Goal: Task Accomplishment & Management: Manage account settings

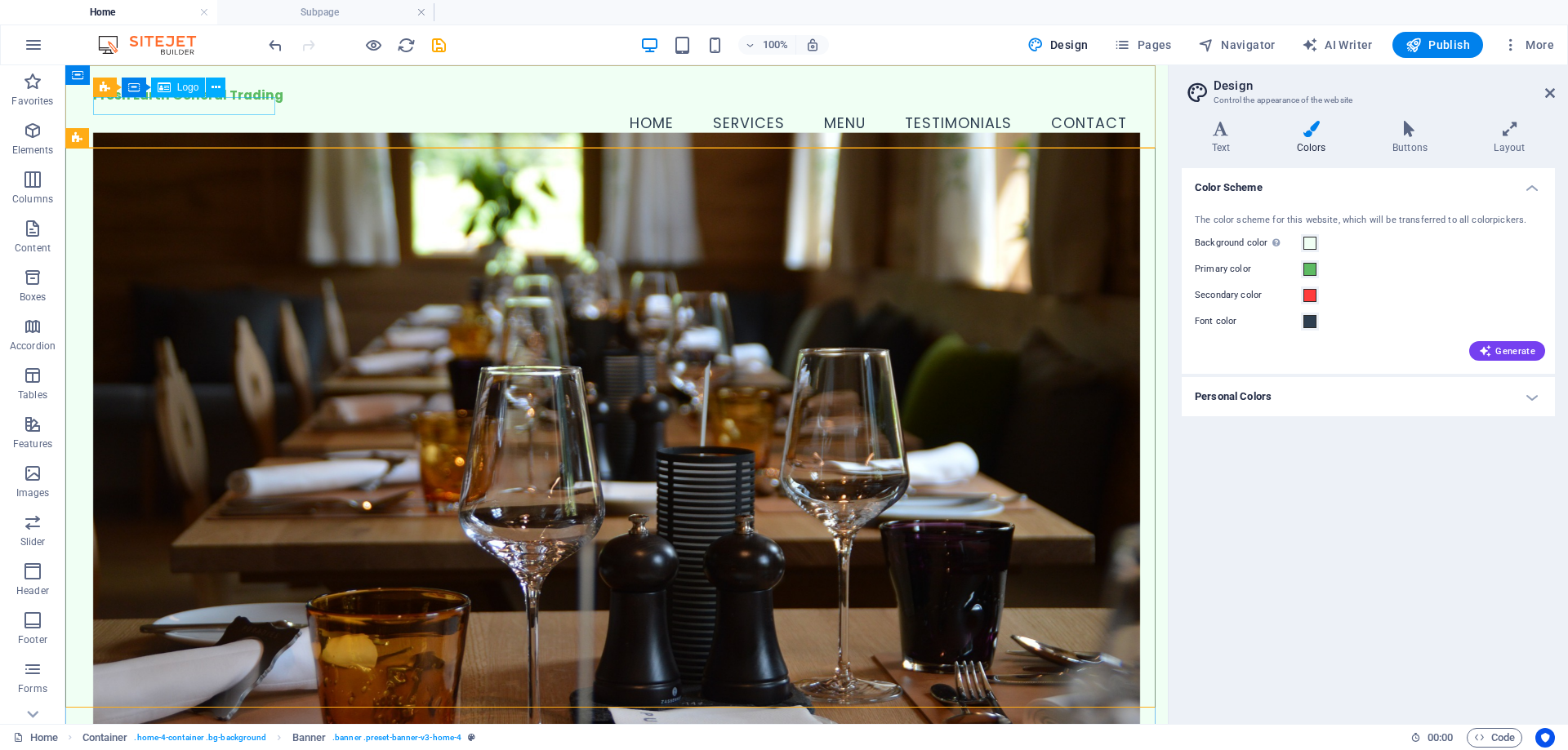
click at [188, 88] on span "Logo" at bounding box center [188, 88] width 22 height 10
click at [168, 84] on icon at bounding box center [164, 87] width 13 height 19
click at [211, 89] on icon at bounding box center [216, 88] width 9 height 17
click at [177, 102] on div "Fresh Earth General Trading" at bounding box center [617, 95] width 1048 height 18
click at [181, 86] on span "Logo" at bounding box center [188, 88] width 22 height 10
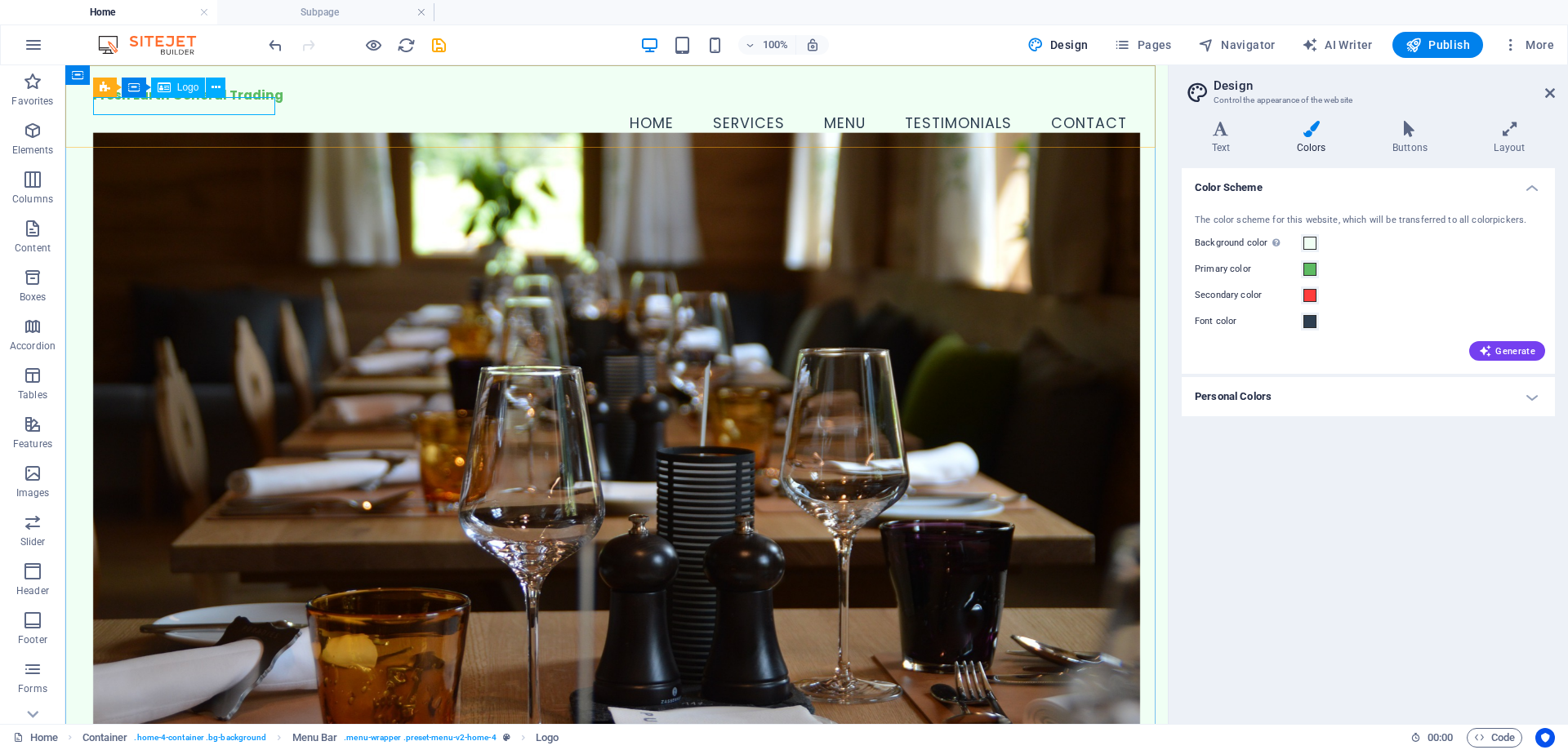
click at [181, 86] on span "Logo" at bounding box center [188, 88] width 22 height 10
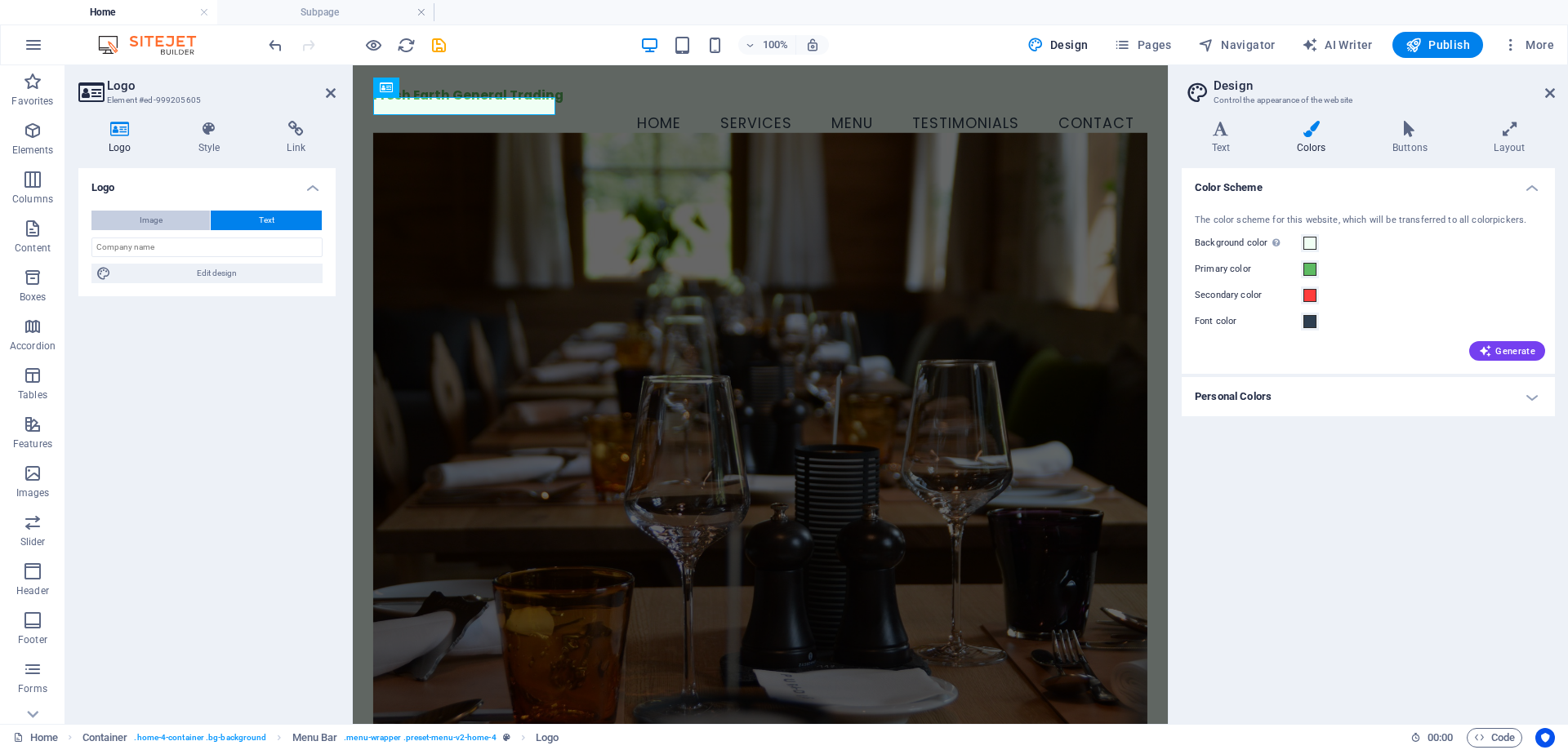
click at [153, 219] on span "Image" at bounding box center [151, 220] width 23 height 19
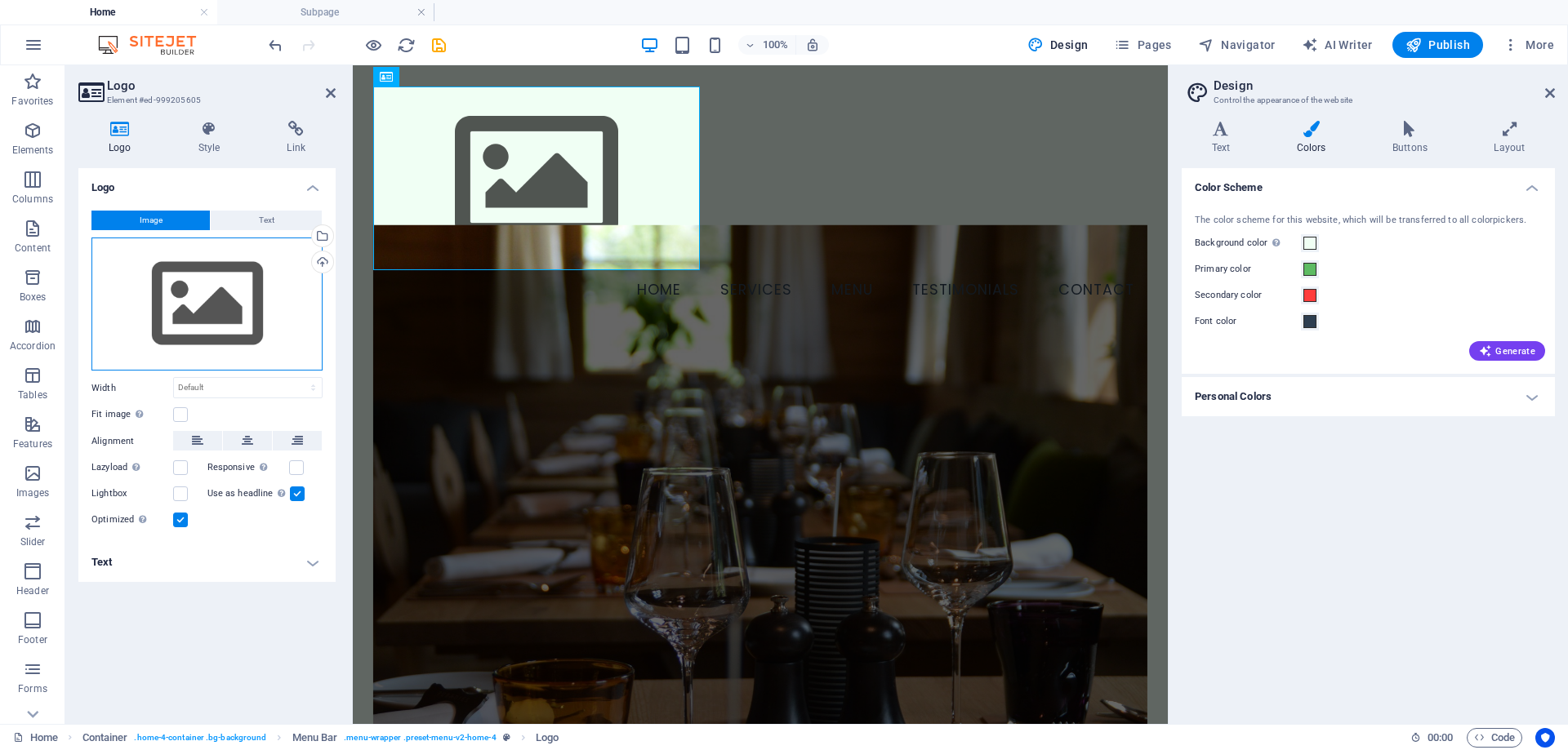
click at [218, 281] on div "Drag files here, click to choose files or select files from Files or our free s…" at bounding box center [207, 304] width 231 height 134
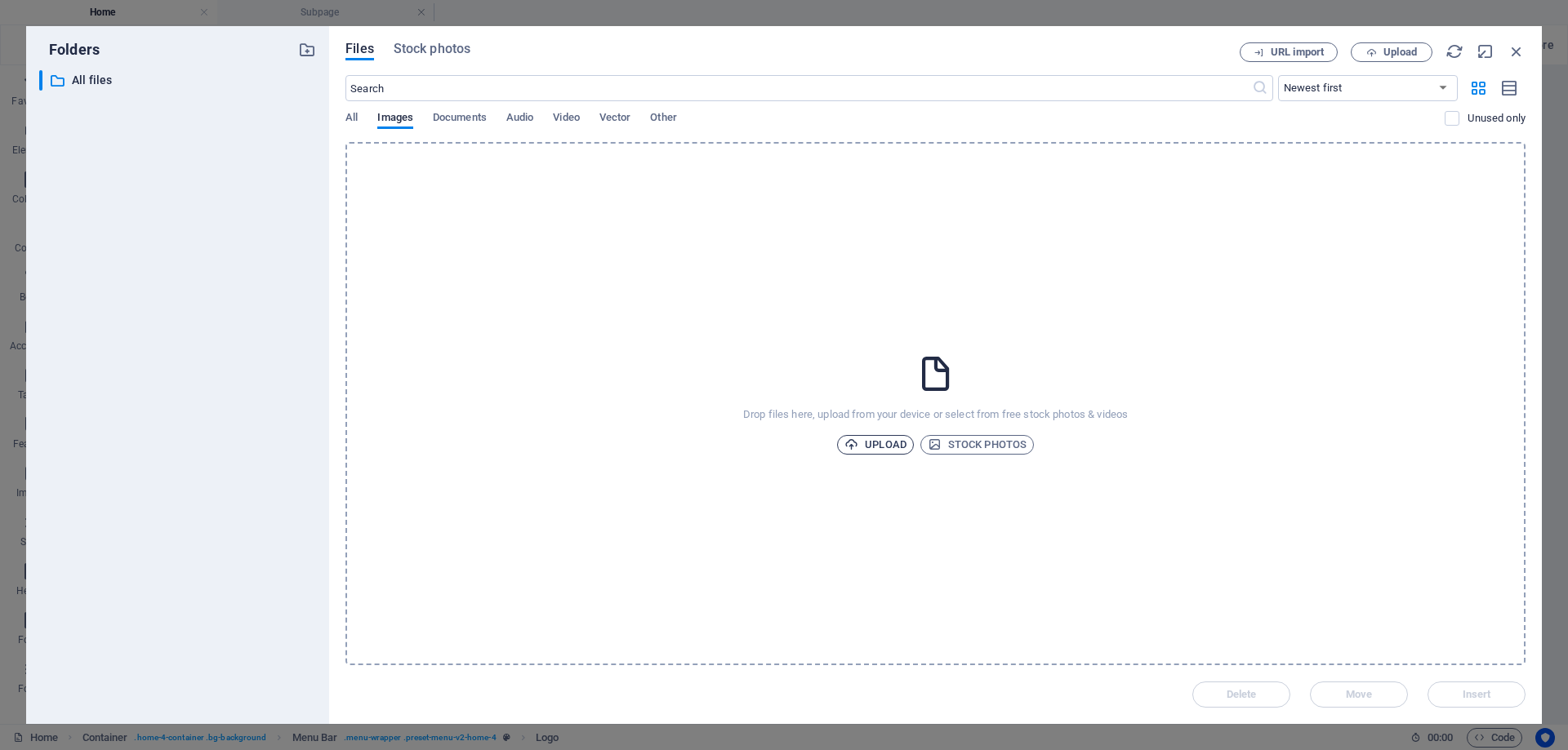
click at [877, 444] on span "Upload" at bounding box center [876, 444] width 62 height 19
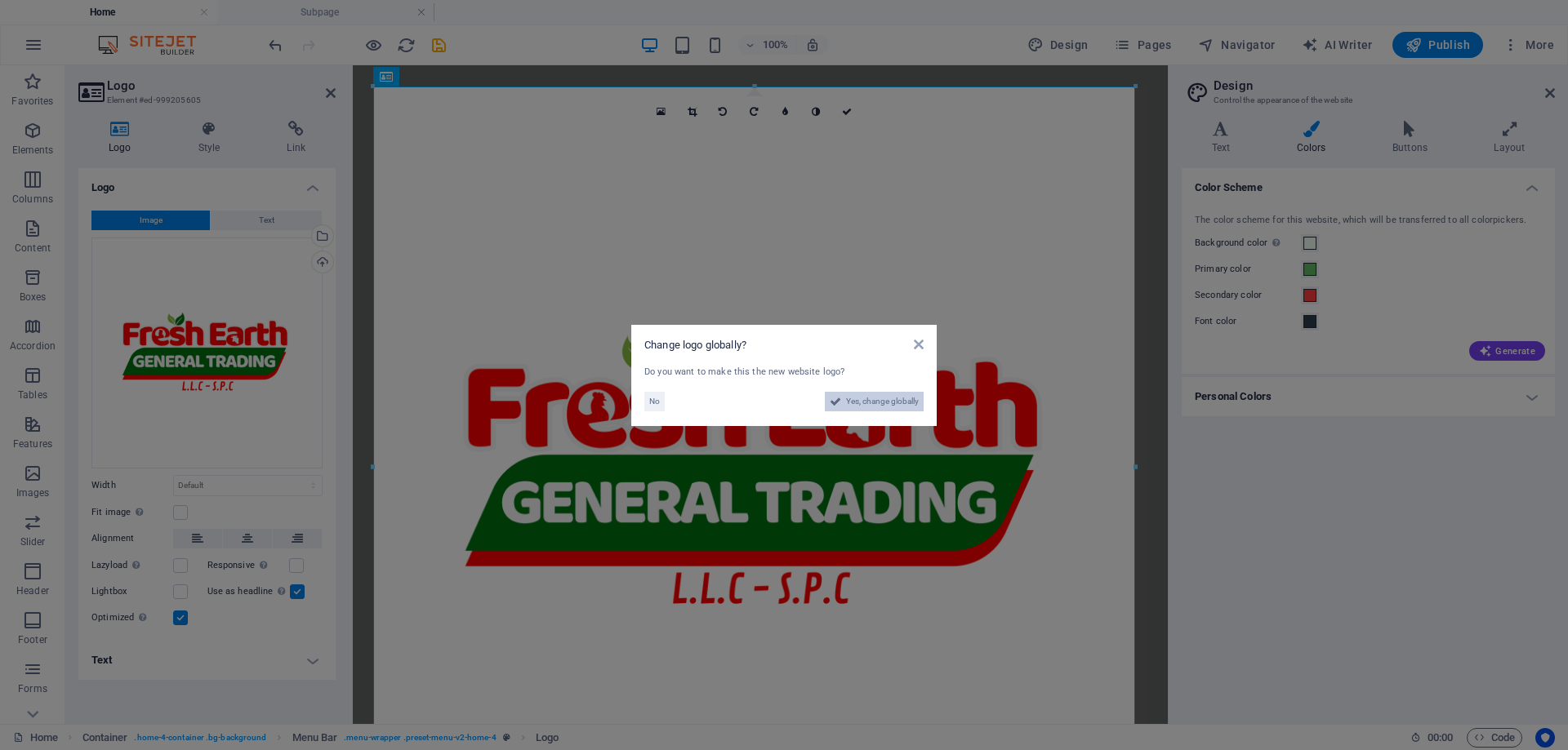
click at [872, 403] on span "Yes, change globally" at bounding box center [883, 402] width 72 height 19
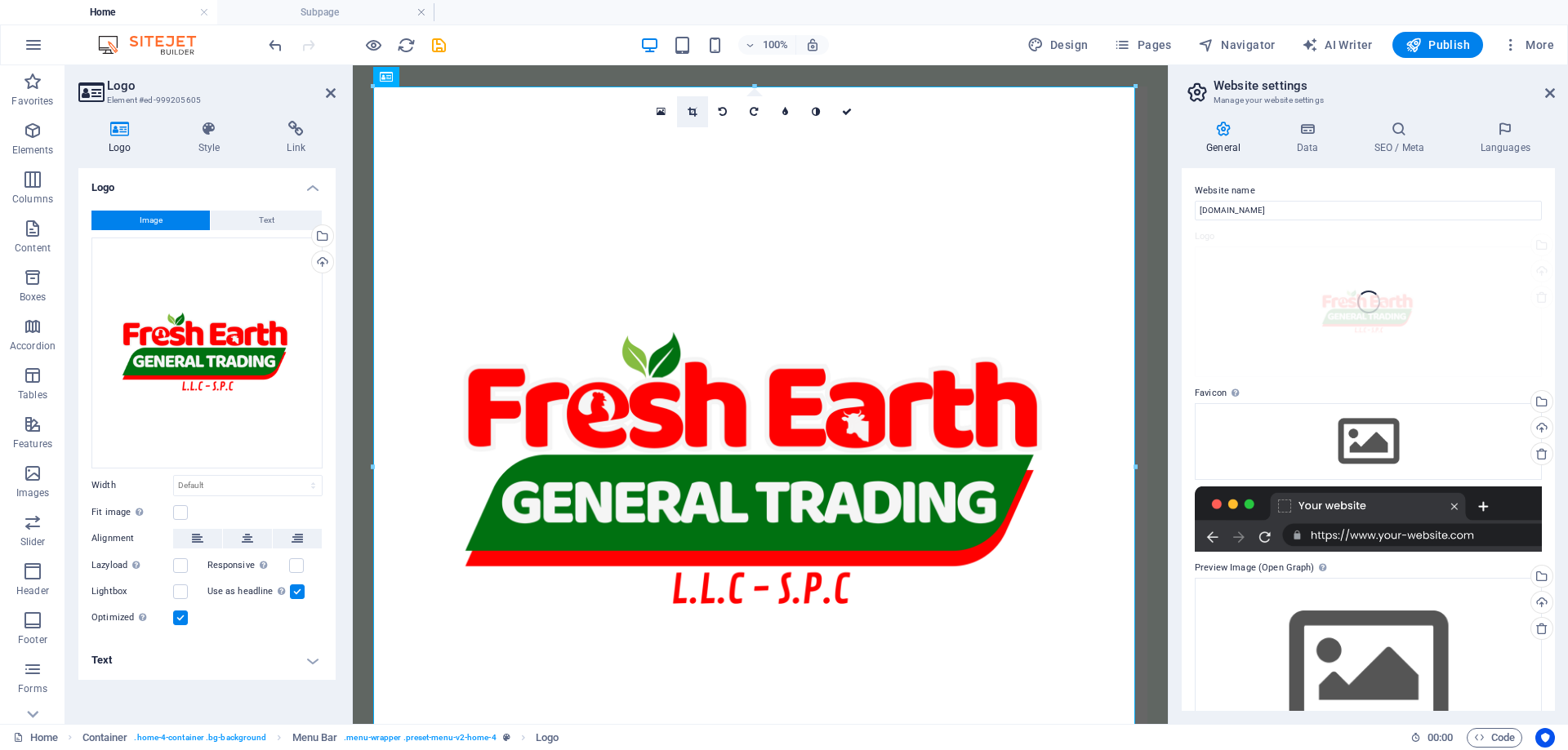
click at [691, 114] on icon at bounding box center [692, 112] width 9 height 10
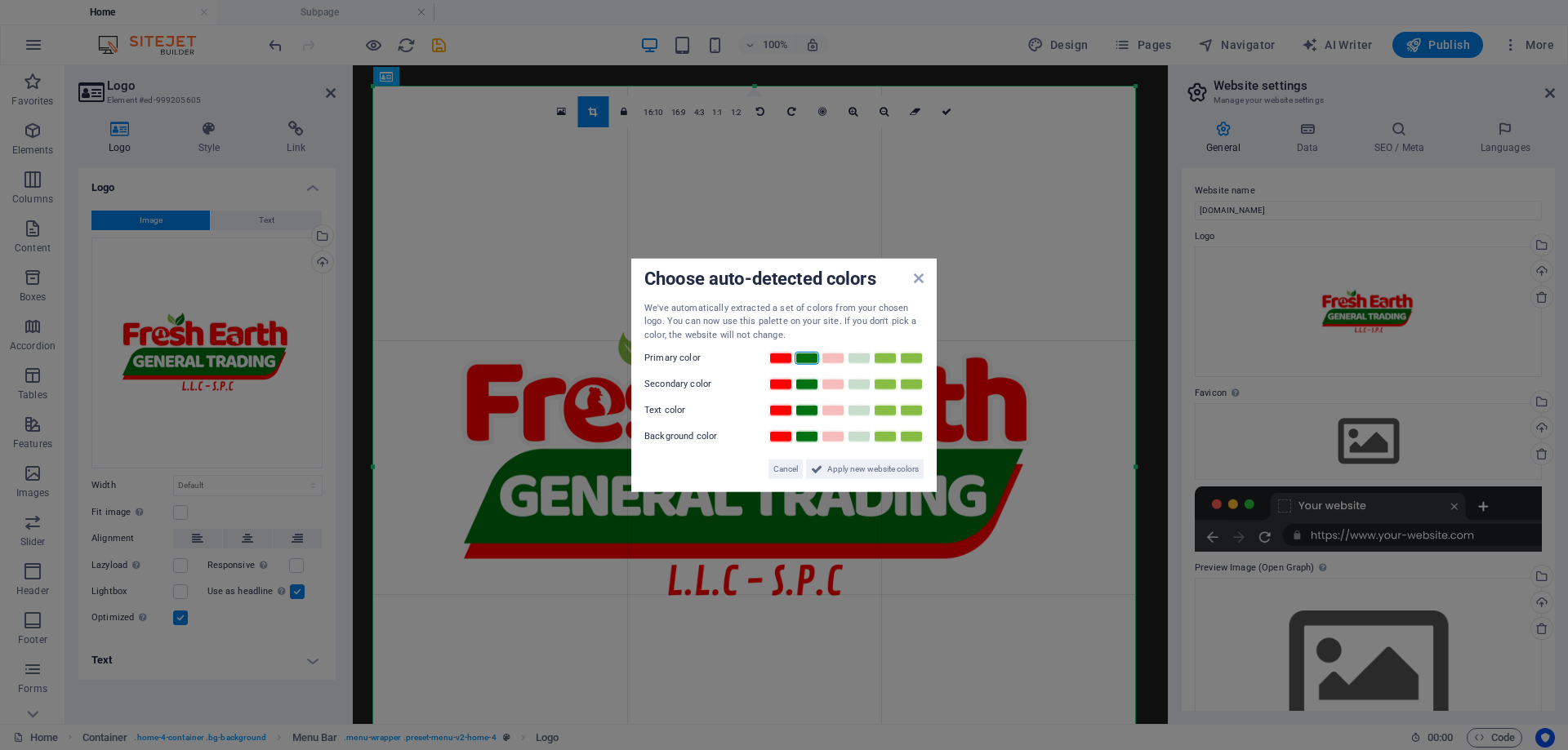
click at [797, 359] on link at bounding box center [807, 359] width 24 height 13
click at [781, 359] on link at bounding box center [781, 359] width 24 height 13
click at [799, 354] on link at bounding box center [807, 359] width 24 height 13
click at [843, 469] on span "Apply new website colors" at bounding box center [873, 469] width 92 height 19
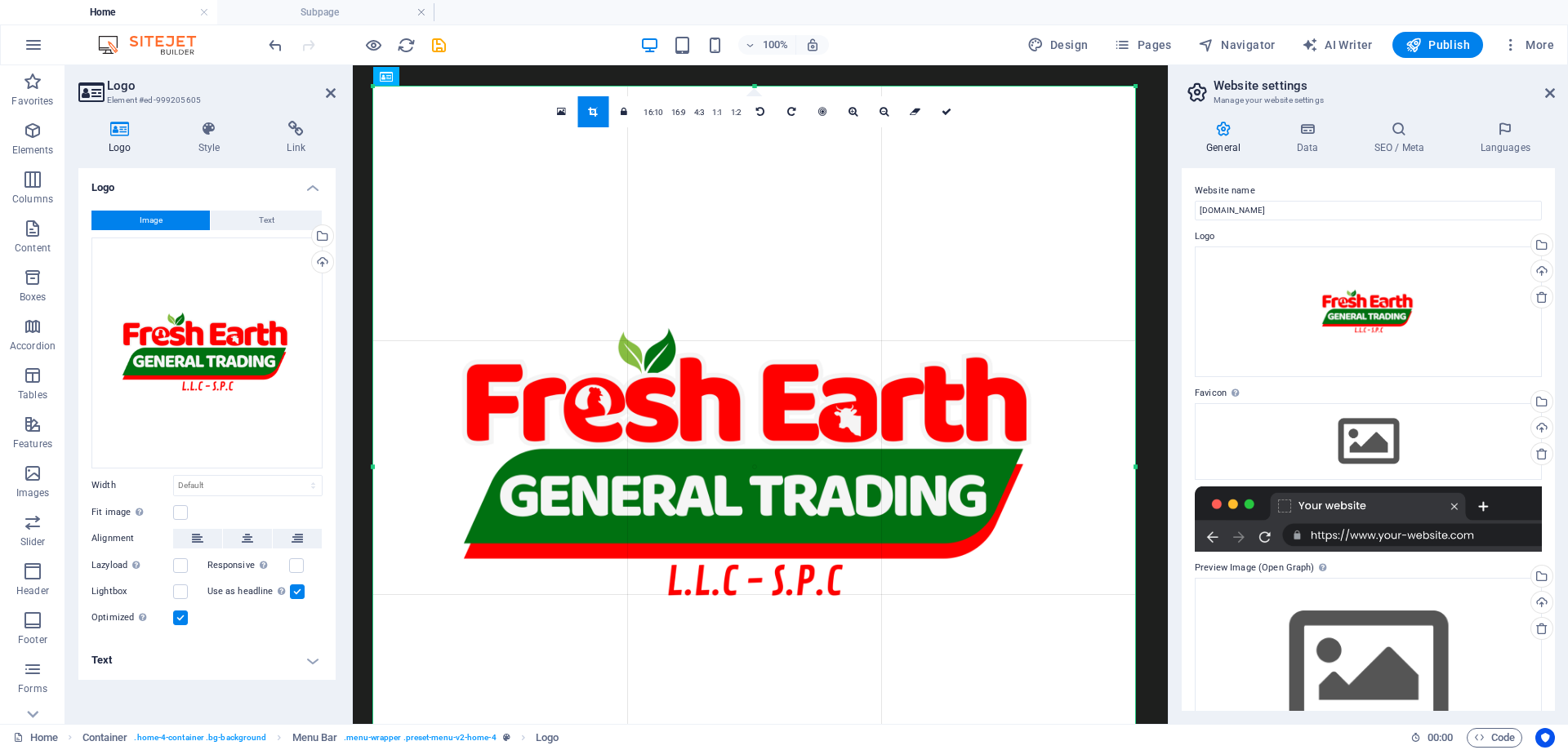
click at [597, 111] on icon at bounding box center [592, 112] width 9 height 10
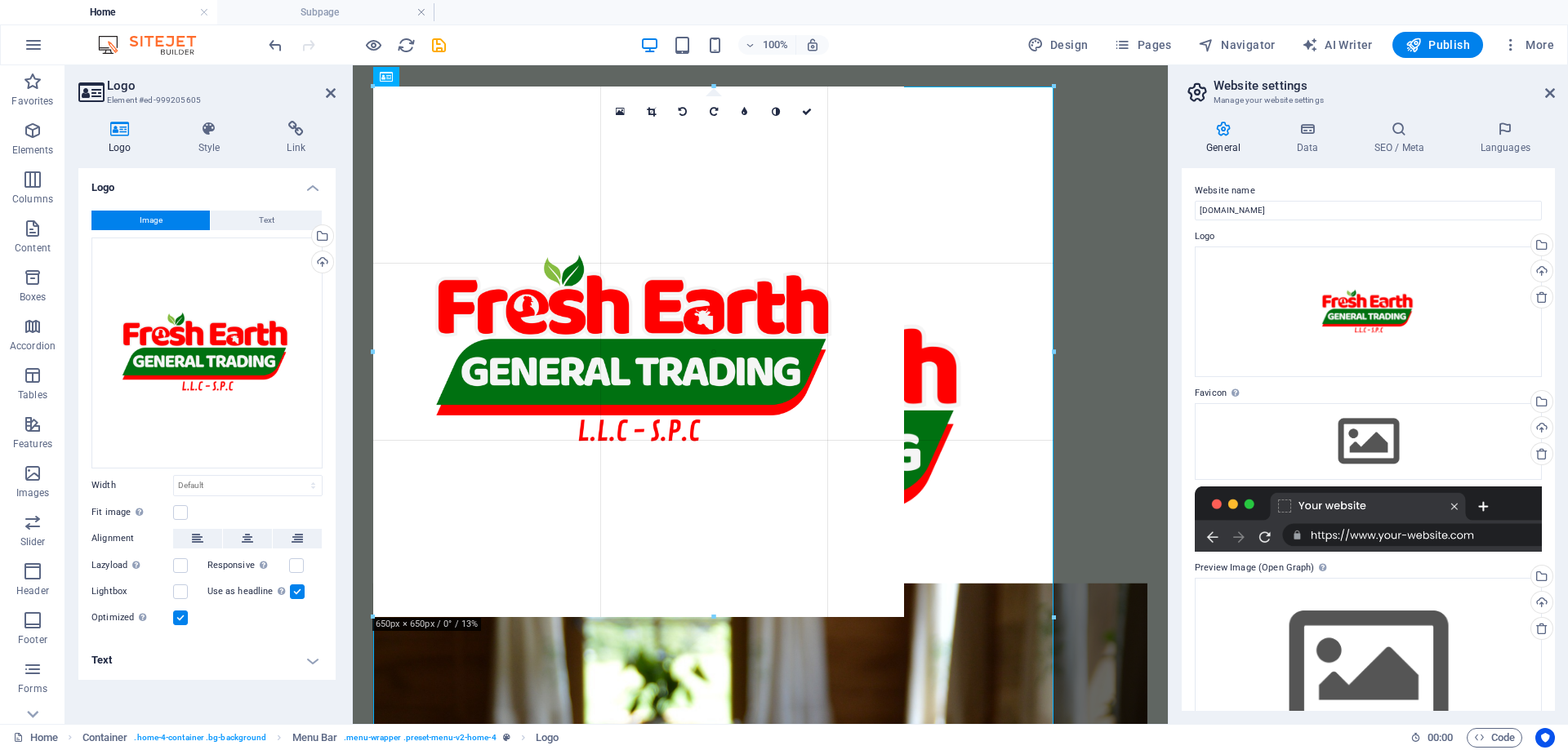
drag, startPoint x: 756, startPoint y: 83, endPoint x: 749, endPoint y: 195, distance: 112.2
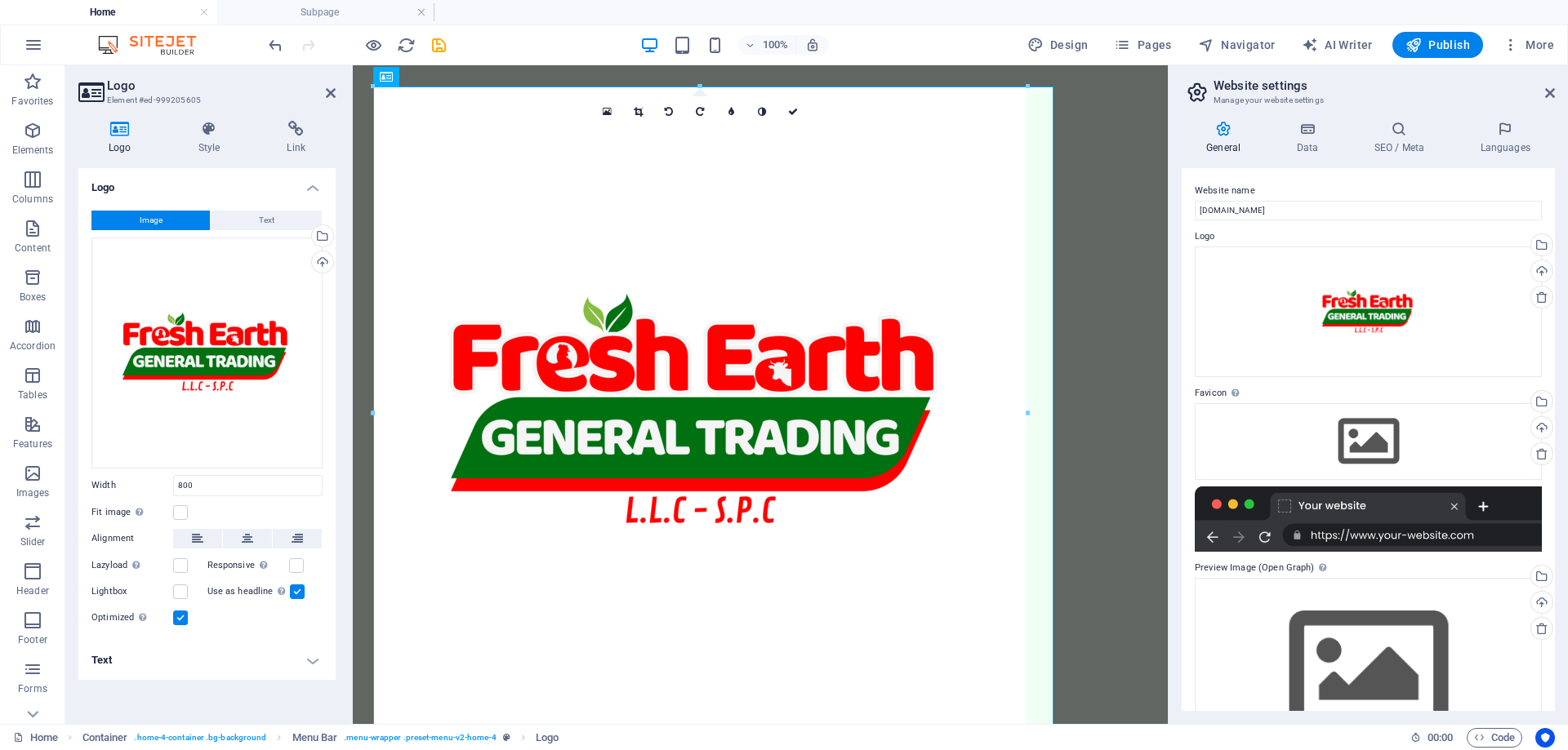
select select "px"
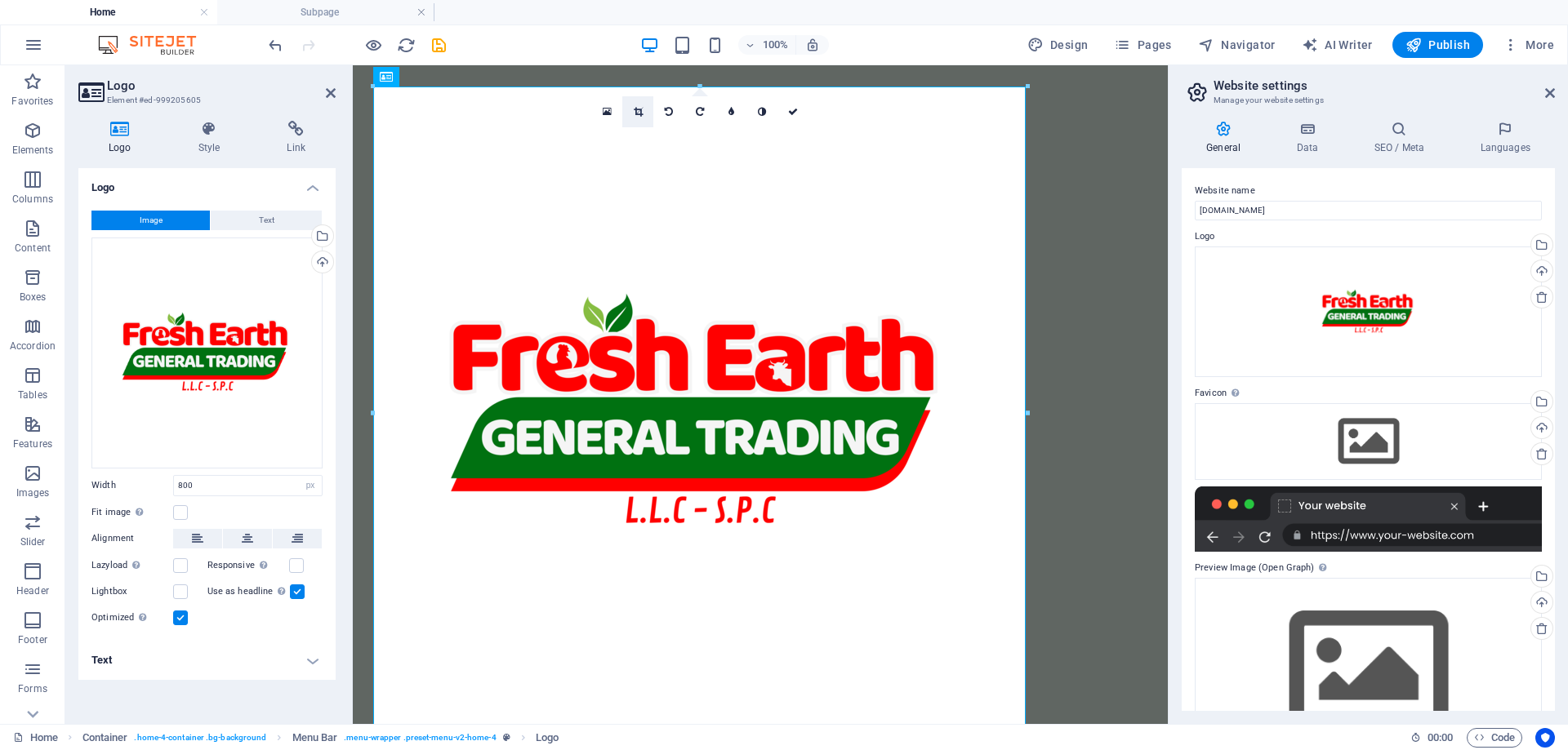
click at [634, 114] on icon at bounding box center [638, 112] width 9 height 10
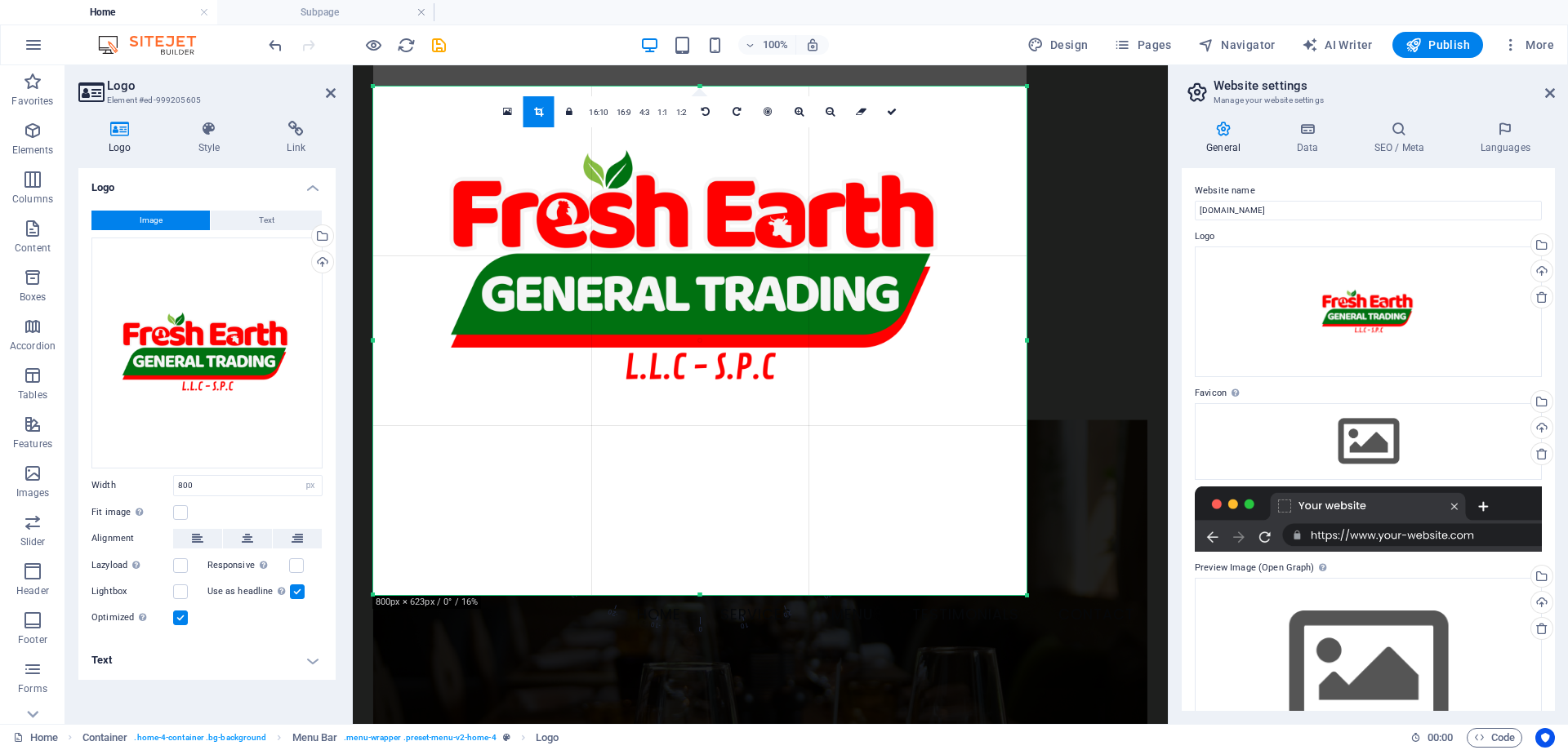
drag, startPoint x: 700, startPoint y: 85, endPoint x: 695, endPoint y: 421, distance: 336.0
click at [697, 223] on div "180 170 160 150 140 130 120 110 100 90 80 70 60 50 40 30 20 10 0 -10 -20 -30 -4…" at bounding box center [700, 341] width 653 height 508
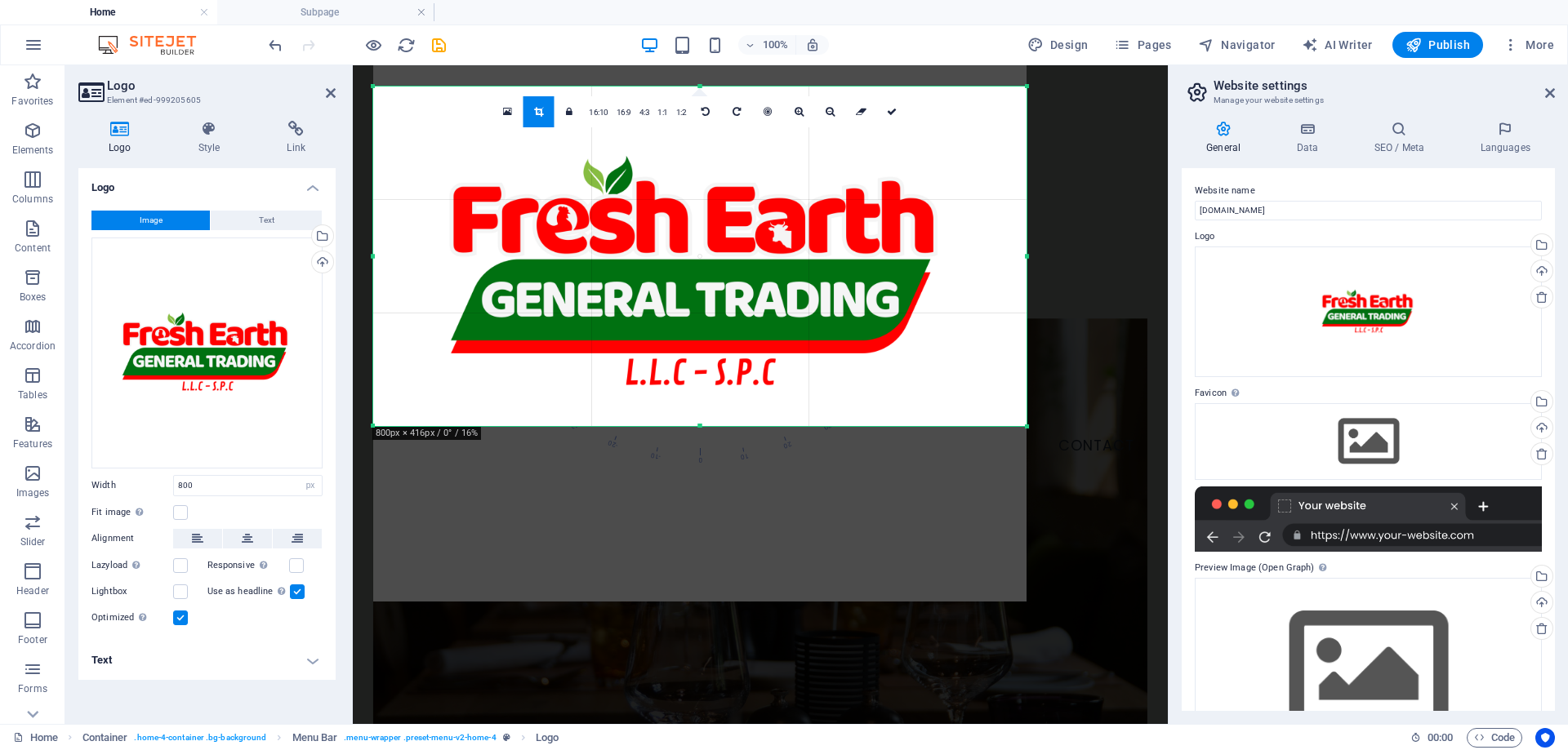
drag, startPoint x: 701, startPoint y: 599, endPoint x: 720, endPoint y: 423, distance: 177.0
click at [720, 423] on div at bounding box center [700, 426] width 653 height 6
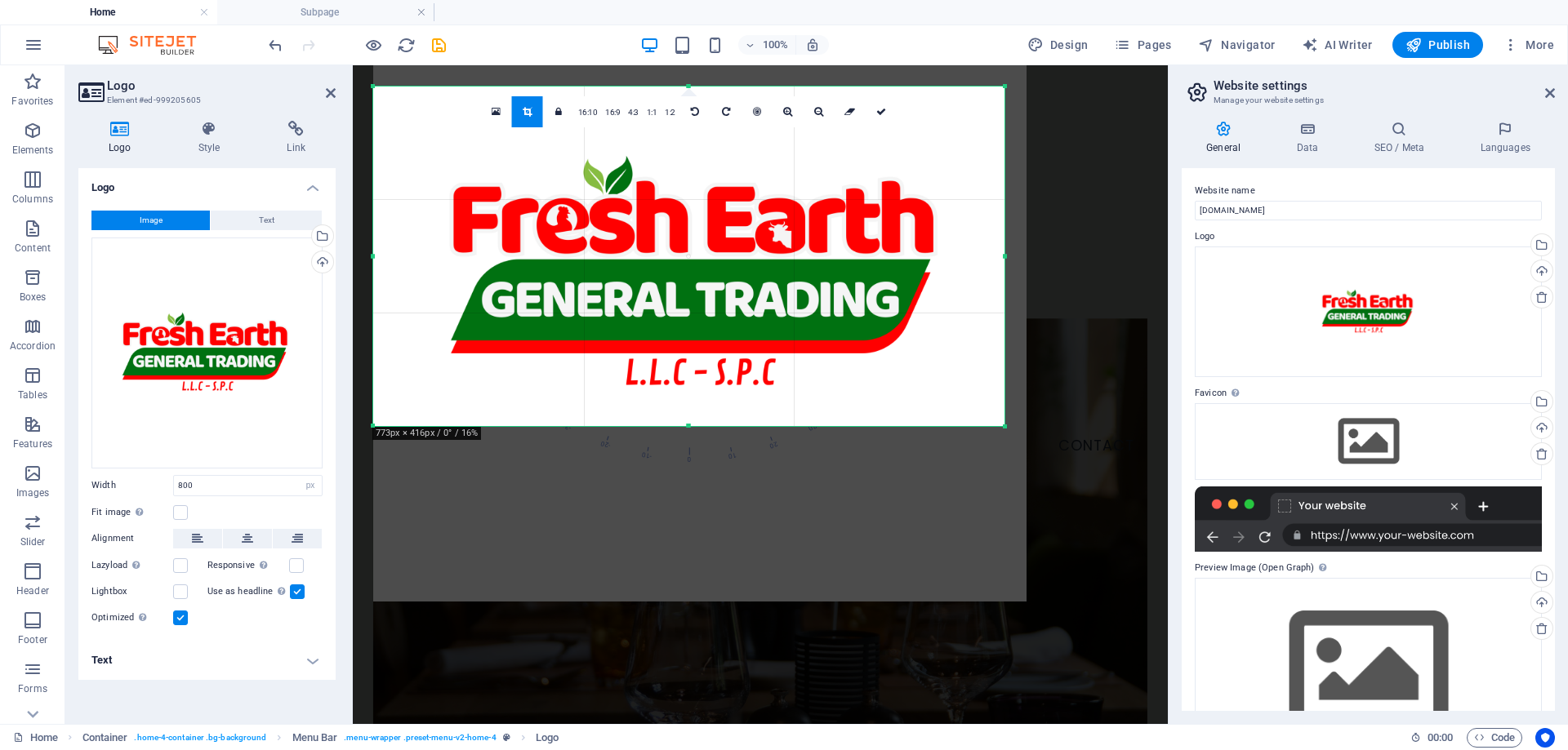
drag, startPoint x: 1028, startPoint y: 263, endPoint x: 1006, endPoint y: 263, distance: 22.0
click at [1006, 263] on div at bounding box center [1005, 256] width 6 height 339
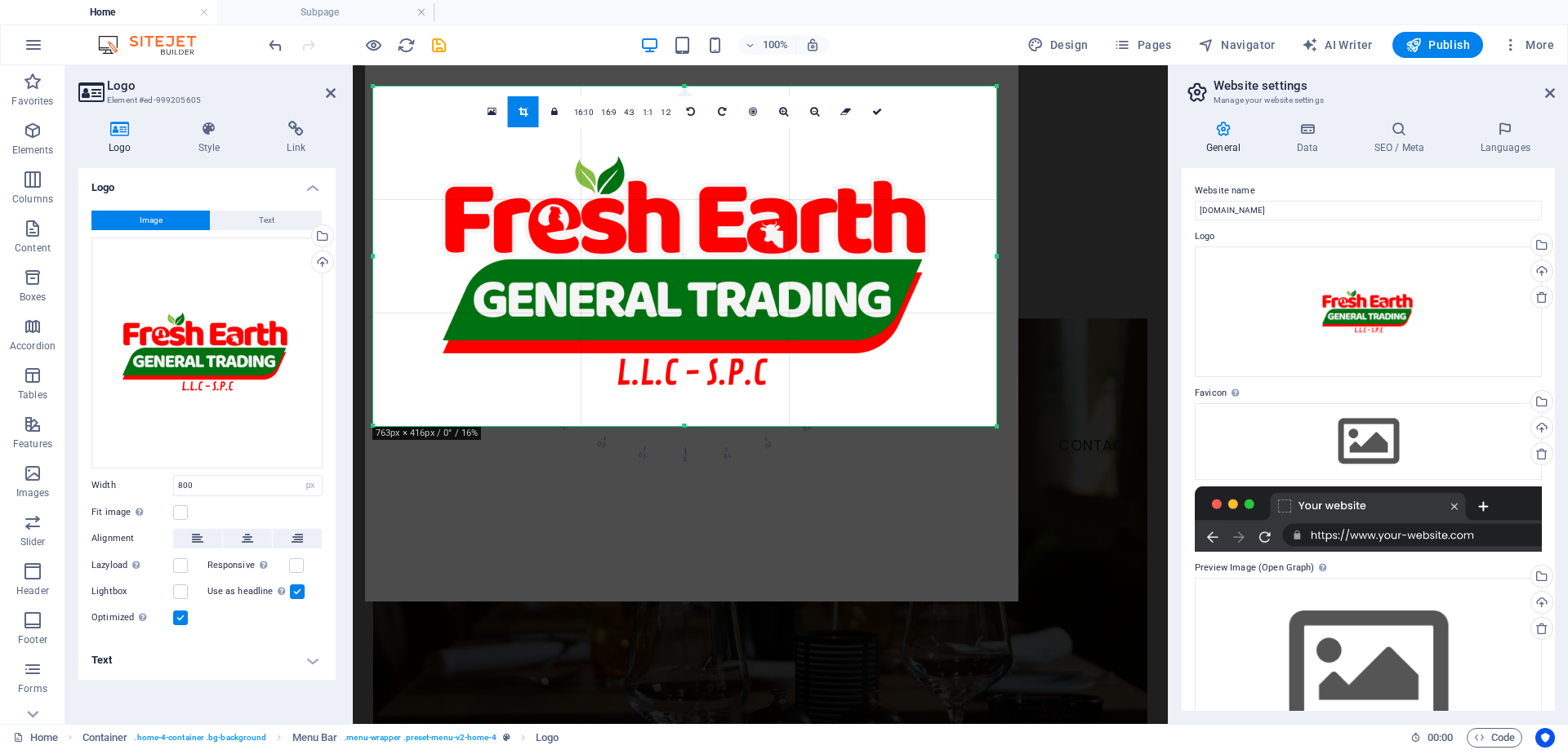
drag, startPoint x: 371, startPoint y: 258, endPoint x: 380, endPoint y: 266, distance: 12.0
click at [380, 266] on div "180 170 160 150 140 130 120 110 100 90 80 70 60 50 40 30 20 10 0 -10 -20 -30 -4…" at bounding box center [685, 256] width 623 height 339
click at [1103, 338] on div "Menu Home Services Menu Testimonials Contact" at bounding box center [760, 276] width 815 height 422
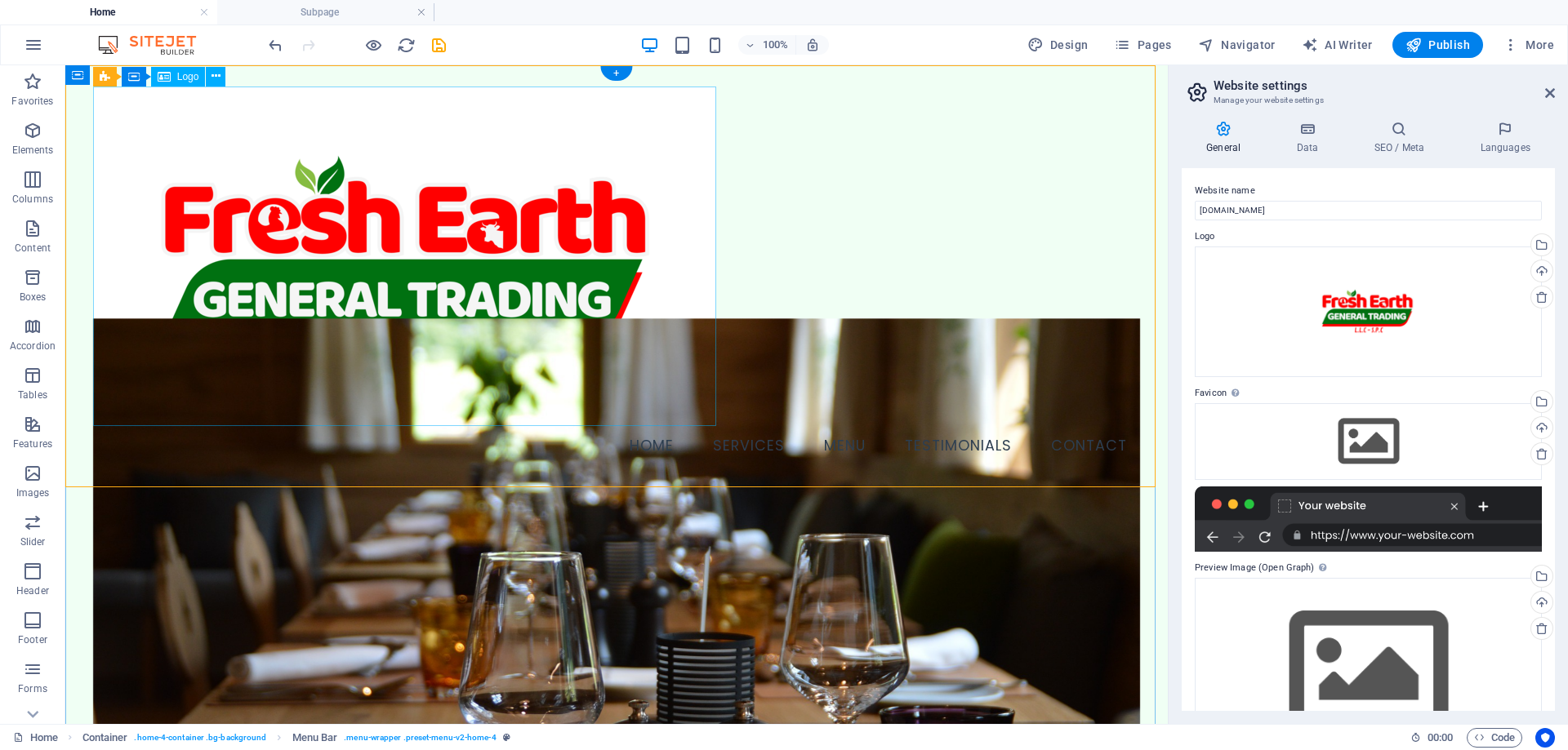
click at [674, 333] on div at bounding box center [617, 256] width 1048 height 339
click at [403, 229] on div at bounding box center [617, 256] width 1048 height 339
select select "px"
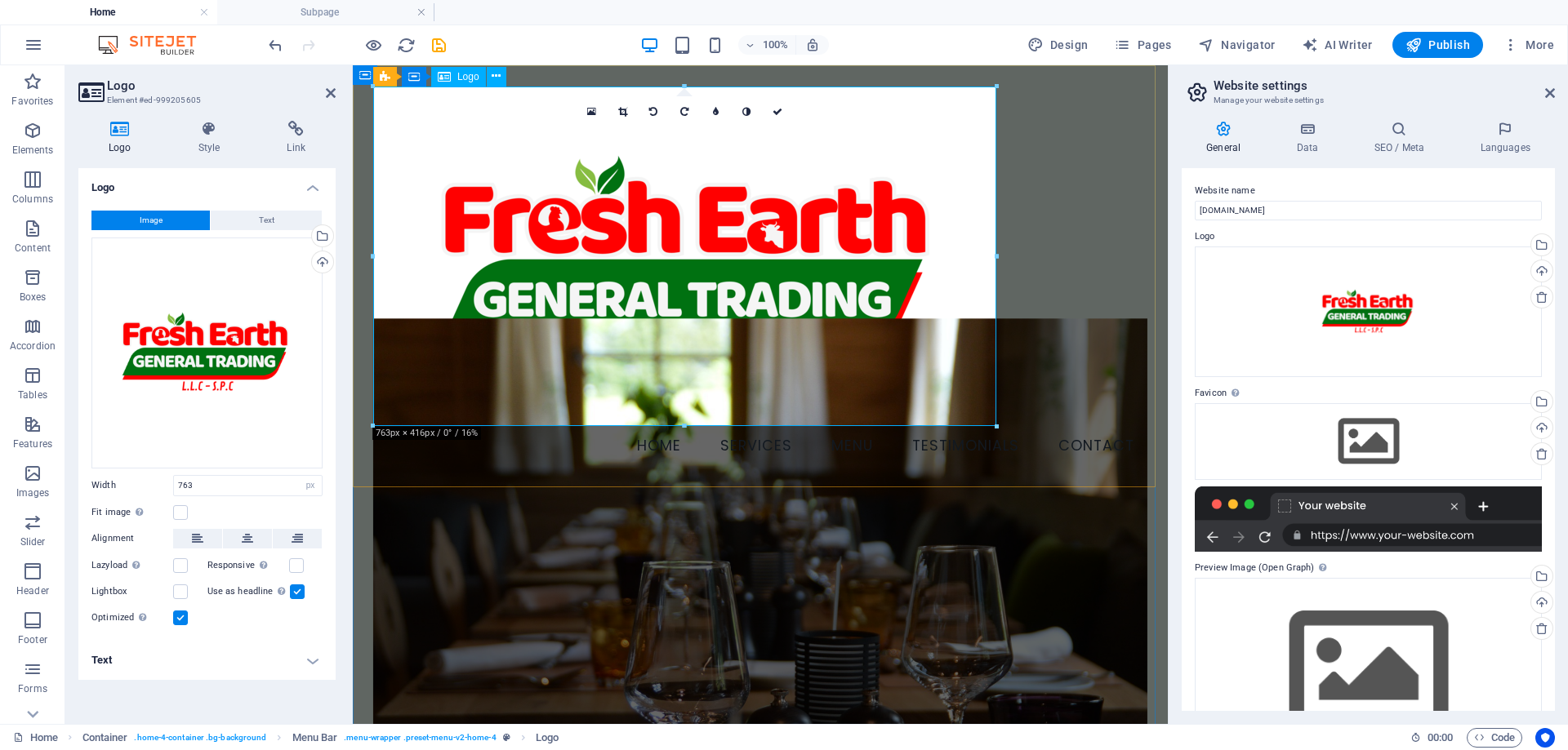
drag, startPoint x: 1348, startPoint y: 488, endPoint x: 646, endPoint y: 193, distance: 761.5
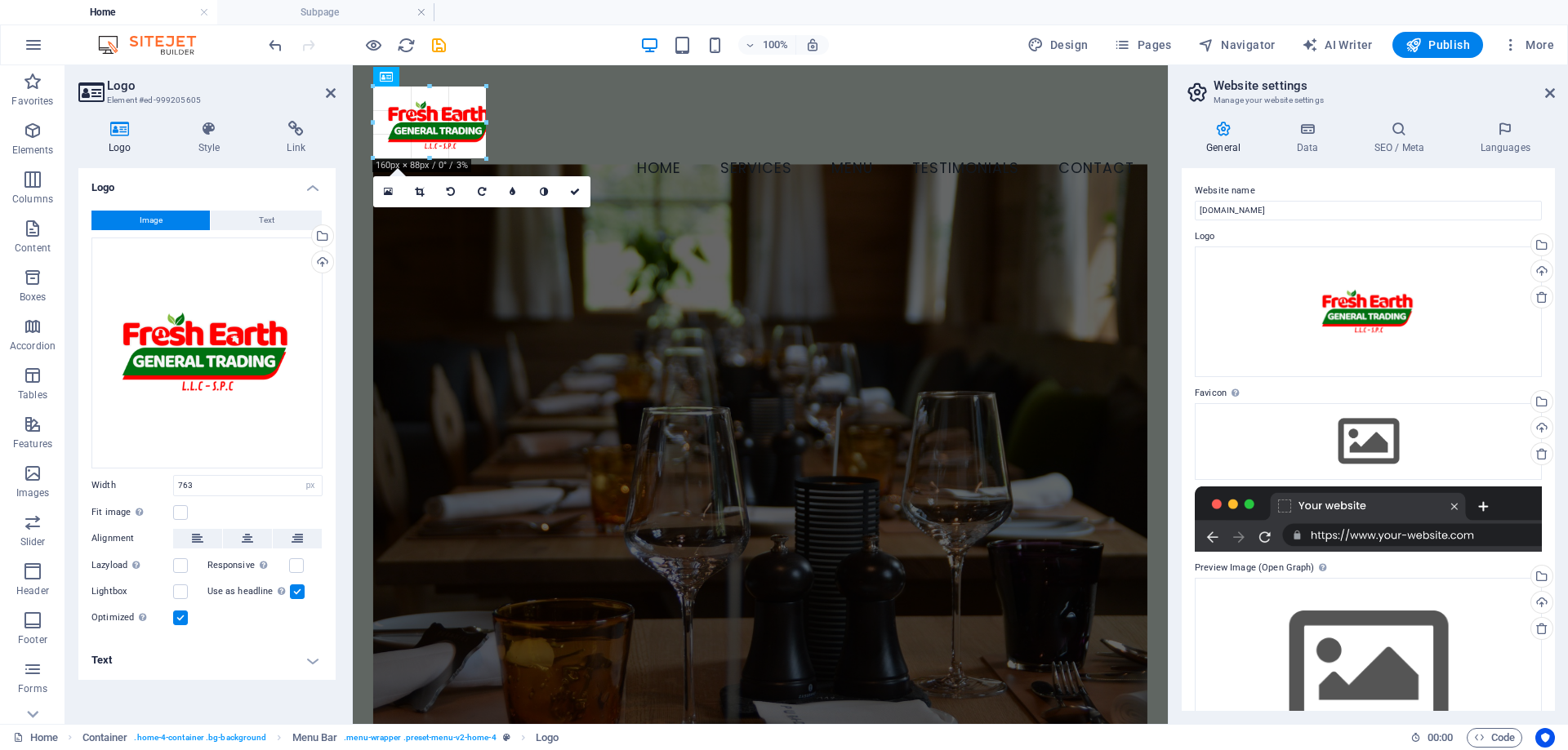
drag, startPoint x: 1018, startPoint y: 439, endPoint x: 475, endPoint y: 146, distance: 617.0
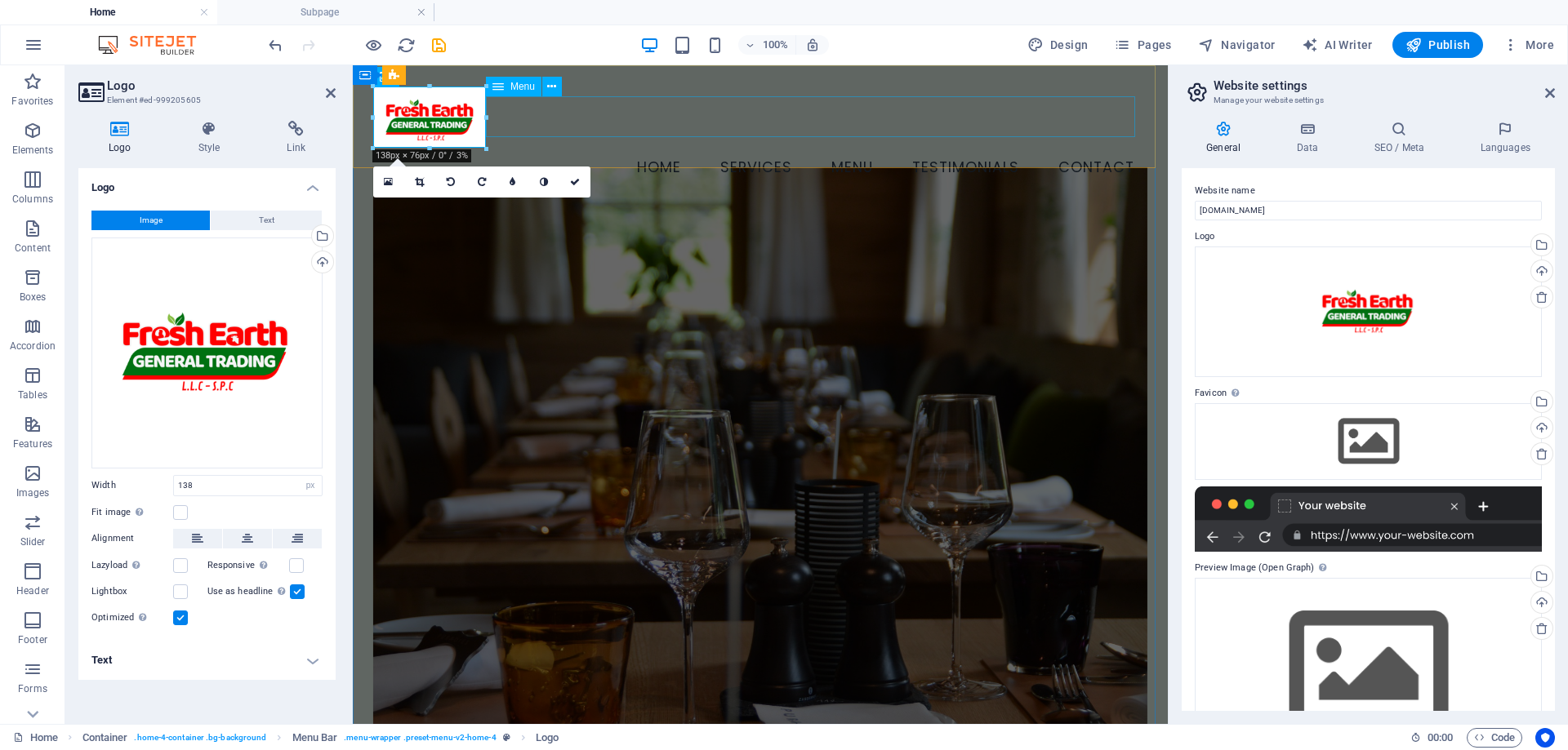
click at [534, 148] on nav "Home Services Menu Testimonials Contact" at bounding box center [760, 168] width 774 height 40
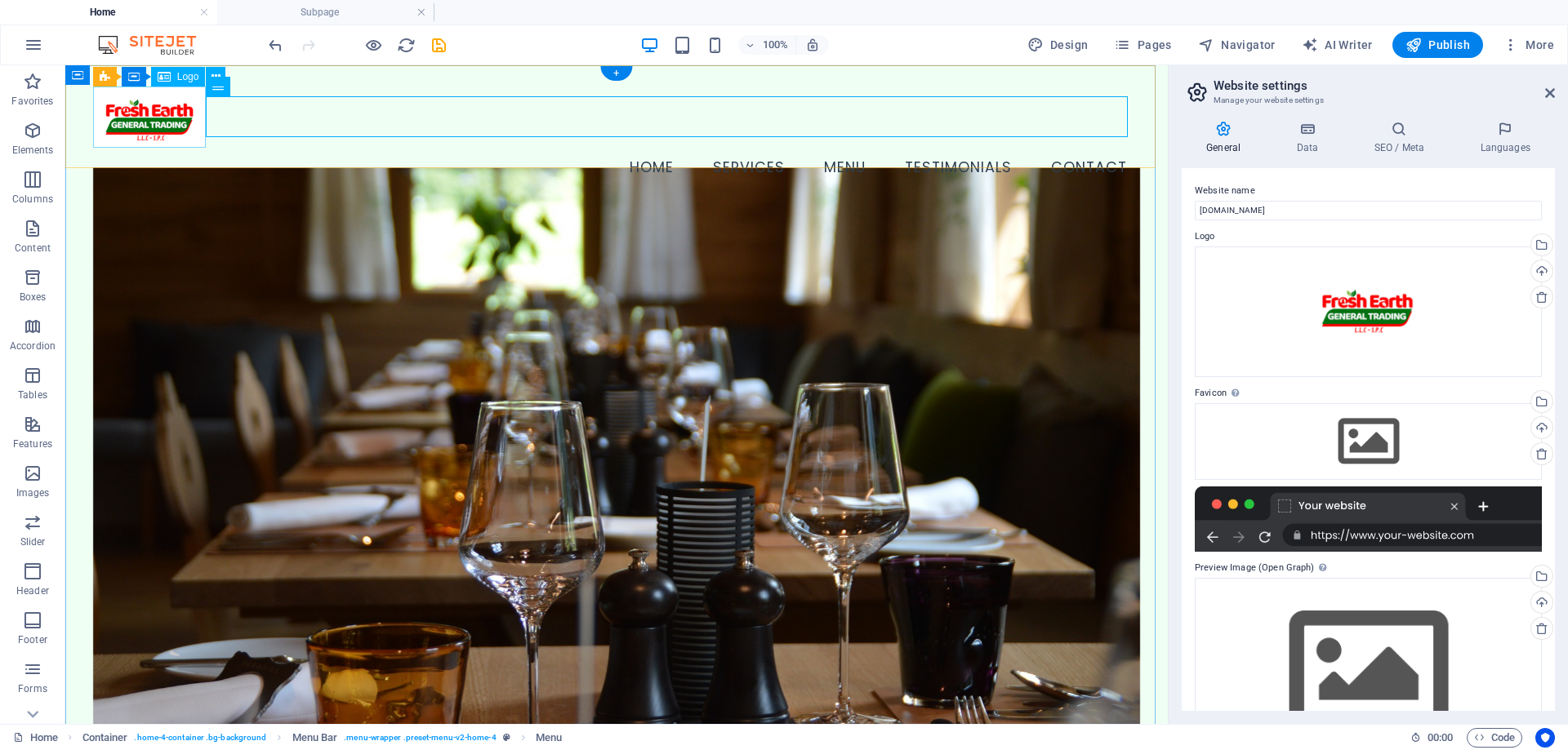
click at [189, 131] on div at bounding box center [617, 117] width 1048 height 61
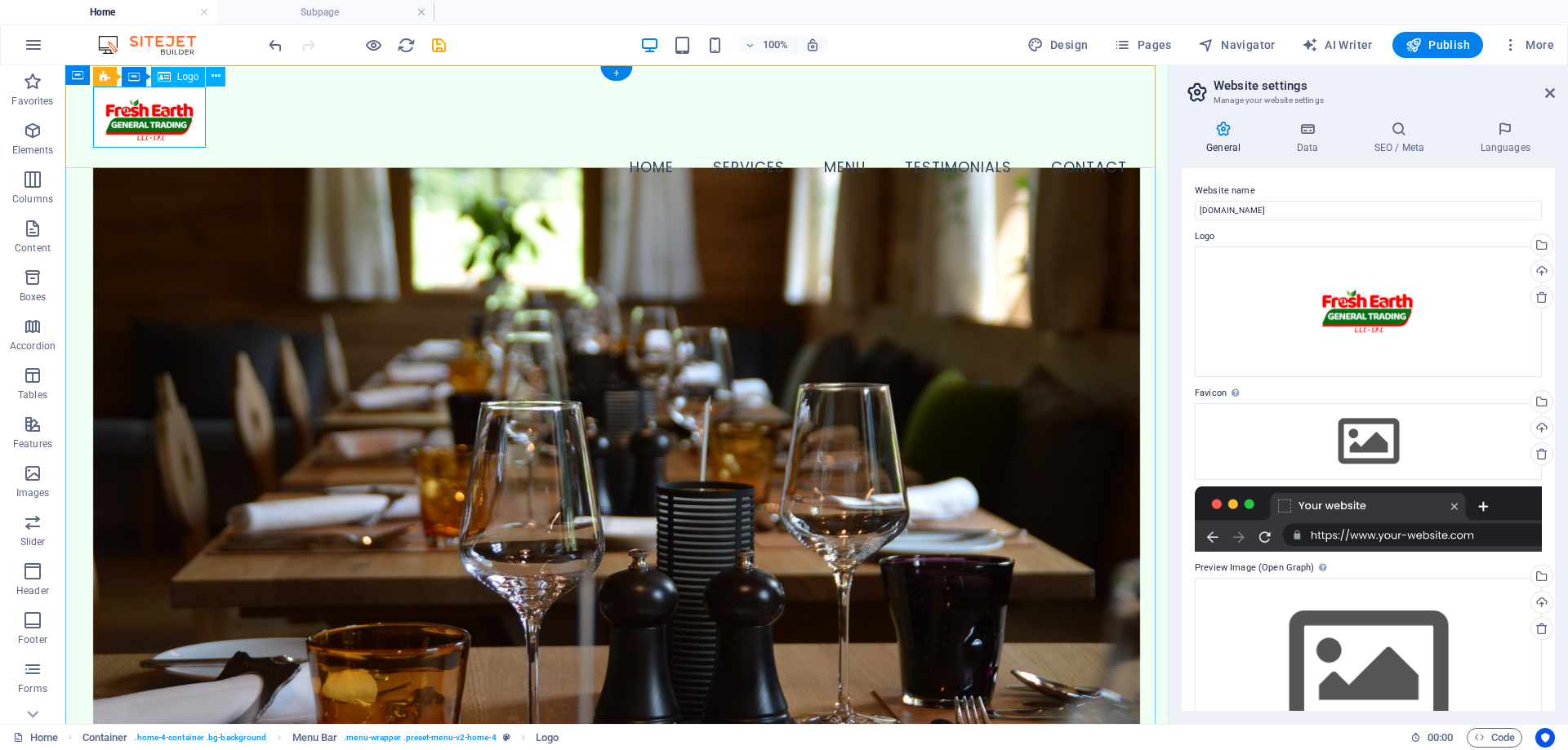
click at [194, 136] on div at bounding box center [617, 117] width 1048 height 61
select select "px"
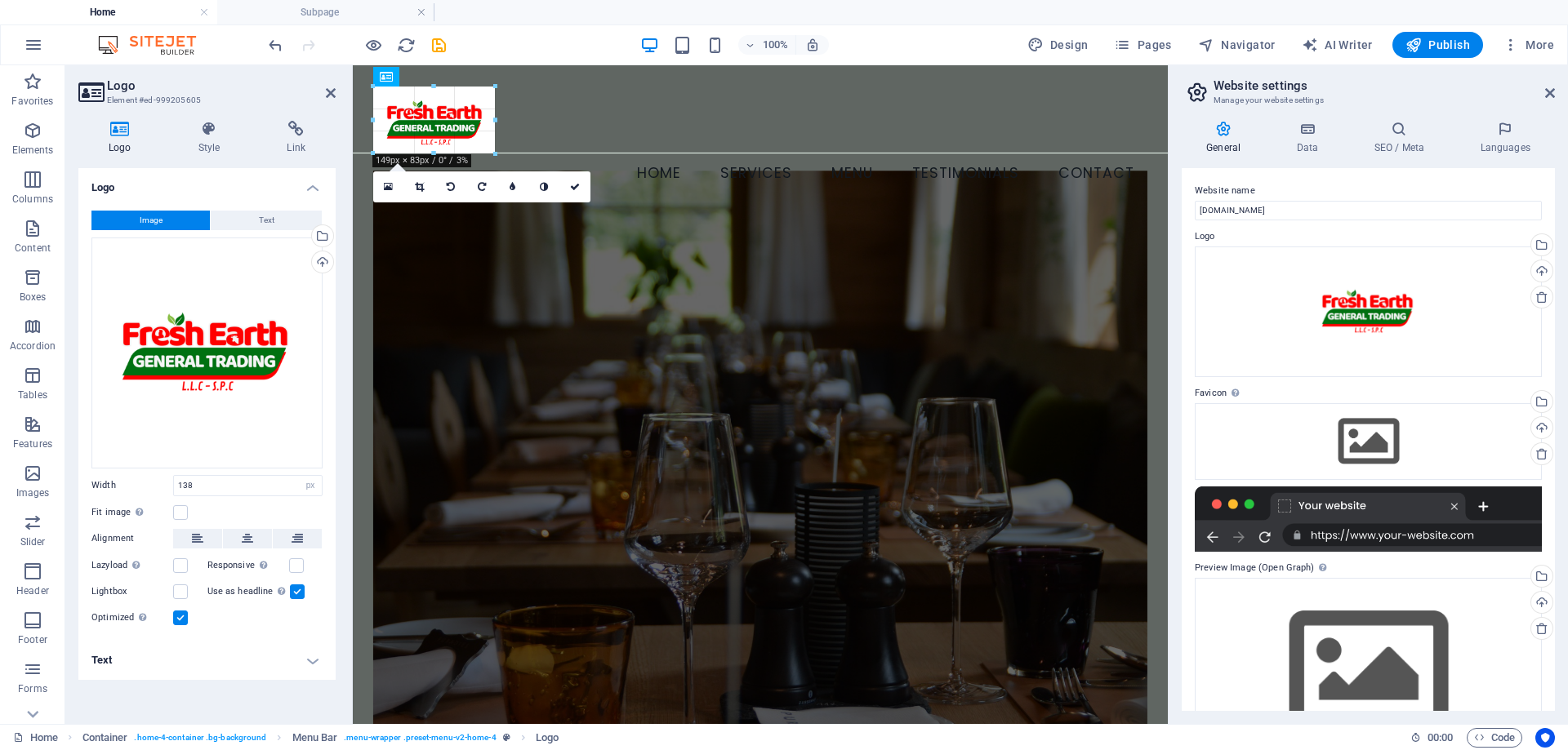
drag, startPoint x: 487, startPoint y: 149, endPoint x: 146, endPoint y: 59, distance: 352.7
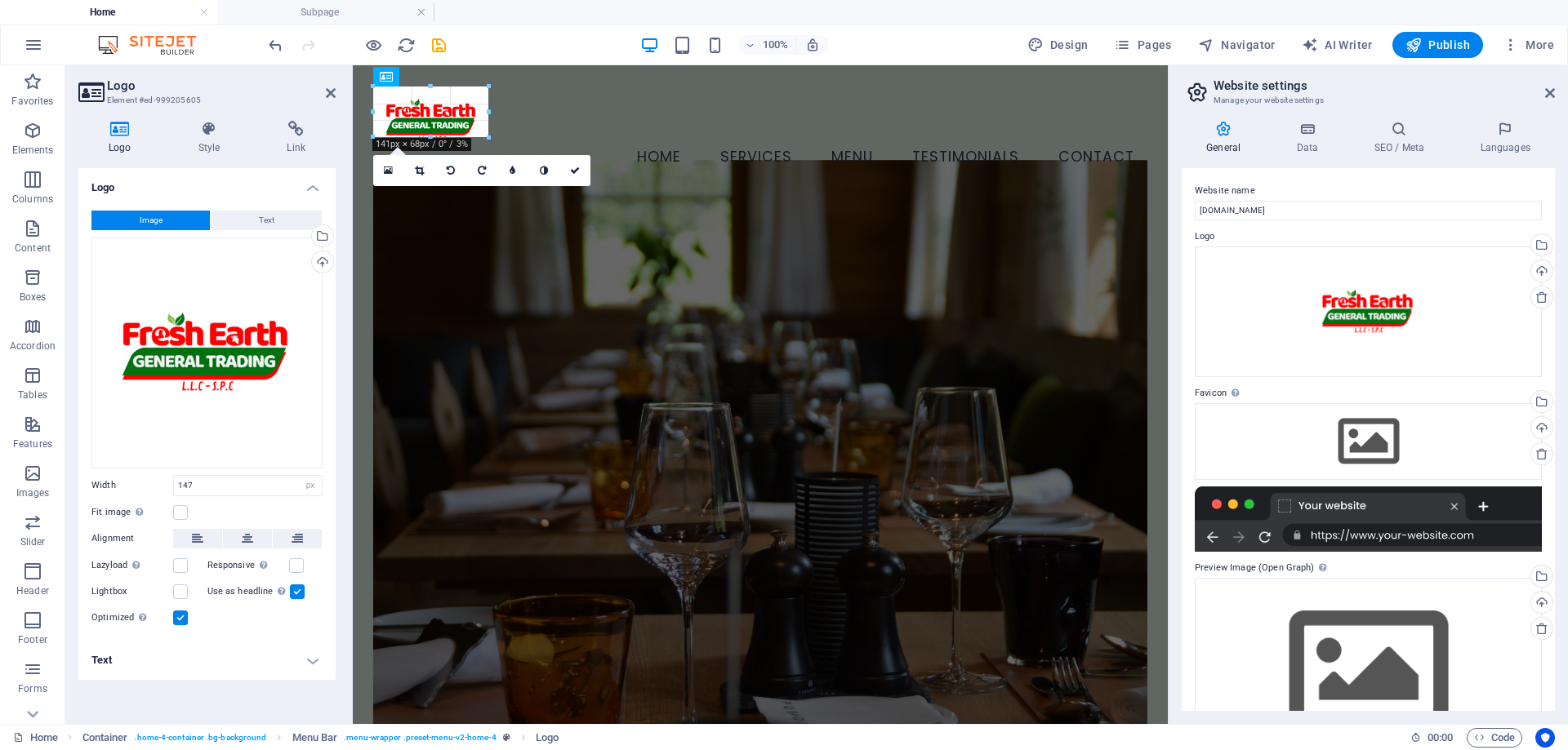
drag, startPoint x: 493, startPoint y: 120, endPoint x: 141, endPoint y: 65, distance: 356.3
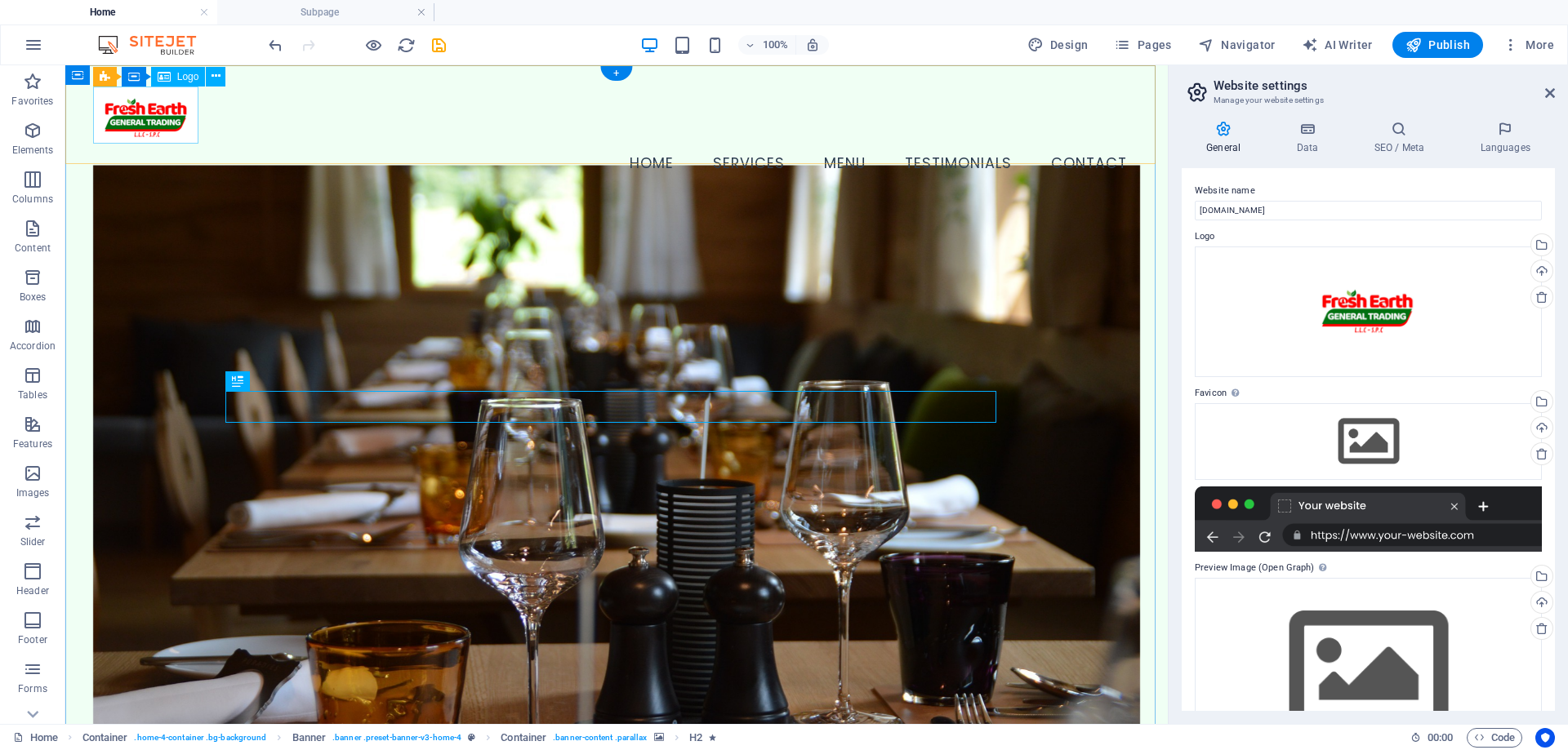
click at [173, 118] on div at bounding box center [617, 115] width 1048 height 57
click at [165, 127] on div at bounding box center [617, 115] width 1048 height 57
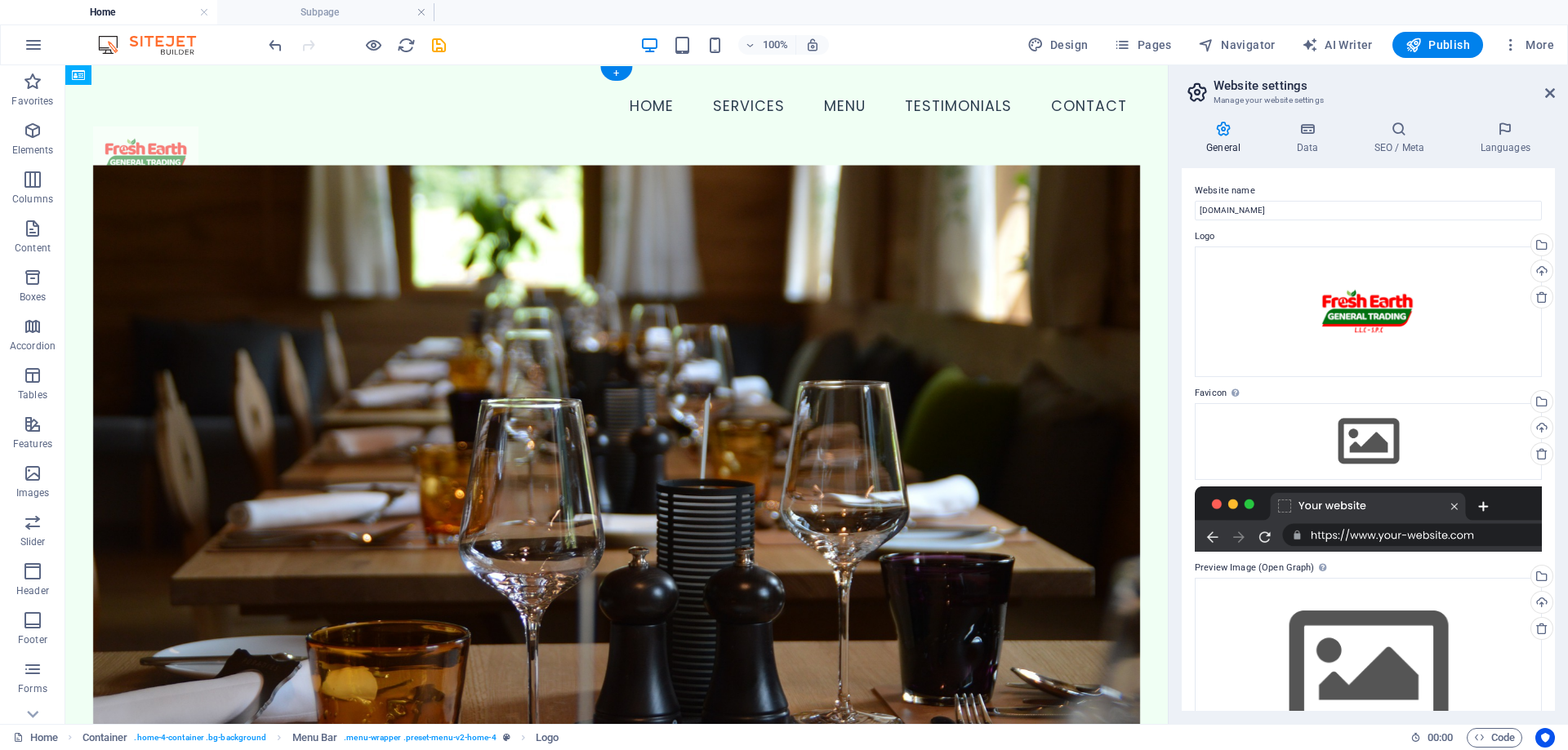
drag, startPoint x: 153, startPoint y: 119, endPoint x: 170, endPoint y: 118, distance: 17.0
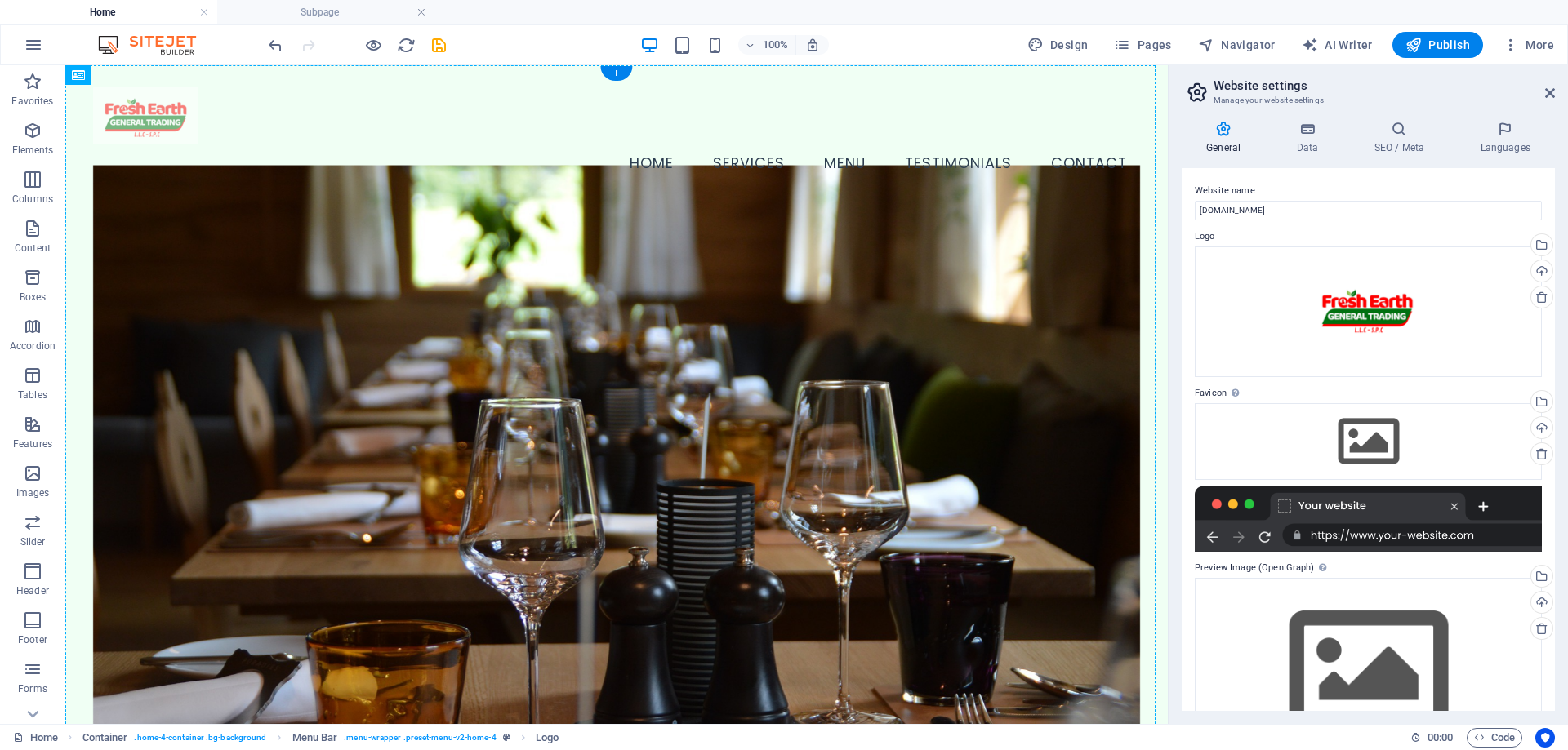
drag, startPoint x: 1080, startPoint y: 102, endPoint x: 248, endPoint y: 117, distance: 832.1
click at [346, 144] on nav "Home Services Menu Testimonials Contact" at bounding box center [617, 164] width 1048 height 40
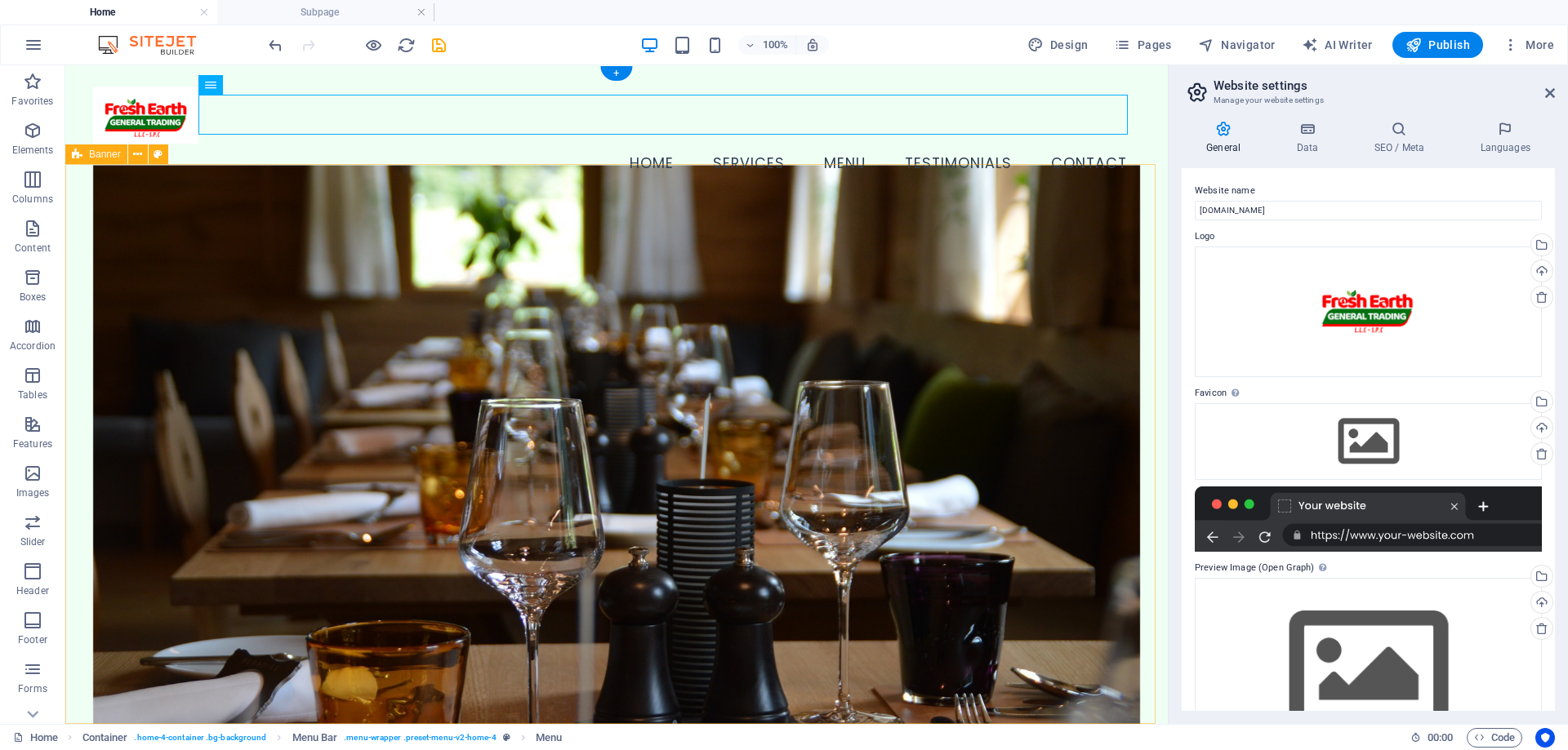
click at [347, 263] on figure at bounding box center [617, 465] width 1048 height 600
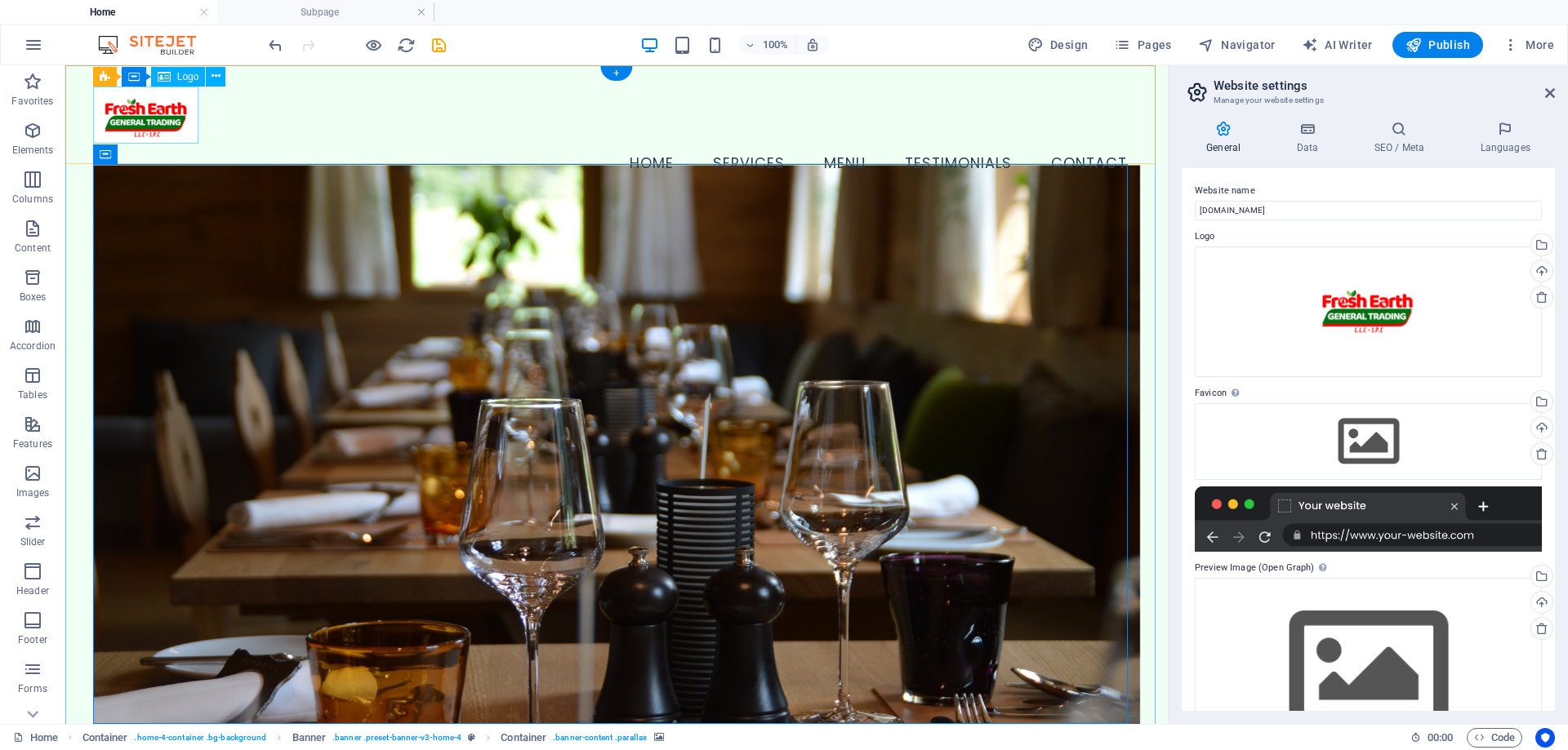
click at [175, 120] on div at bounding box center [617, 115] width 1048 height 57
select select "px"
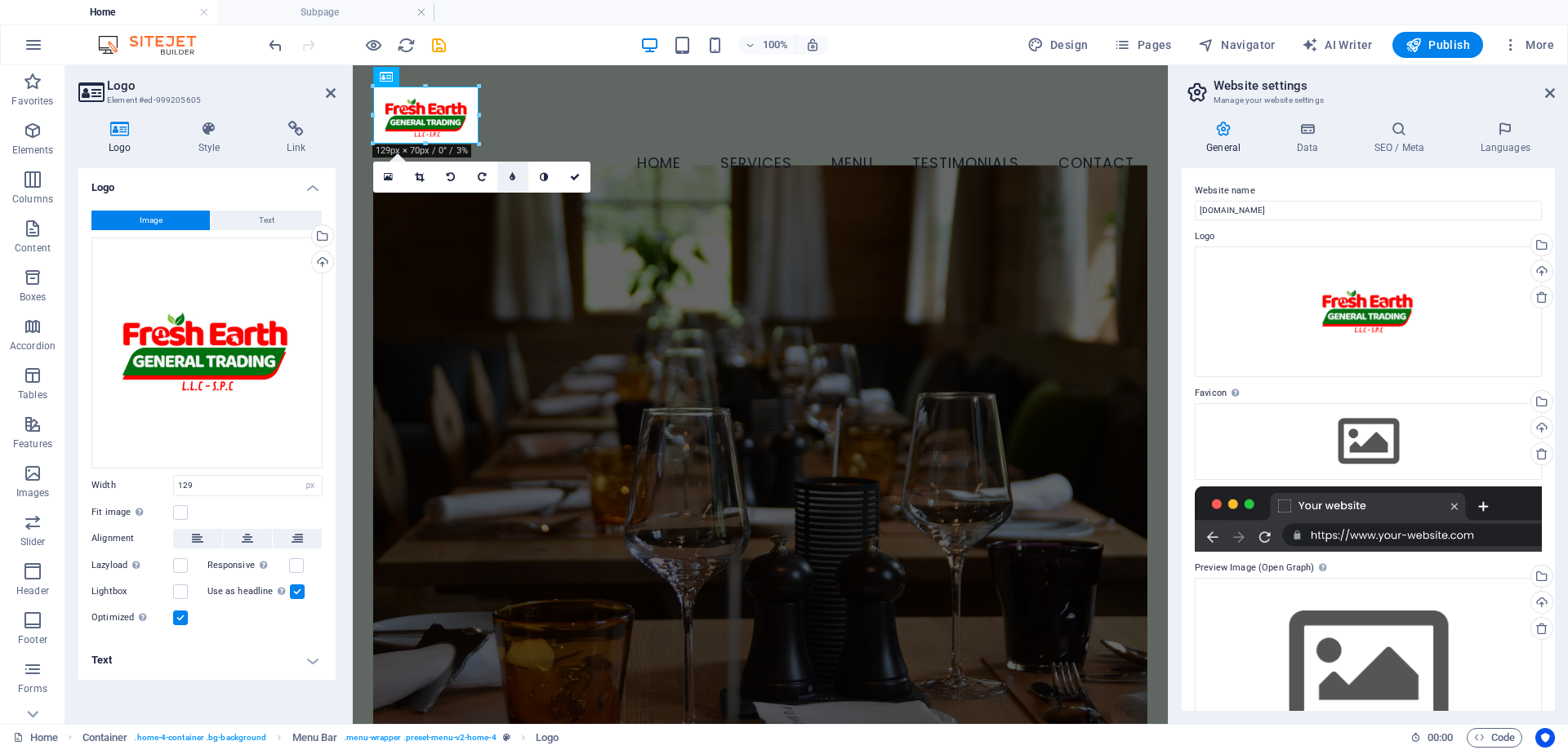
click at [513, 174] on icon at bounding box center [512, 178] width 6 height 10
click at [568, 178] on icon at bounding box center [568, 178] width 8 height 10
click at [567, 178] on icon at bounding box center [568, 178] width 8 height 10
click at [512, 178] on icon at bounding box center [512, 178] width 6 height 10
click at [390, 179] on icon at bounding box center [388, 178] width 9 height 12
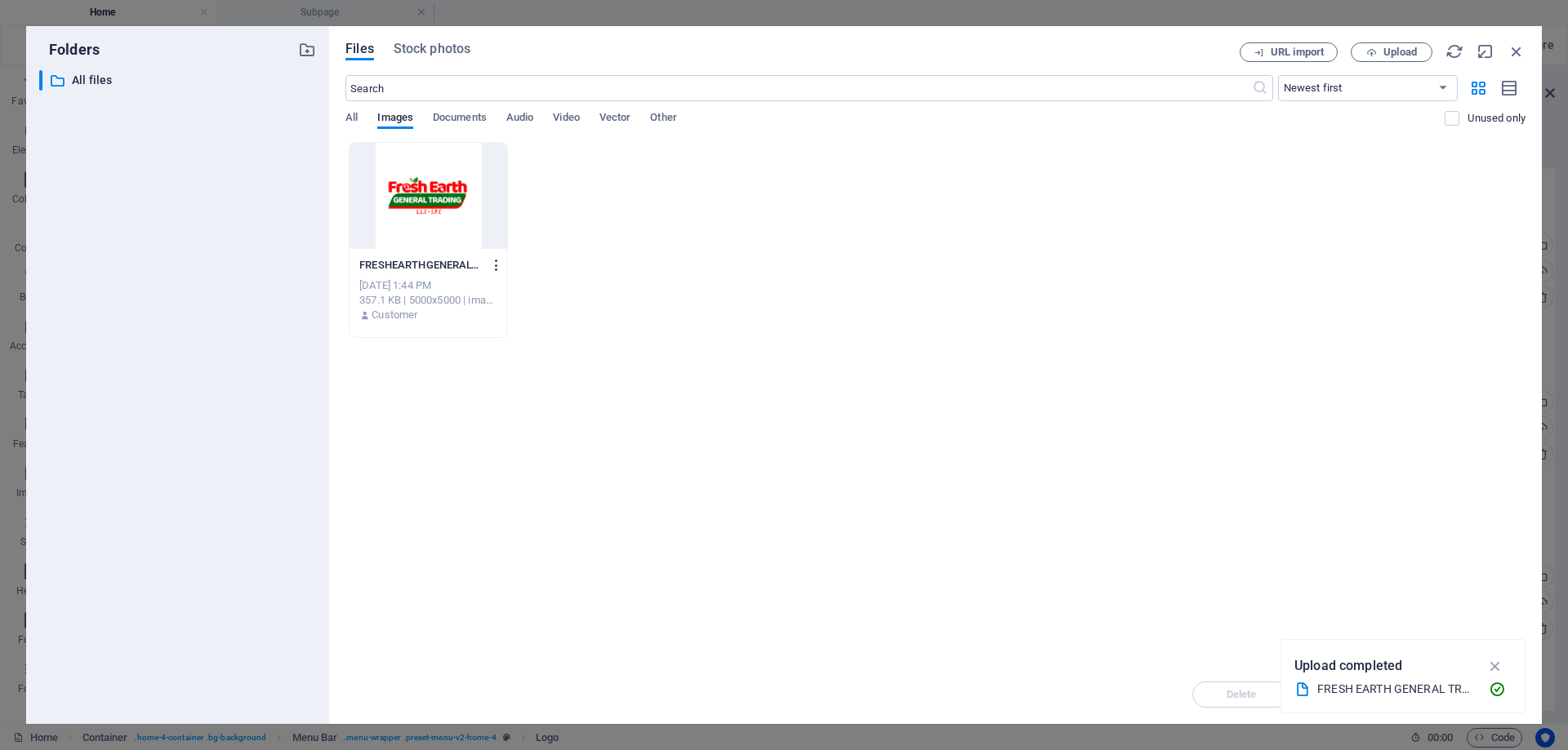
click at [501, 261] on icon "button" at bounding box center [497, 264] width 15 height 14
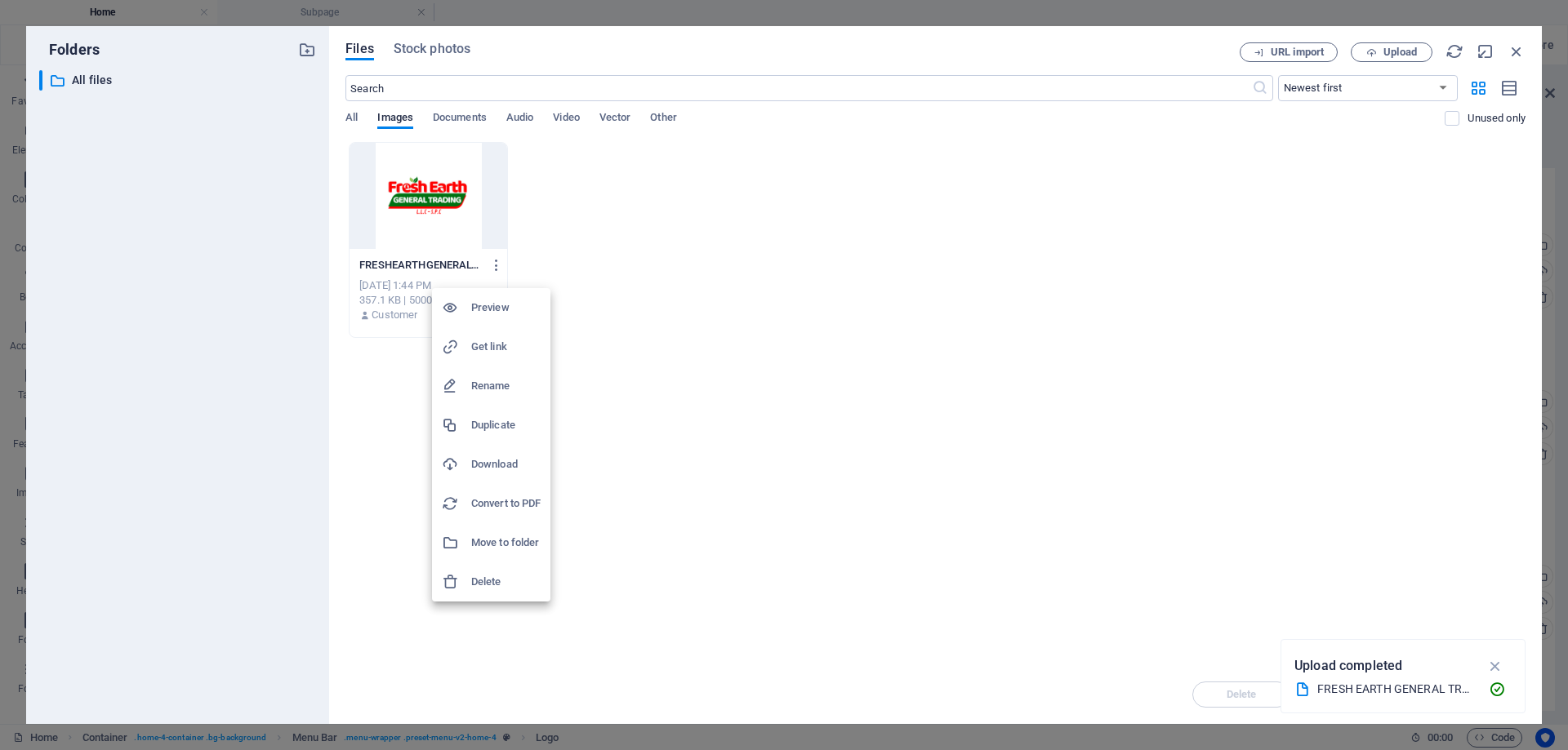
click at [469, 119] on div at bounding box center [784, 375] width 1568 height 750
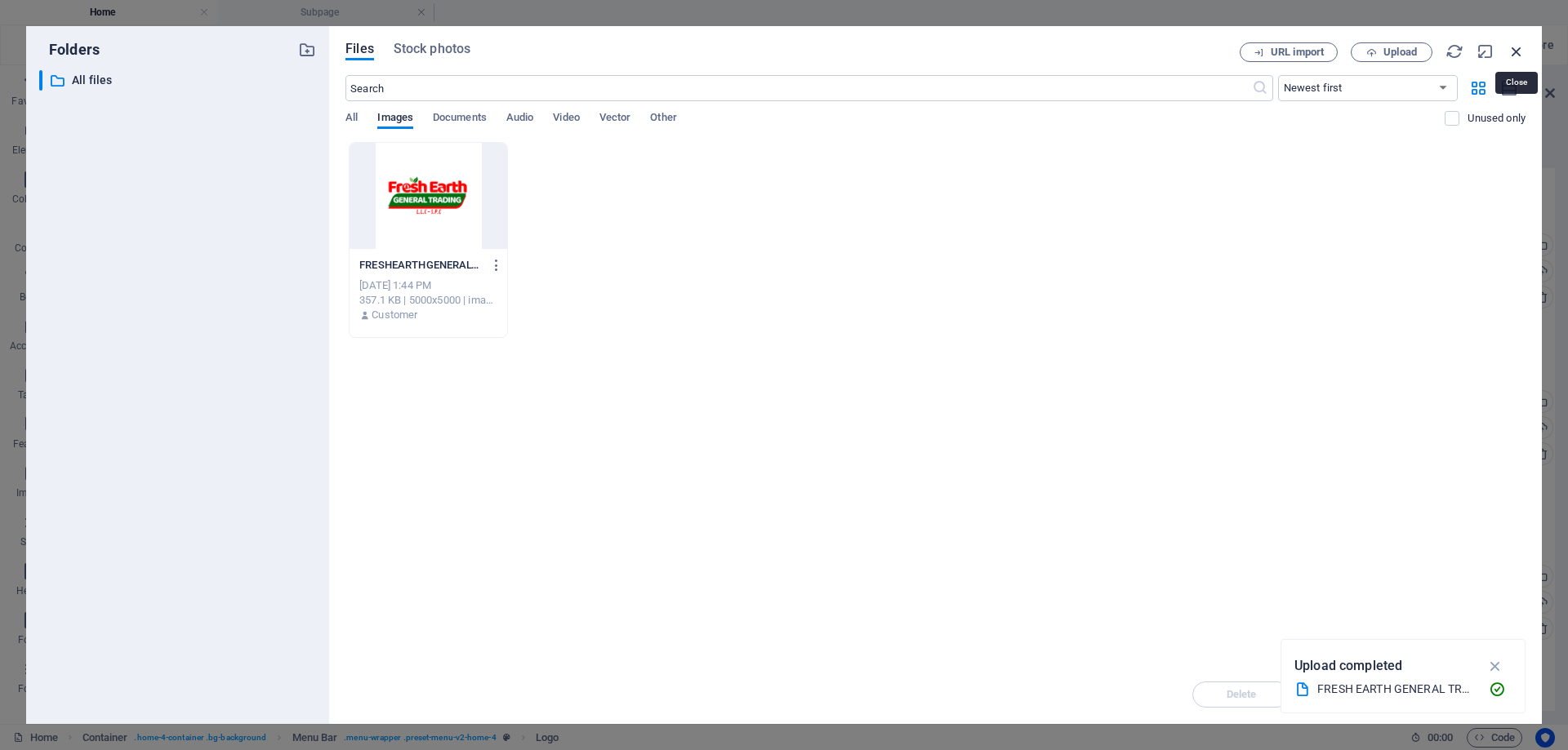
click at [1517, 54] on icon "button" at bounding box center [1516, 51] width 18 height 18
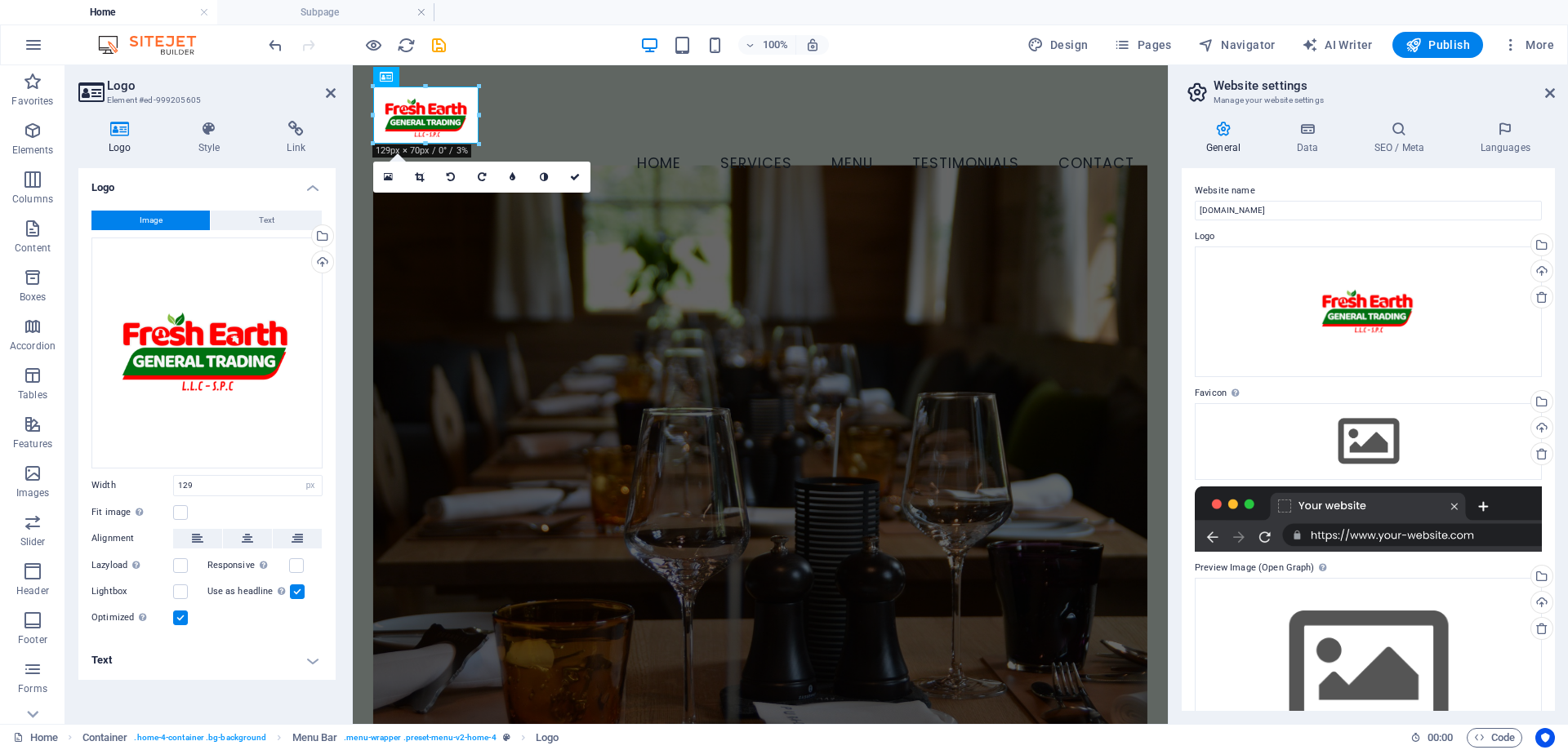
click at [699, 221] on figure at bounding box center [760, 465] width 774 height 600
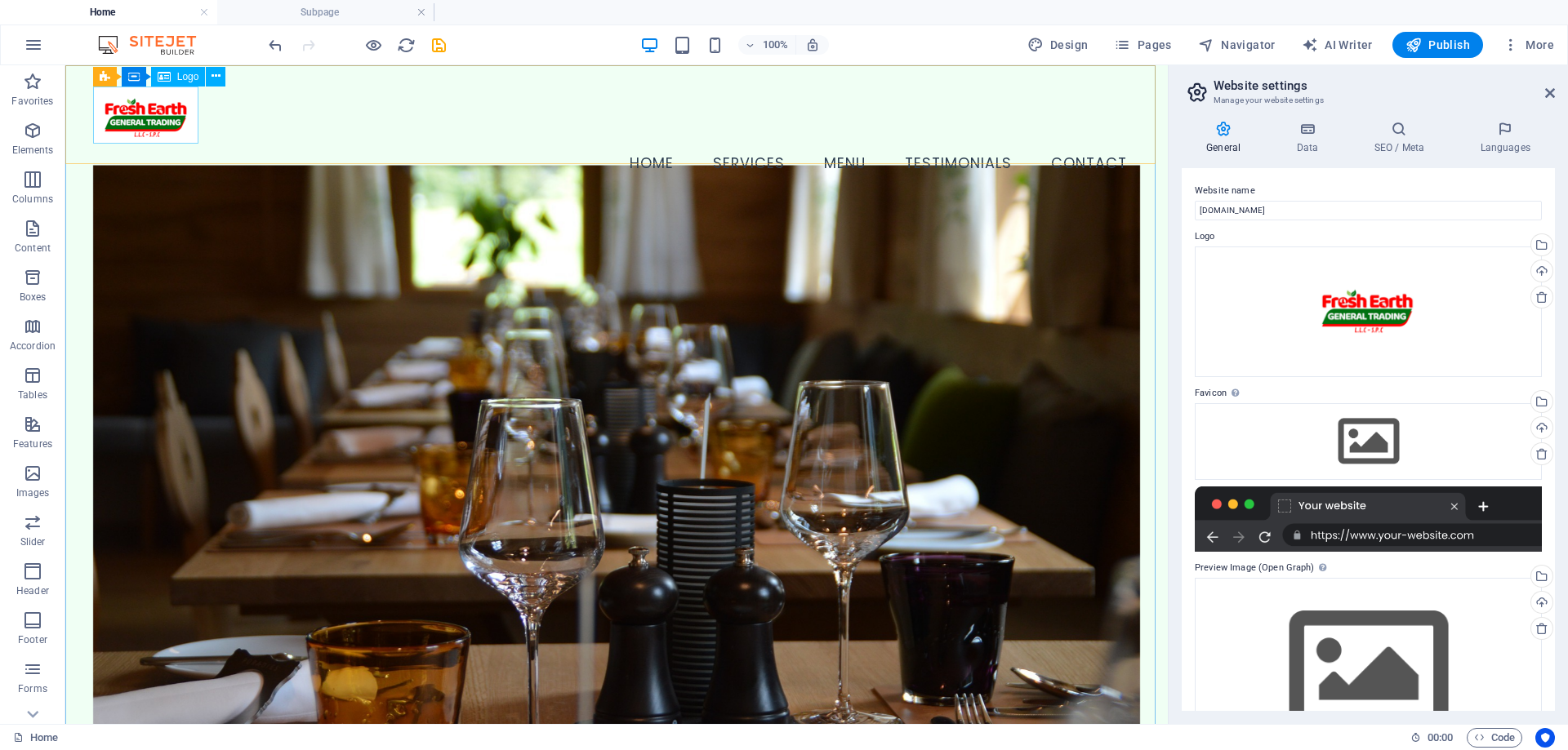
click at [168, 75] on icon at bounding box center [164, 77] width 13 height 19
click at [216, 74] on icon at bounding box center [216, 77] width 9 height 17
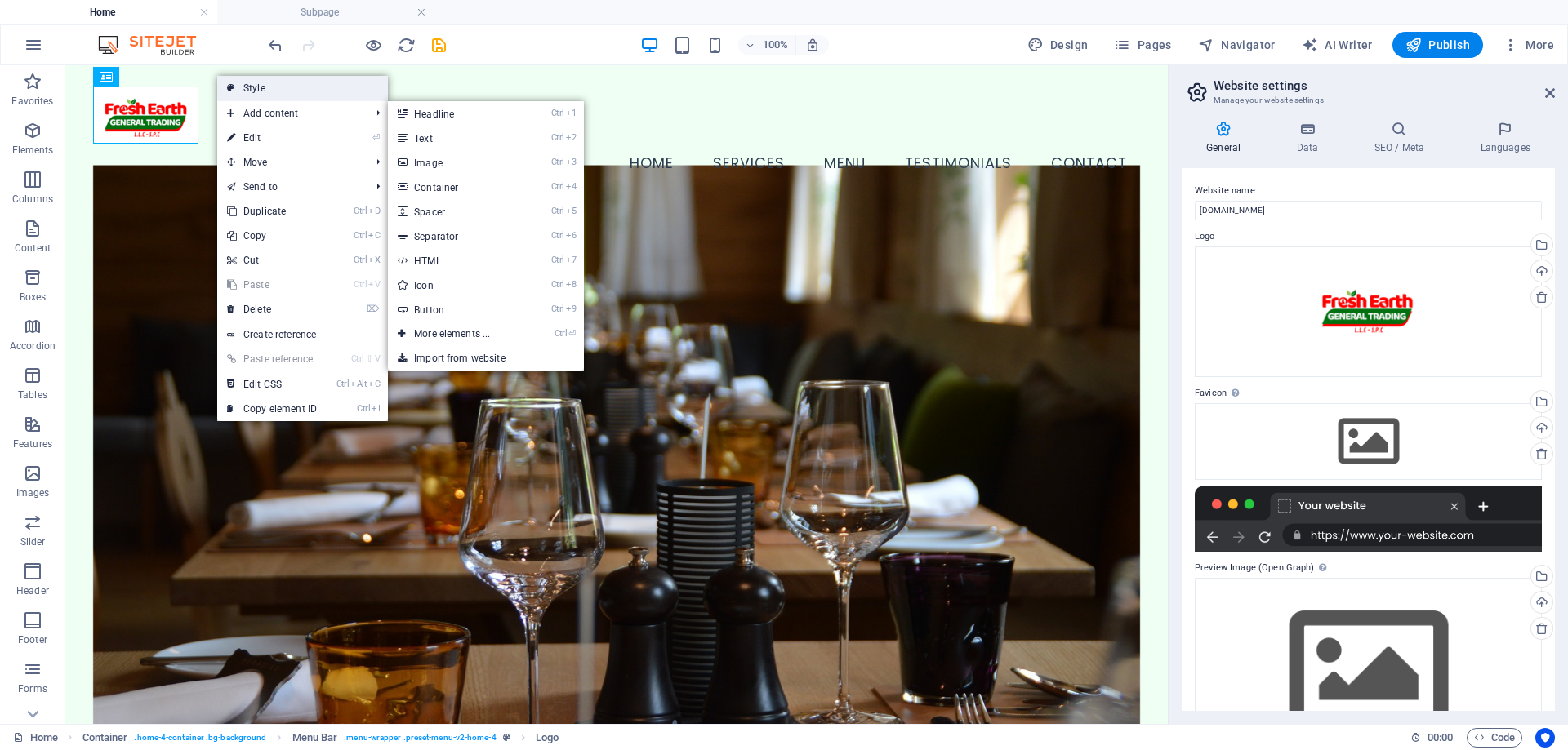
click at [290, 91] on link "Style" at bounding box center [302, 88] width 171 height 24
select select "vw"
select select "rem"
select select "vw"
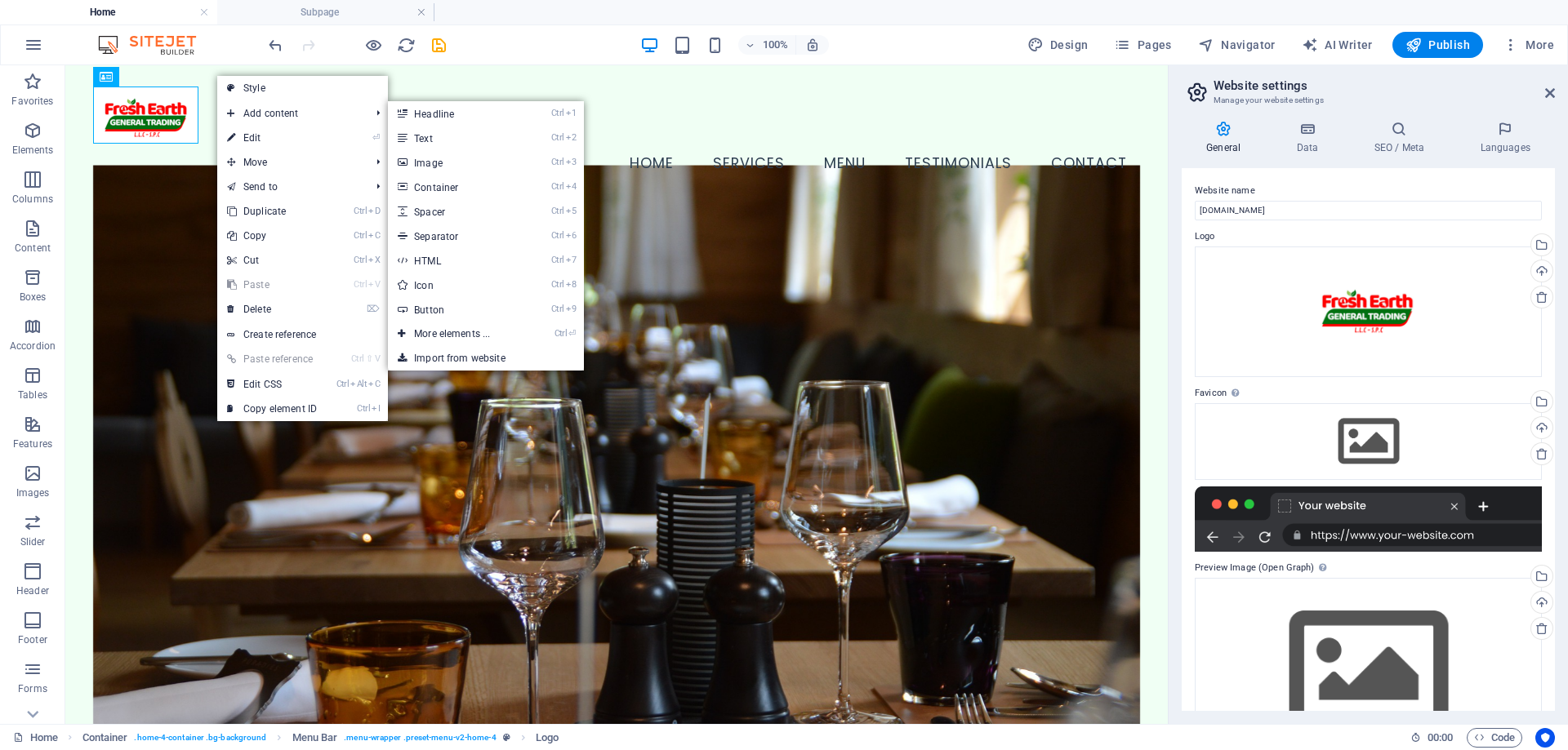
select select "preset-menu-v2-home-4"
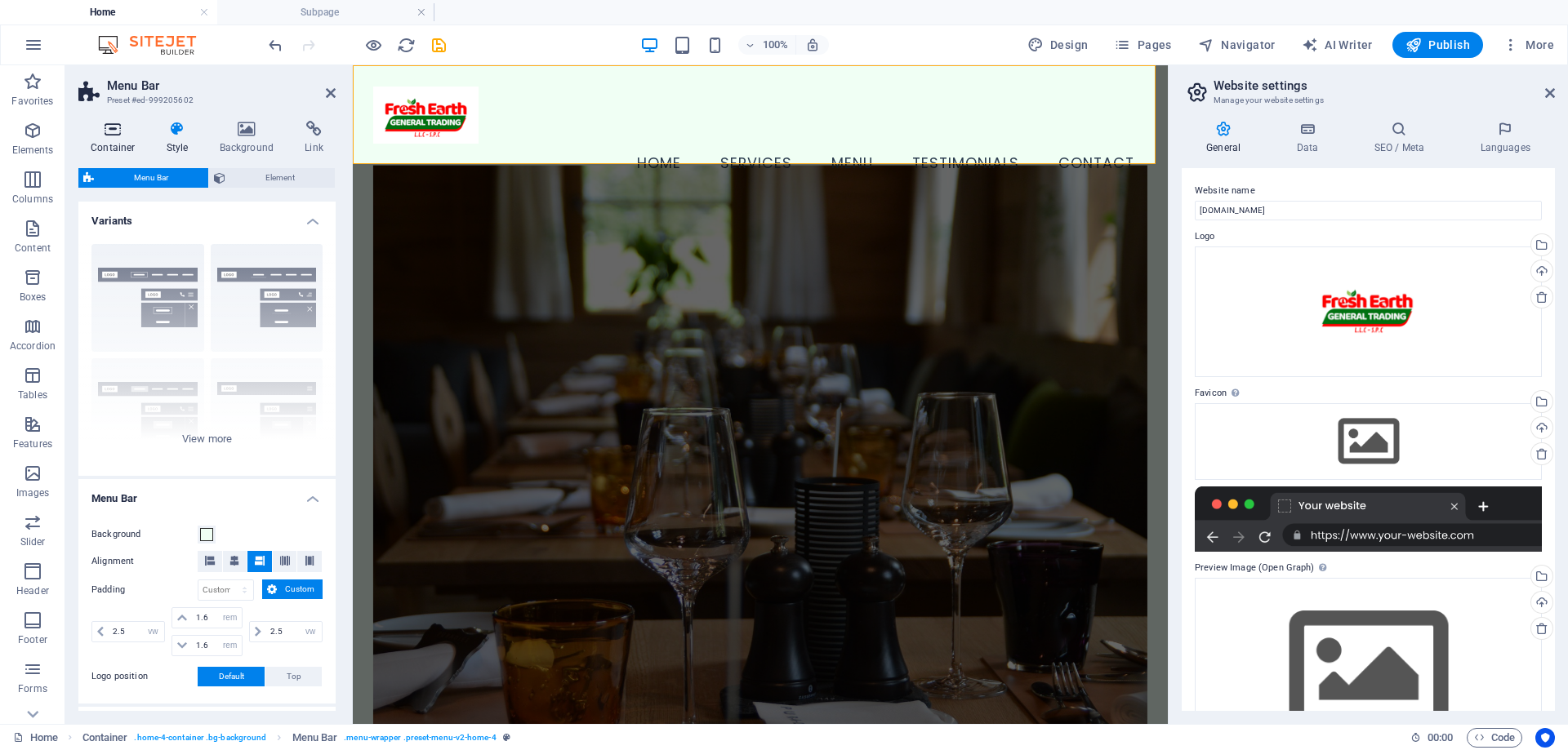
click at [124, 138] on h4 "Container" at bounding box center [116, 138] width 76 height 35
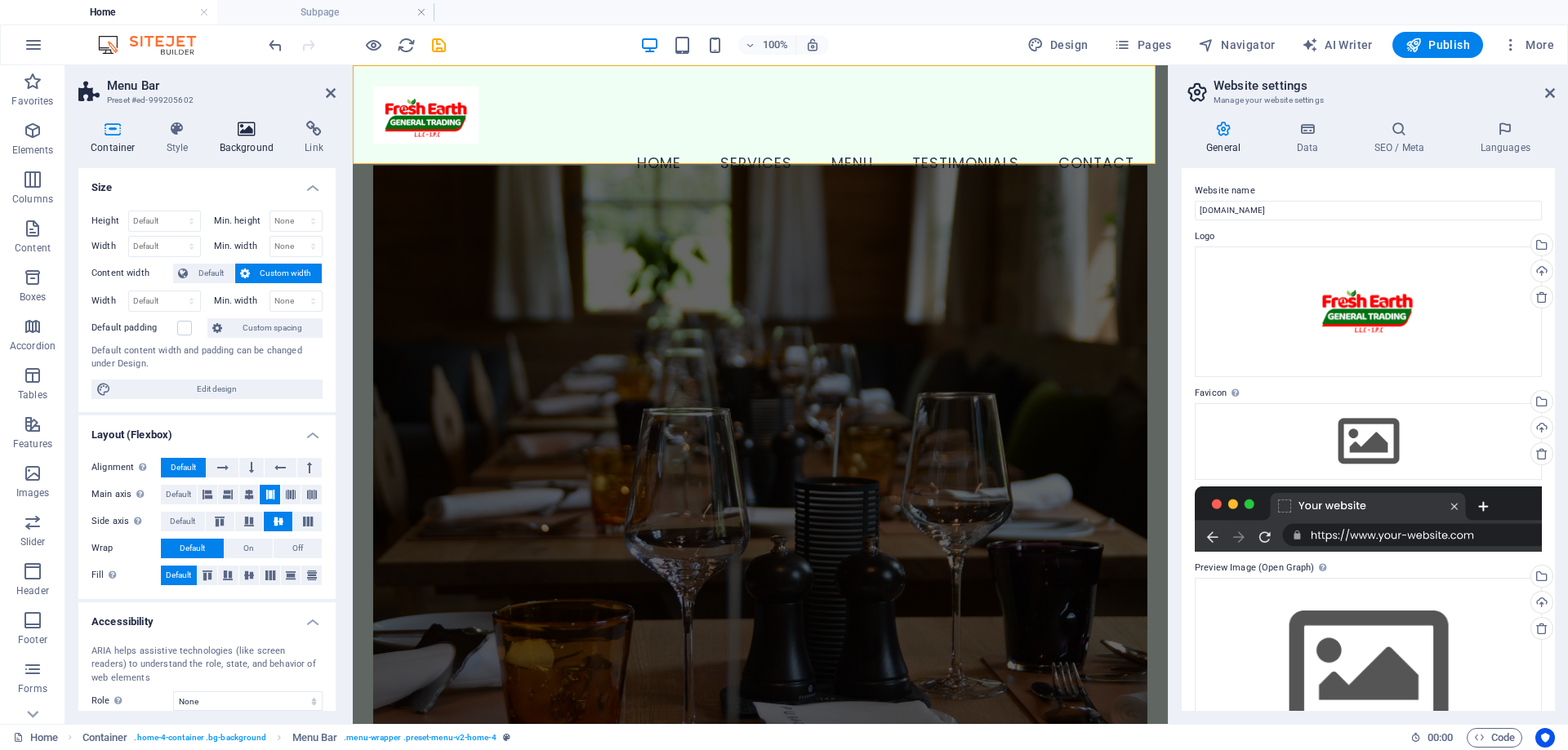
drag, startPoint x: 178, startPoint y: 130, endPoint x: 221, endPoint y: 127, distance: 43.1
click at [179, 130] on icon at bounding box center [177, 129] width 46 height 16
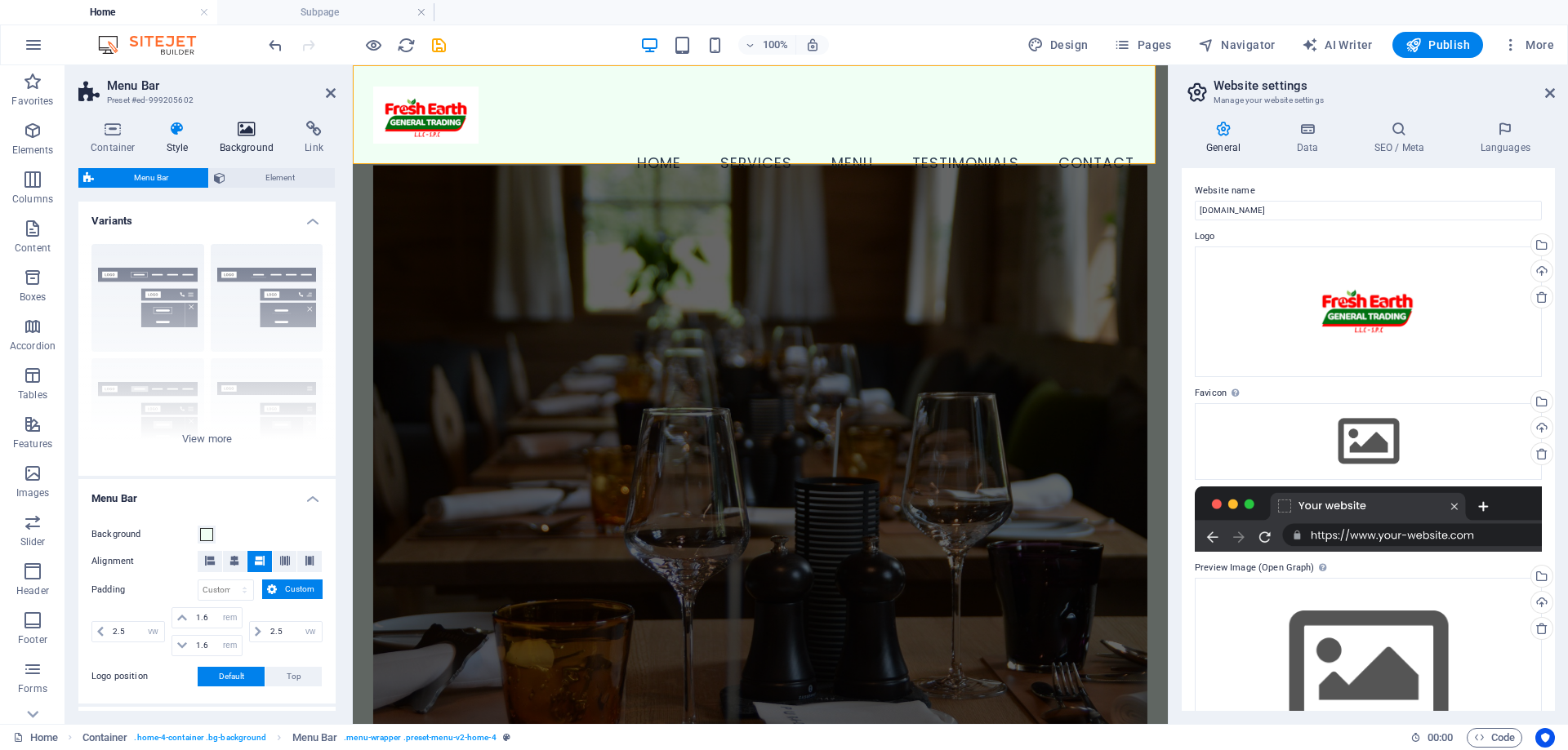
click at [233, 130] on icon at bounding box center [247, 129] width 79 height 16
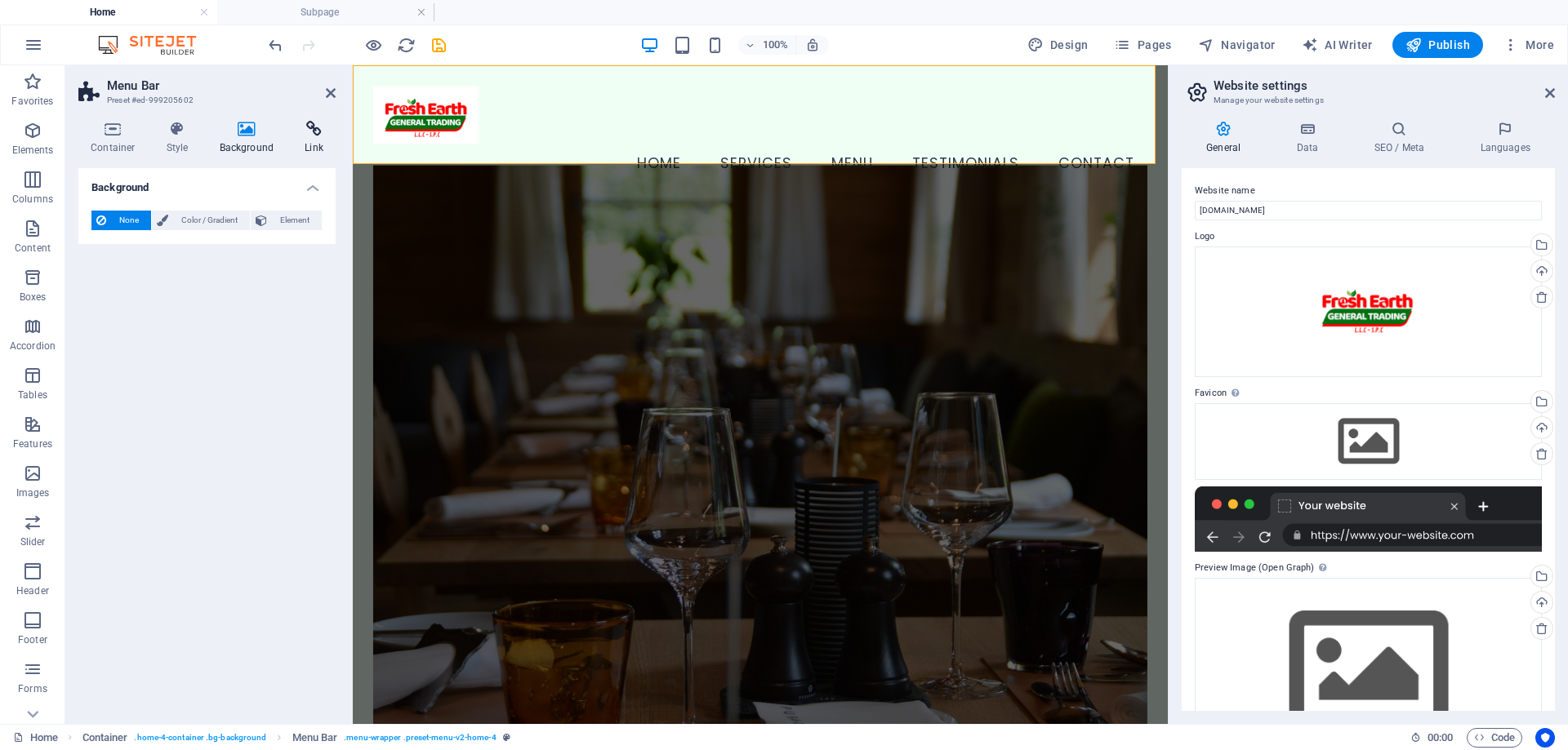
click at [322, 134] on icon at bounding box center [313, 129] width 43 height 16
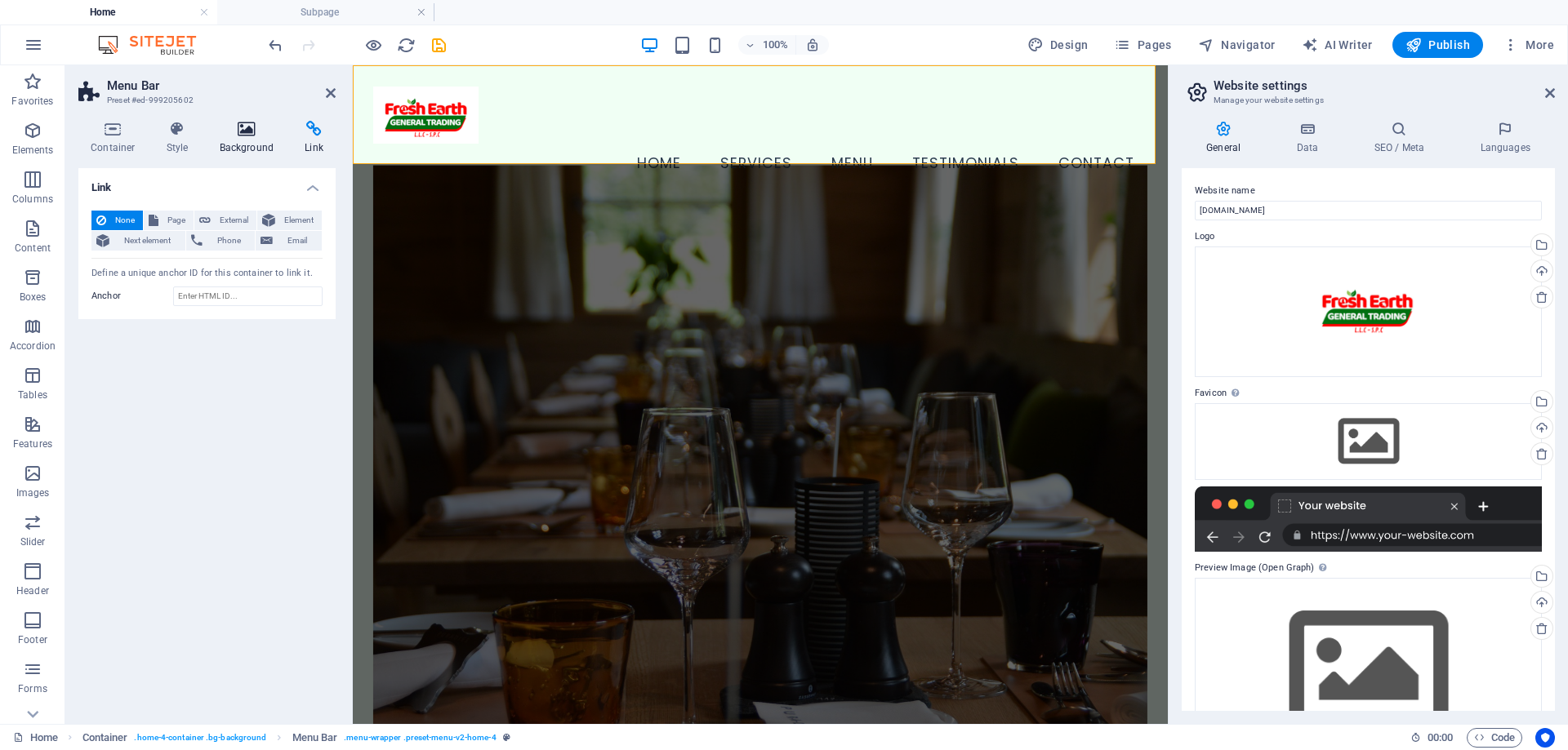
click at [261, 139] on h4 "Background" at bounding box center [250, 138] width 86 height 35
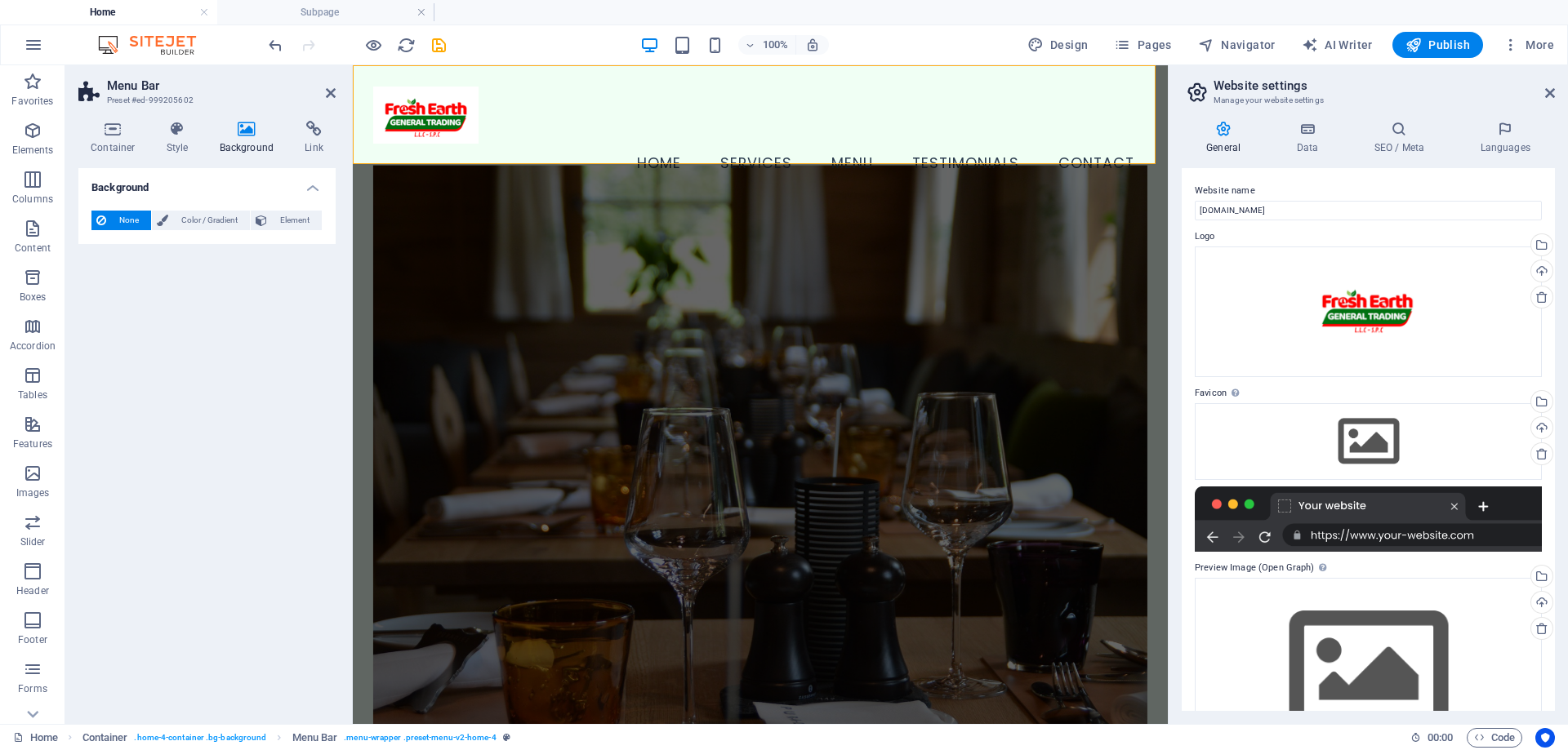
click at [210, 140] on h4 "Background" at bounding box center [250, 138] width 86 height 35
click at [136, 139] on h4 "Container" at bounding box center [116, 138] width 76 height 35
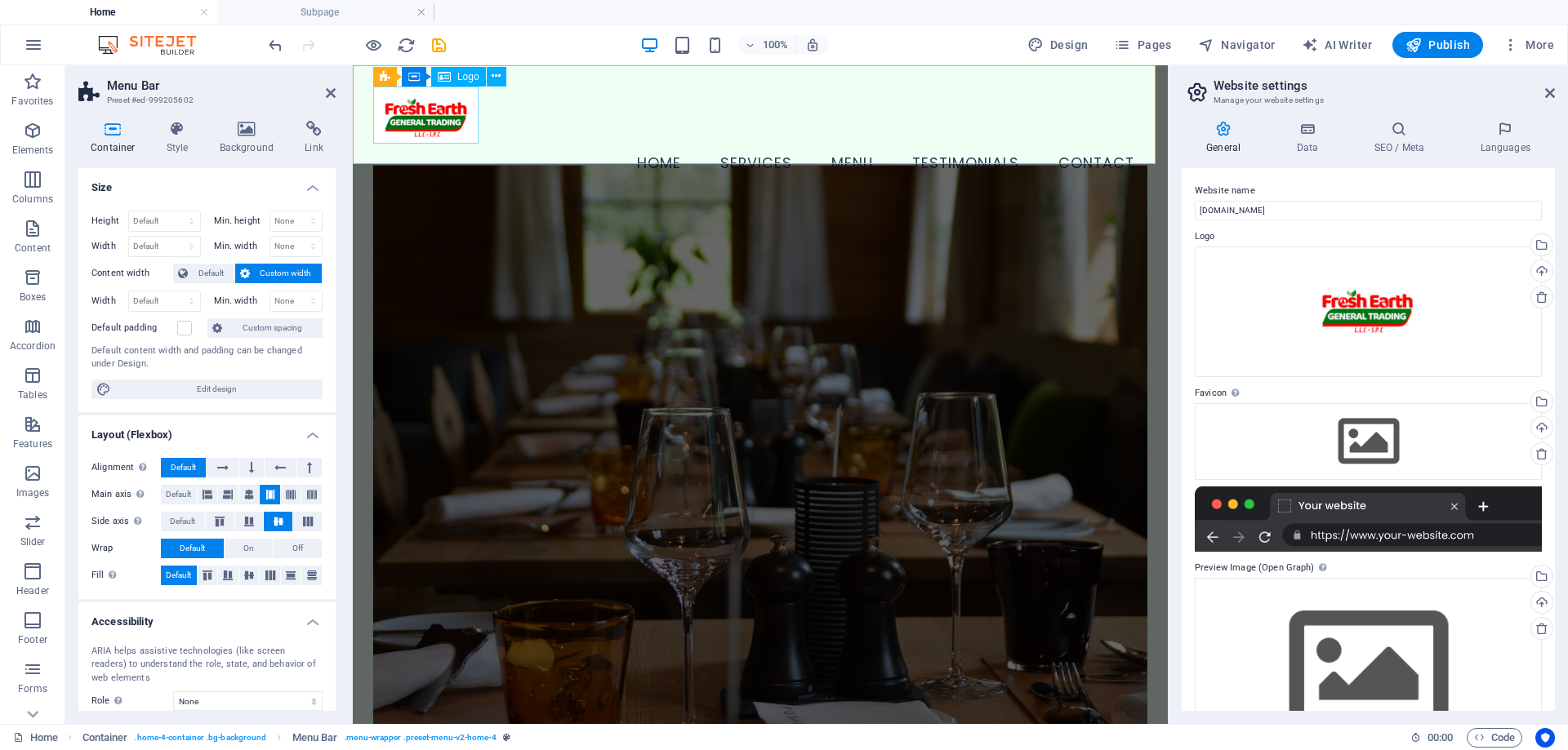
click at [425, 116] on div at bounding box center [760, 115] width 774 height 57
select select "px"
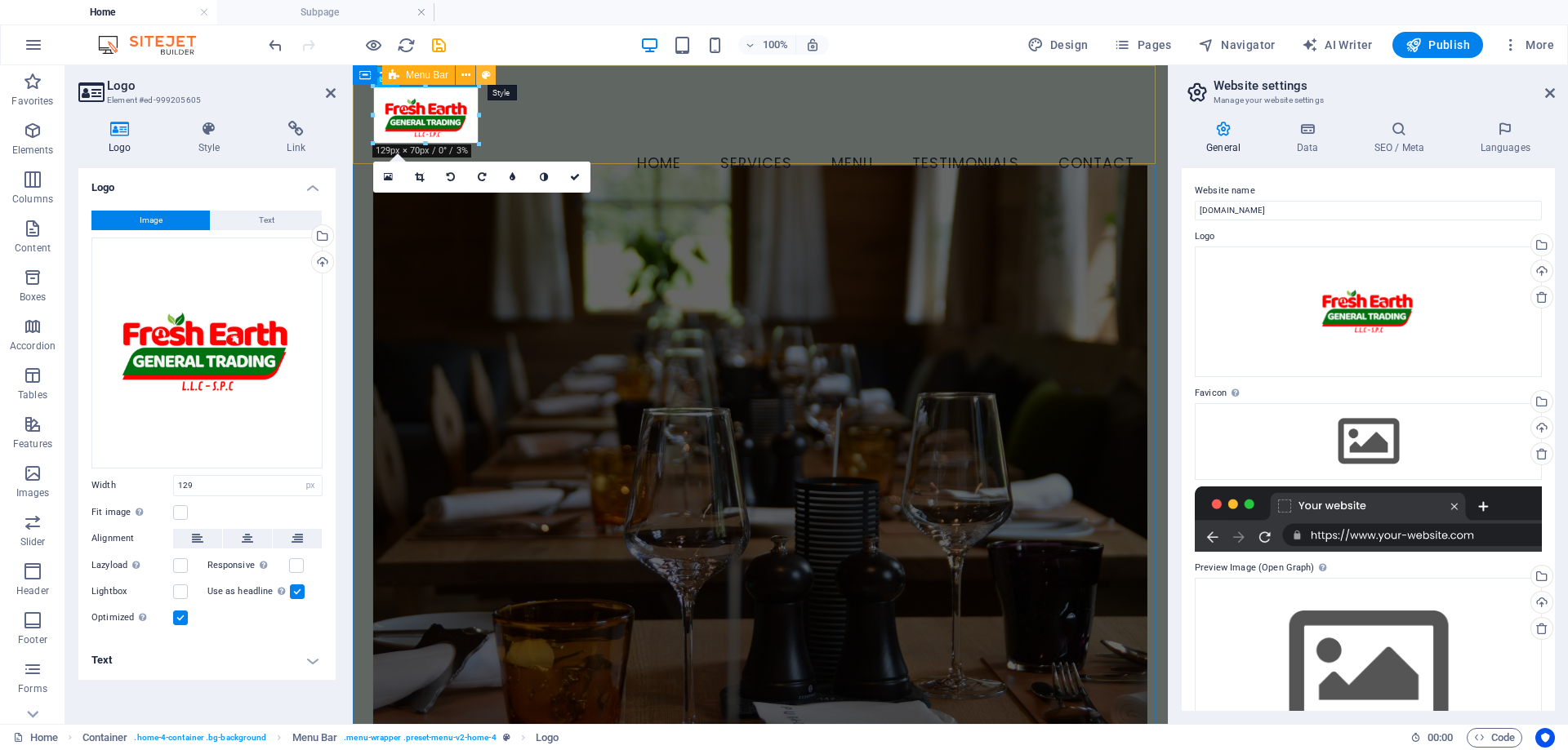
click at [490, 75] on icon at bounding box center [486, 76] width 9 height 17
select select "vw"
select select "rem"
select select "vw"
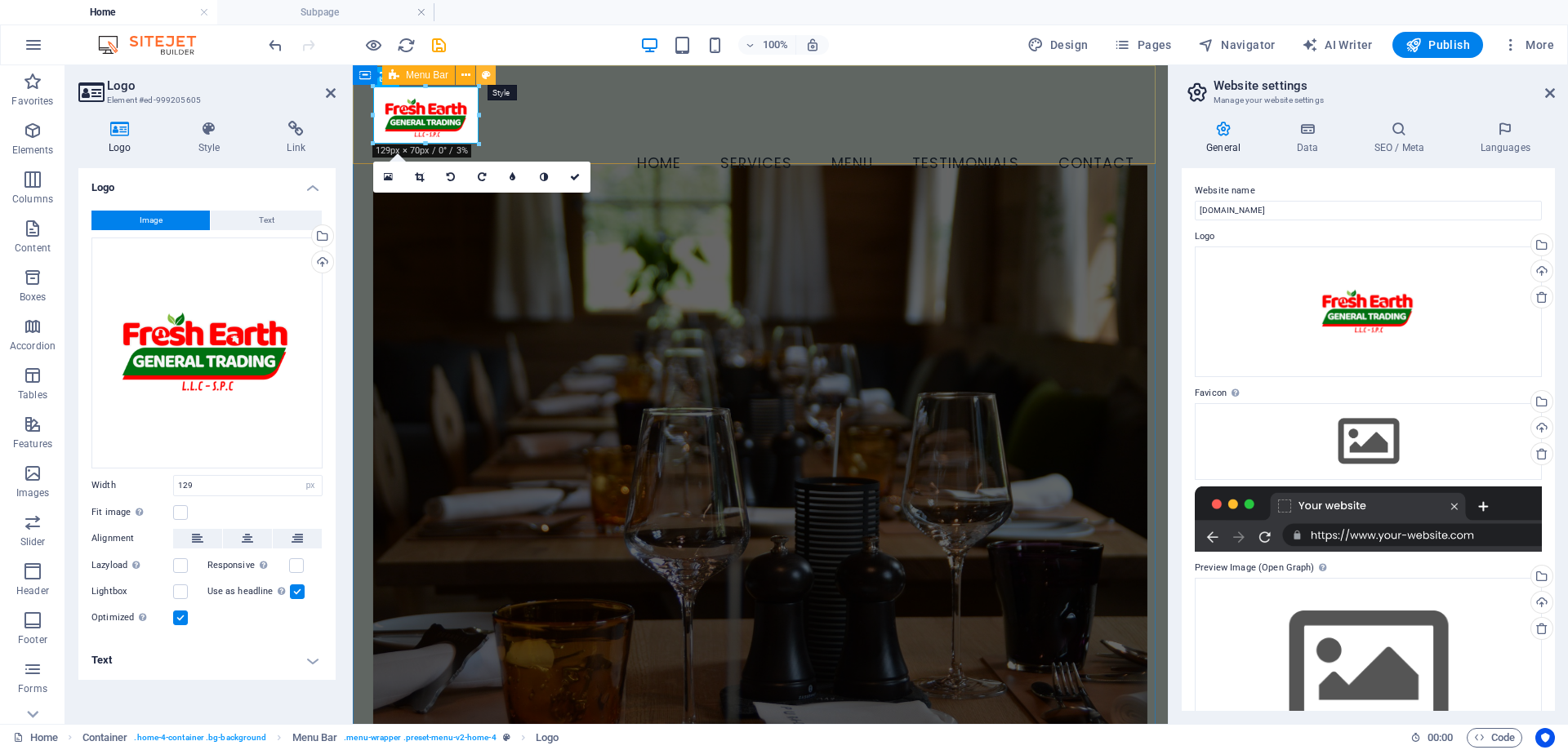
select select "preset-menu-v2-home-4"
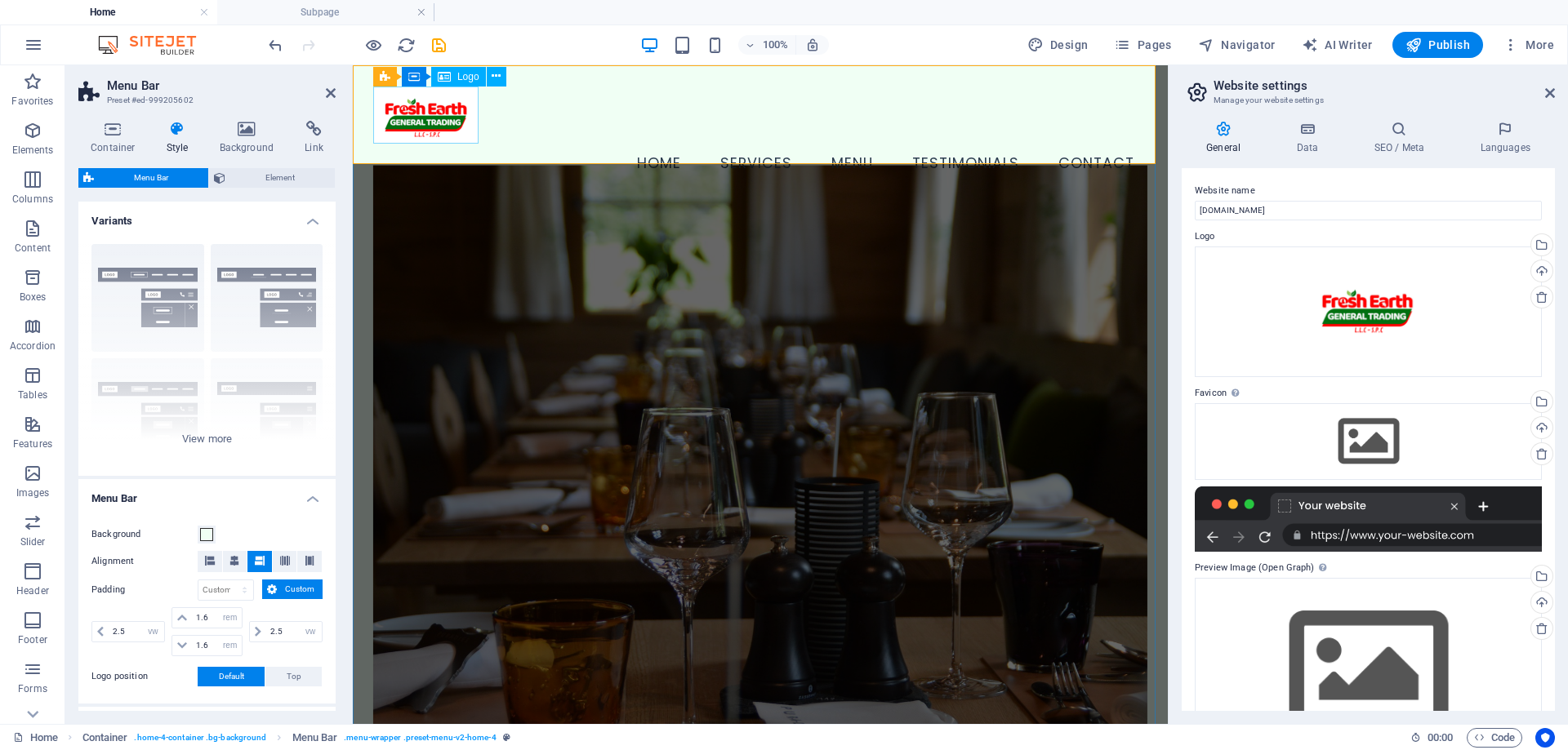
click at [468, 76] on span "Logo" at bounding box center [468, 77] width 22 height 10
select select "px"
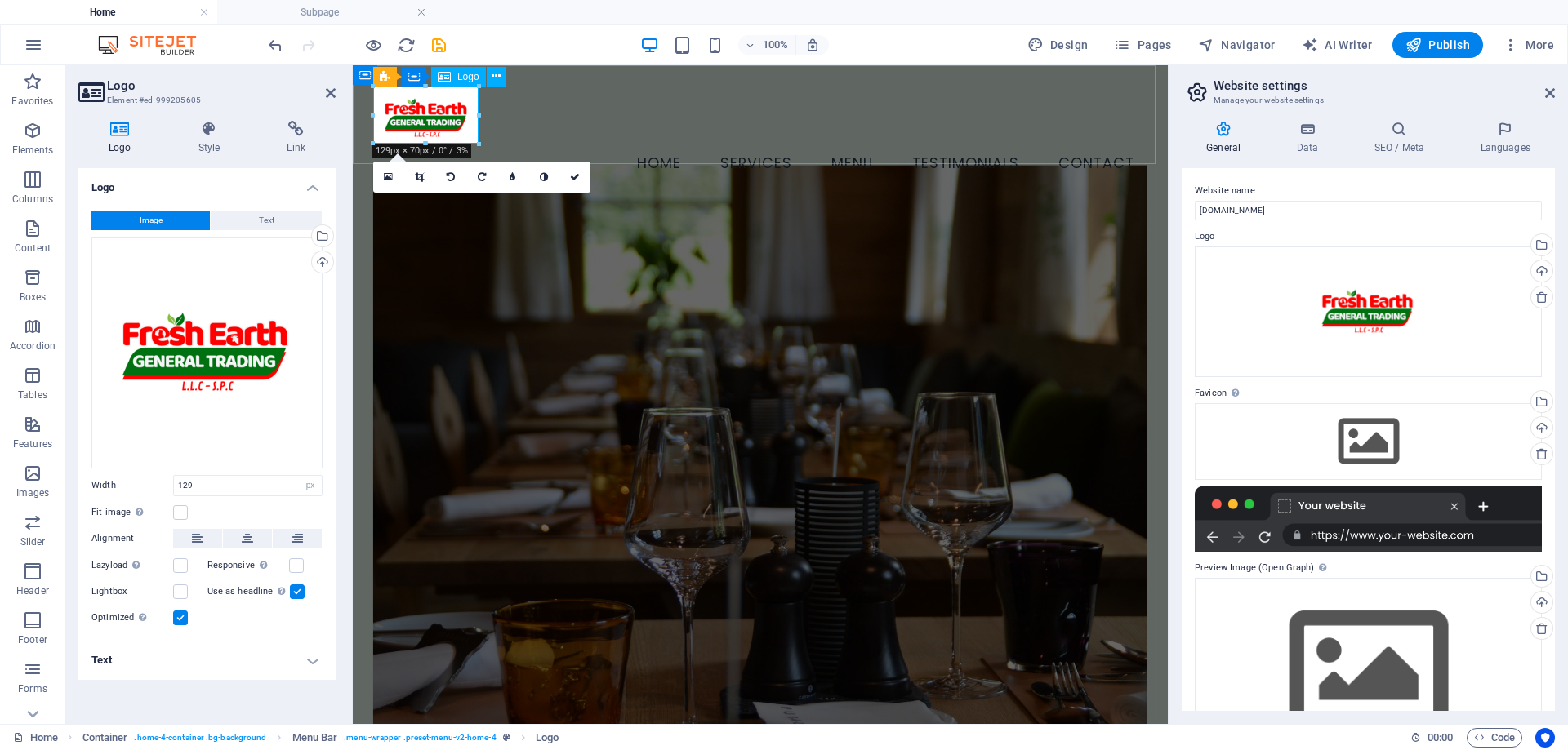
click at [429, 129] on div at bounding box center [760, 115] width 774 height 57
click at [205, 136] on icon at bounding box center [210, 129] width 83 height 16
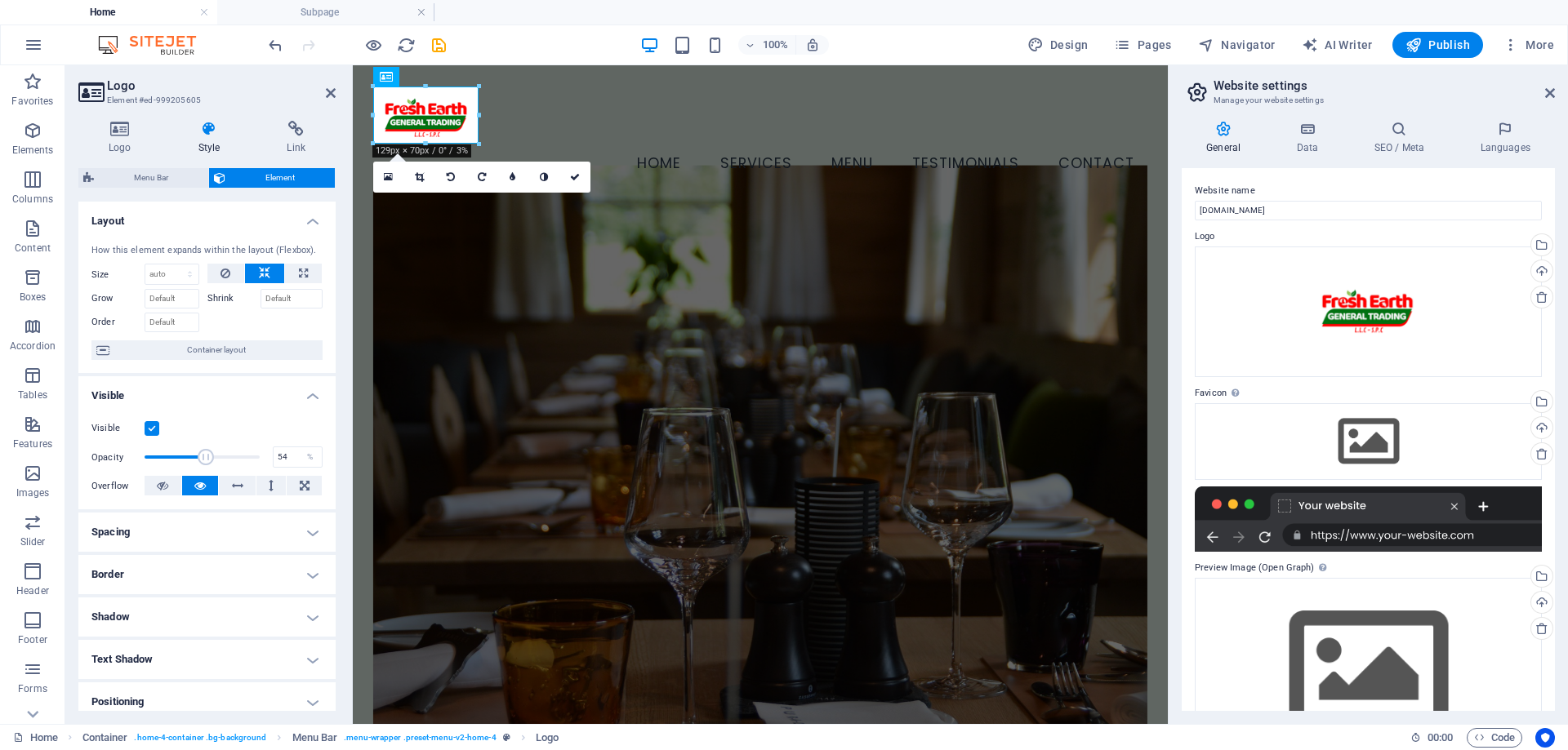
drag, startPoint x: 255, startPoint y: 462, endPoint x: 204, endPoint y: 447, distance: 53.2
click at [204, 447] on span at bounding box center [202, 457] width 115 height 24
drag, startPoint x: 204, startPoint y: 451, endPoint x: 145, endPoint y: 444, distance: 59.4
click at [146, 444] on div "Visible Opacity 100 % Overflow" at bounding box center [207, 457] width 258 height 104
drag, startPoint x: 155, startPoint y: 451, endPoint x: 192, endPoint y: 466, distance: 39.9
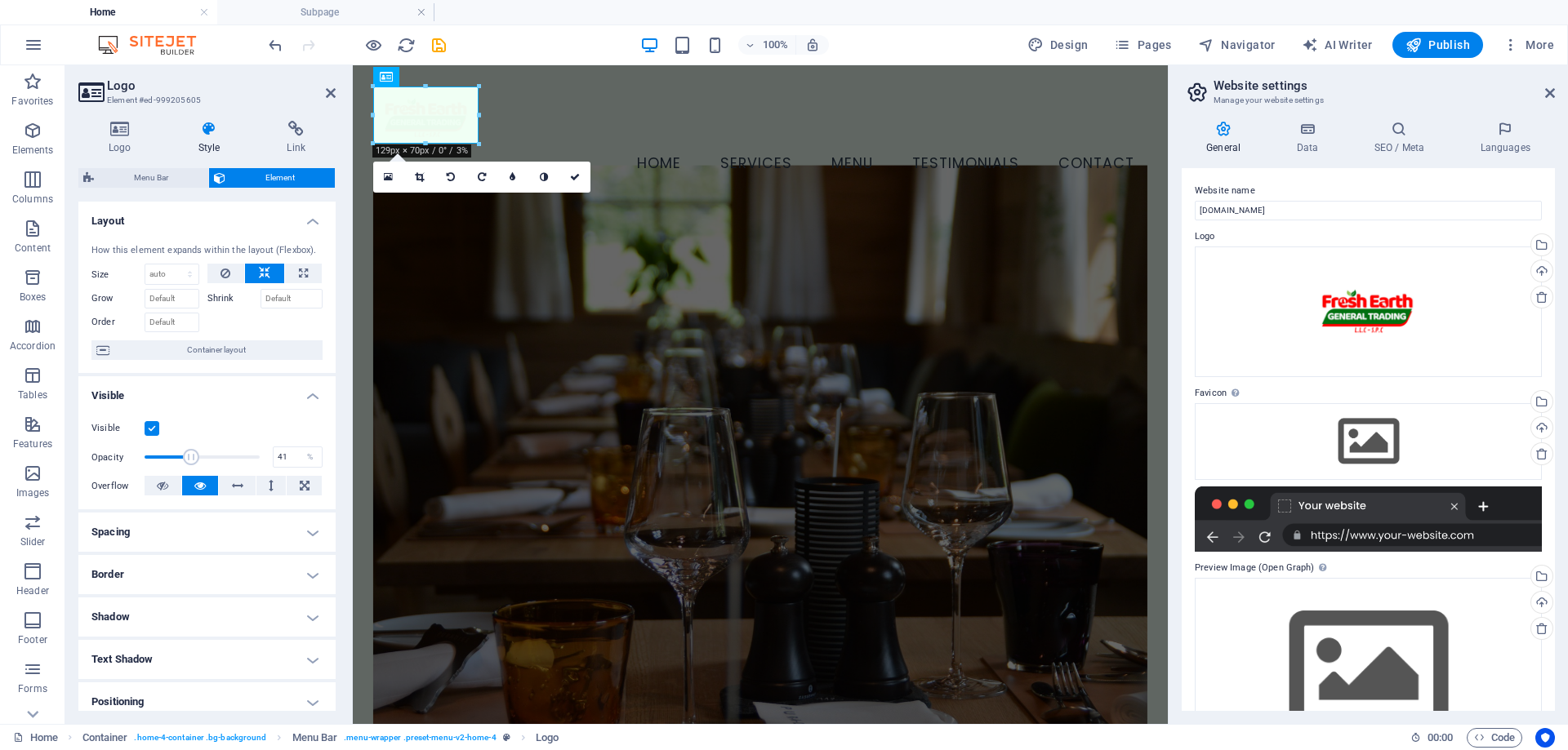
click at [192, 466] on span at bounding box center [202, 457] width 115 height 24
drag, startPoint x: 192, startPoint y: 466, endPoint x: 312, endPoint y: 492, distance: 122.8
click at [311, 492] on div "Visible Opacity 100 % Overflow" at bounding box center [207, 457] width 258 height 104
click at [246, 461] on span at bounding box center [248, 456] width 16 height 16
click at [243, 461] on span at bounding box center [245, 456] width 16 height 16
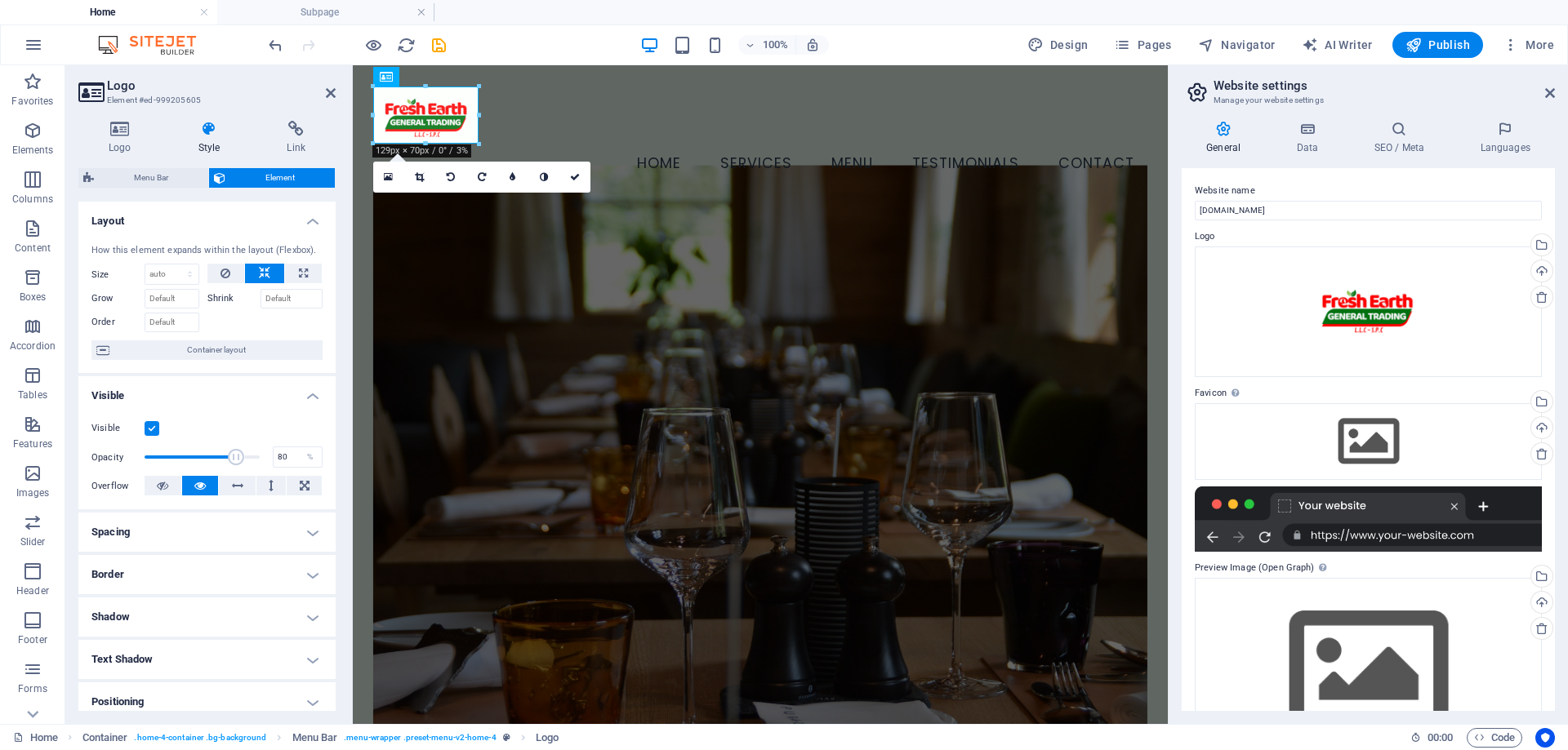
drag, startPoint x: 247, startPoint y: 460, endPoint x: 233, endPoint y: 460, distance: 14.0
click at [233, 460] on span at bounding box center [237, 456] width 16 height 16
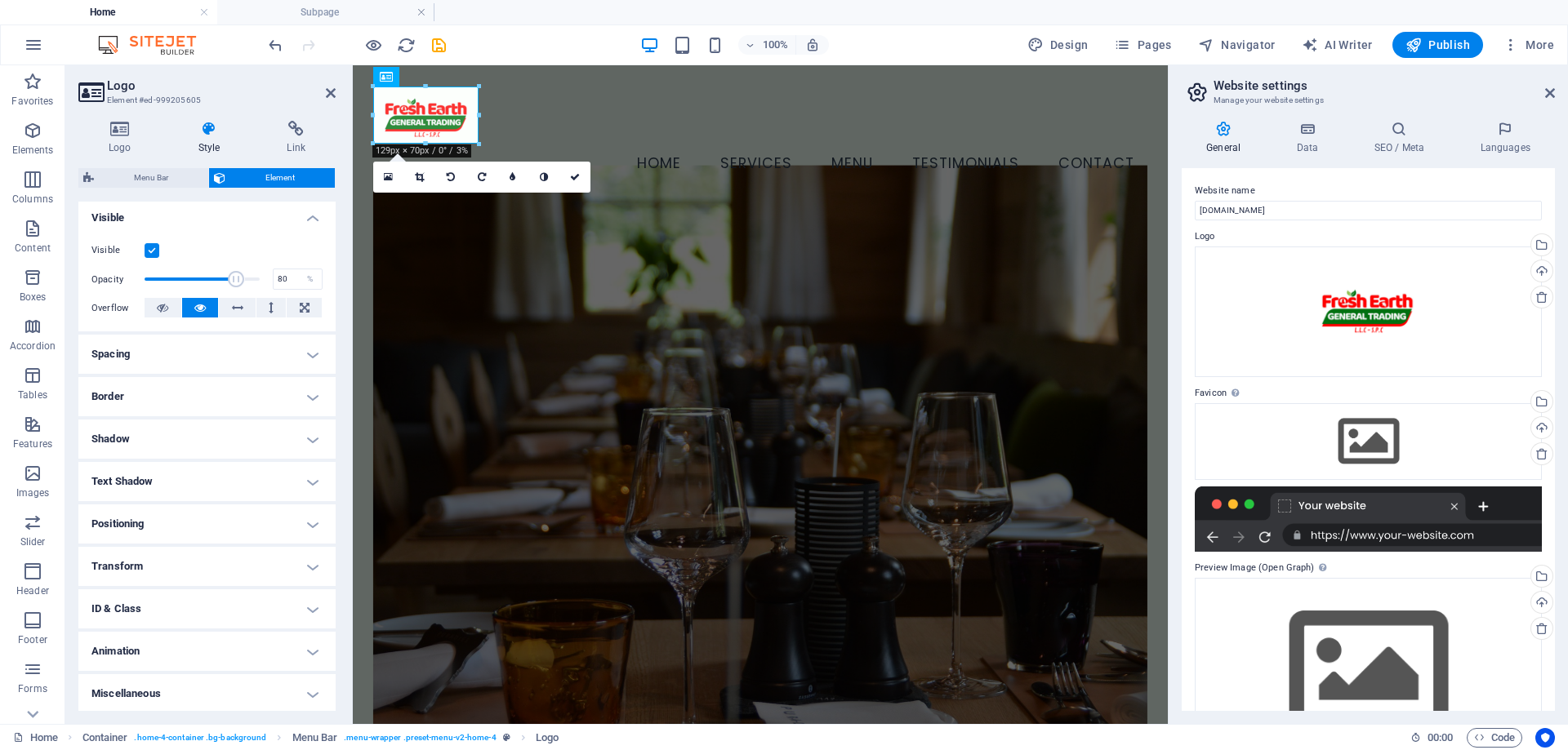
scroll to position [180, 0]
click at [174, 442] on h4 "Shadow" at bounding box center [207, 437] width 258 height 40
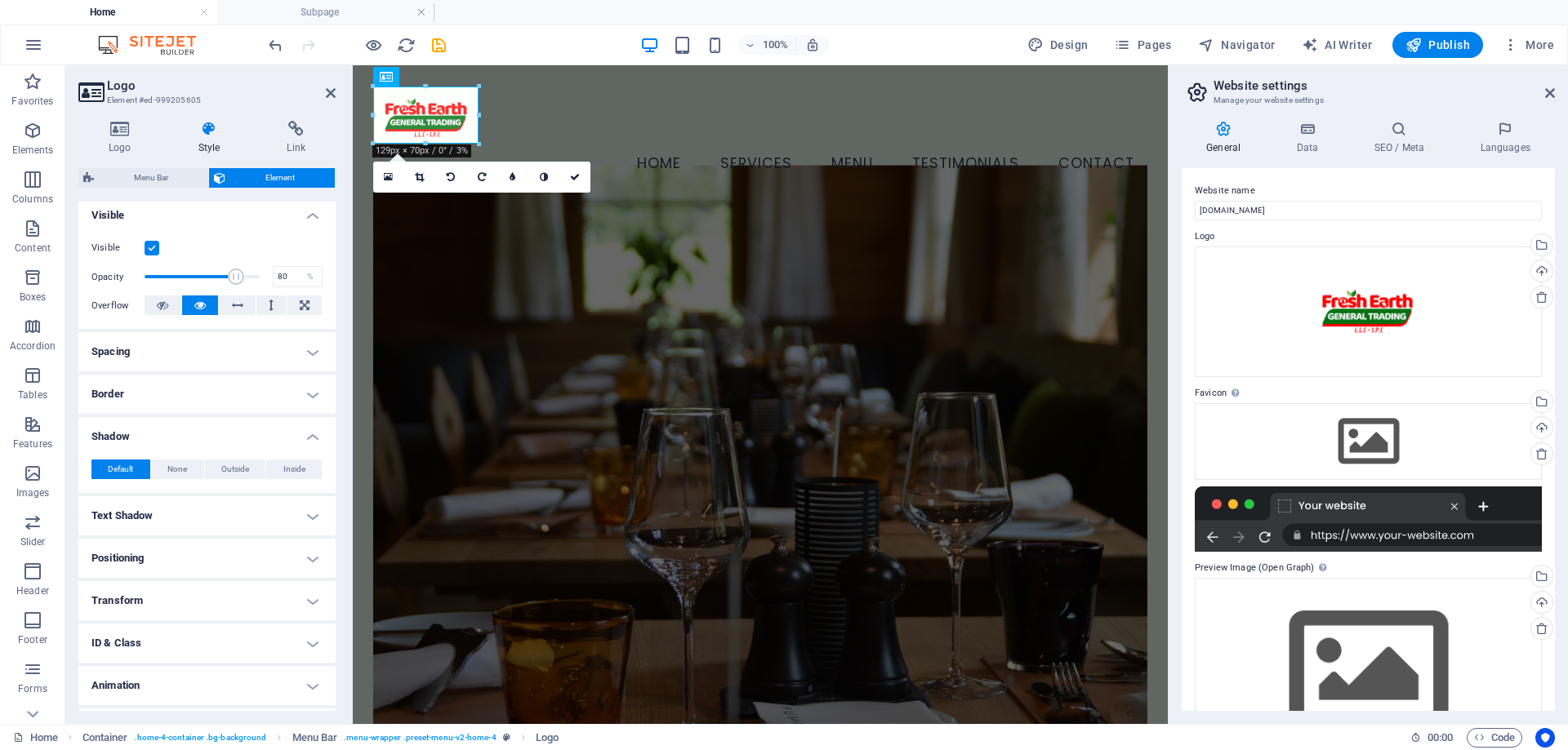
click at [178, 440] on h4 "Shadow" at bounding box center [207, 432] width 258 height 29
click at [181, 487] on h4 "Text Shadow" at bounding box center [207, 479] width 258 height 40
click at [182, 487] on h4 "Text Shadow" at bounding box center [207, 474] width 258 height 29
click at [207, 514] on h4 "Positioning" at bounding box center [207, 522] width 258 height 40
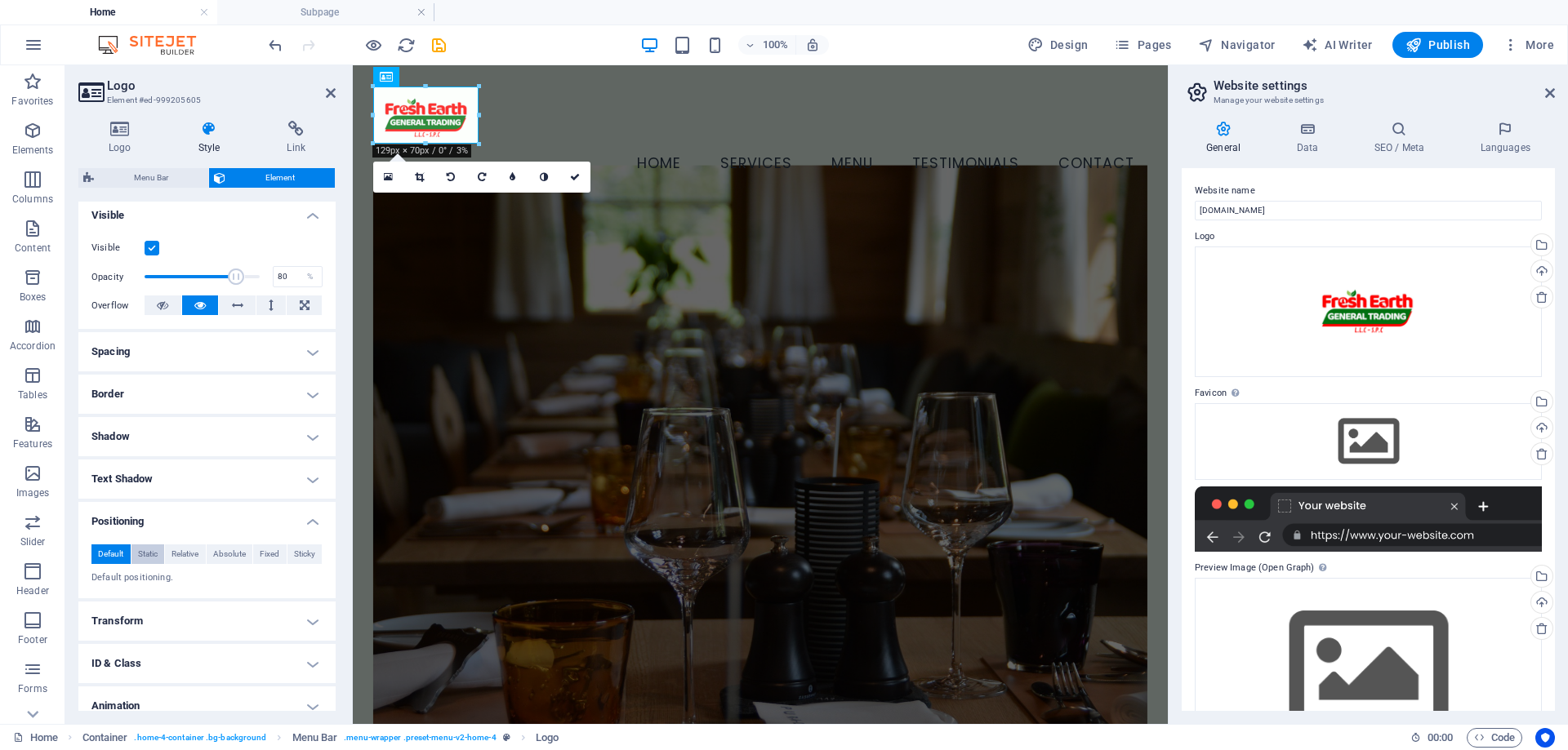
click at [152, 557] on span "Static" at bounding box center [147, 554] width 19 height 19
click at [109, 556] on span "Default" at bounding box center [110, 554] width 25 height 19
click at [181, 556] on span "Relative" at bounding box center [185, 554] width 27 height 19
click at [106, 556] on span "Default" at bounding box center [110, 554] width 25 height 19
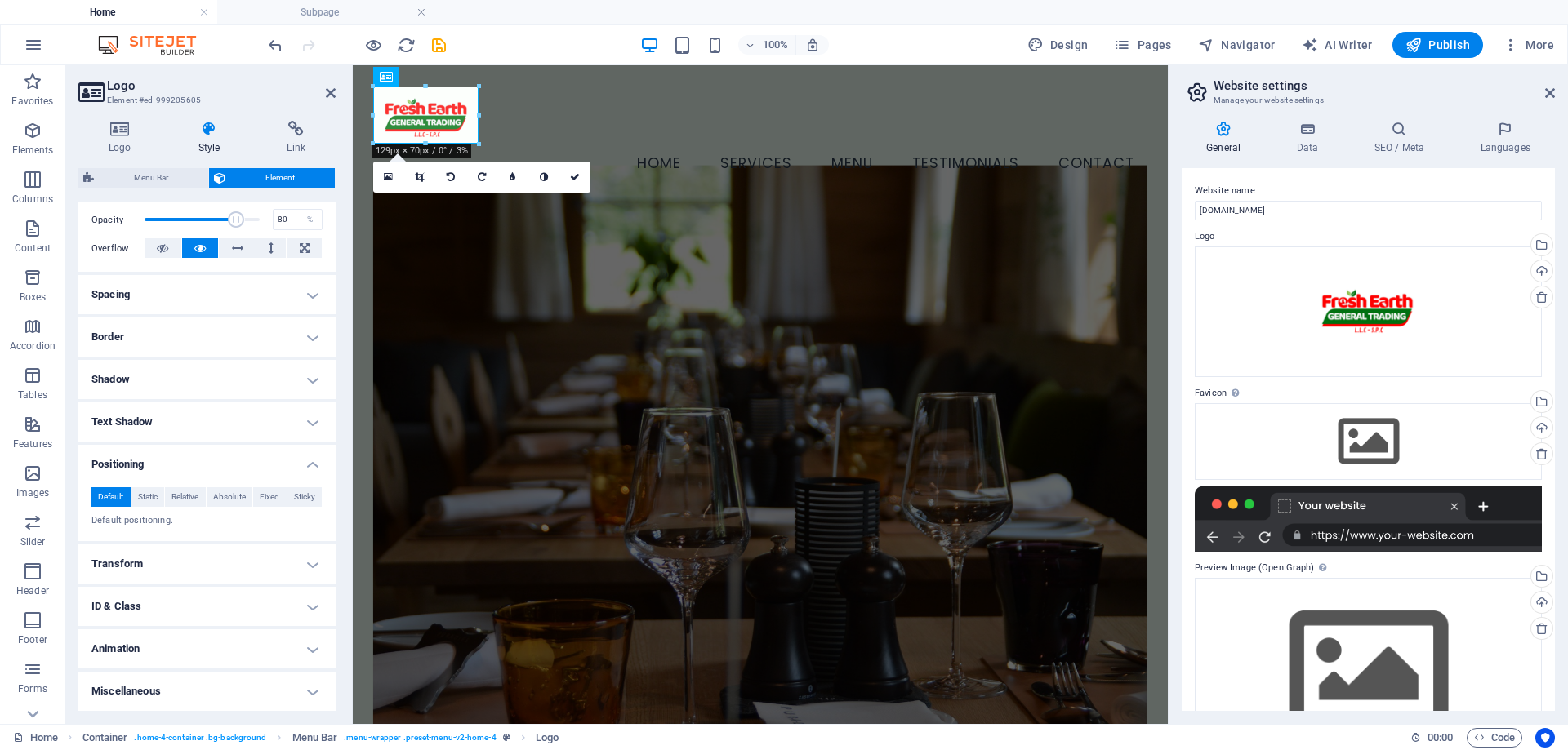
click at [227, 650] on h4 "Animation" at bounding box center [207, 649] width 258 height 40
click at [227, 650] on h4 "Animation" at bounding box center [207, 644] width 258 height 29
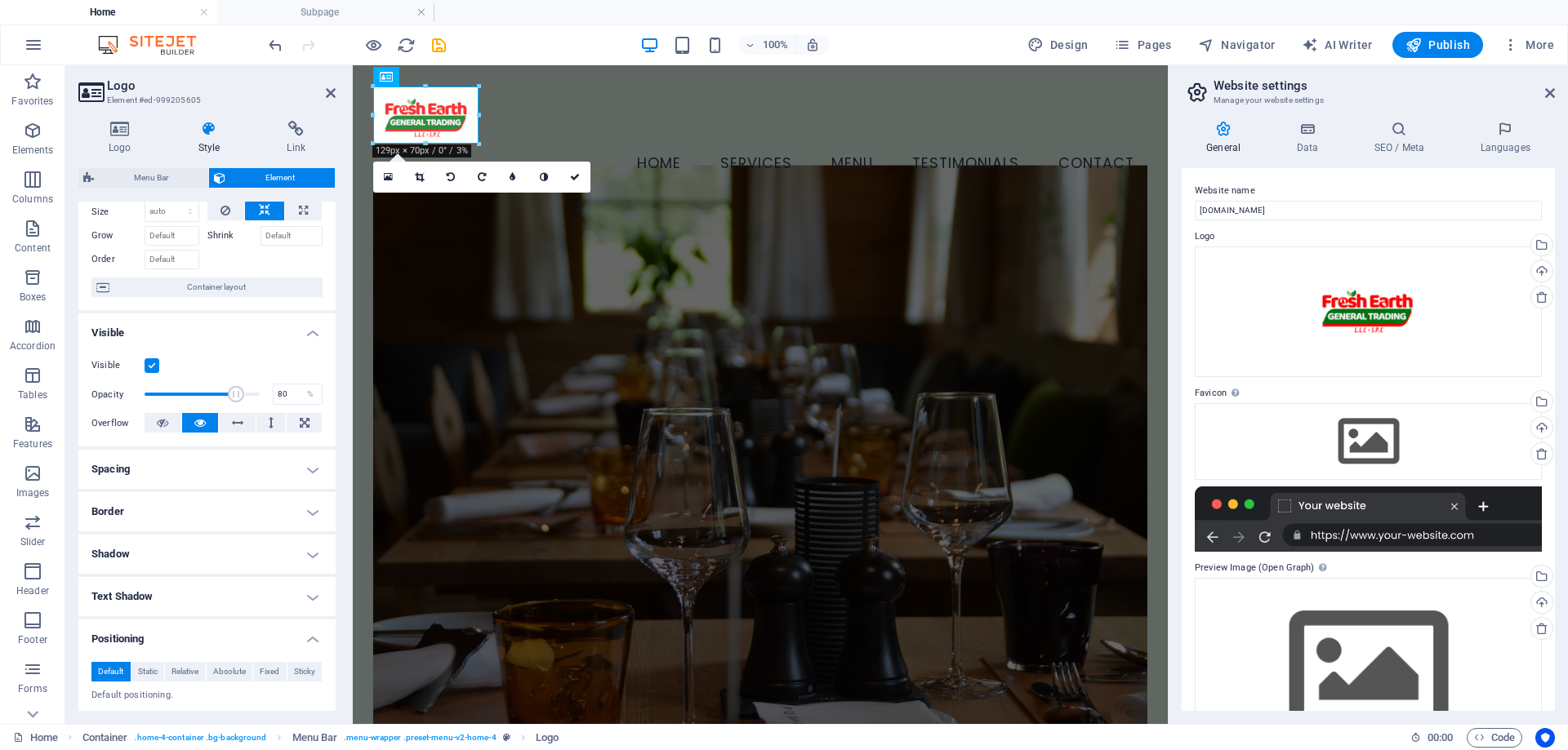
scroll to position [0, 0]
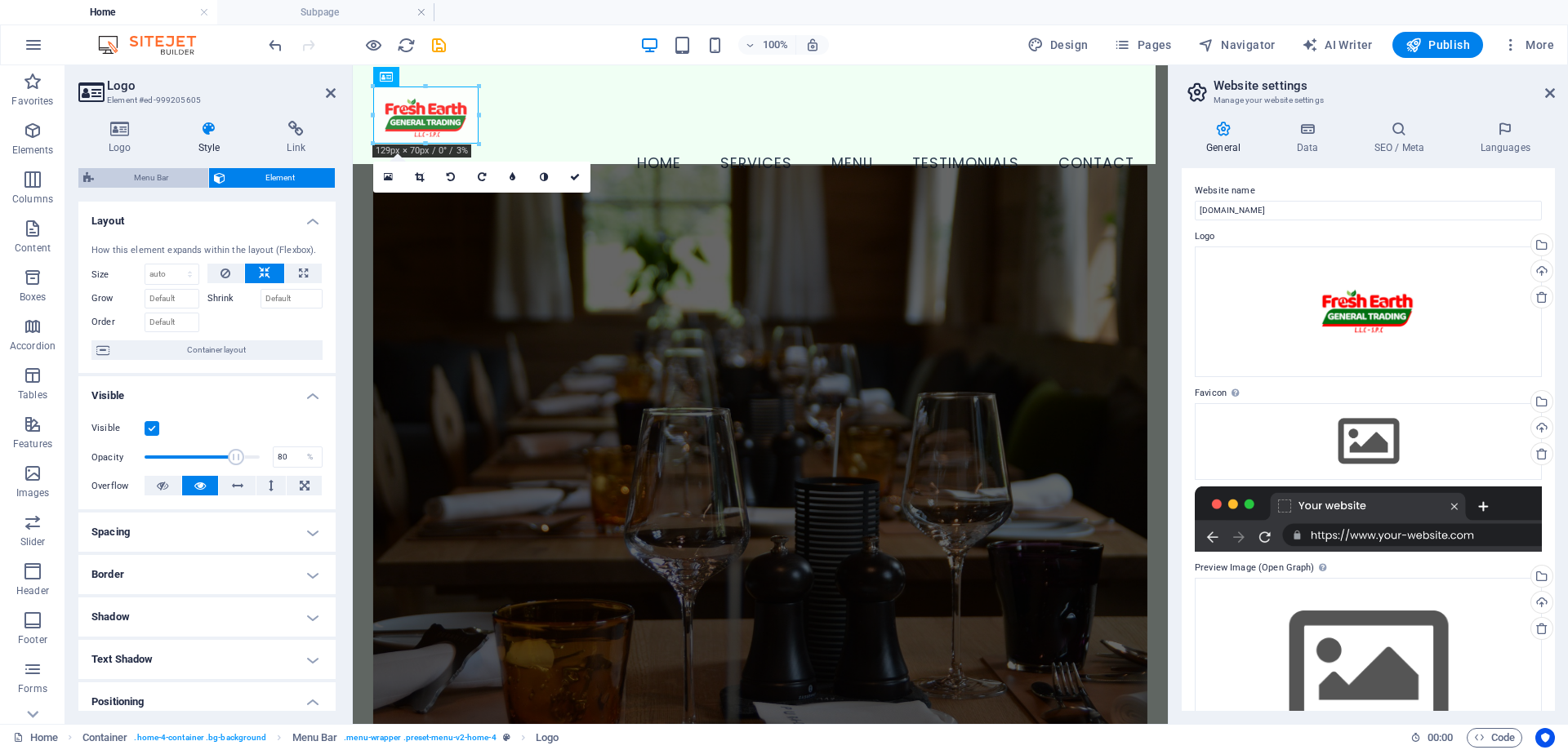
click at [158, 182] on span "Menu Bar" at bounding box center [151, 178] width 104 height 19
select select "vw"
select select "rem"
select select "vw"
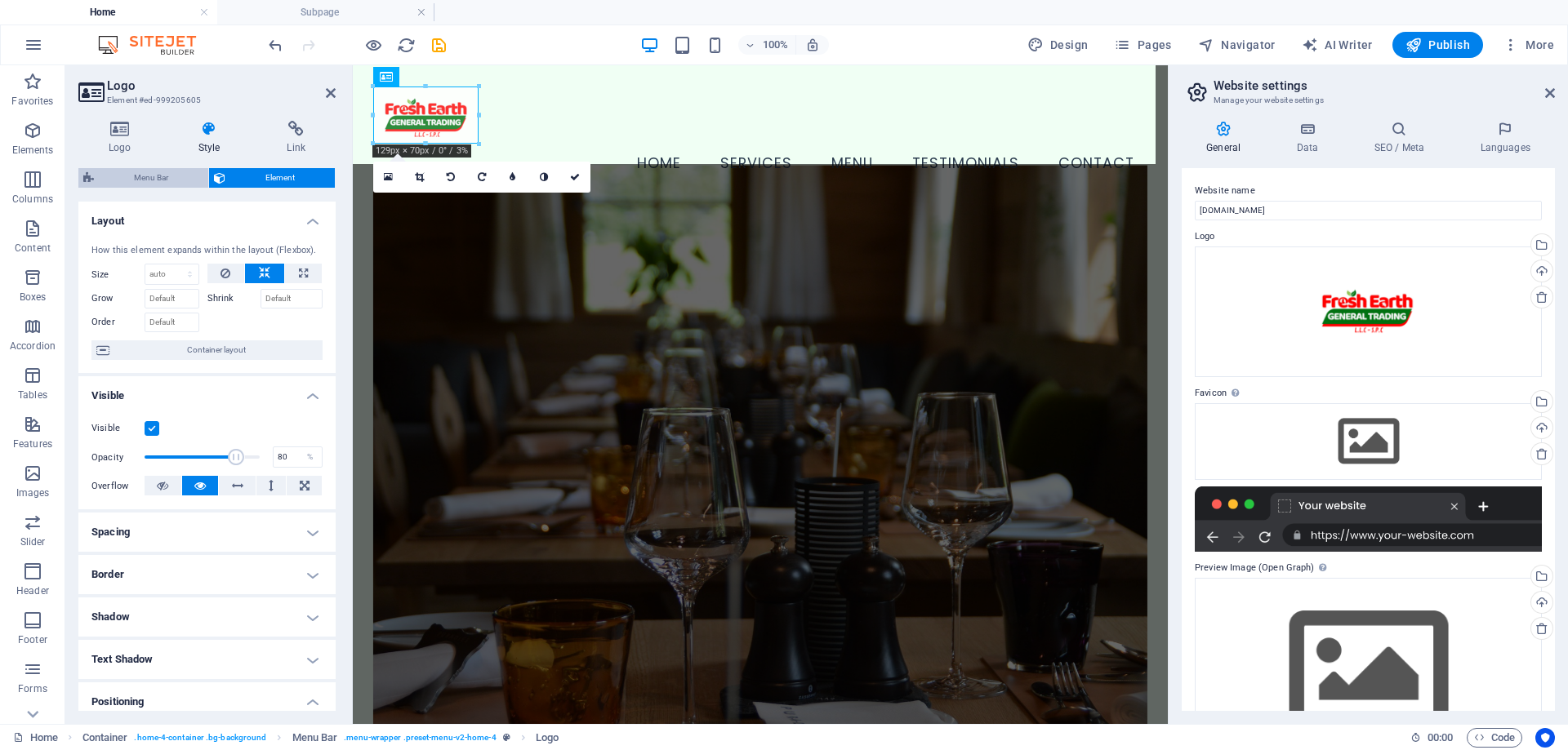
select select "preset-menu-v2-home-4"
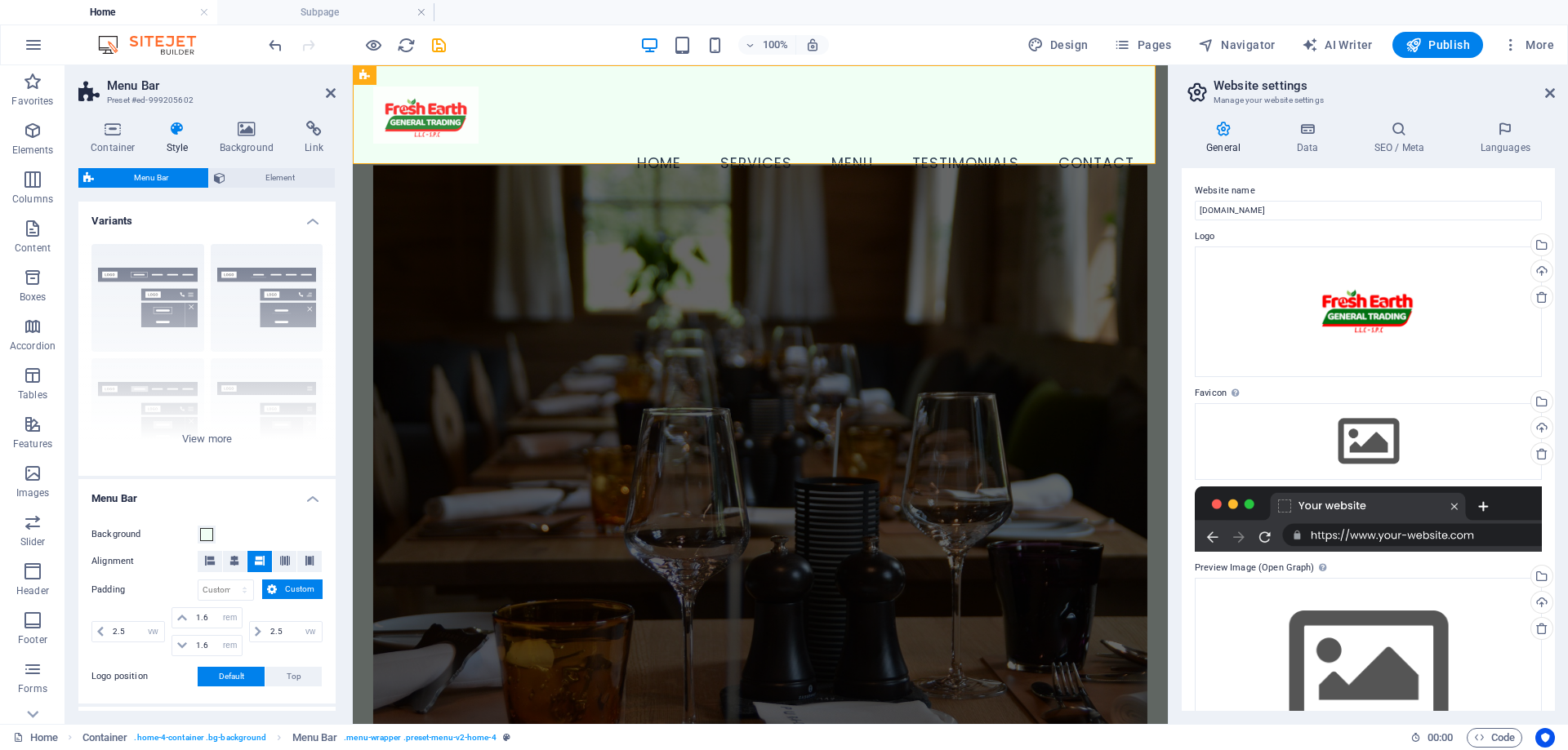
click at [611, 206] on figure at bounding box center [760, 465] width 774 height 600
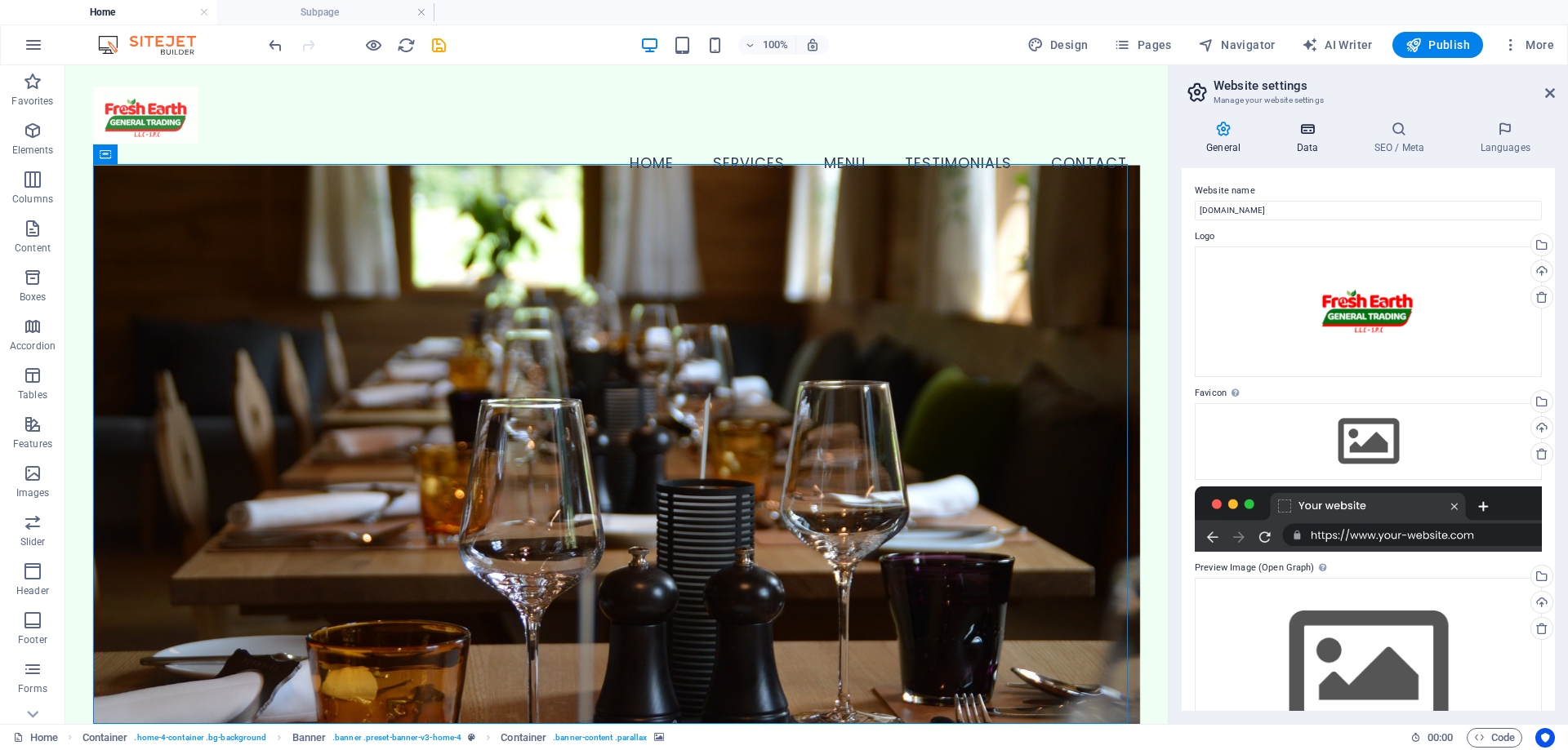
click at [1310, 135] on icon at bounding box center [1307, 129] width 71 height 16
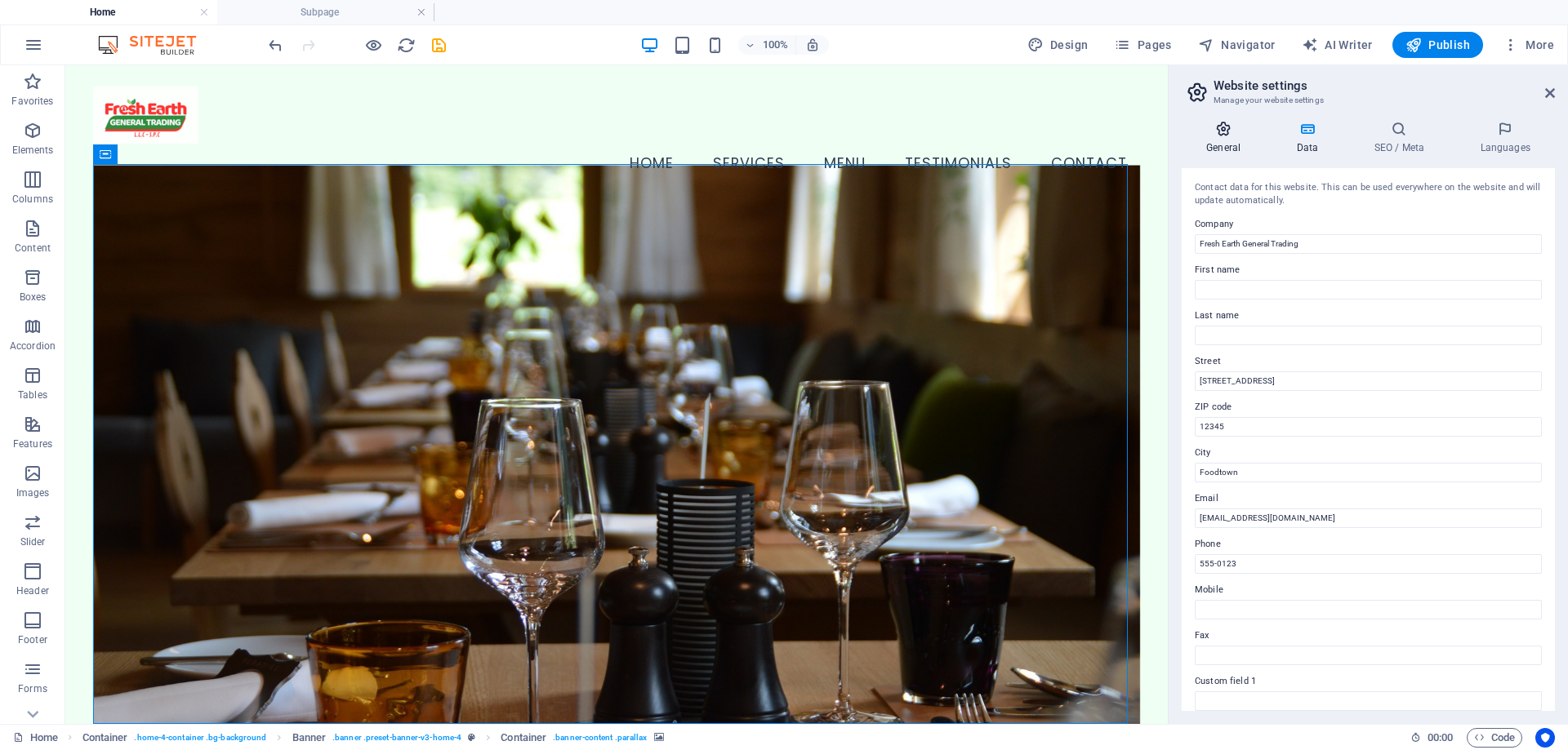
click at [1233, 134] on icon at bounding box center [1223, 129] width 83 height 16
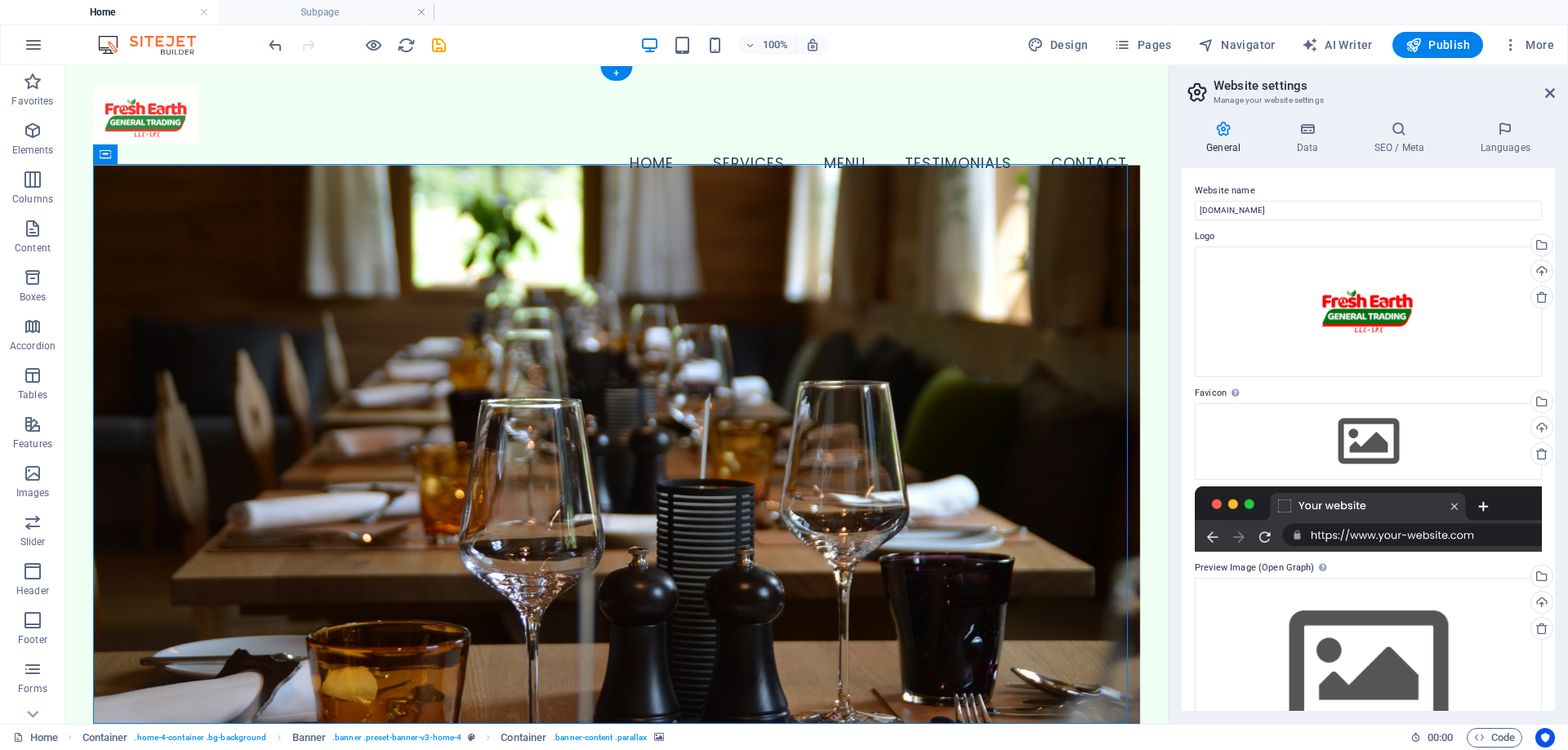
click at [684, 253] on figure at bounding box center [617, 465] width 1048 height 600
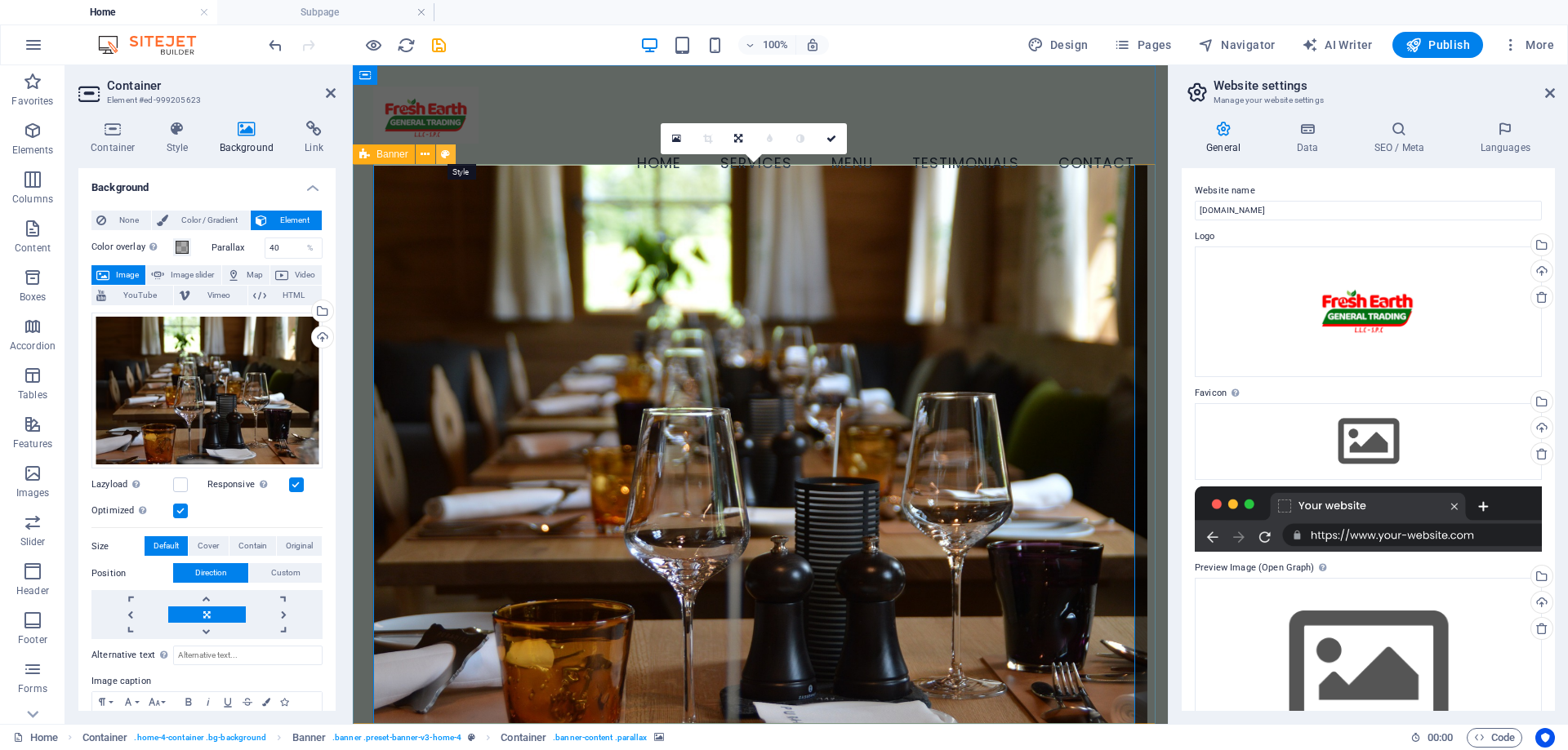
click at [446, 154] on icon at bounding box center [445, 155] width 9 height 17
select select "preset-banner-v3-home-4"
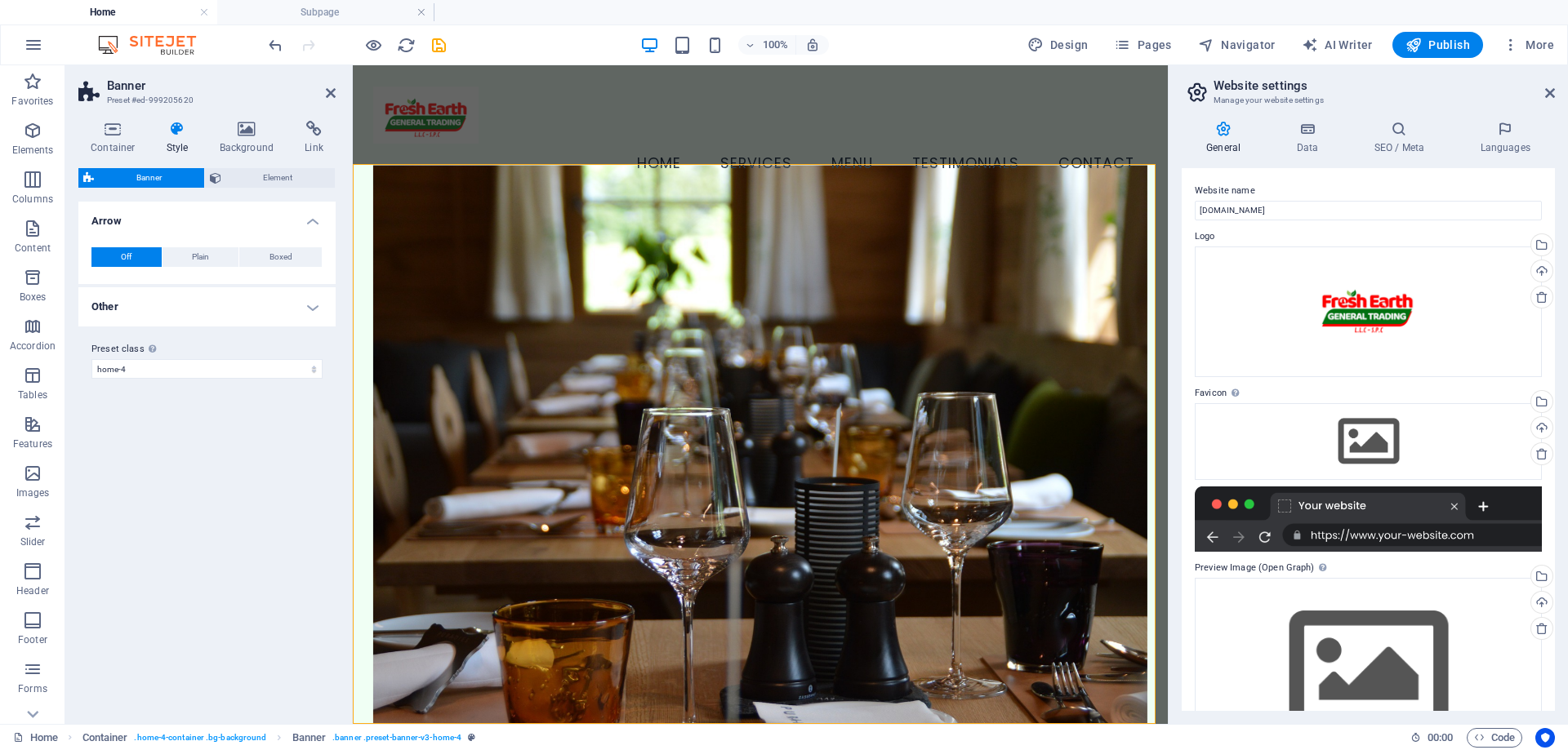
click at [584, 263] on figure at bounding box center [760, 465] width 774 height 600
click at [285, 436] on div "Variants Default Arrow Off Plain Boxed Color Hover effect None Background Paddi…" at bounding box center [207, 456] width 258 height 509
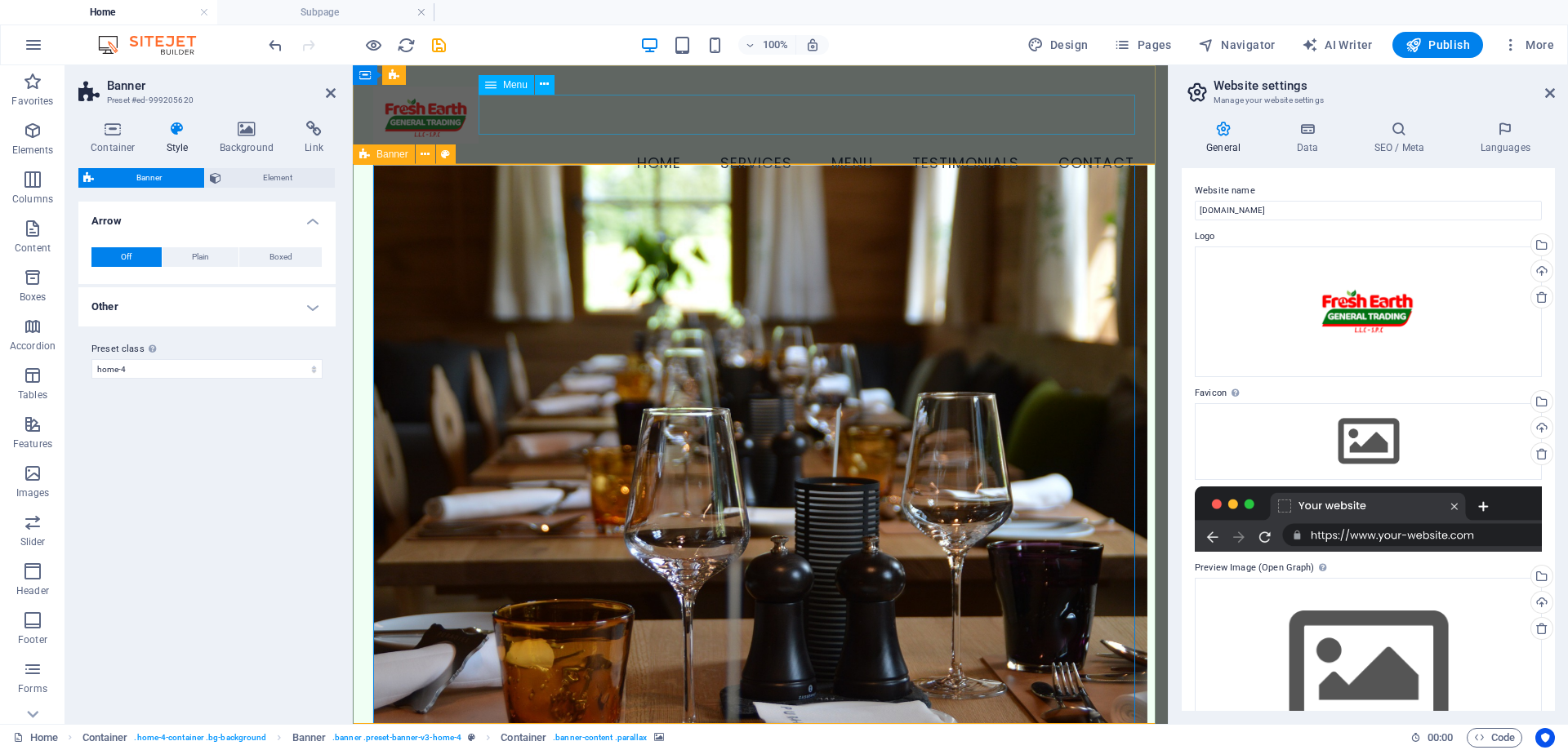
click at [580, 144] on nav "Home Services Menu Testimonials Contact" at bounding box center [760, 164] width 774 height 40
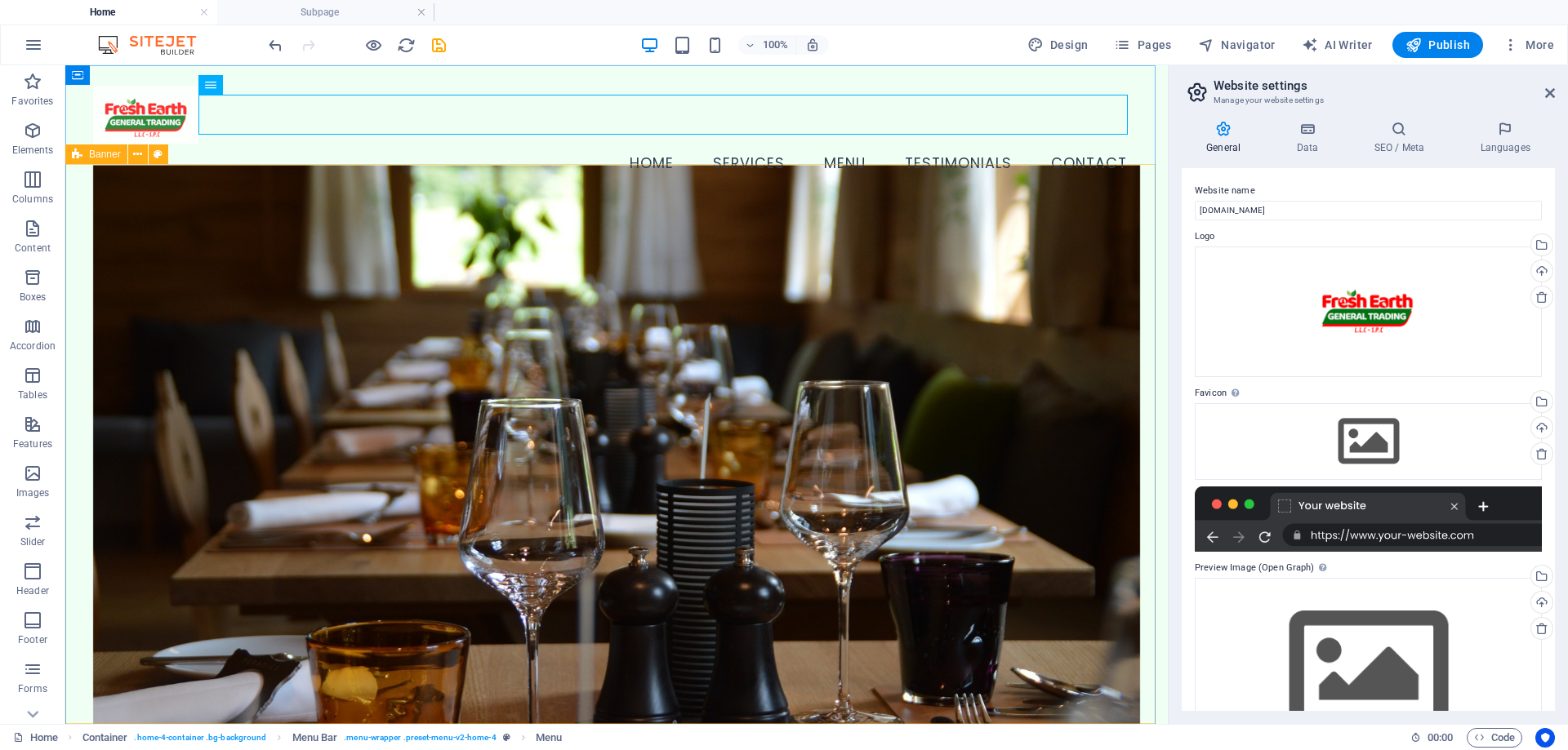
click at [173, 216] on figure at bounding box center [617, 465] width 1048 height 600
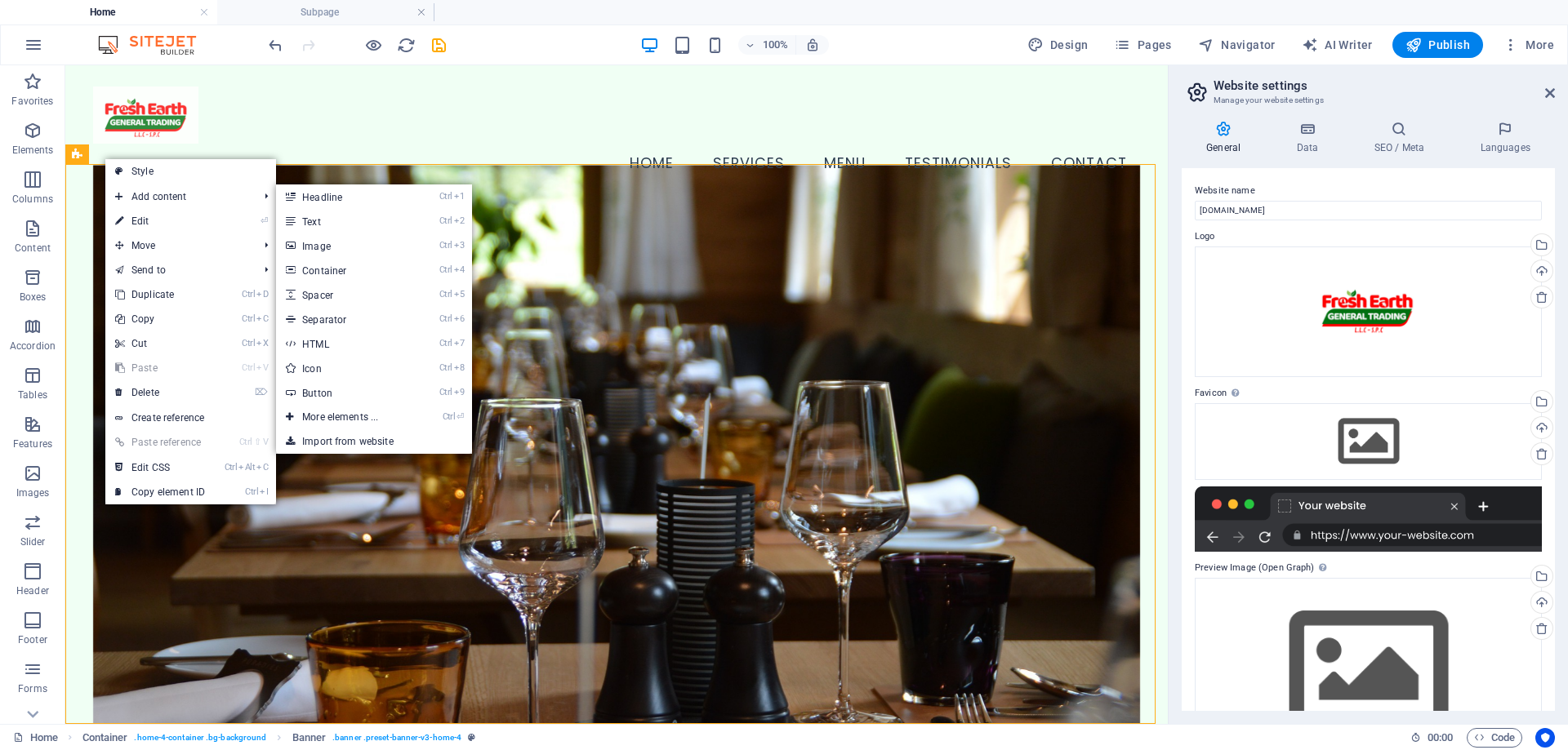
drag, startPoint x: 419, startPoint y: 315, endPoint x: 542, endPoint y: 219, distance: 156.0
click at [542, 219] on figure at bounding box center [617, 465] width 1048 height 600
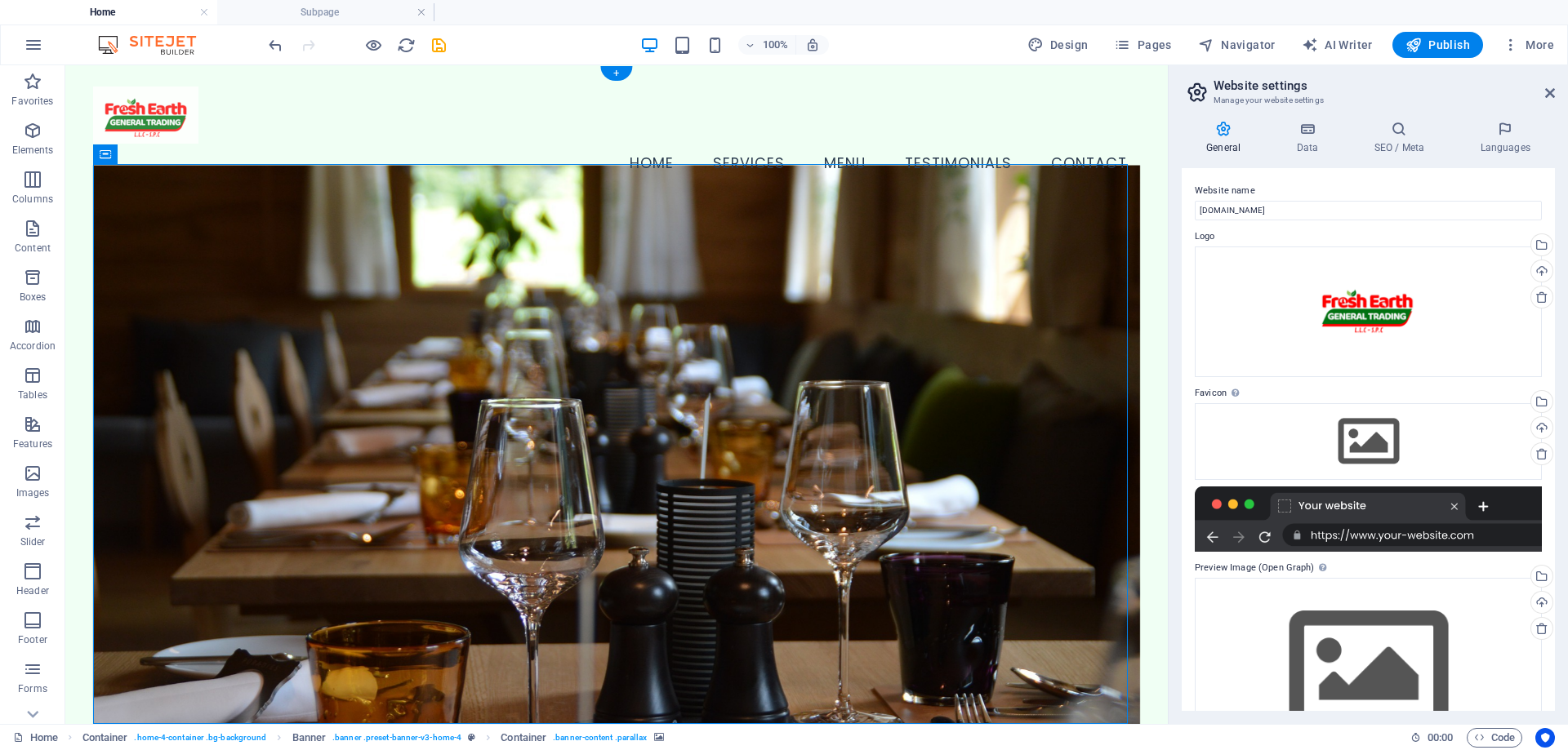
click at [486, 217] on figure at bounding box center [617, 465] width 1048 height 600
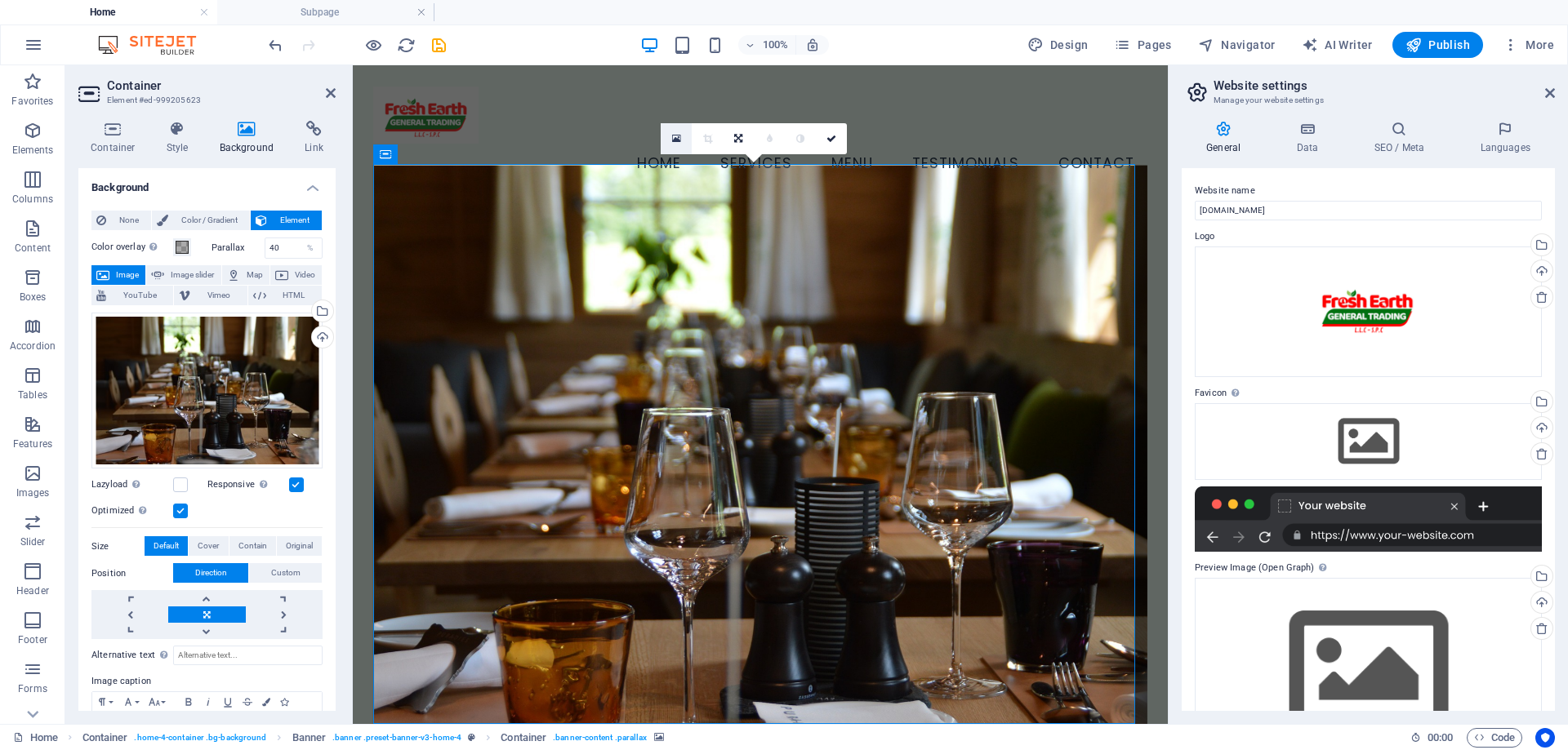
click at [669, 139] on link at bounding box center [676, 138] width 31 height 31
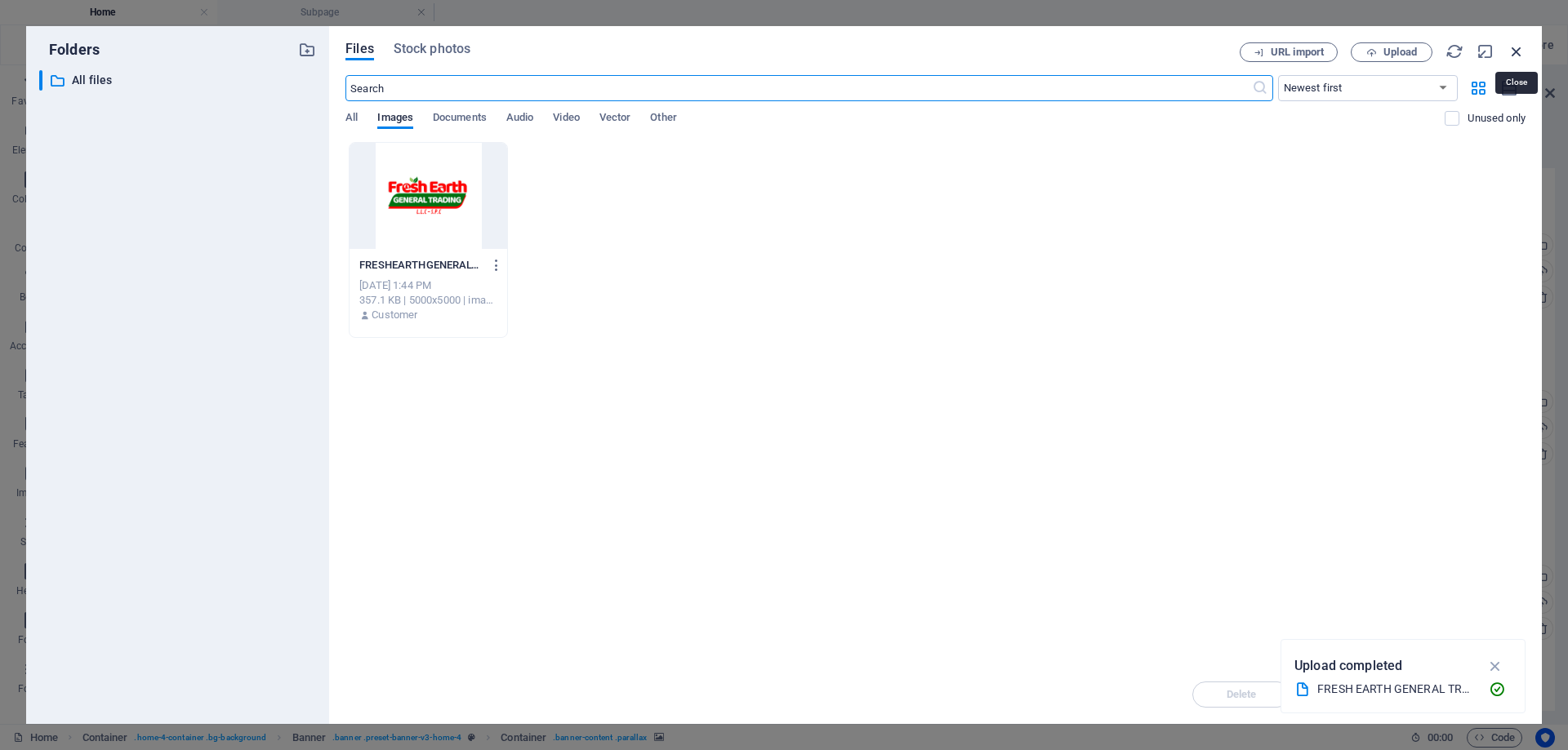
click at [1513, 53] on icon "button" at bounding box center [1516, 51] width 18 height 18
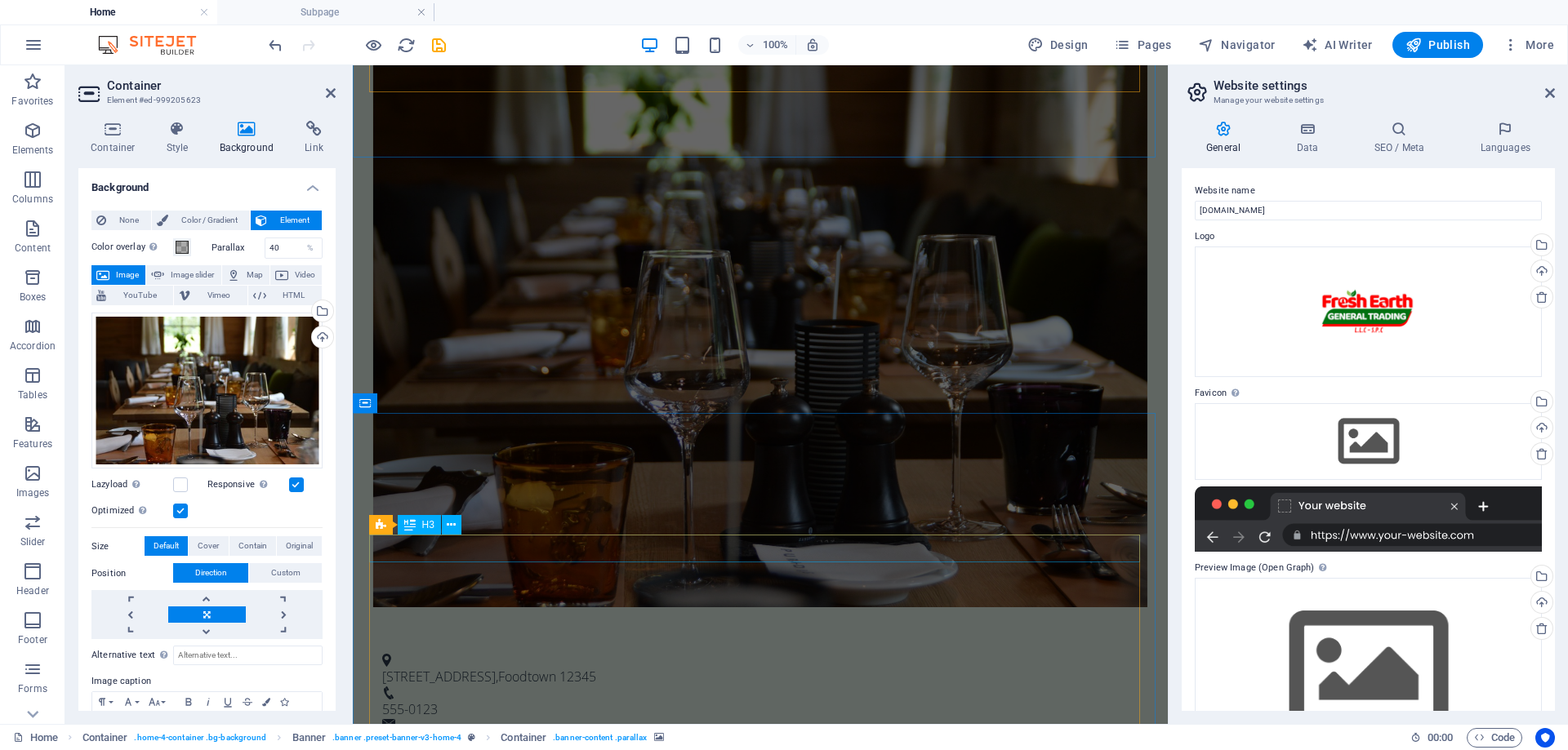
scroll to position [980, 0]
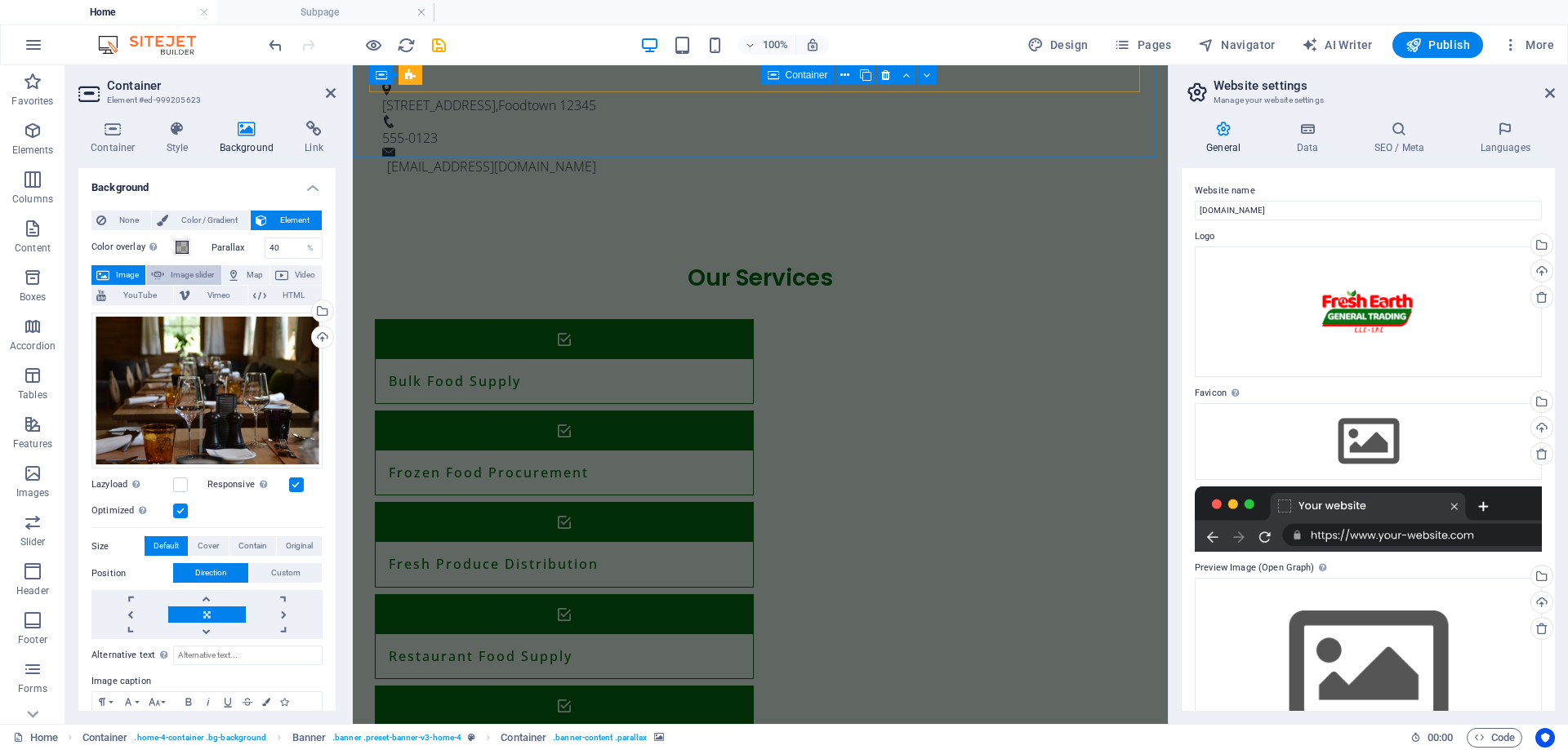
click at [196, 274] on span "Image slider" at bounding box center [192, 274] width 46 height 19
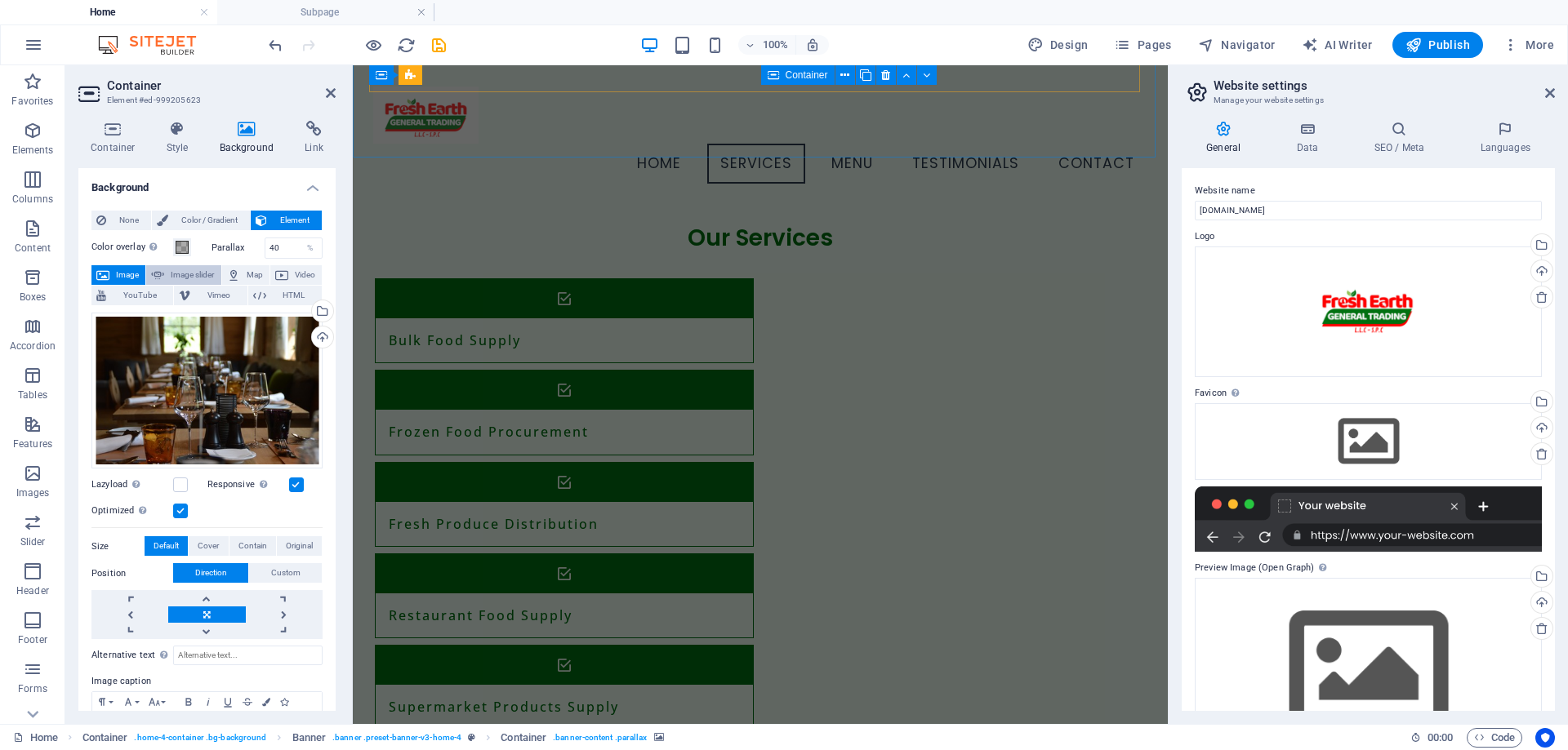
select select "ms"
select select "s"
select select "progressive"
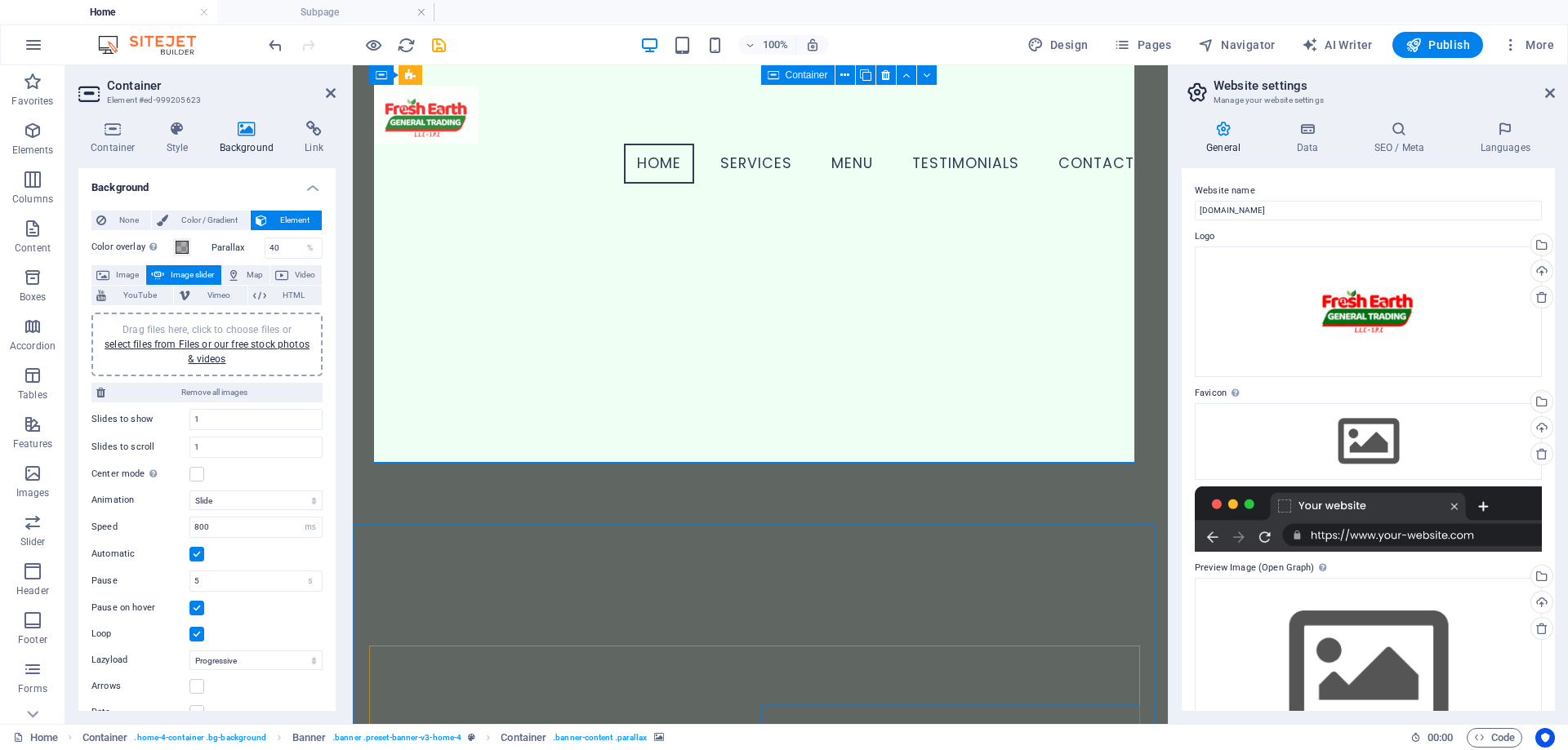
scroll to position [50, 0]
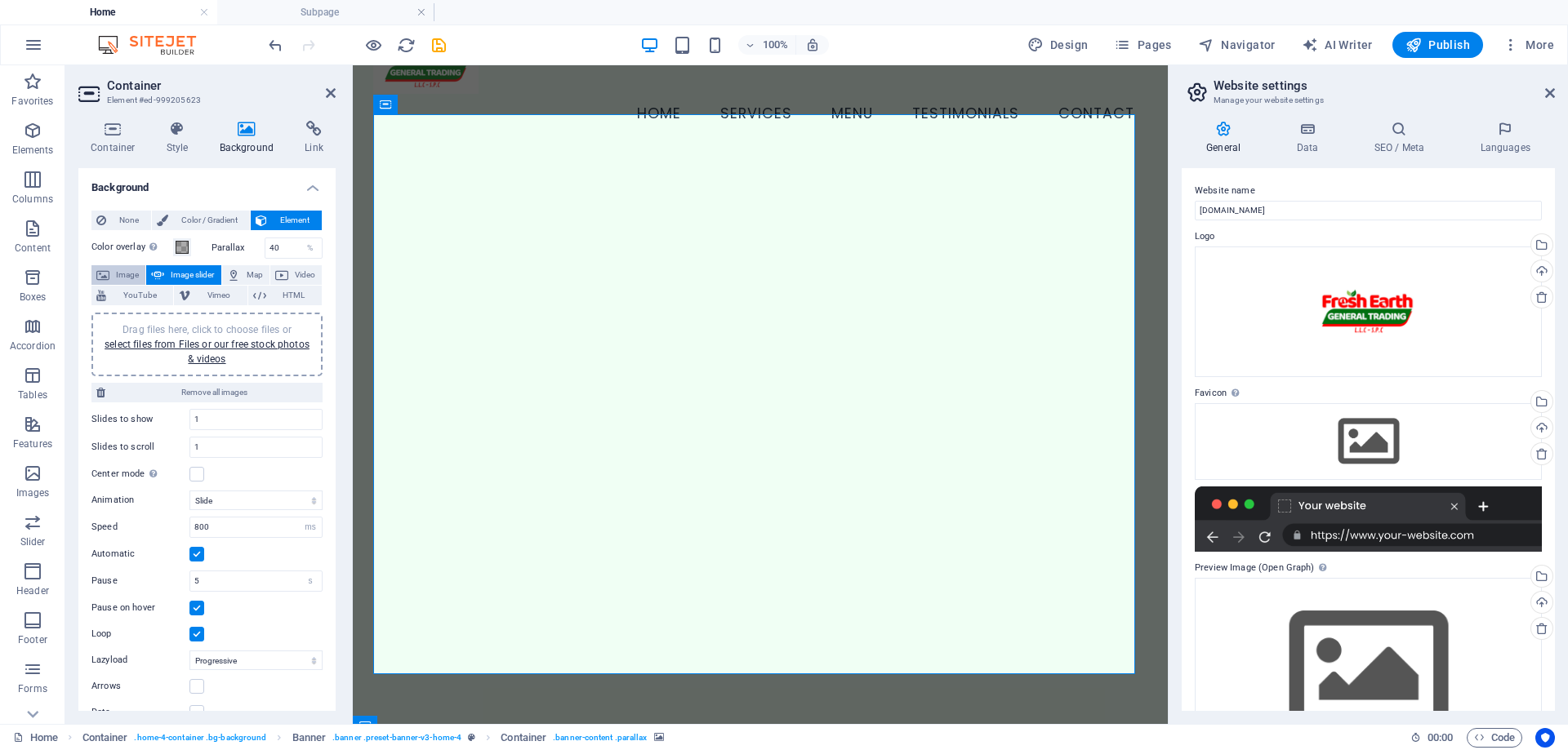
click at [115, 273] on span "Image" at bounding box center [127, 274] width 26 height 19
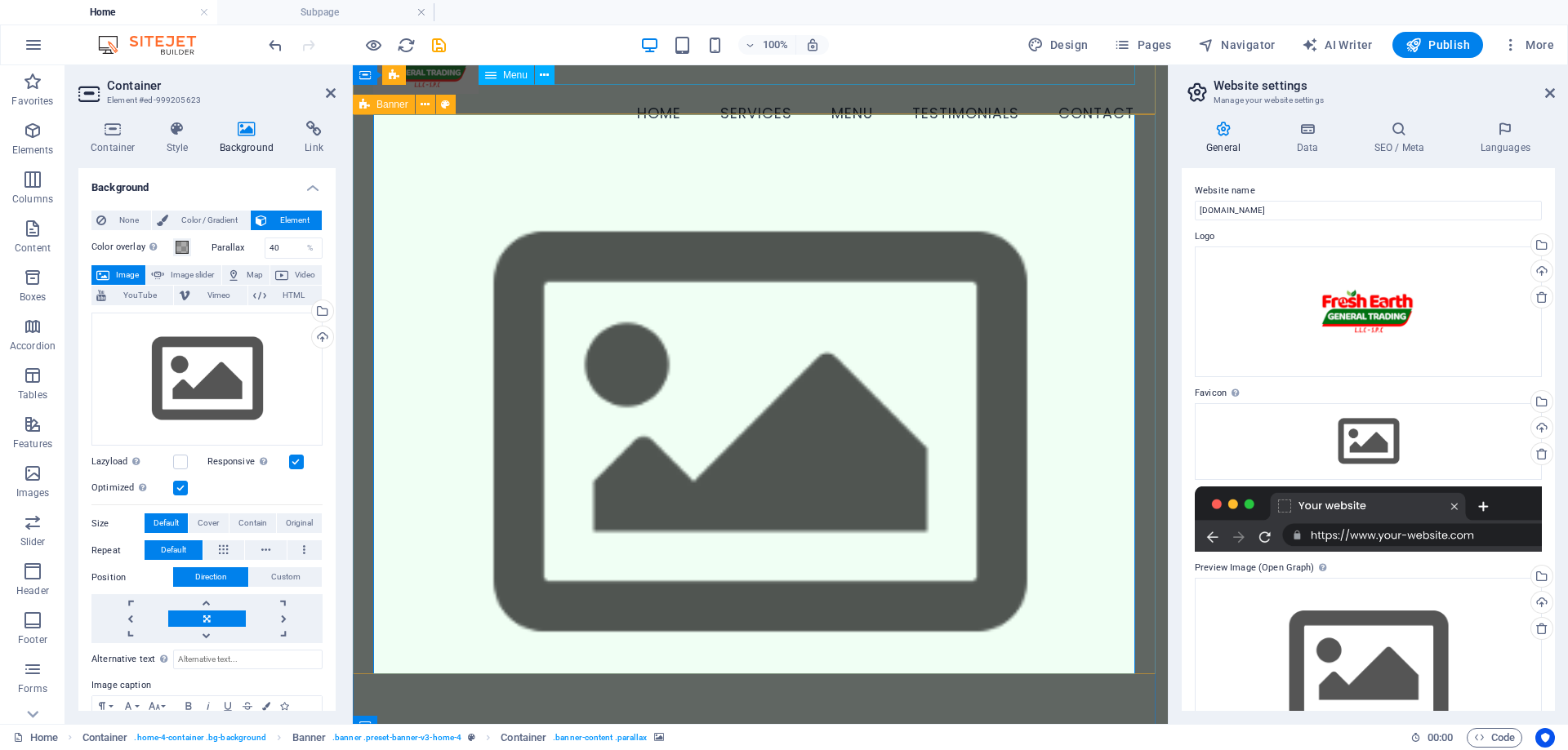
click at [778, 94] on nav "Home Services Menu Testimonials Contact" at bounding box center [760, 114] width 774 height 40
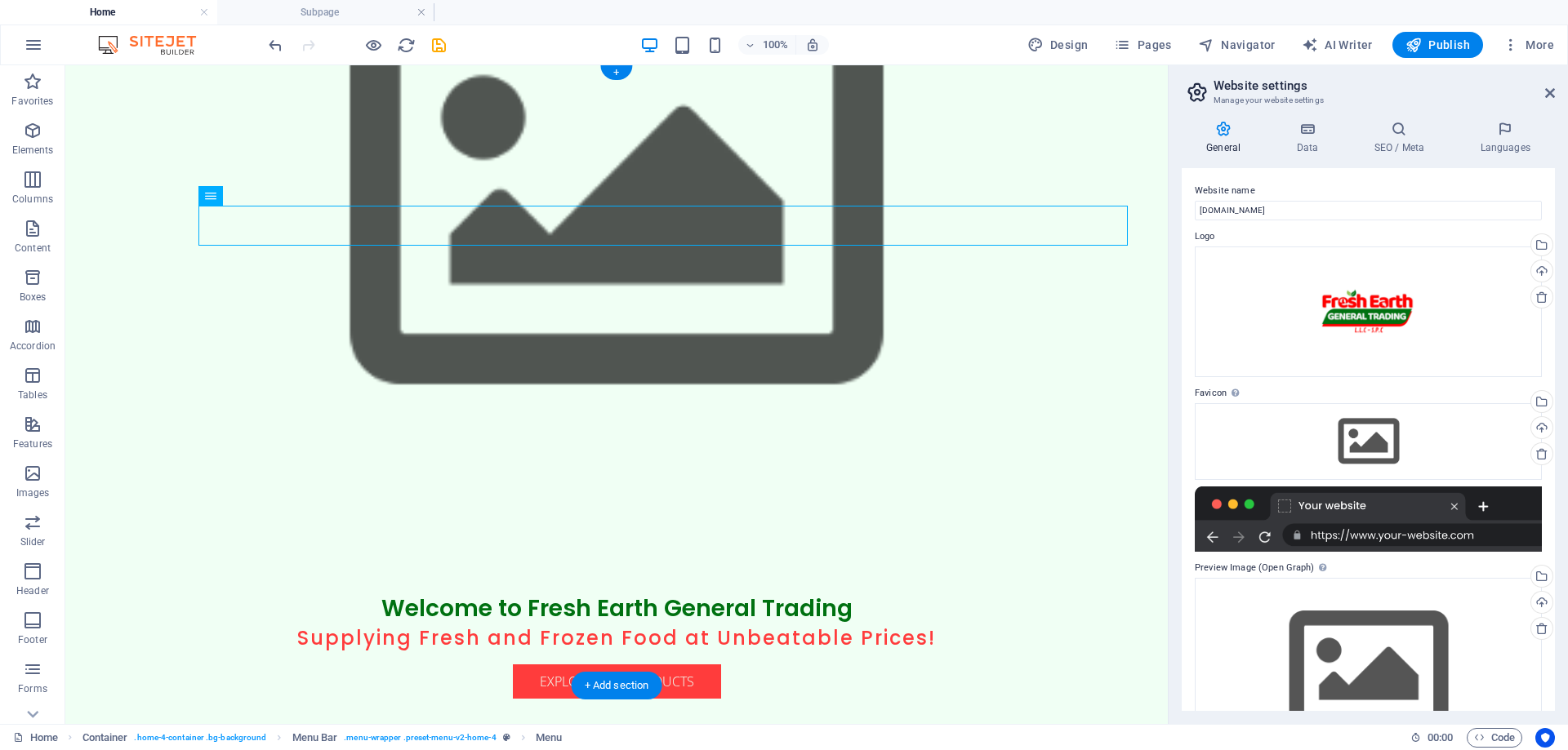
scroll to position [0, 0]
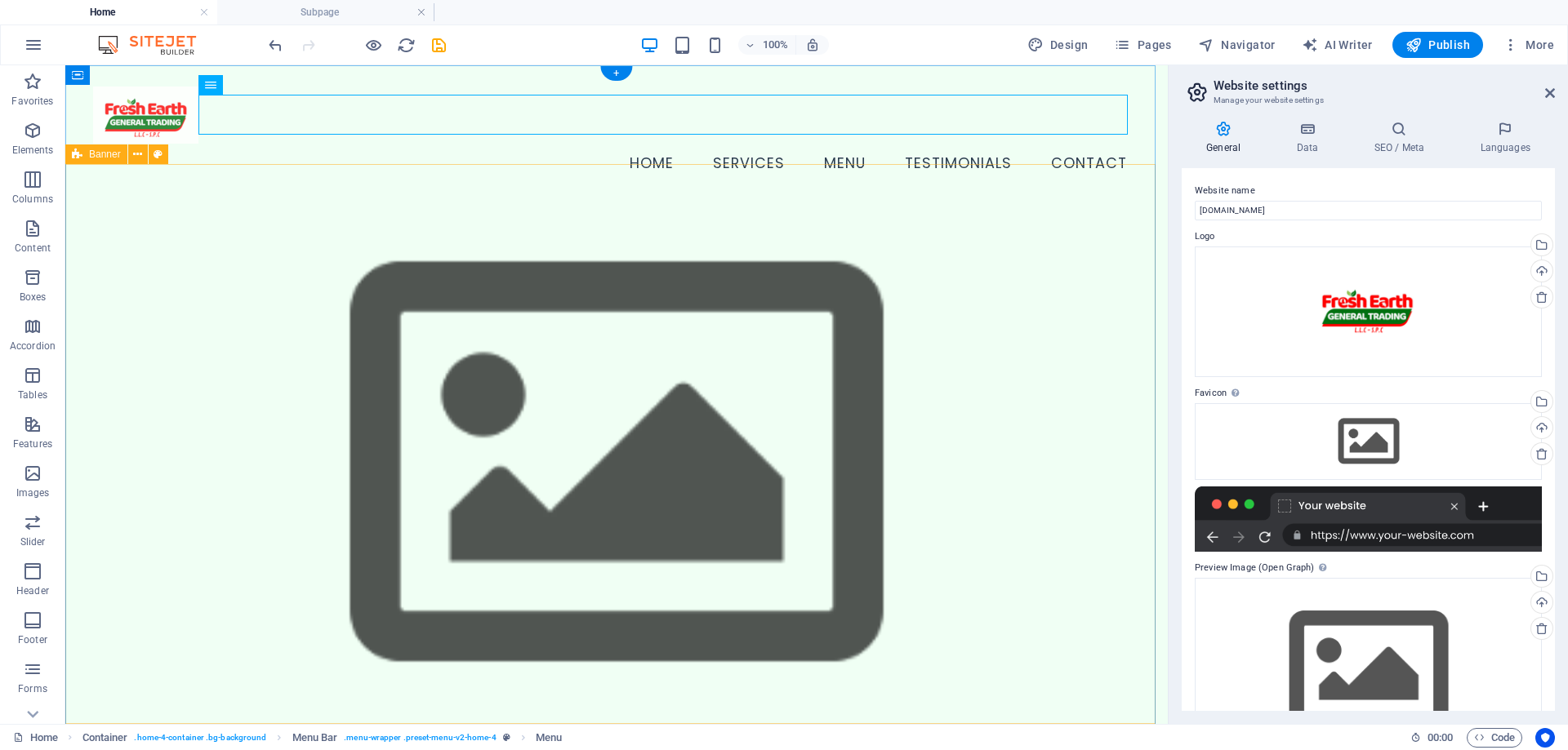
click at [493, 312] on figure at bounding box center [617, 465] width 1048 height 600
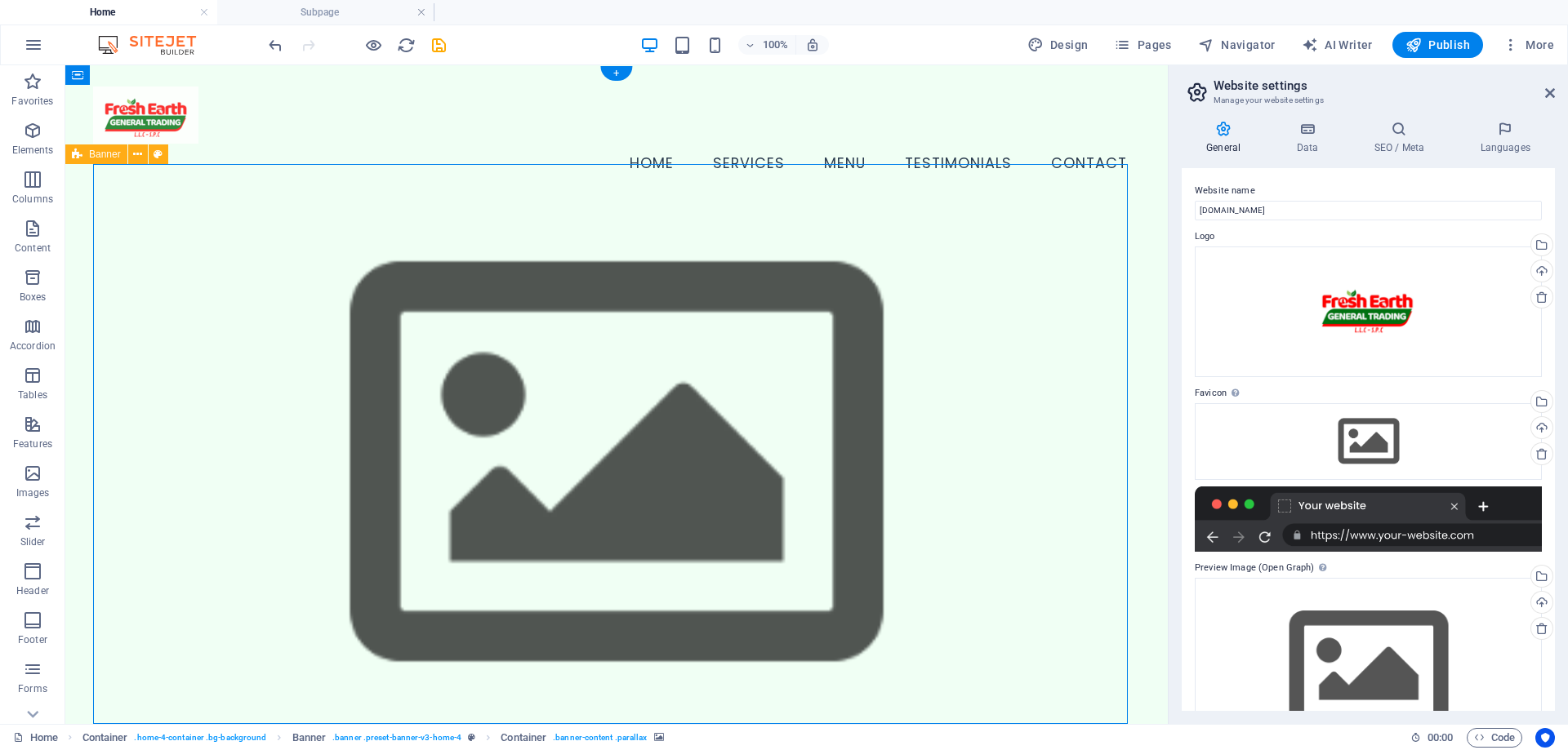
click at [200, 263] on figure at bounding box center [617, 465] width 1048 height 600
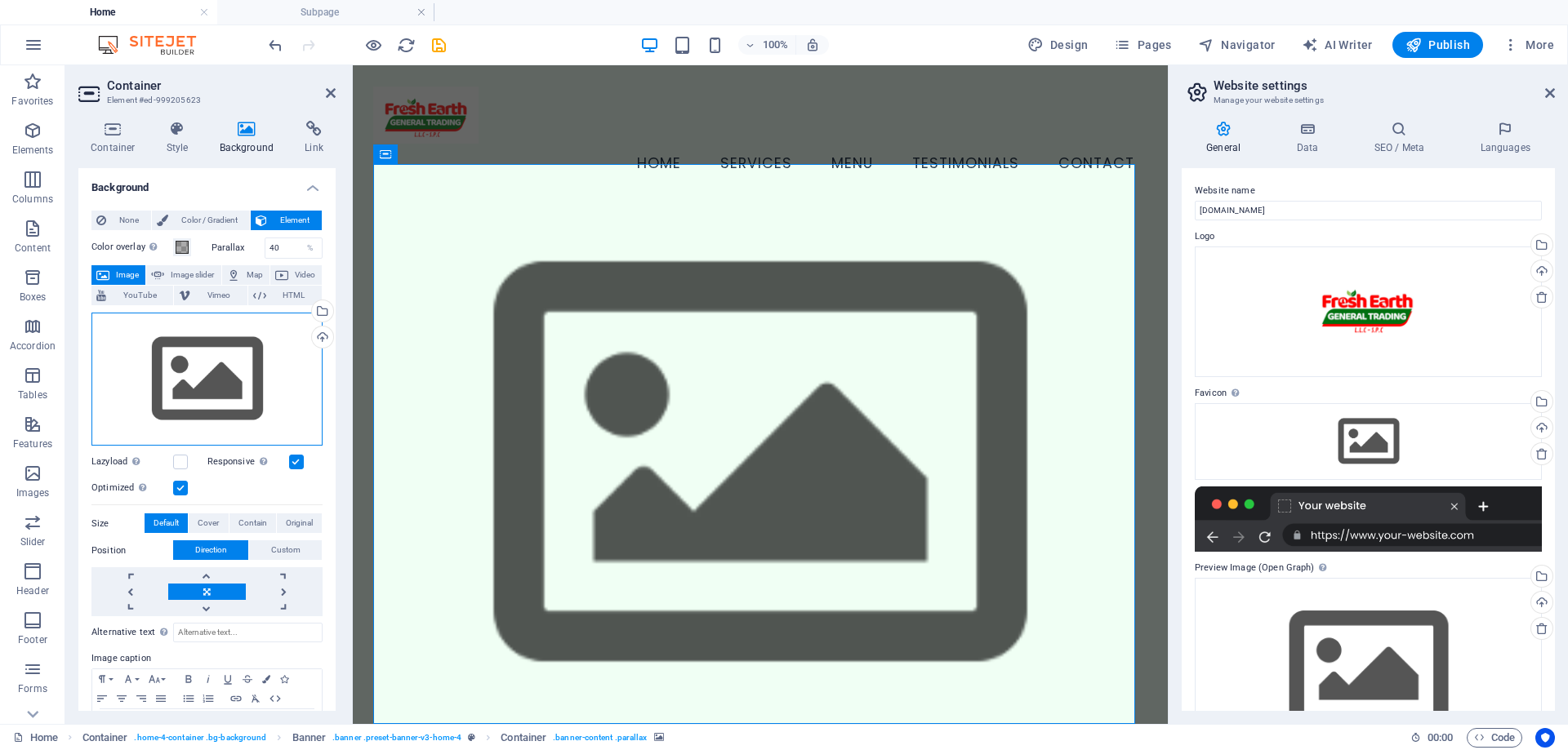
click at [205, 385] on div "Drag files here, click to choose files or select files from Files or our free s…" at bounding box center [207, 379] width 231 height 134
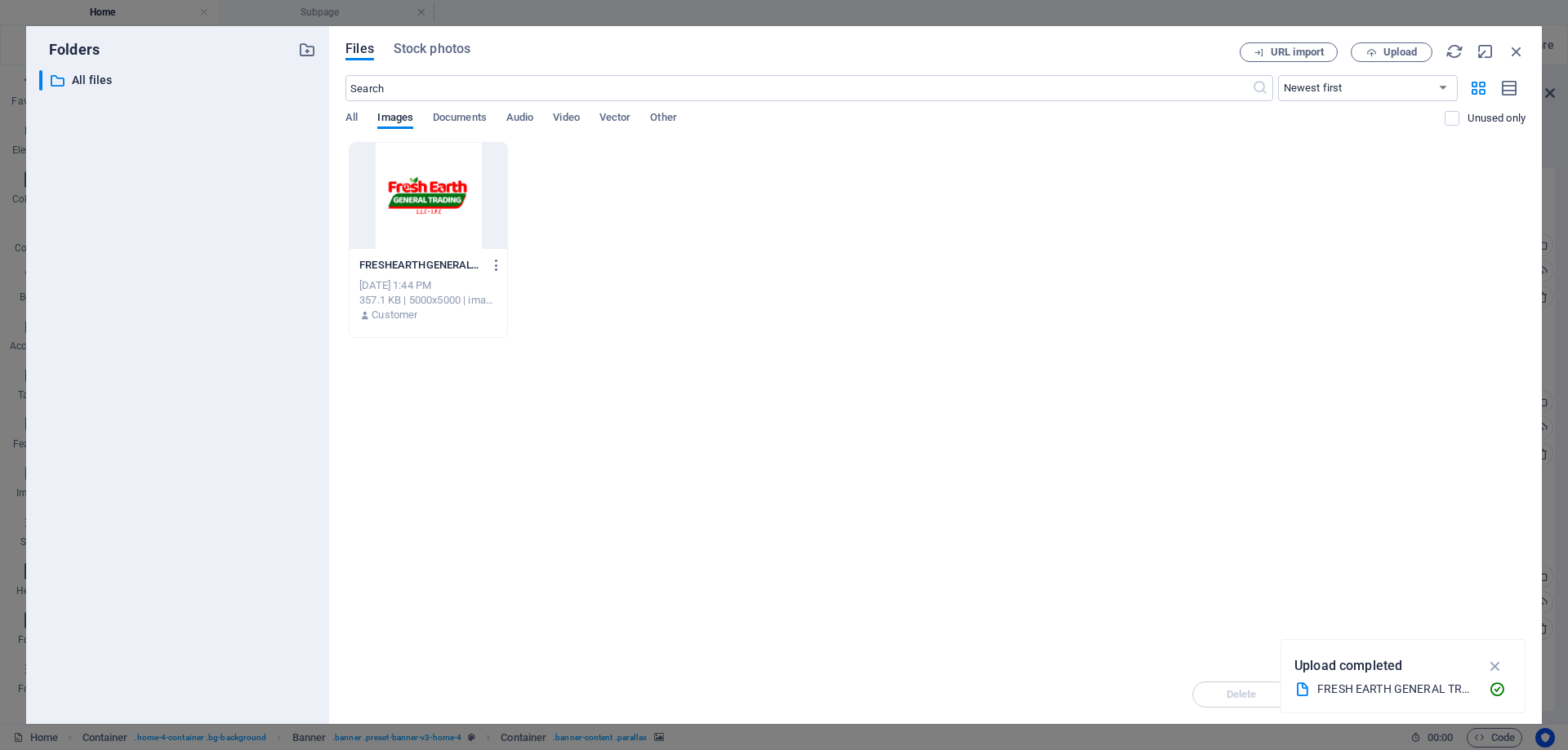
click at [428, 126] on div "All Images Documents Audio Video Vector Other" at bounding box center [895, 126] width 1100 height 31
click at [462, 119] on span "Documents" at bounding box center [460, 119] width 54 height 23
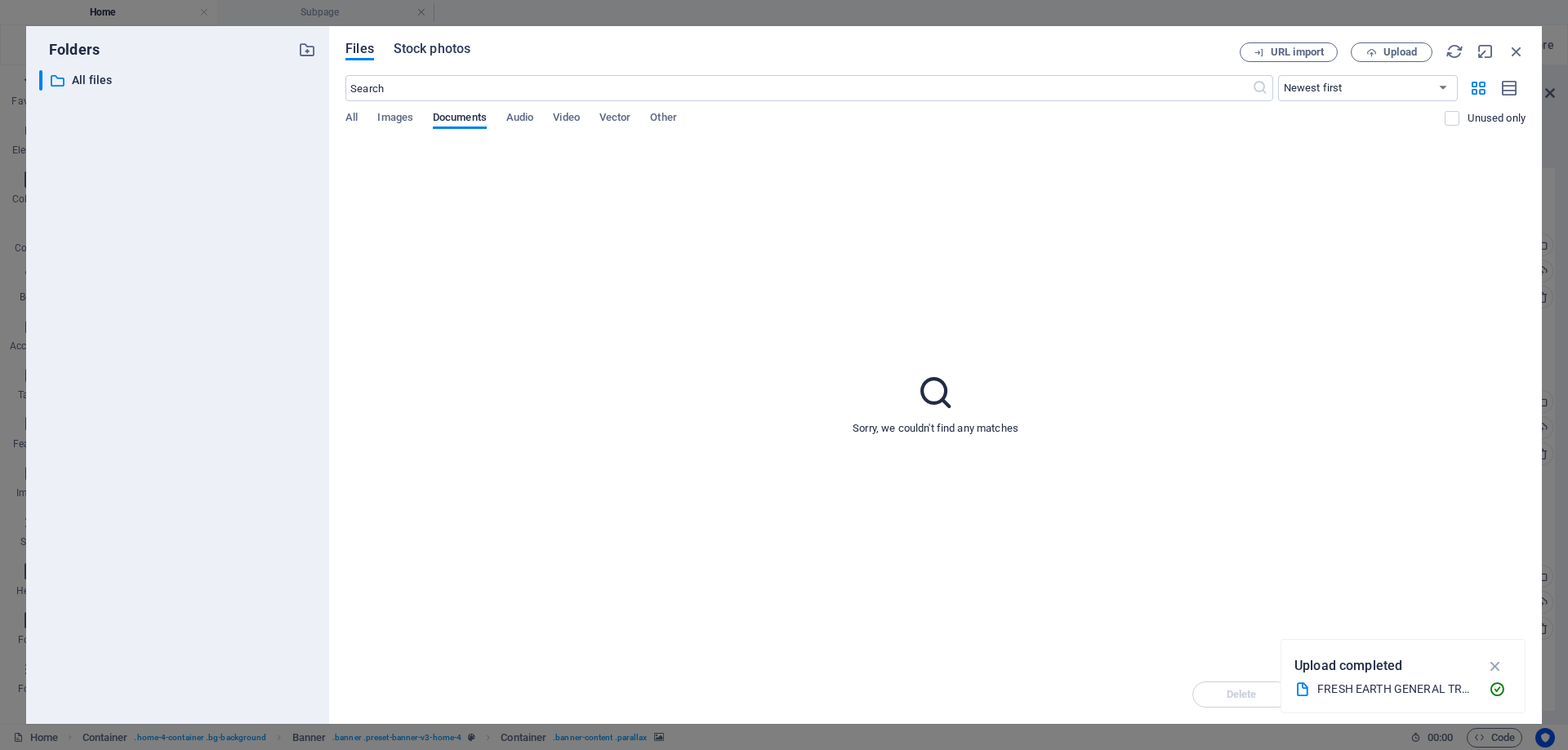
click at [439, 43] on span "Stock photos" at bounding box center [432, 49] width 77 height 19
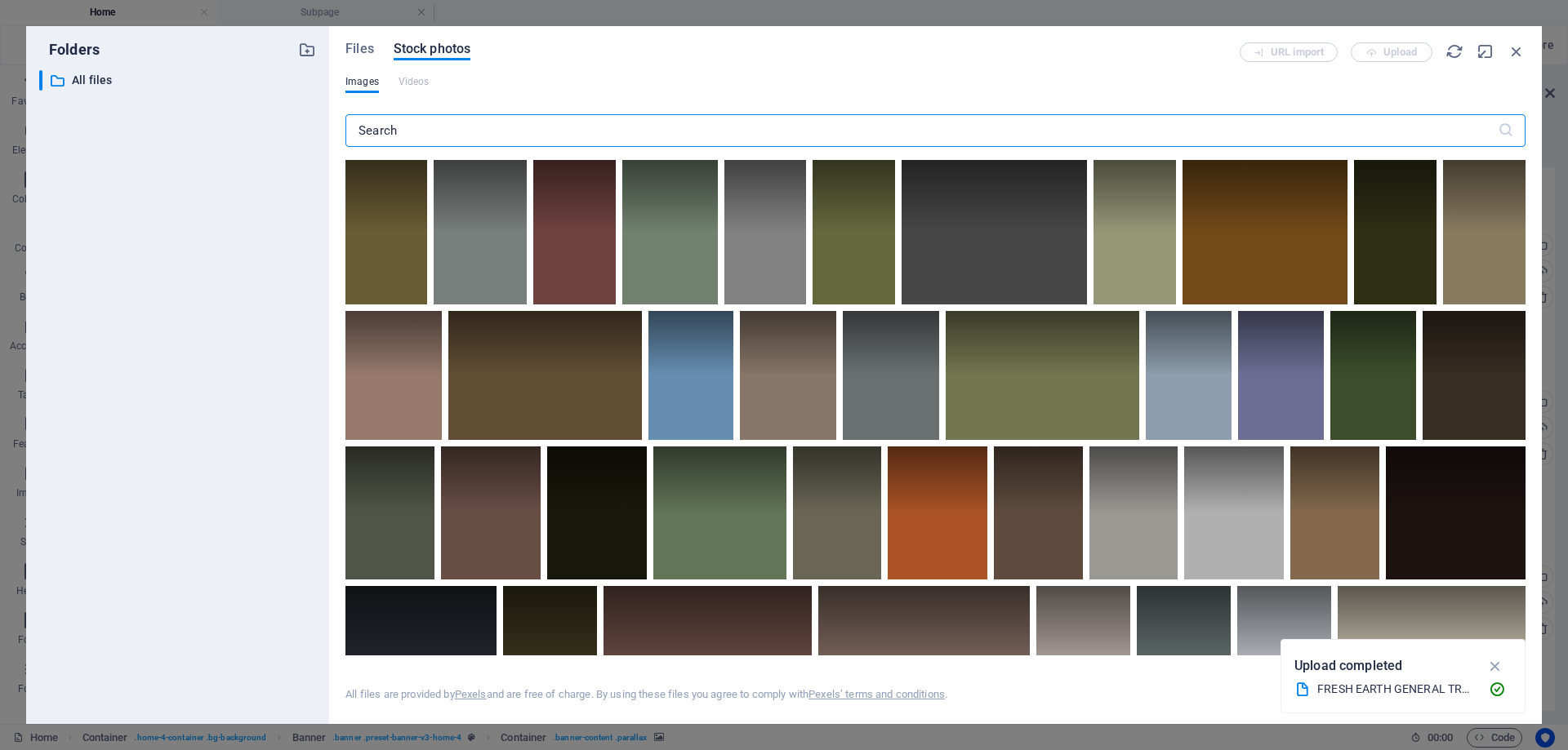
click at [481, 123] on input "text" at bounding box center [921, 130] width 1153 height 33
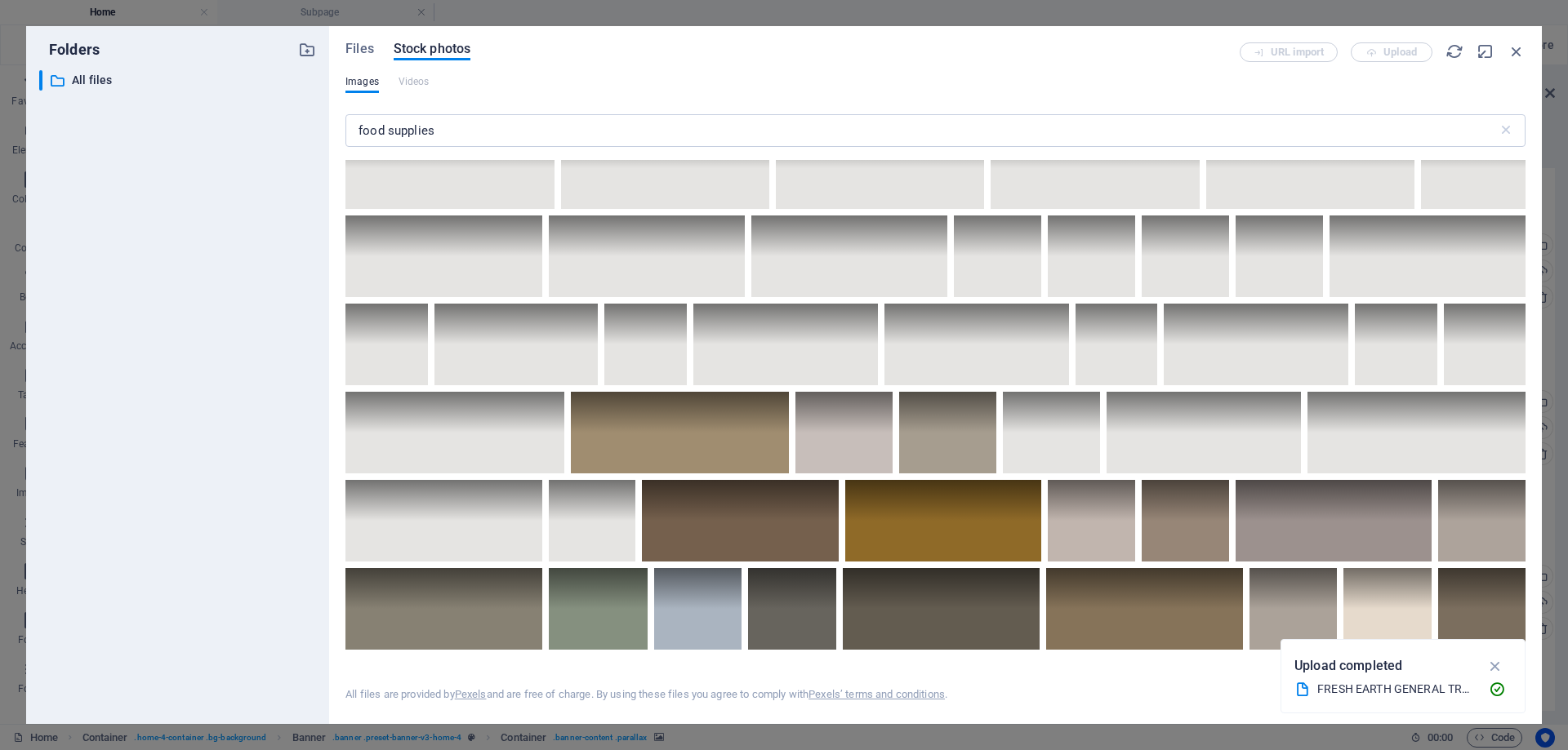
scroll to position [1878, 0]
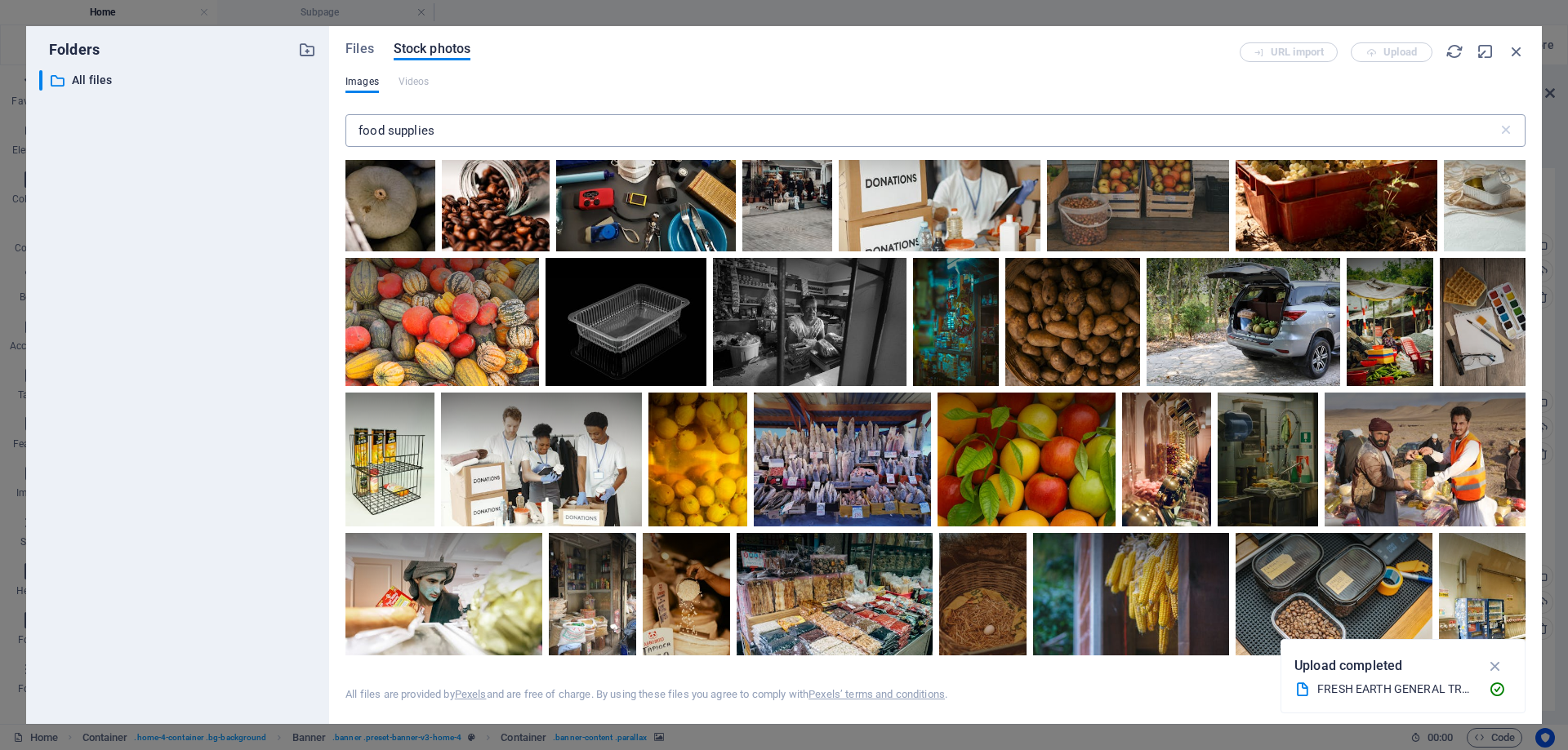
click at [371, 132] on input "food supplies" at bounding box center [921, 130] width 1153 height 33
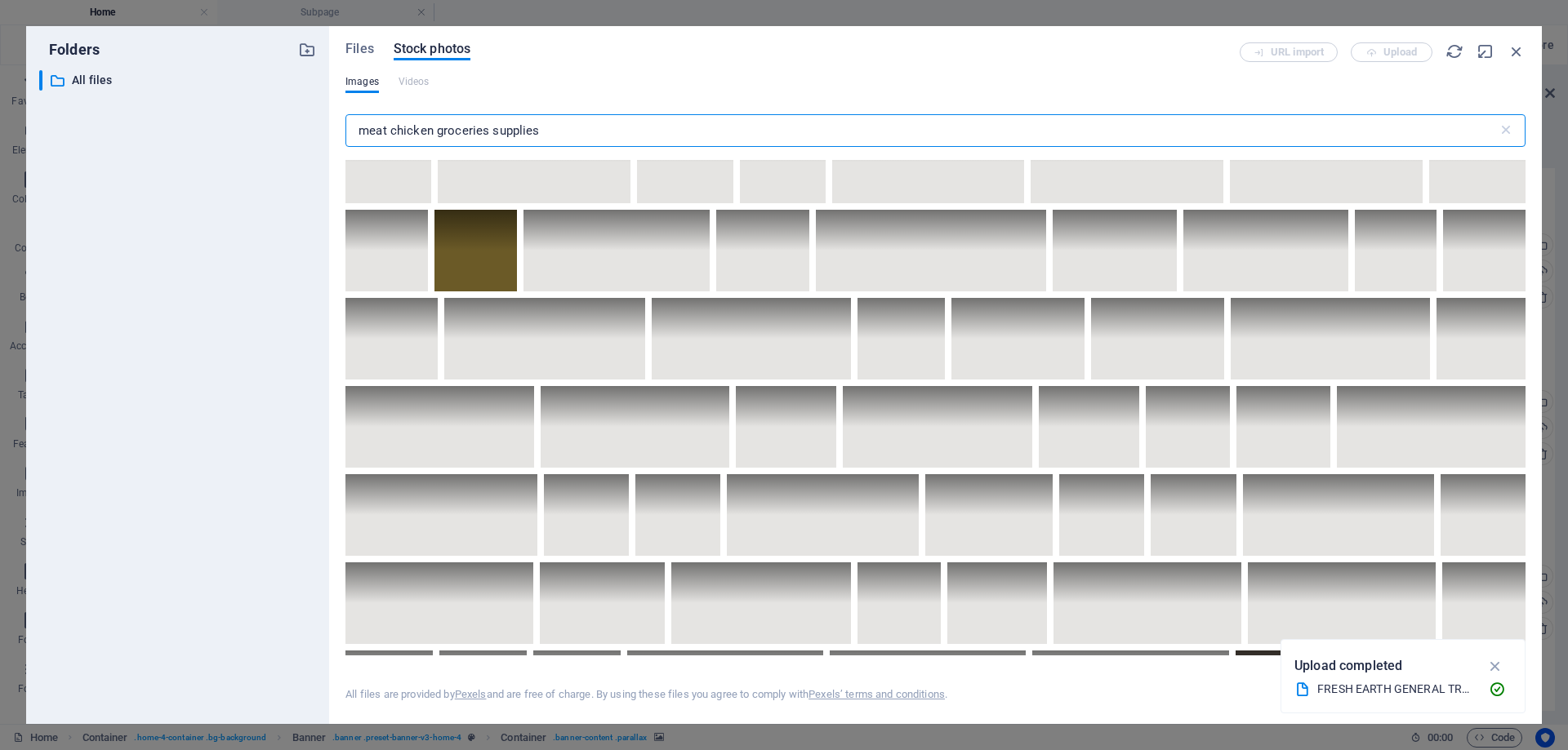
scroll to position [2368, 0]
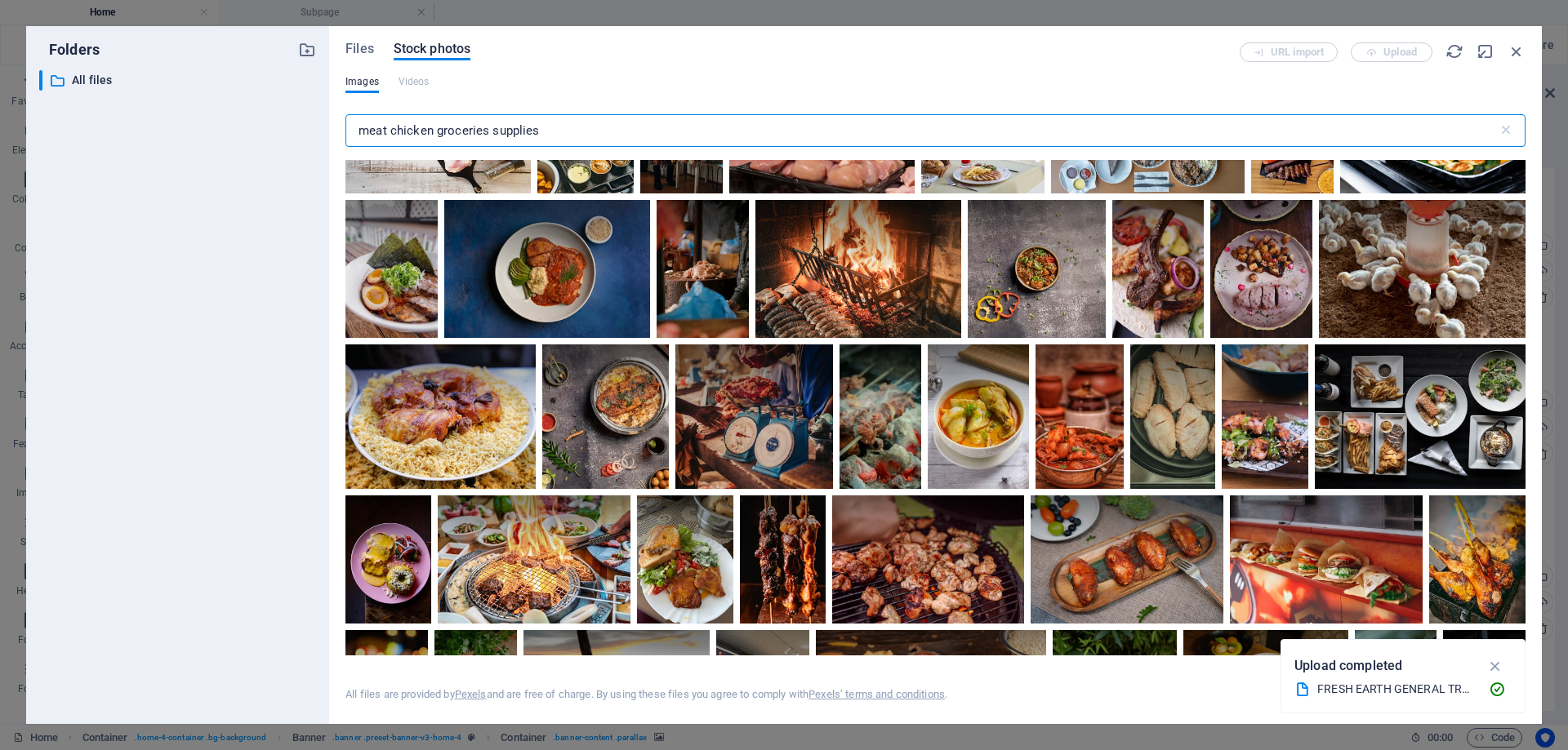
drag, startPoint x: 436, startPoint y: 124, endPoint x: 320, endPoint y: 130, distance: 116.2
click at [320, 130] on div "Folders ​ All files All files Files Stock photos URL import Upload Images Video…" at bounding box center [784, 375] width 1516 height 698
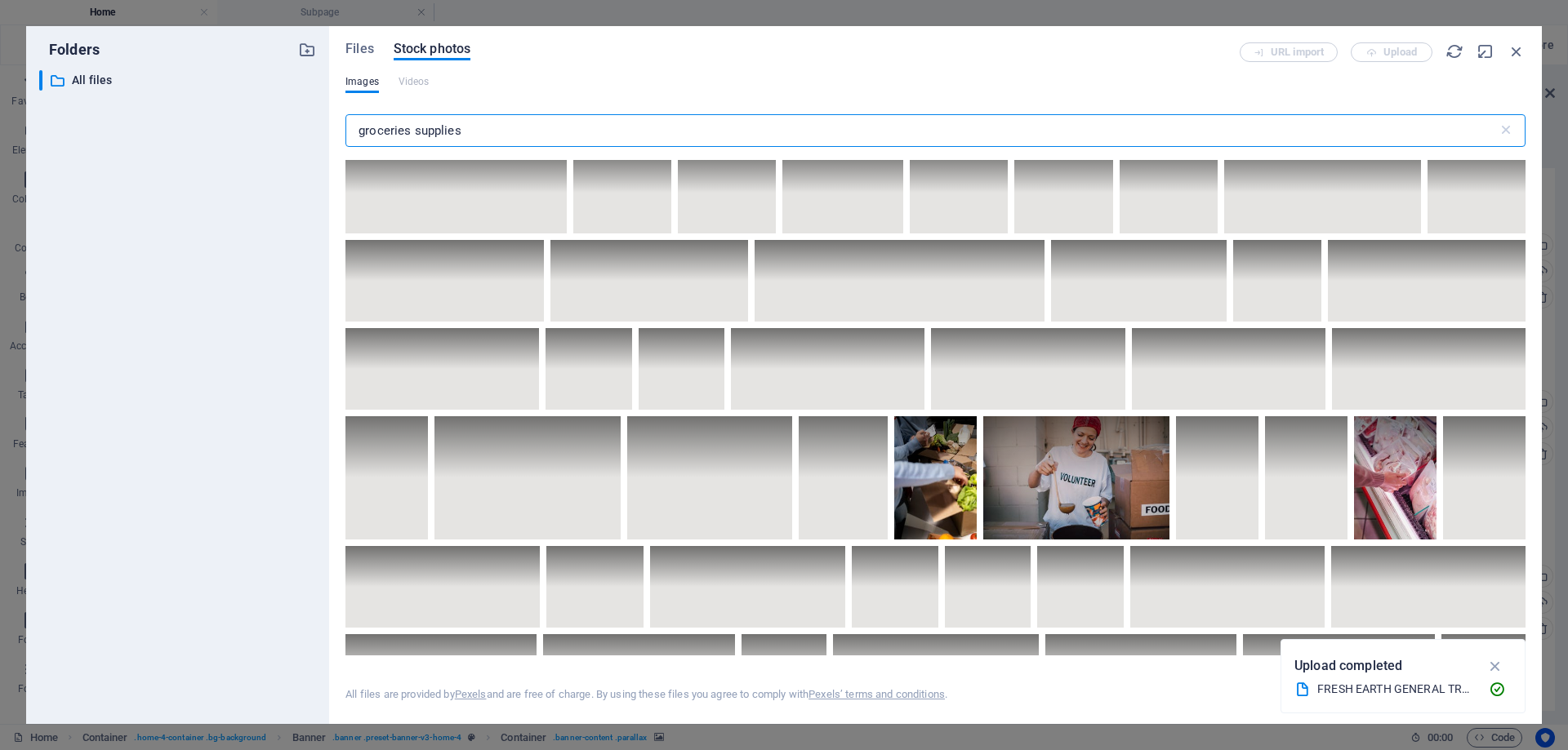
scroll to position [4327, 0]
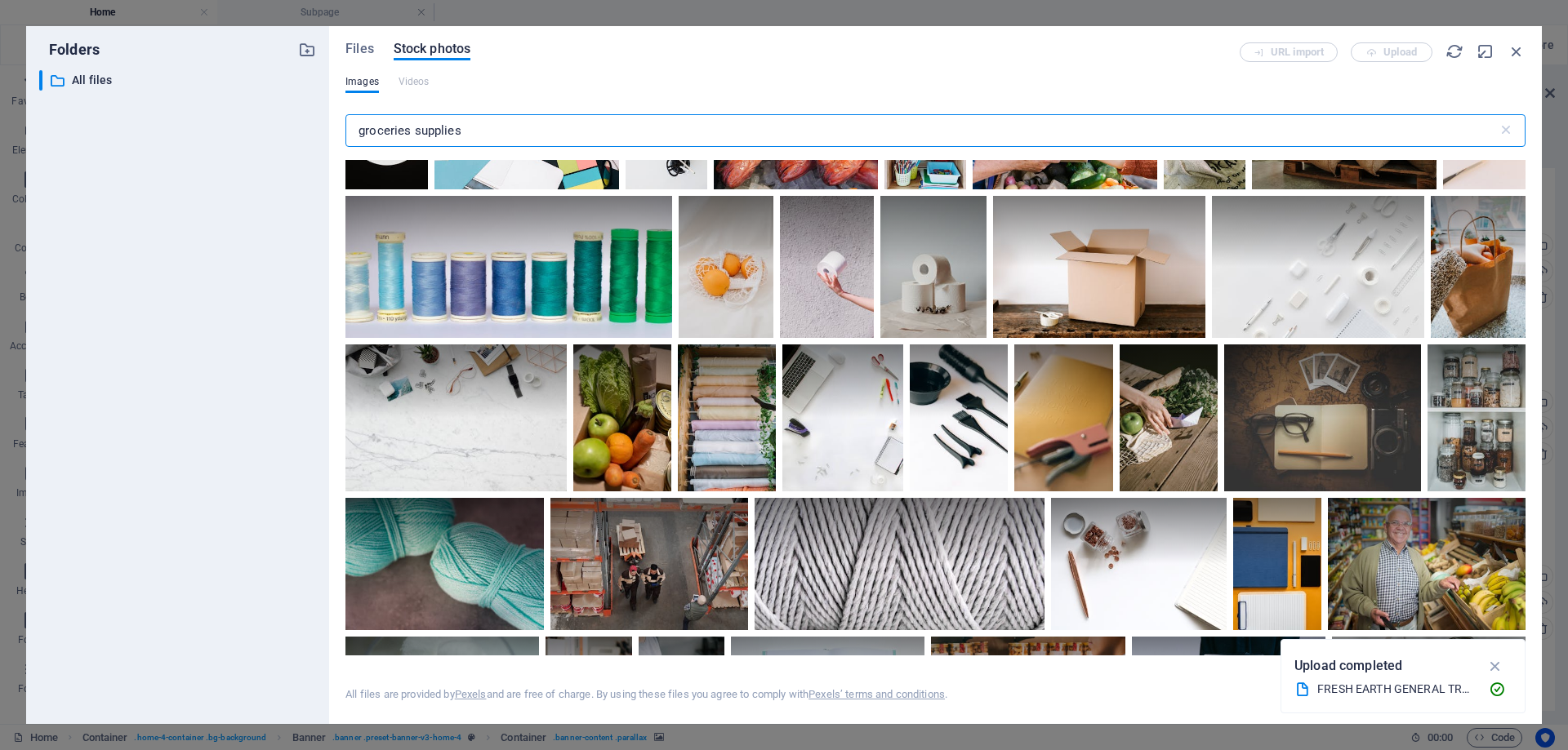
click at [377, 131] on input "groceries supplies" at bounding box center [921, 130] width 1153 height 33
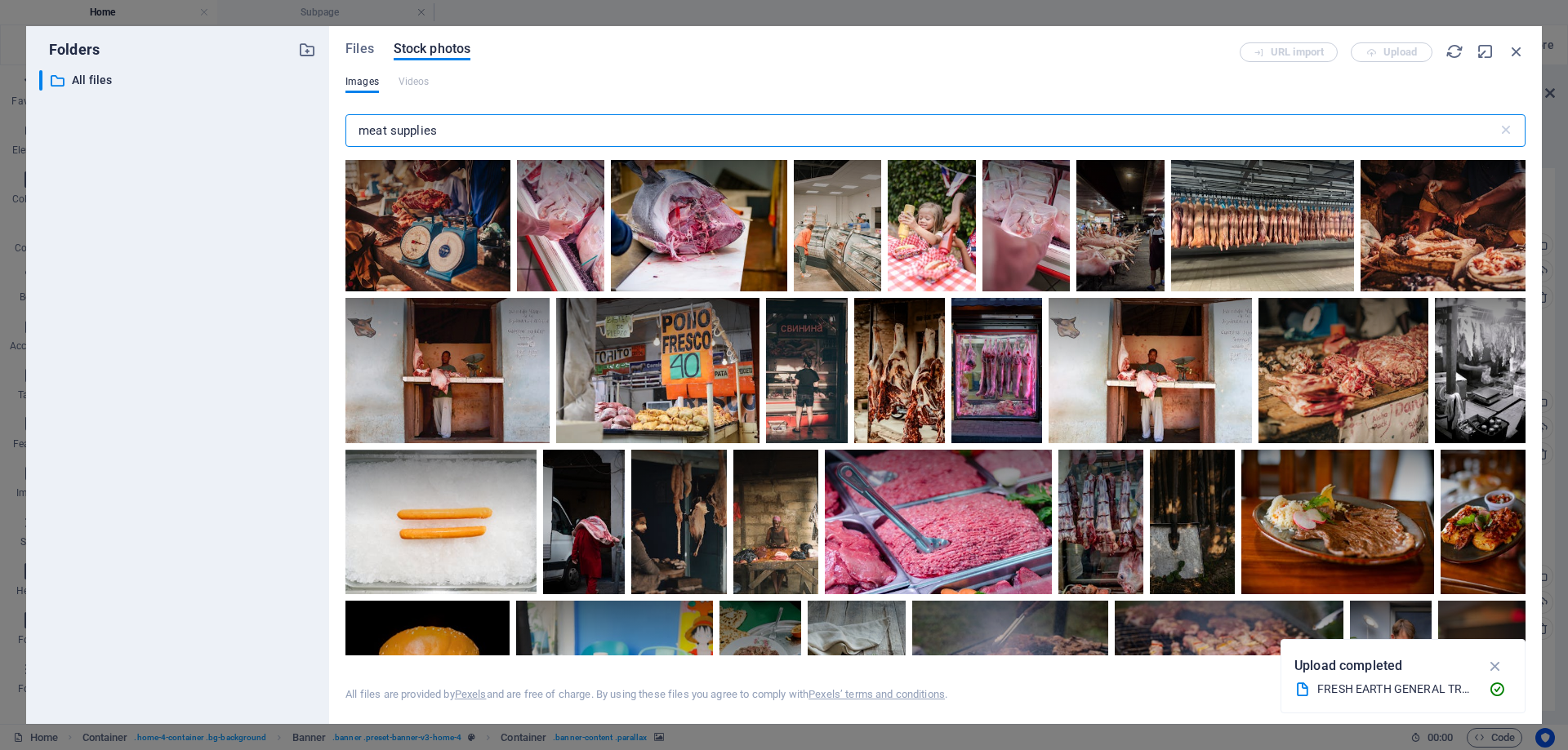
click at [376, 132] on input "meat supplies" at bounding box center [921, 130] width 1153 height 33
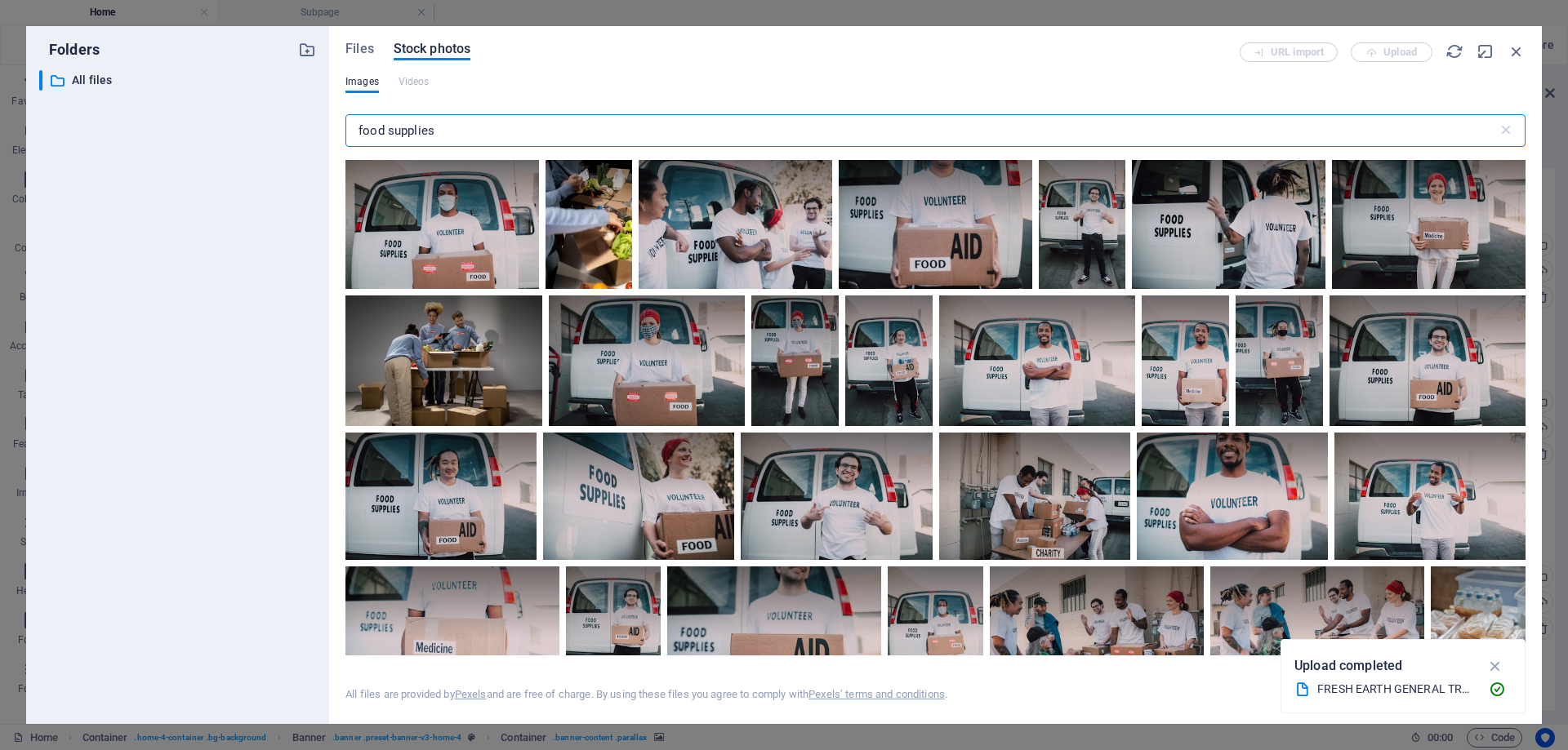
click at [408, 126] on input "food supplies" at bounding box center [921, 130] width 1153 height 33
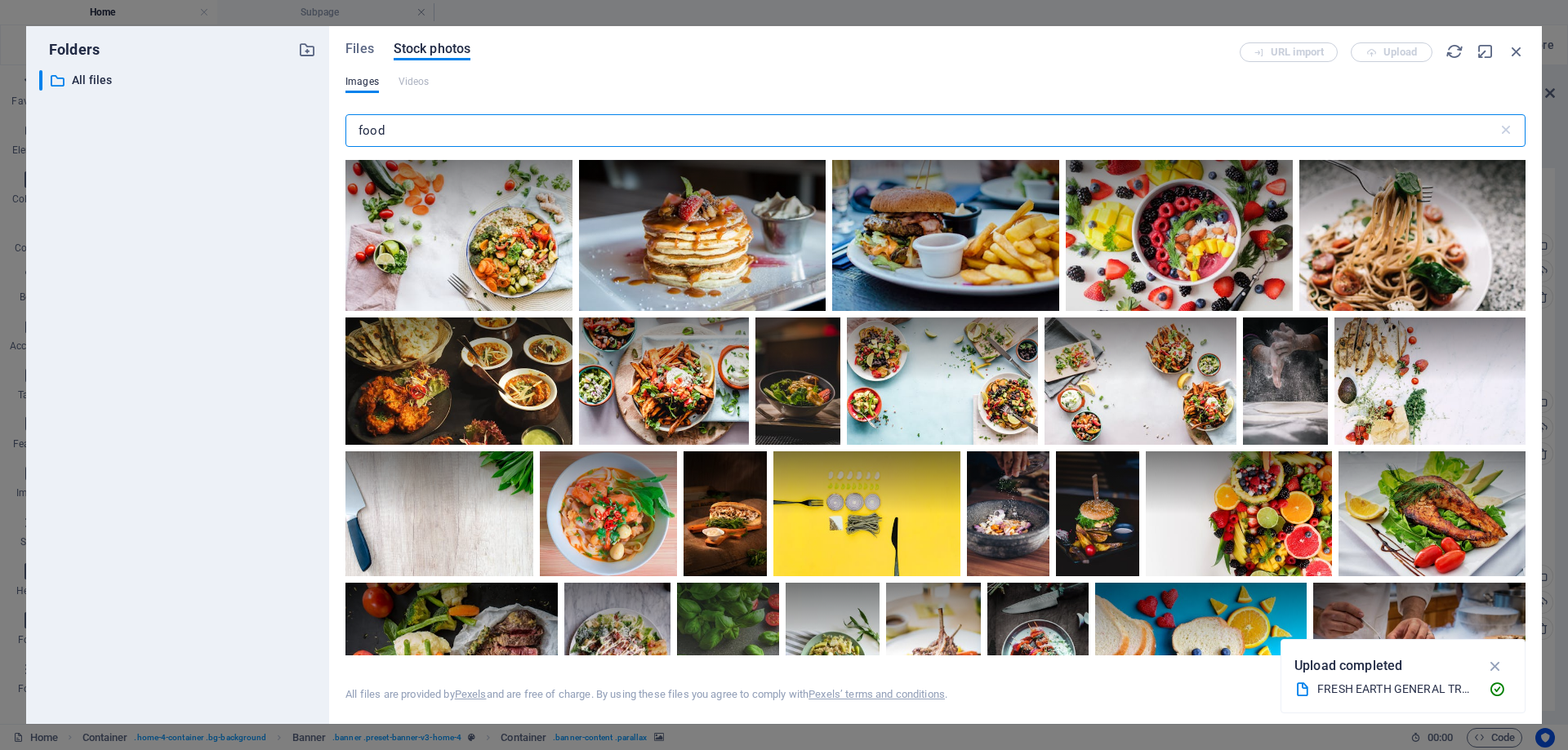
click at [477, 134] on input "food" at bounding box center [921, 130] width 1153 height 33
type input "food market"
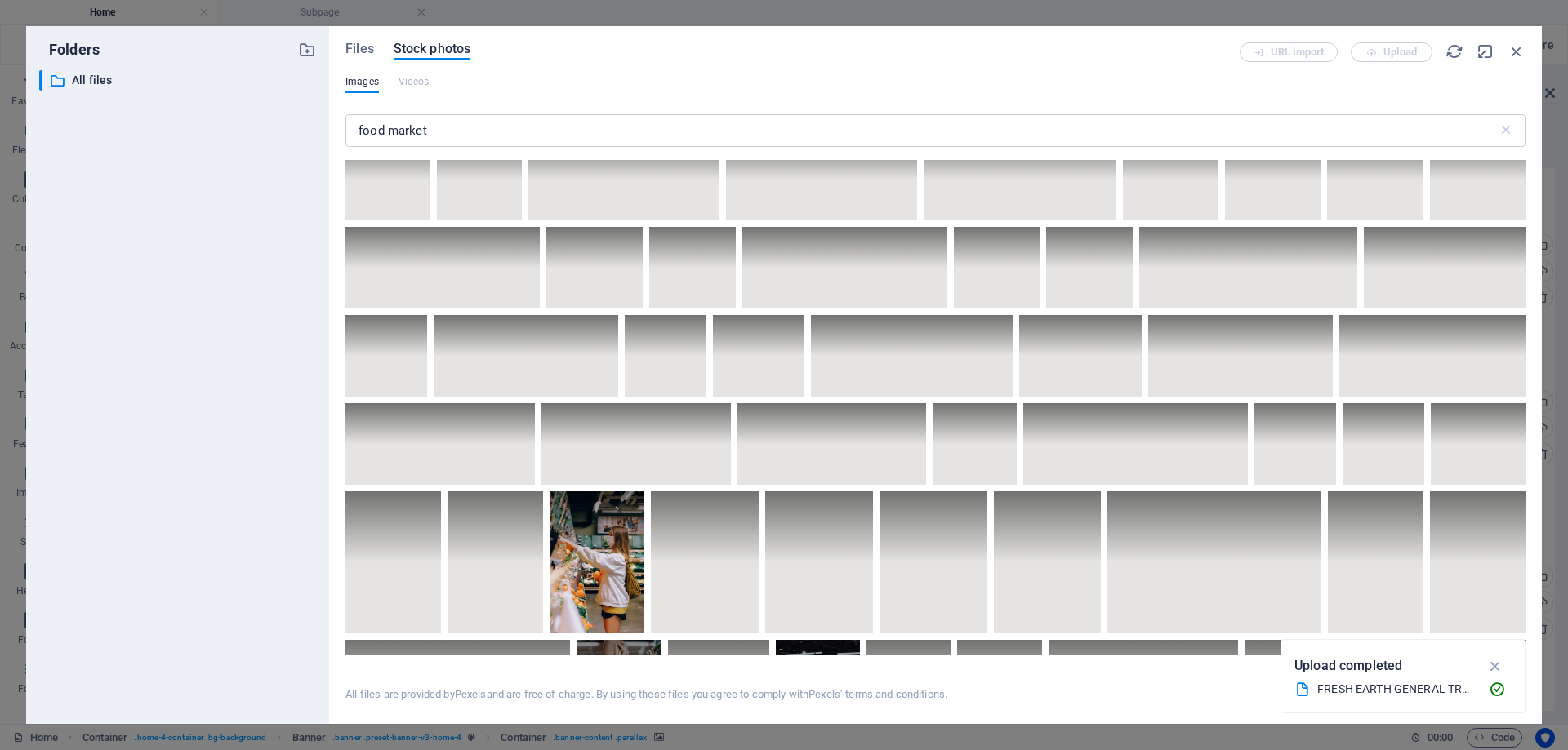
scroll to position [0, 0]
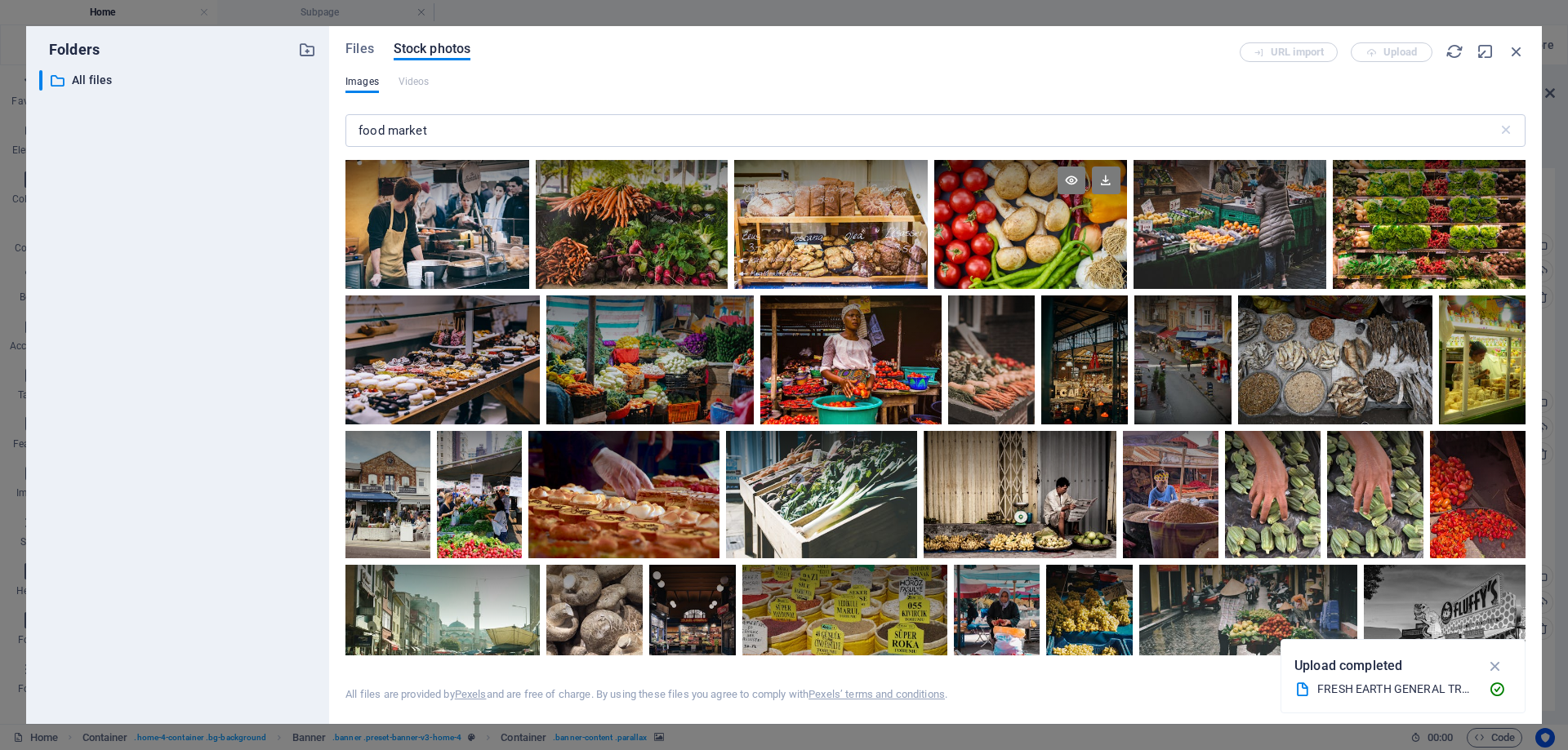
click at [1013, 203] on div at bounding box center [1031, 192] width 193 height 65
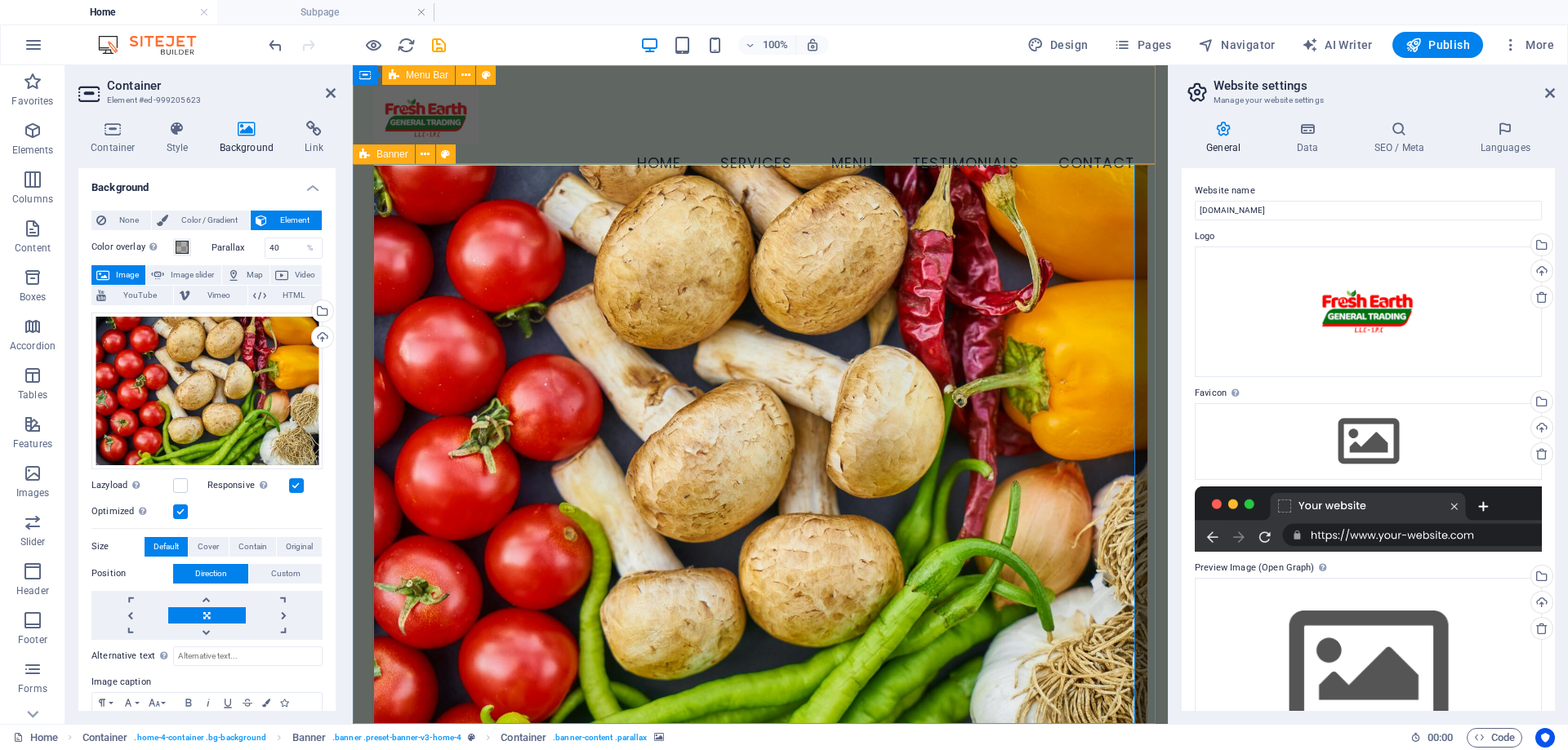
click at [1140, 145] on div "Menu Home Services Menu Testimonials Contact" at bounding box center [760, 136] width 815 height 140
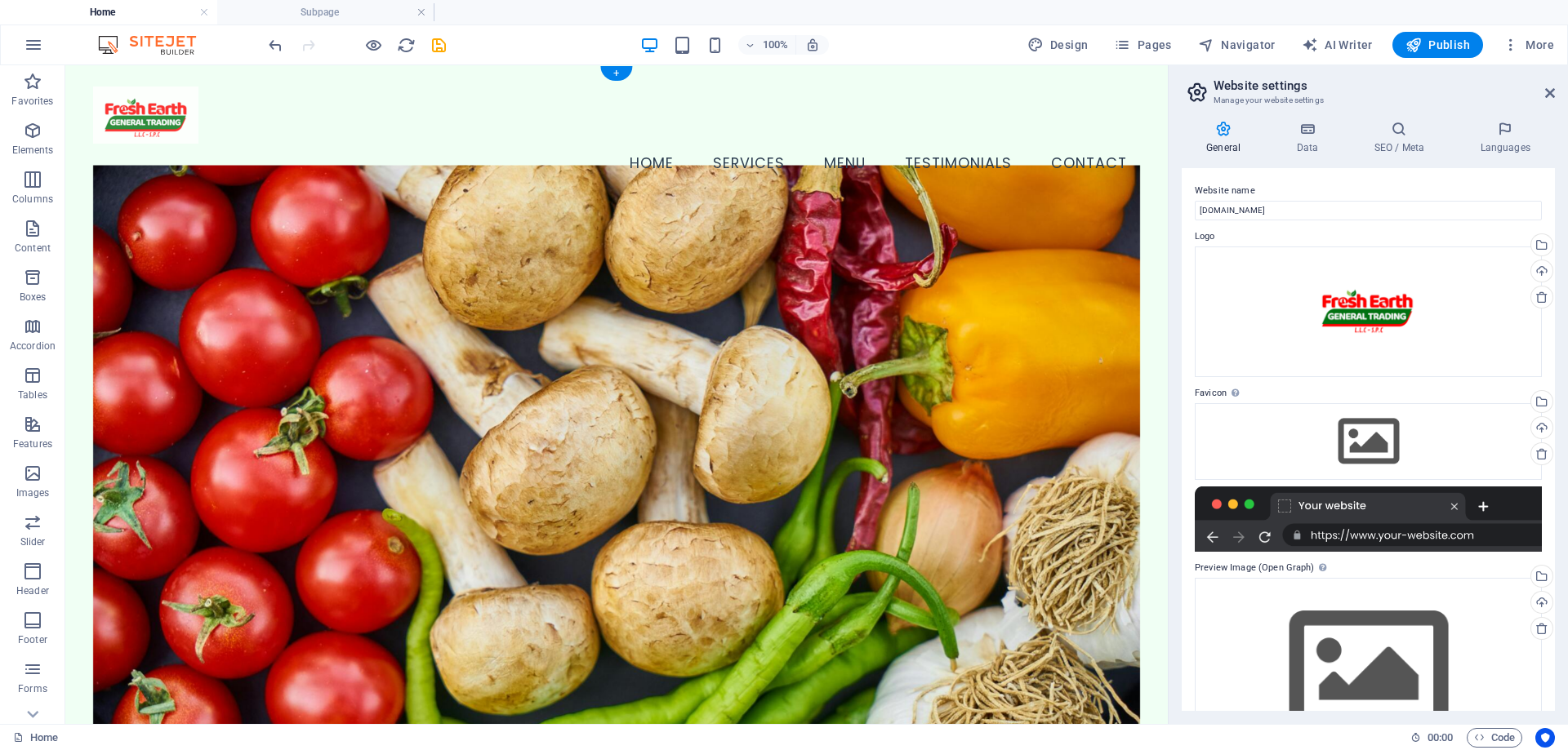
click at [798, 272] on figure at bounding box center [617, 465] width 1048 height 600
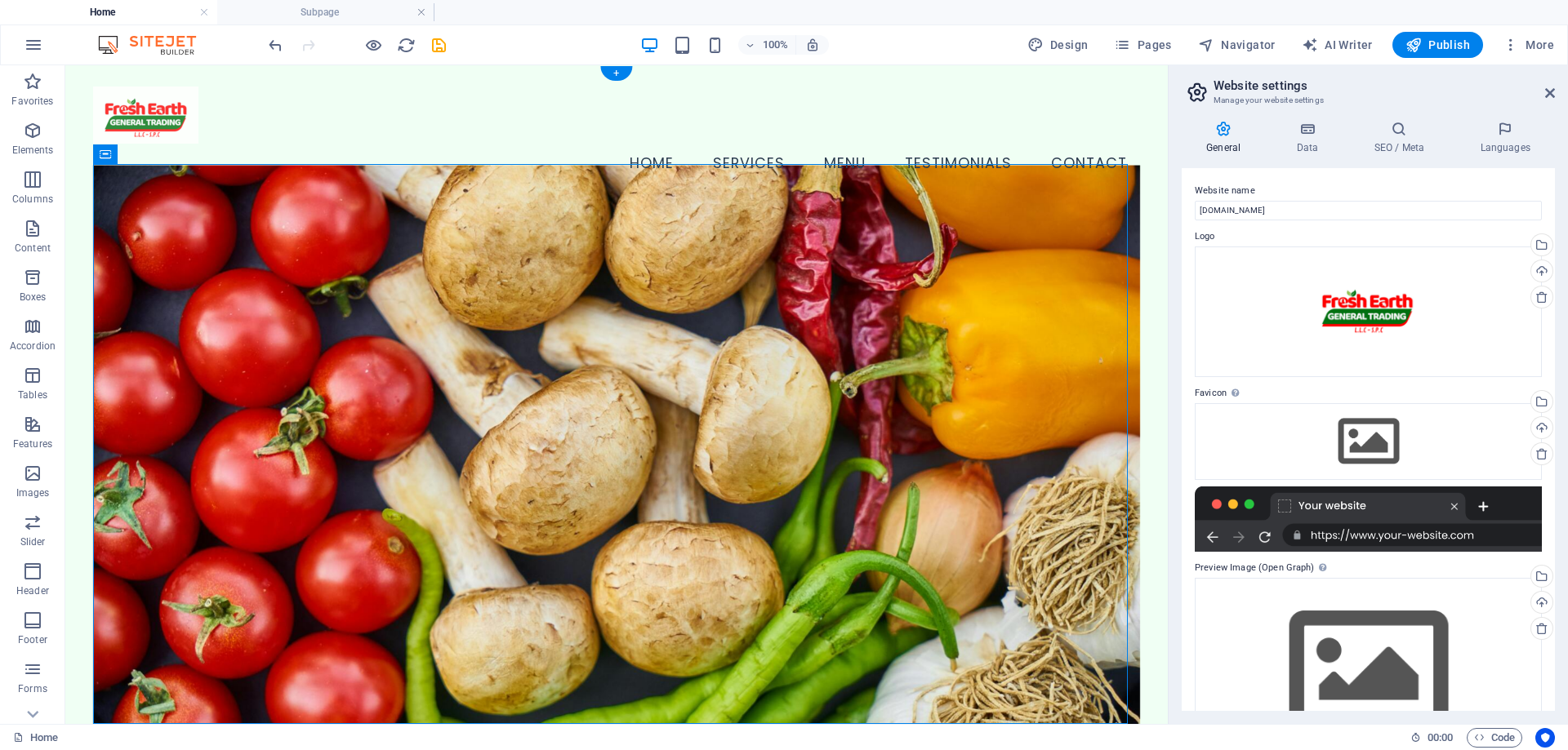
click at [799, 272] on figure at bounding box center [617, 465] width 1048 height 600
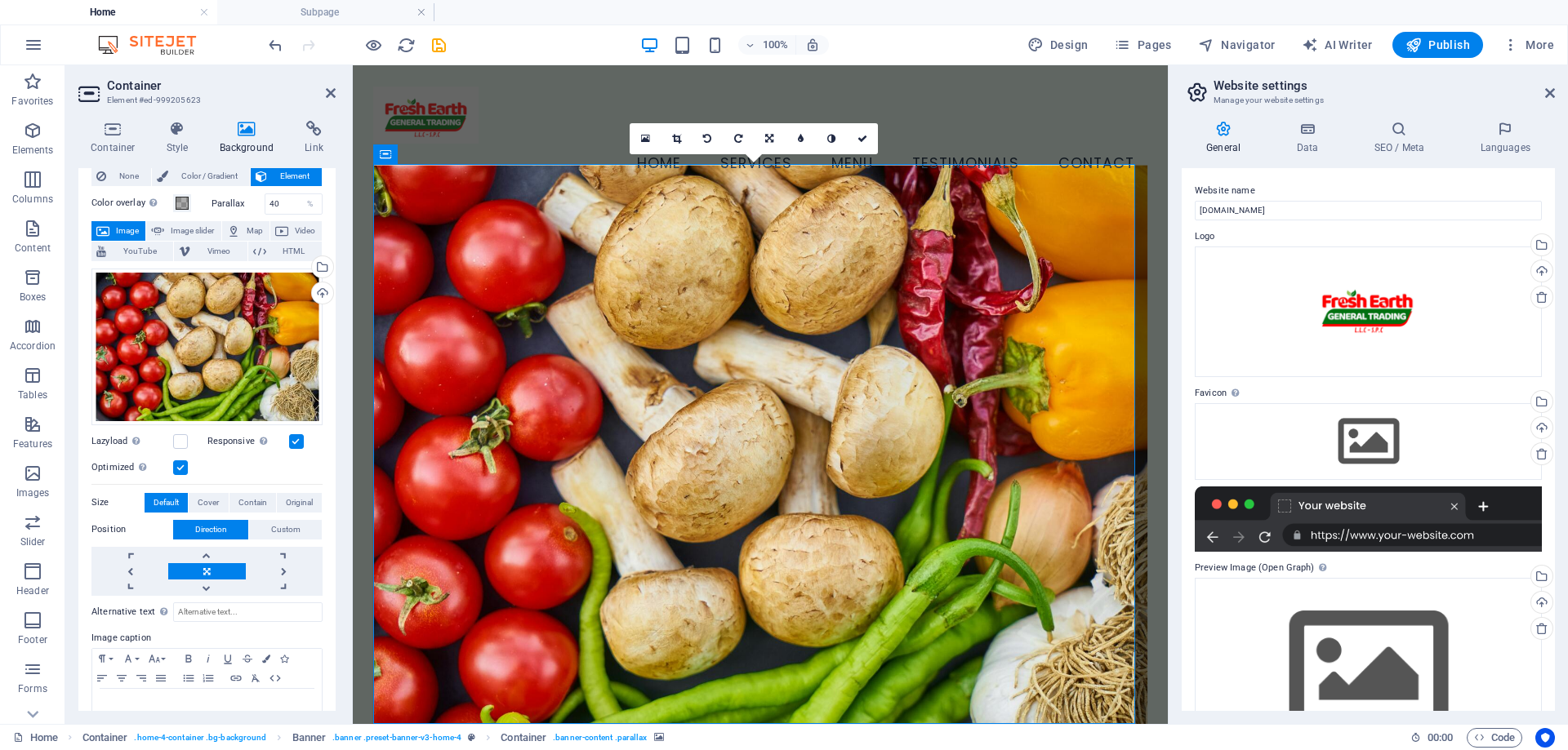
scroll to position [83, 0]
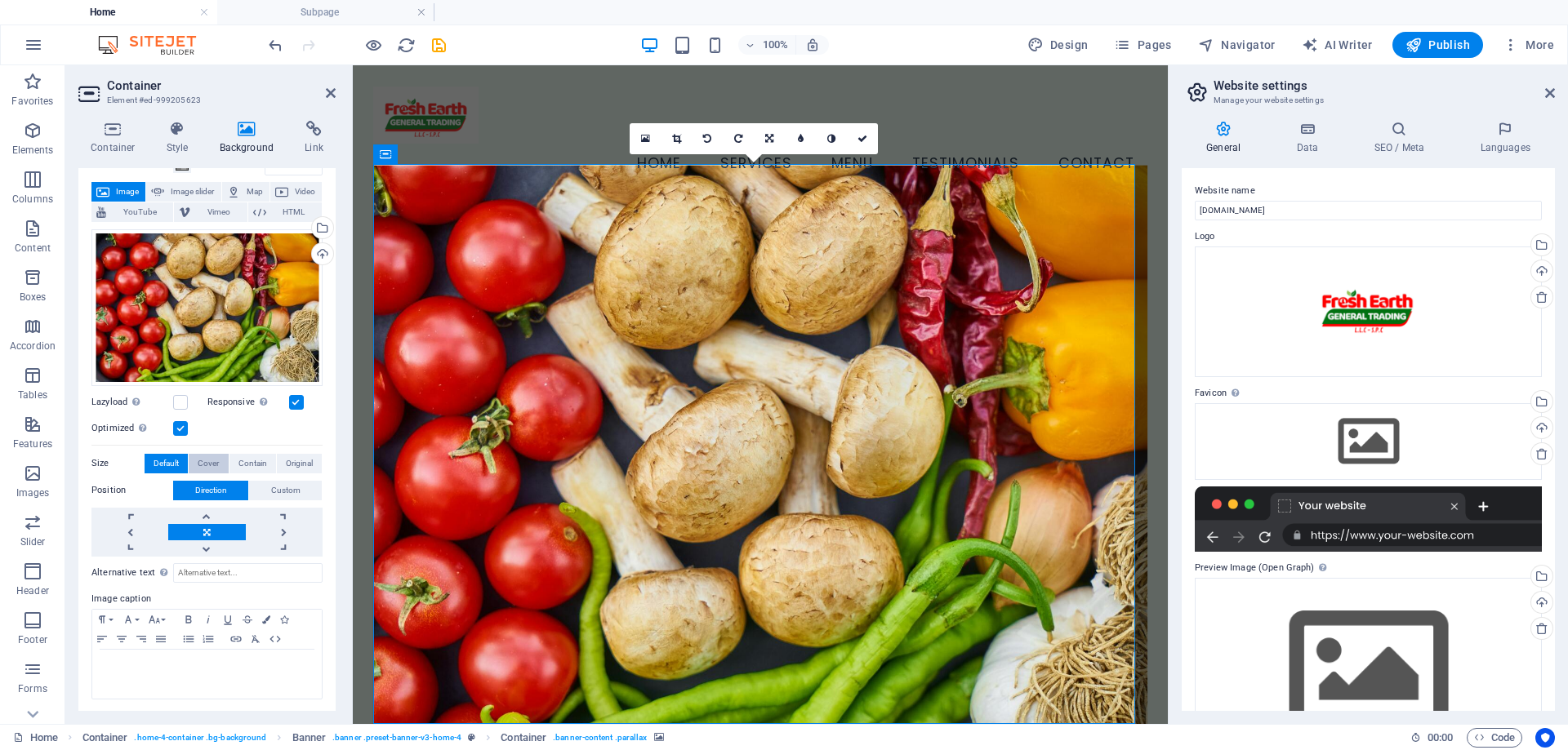
click at [211, 454] on span "Cover" at bounding box center [208, 463] width 21 height 19
click at [240, 458] on span "Contain" at bounding box center [253, 463] width 29 height 19
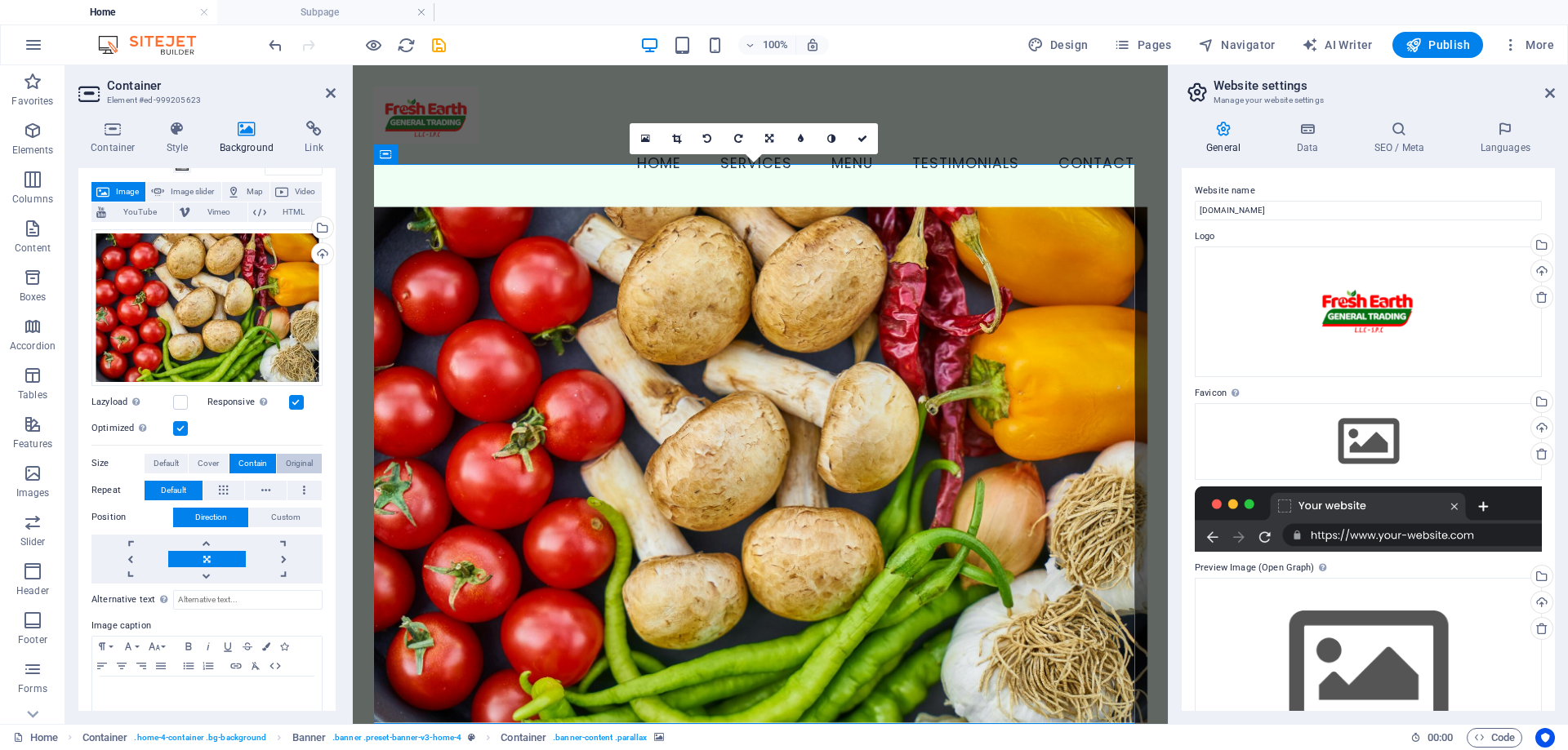
click at [301, 460] on span "Original" at bounding box center [299, 463] width 27 height 19
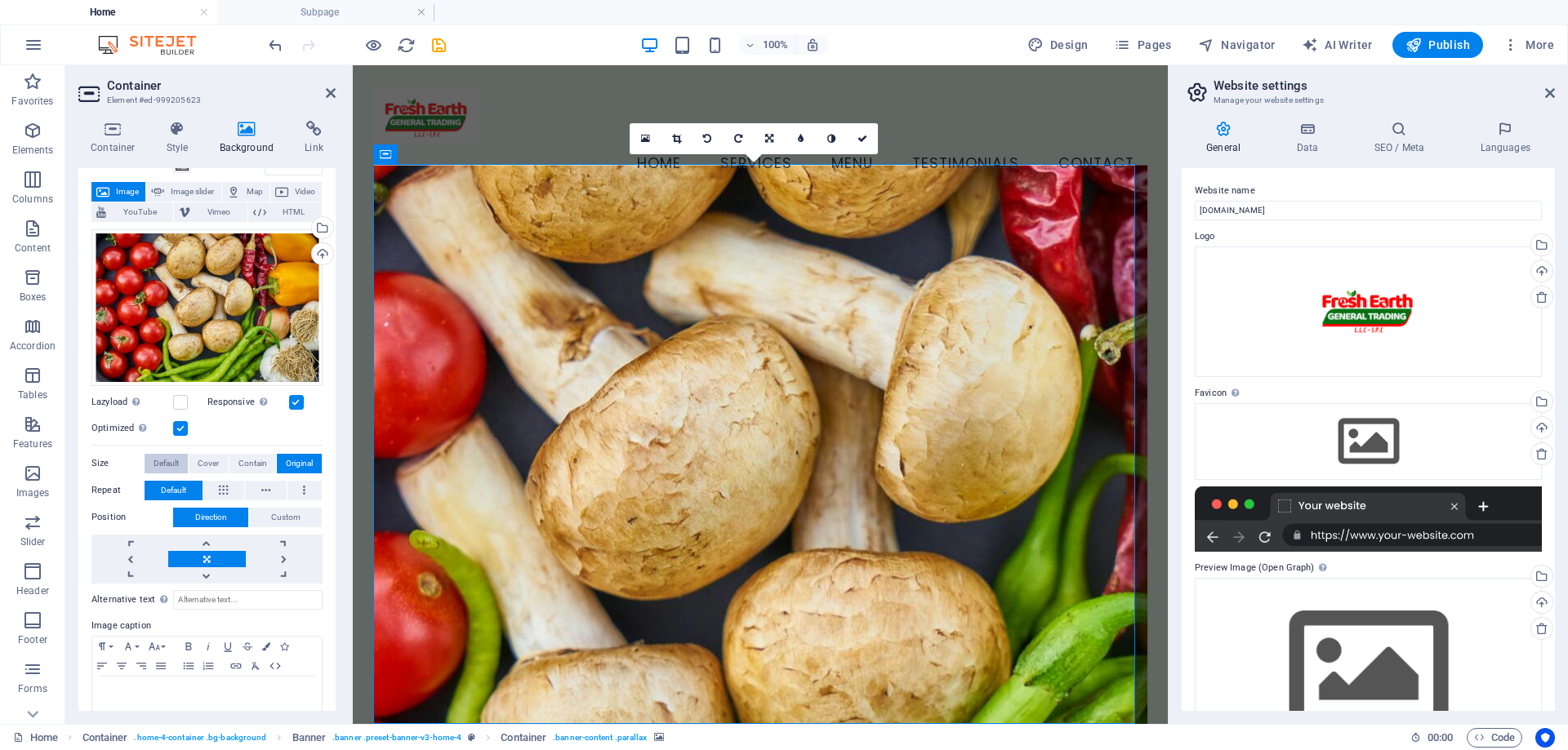
click at [160, 455] on span "Default" at bounding box center [166, 463] width 25 height 19
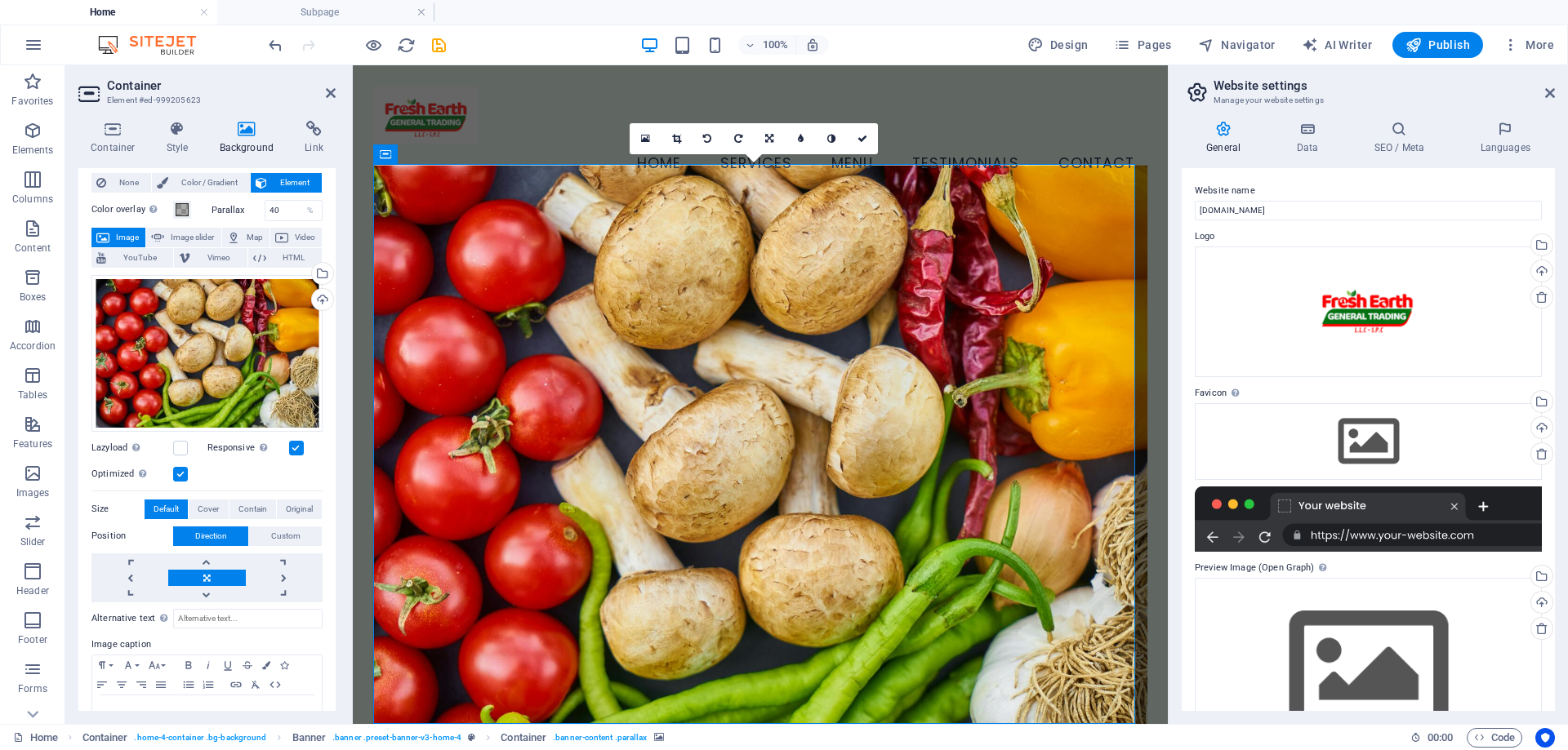
scroll to position [0, 0]
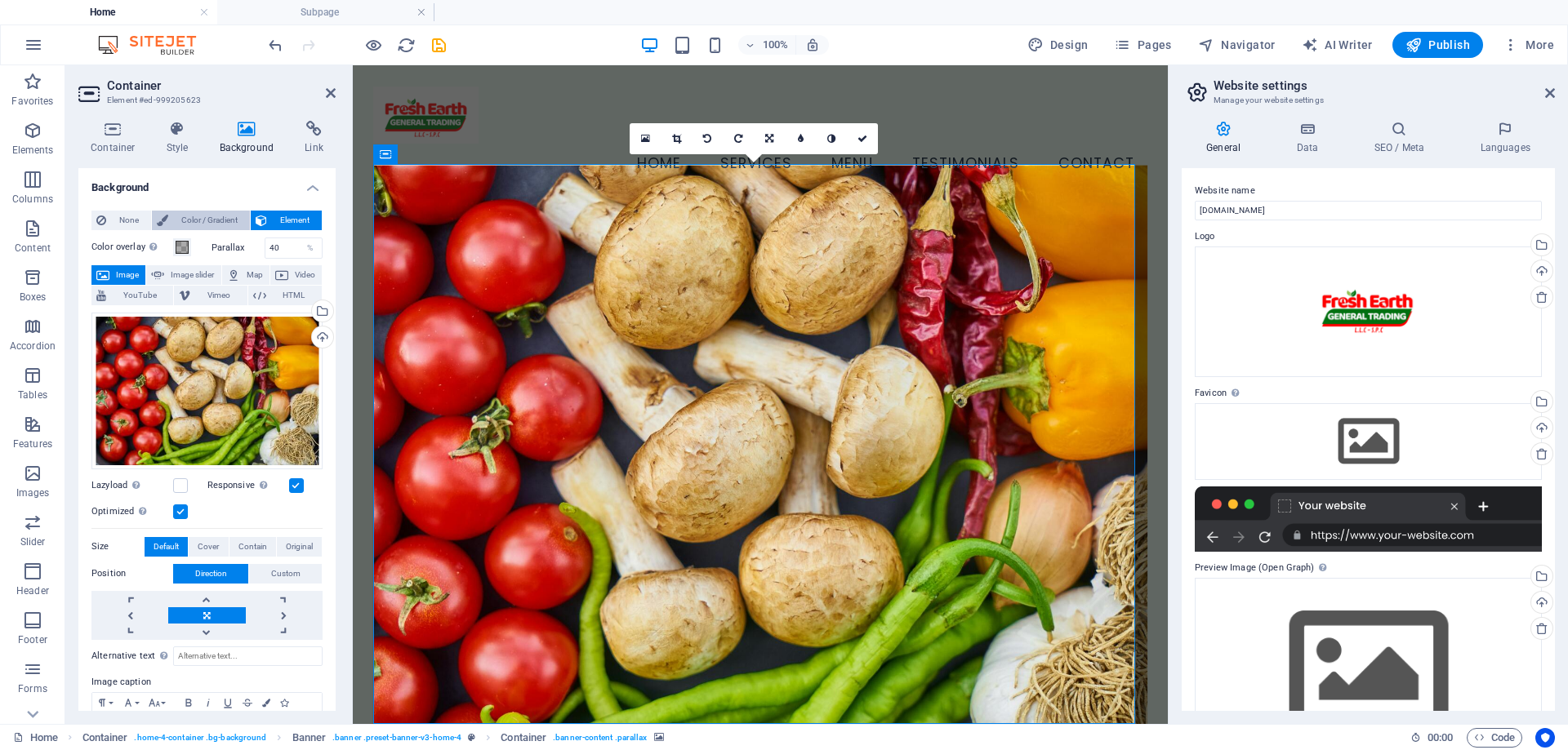
click at [216, 222] on span "Color / Gradient" at bounding box center [209, 220] width 72 height 19
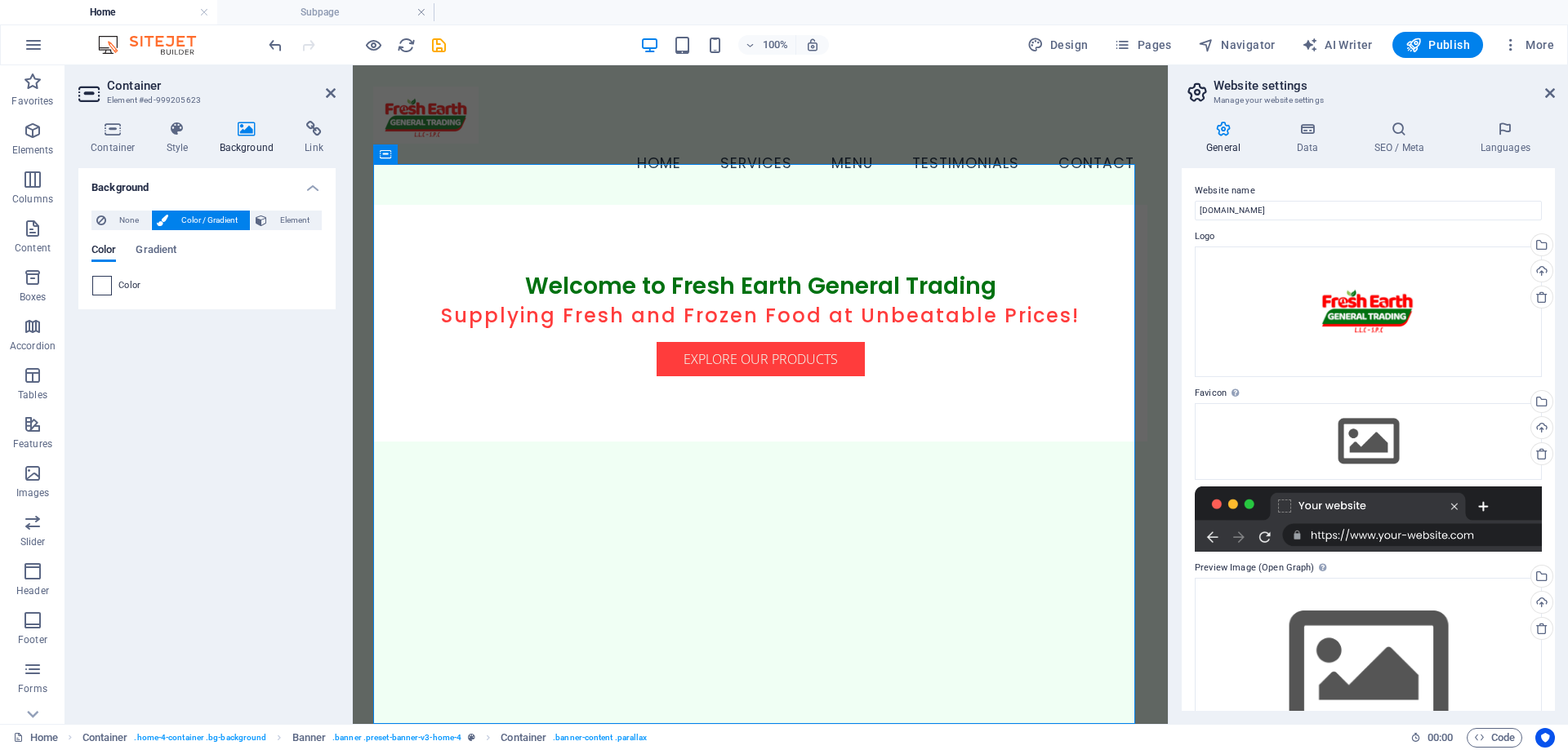
click at [101, 289] on span at bounding box center [102, 285] width 18 height 18
type input "#ffffff"
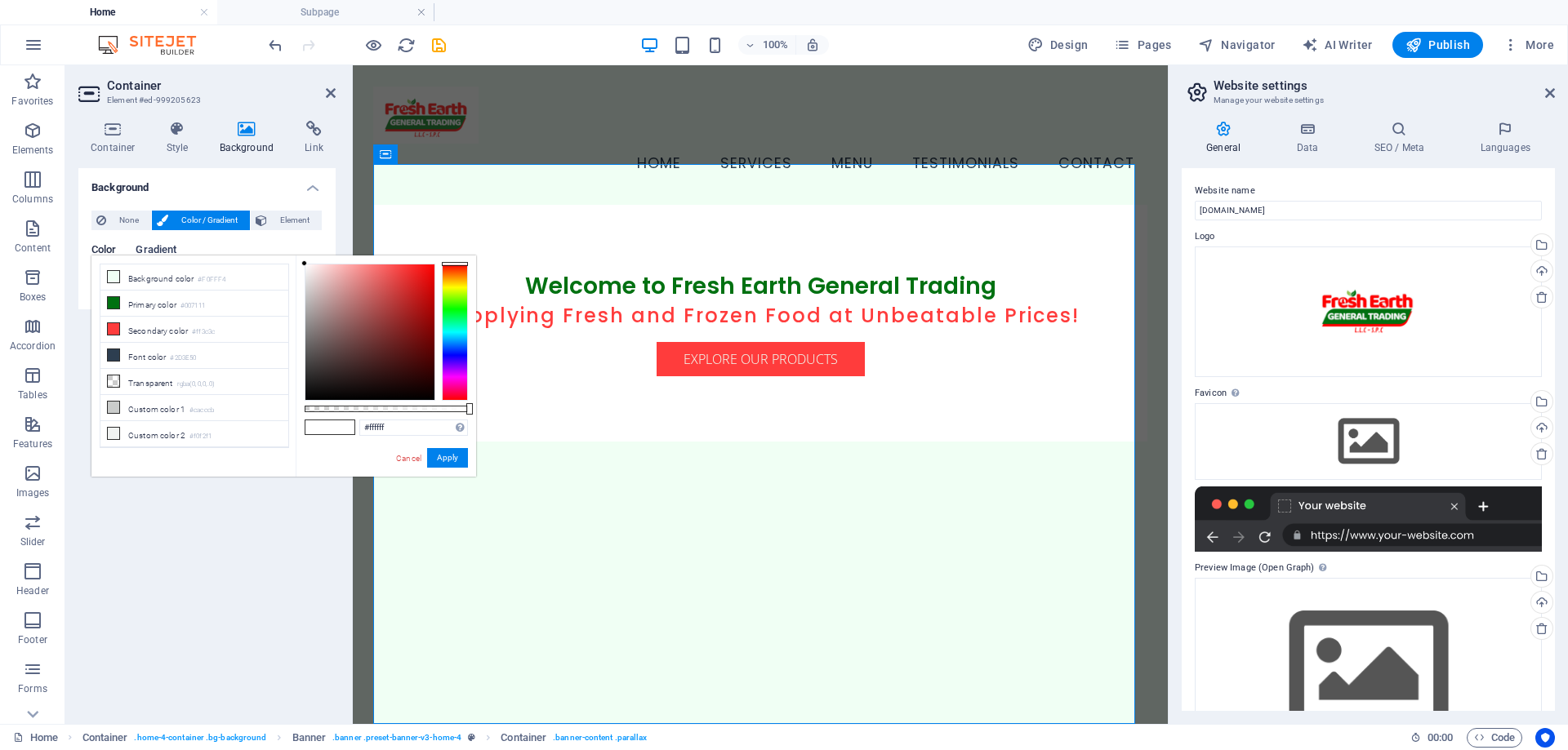
click at [149, 250] on span "Gradient" at bounding box center [156, 251] width 40 height 23
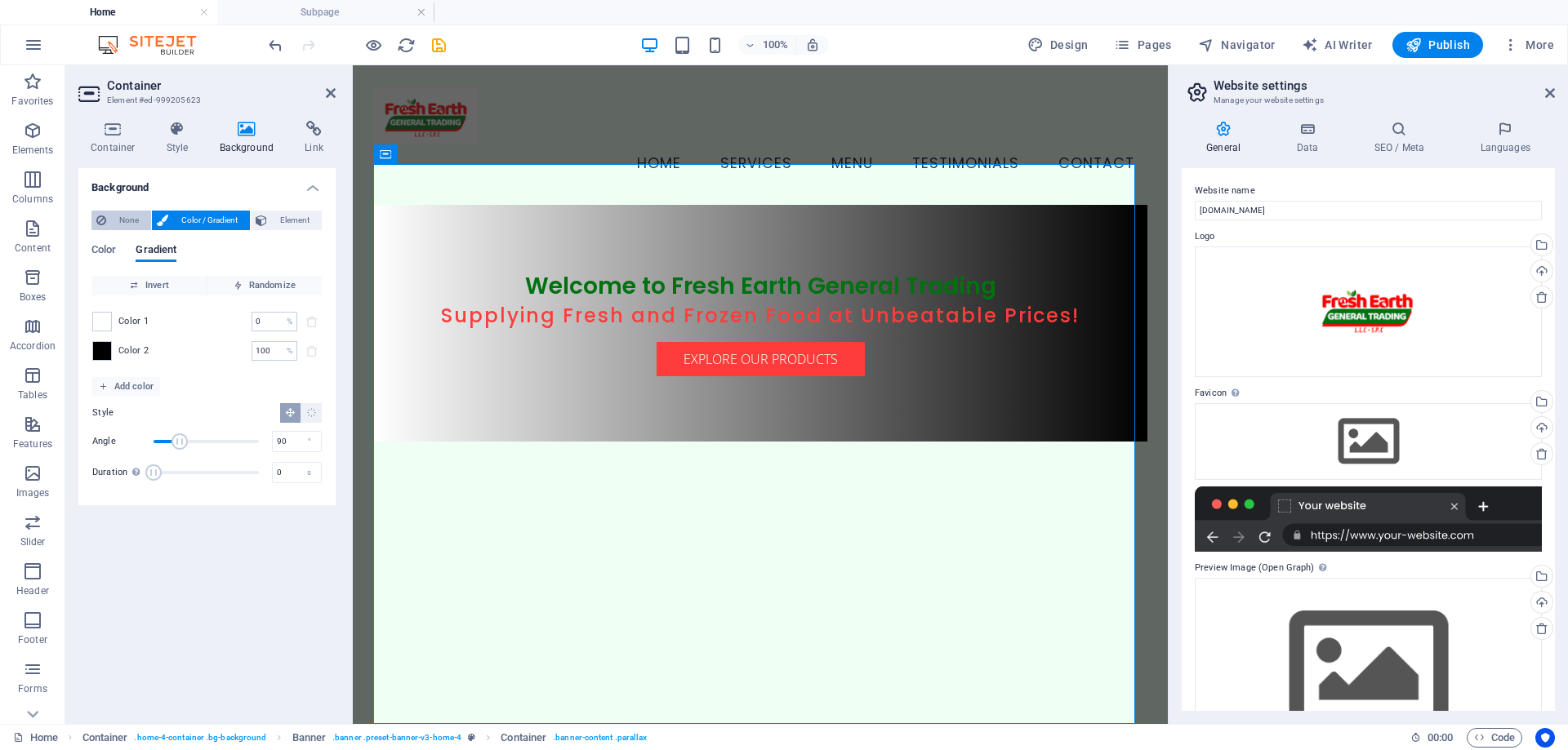
click at [120, 221] on span "None" at bounding box center [129, 220] width 35 height 19
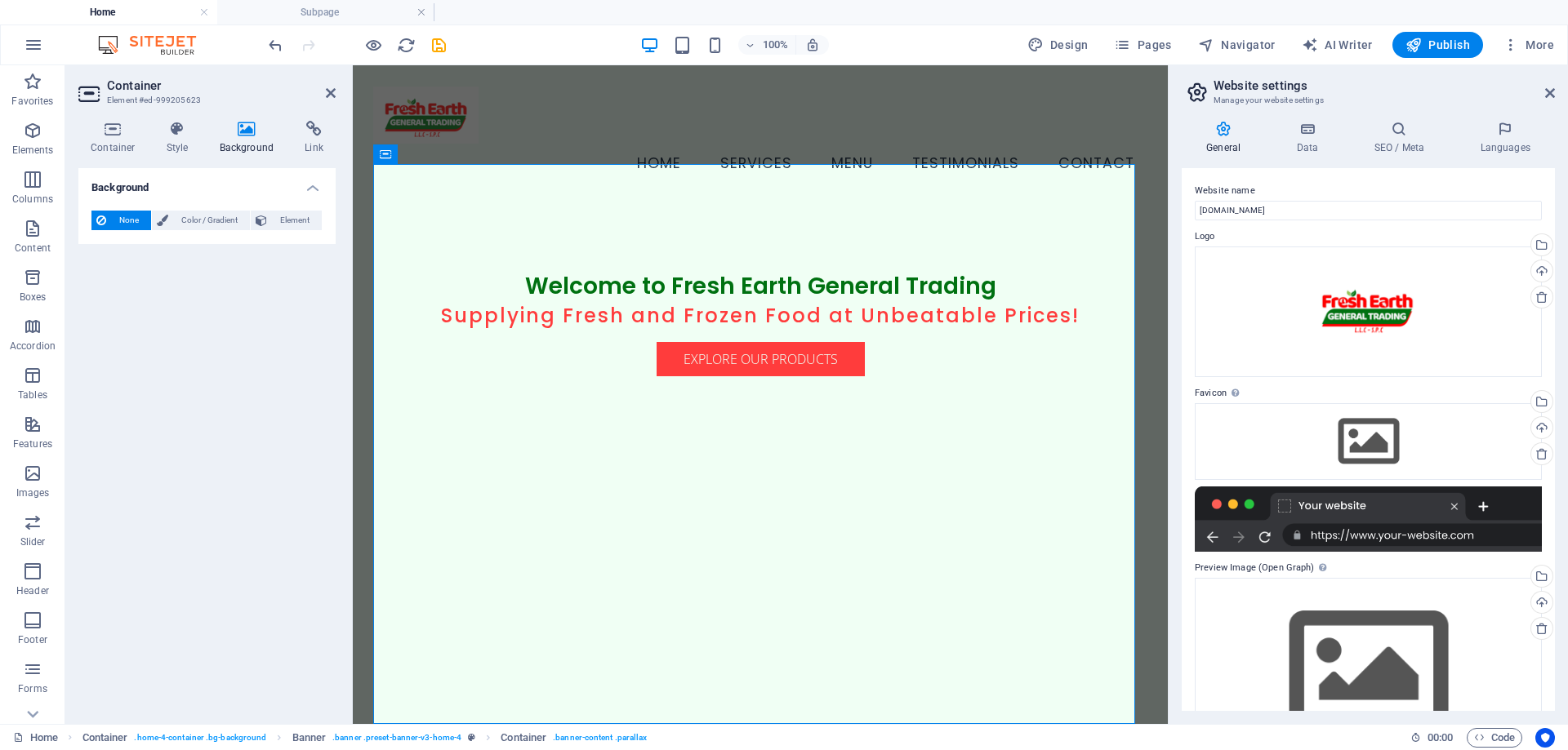
click at [319, 182] on h4 "Background" at bounding box center [207, 183] width 258 height 29
click at [317, 182] on h4 "Background" at bounding box center [207, 188] width 258 height 40
click at [177, 133] on icon at bounding box center [177, 129] width 46 height 16
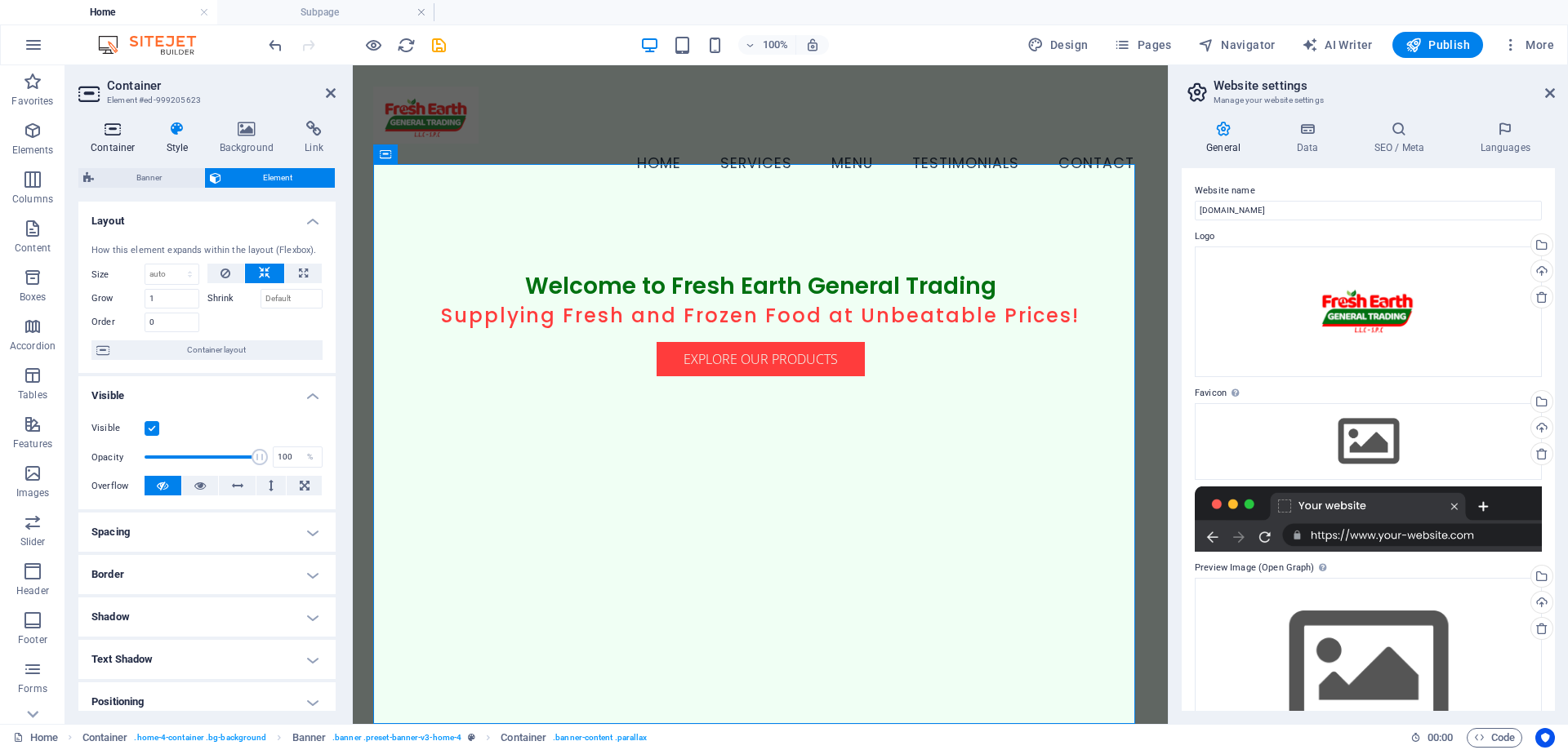
click at [98, 135] on icon at bounding box center [113, 129] width 69 height 16
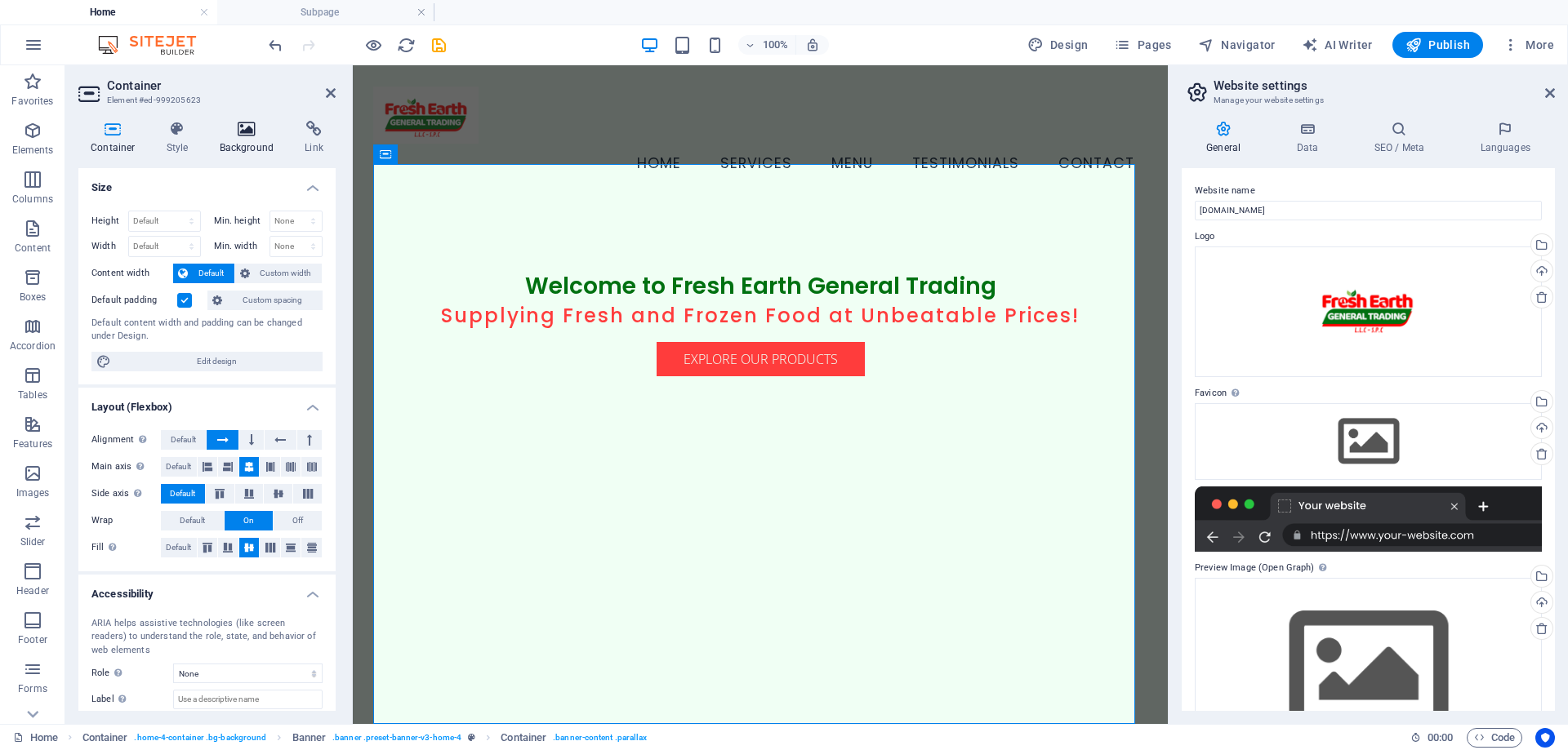
click at [256, 124] on icon at bounding box center [247, 129] width 79 height 16
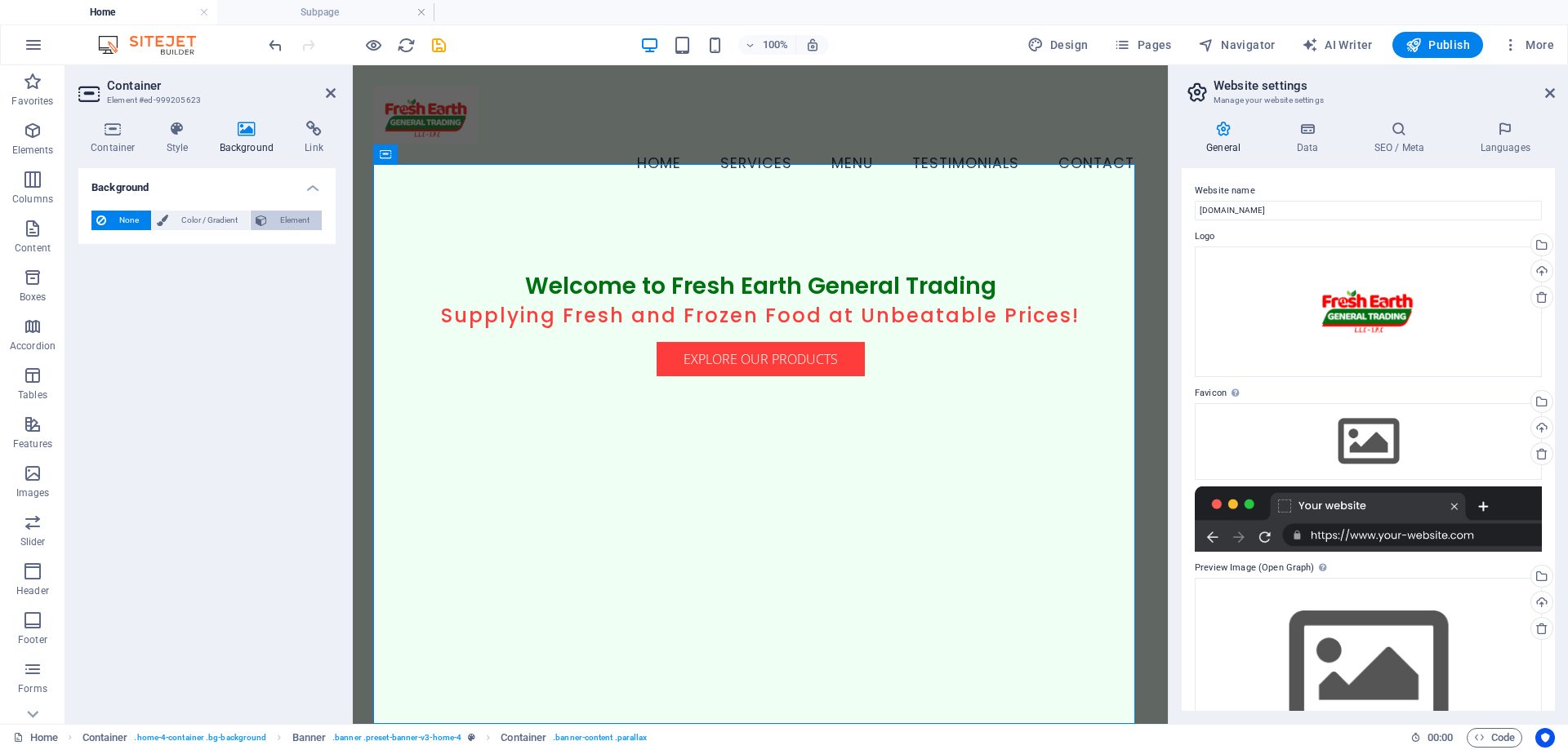
click at [266, 219] on icon at bounding box center [262, 220] width 12 height 19
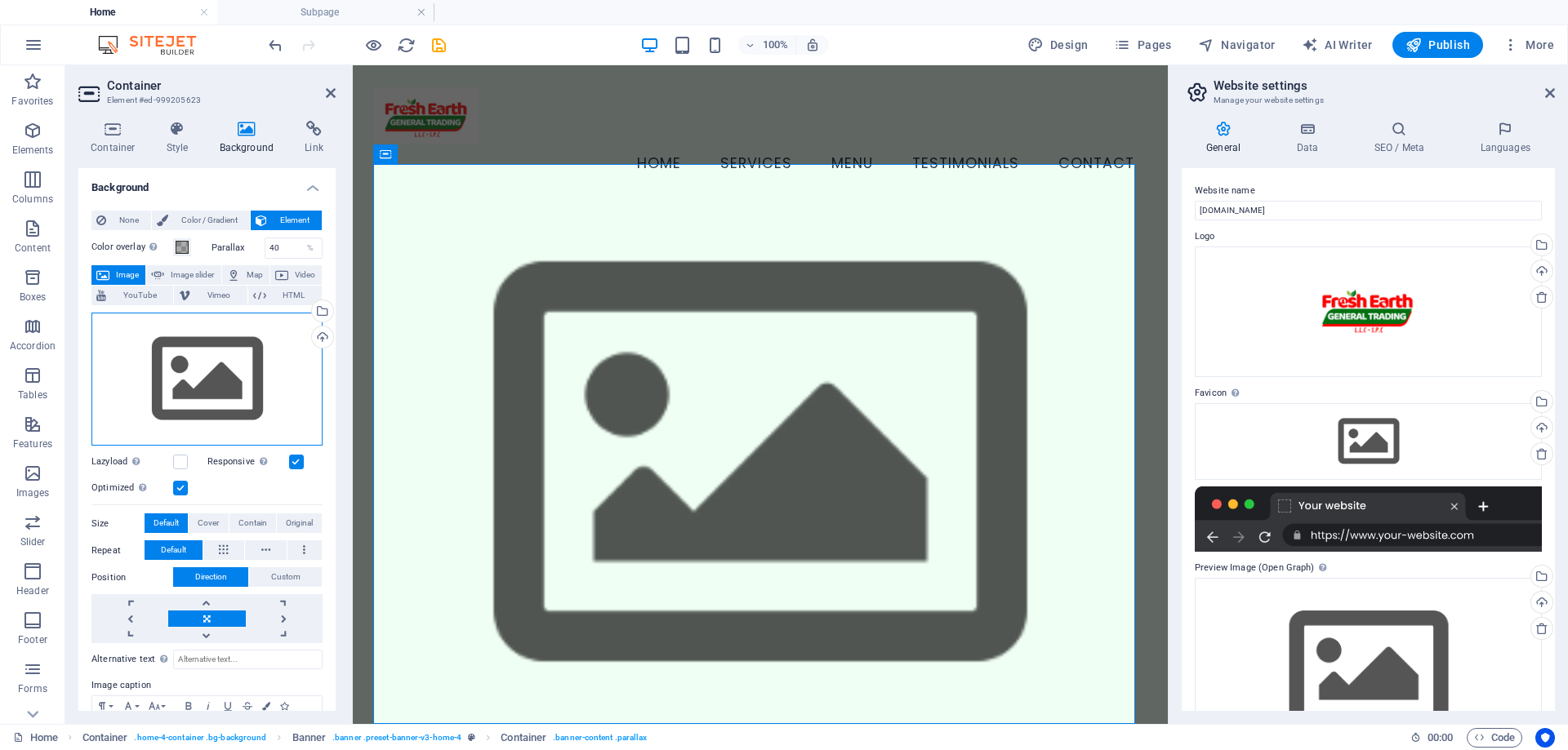
click at [216, 339] on div "Drag files here, click to choose files or select files from Files or our free s…" at bounding box center [207, 379] width 231 height 134
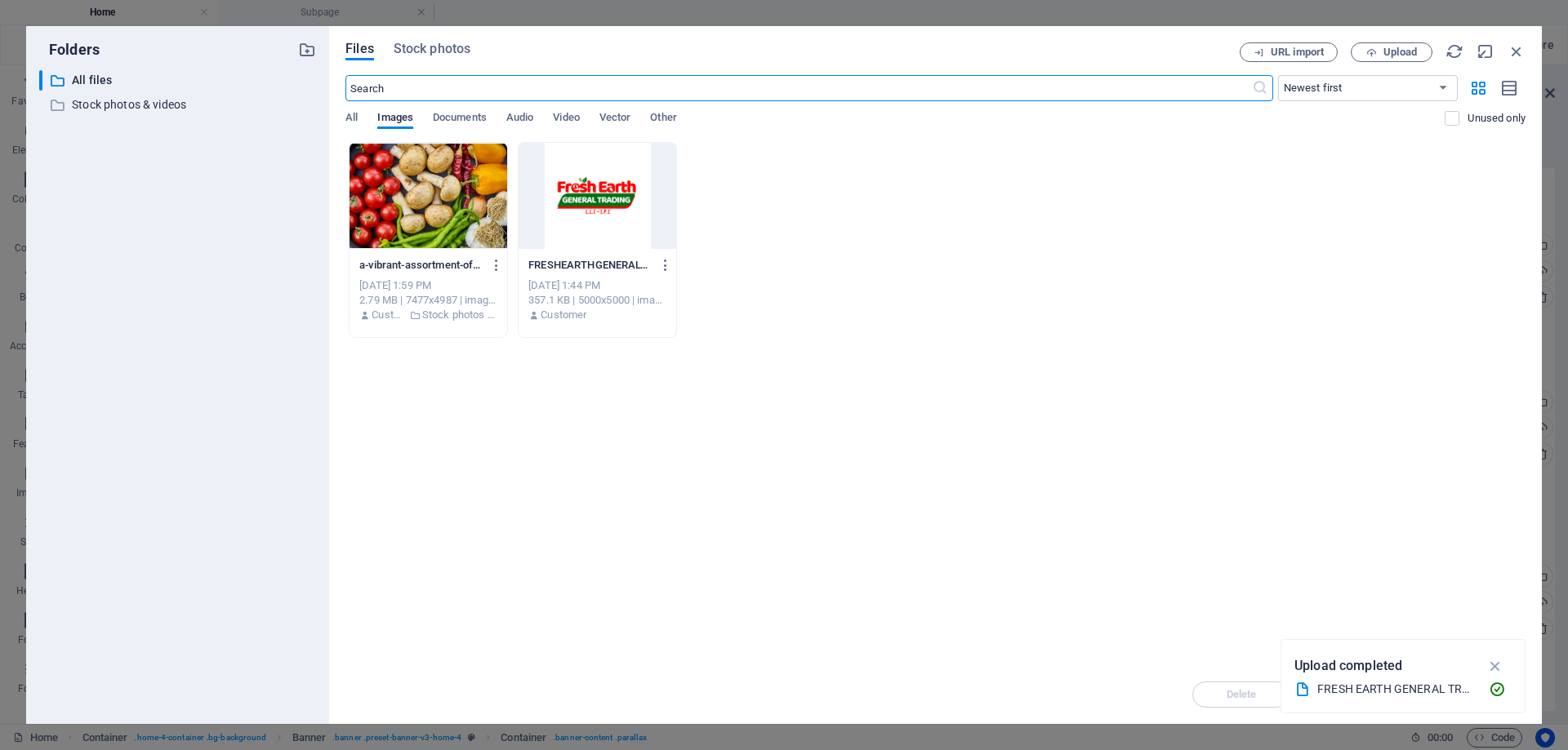
click at [411, 282] on div "Oct 1, 2025 1:59 PM" at bounding box center [429, 285] width 138 height 14
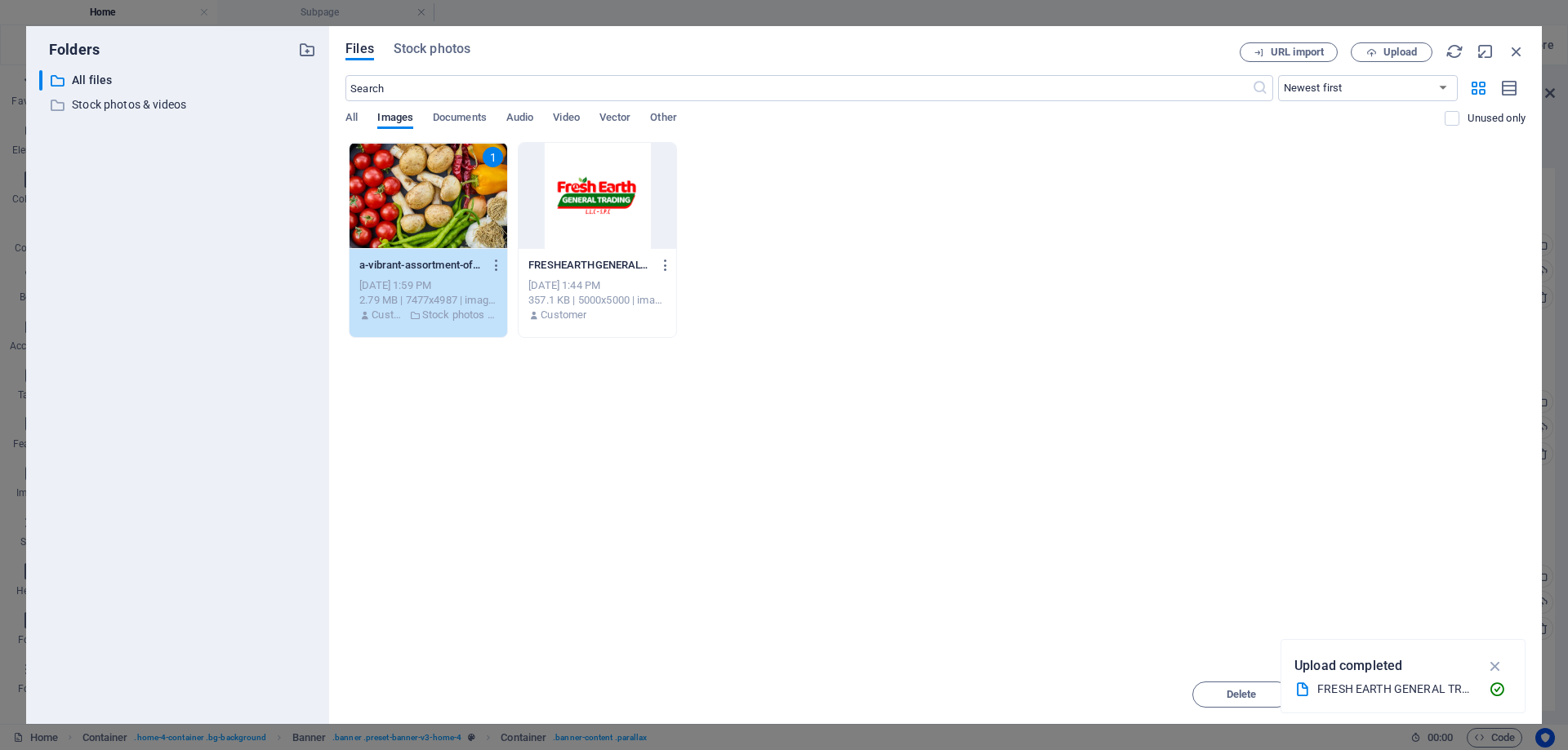
drag, startPoint x: 411, startPoint y: 282, endPoint x: 54, endPoint y: 210, distance: 364.2
click at [411, 282] on div "Oct 1, 2025 1:59 PM" at bounding box center [429, 285] width 138 height 14
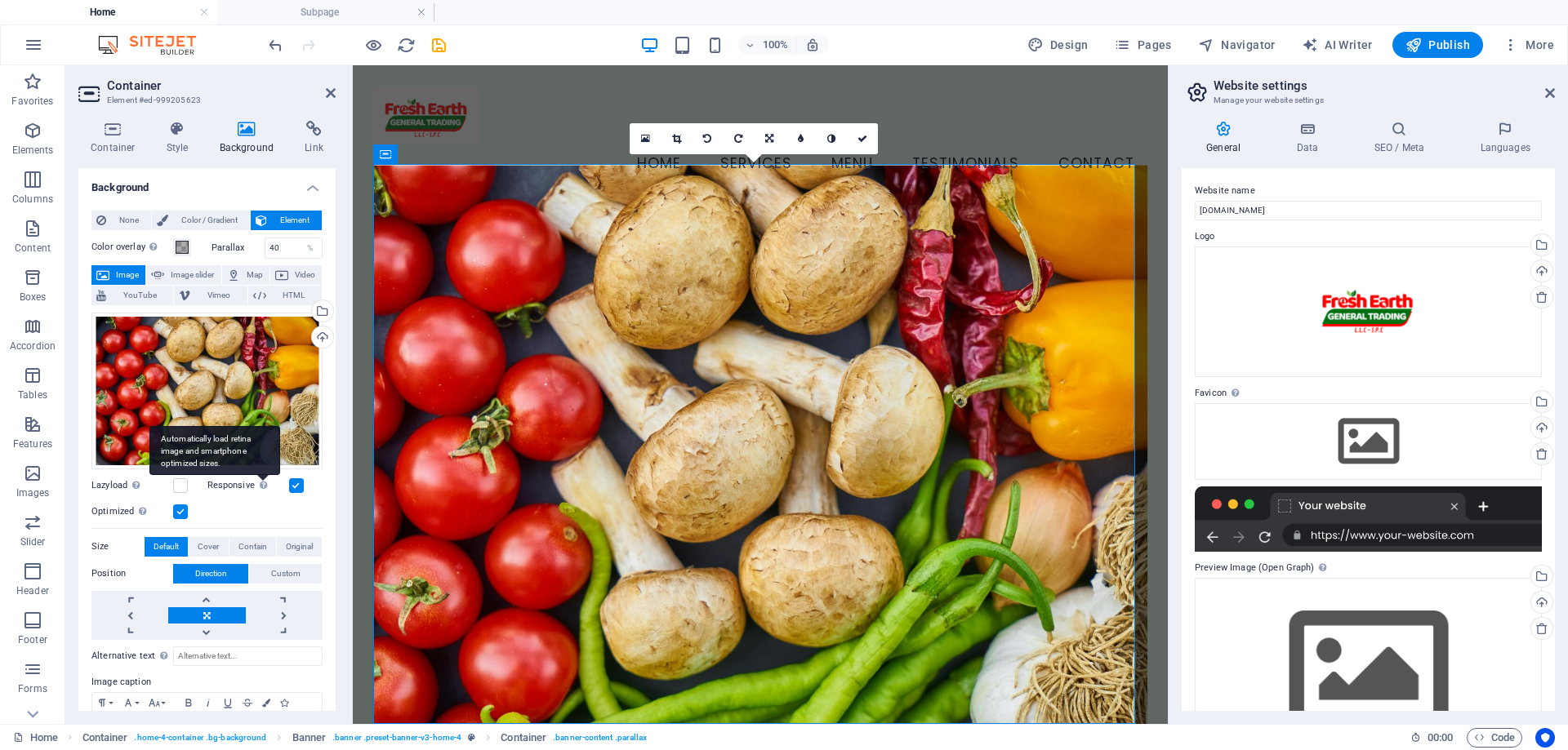
scroll to position [83, 0]
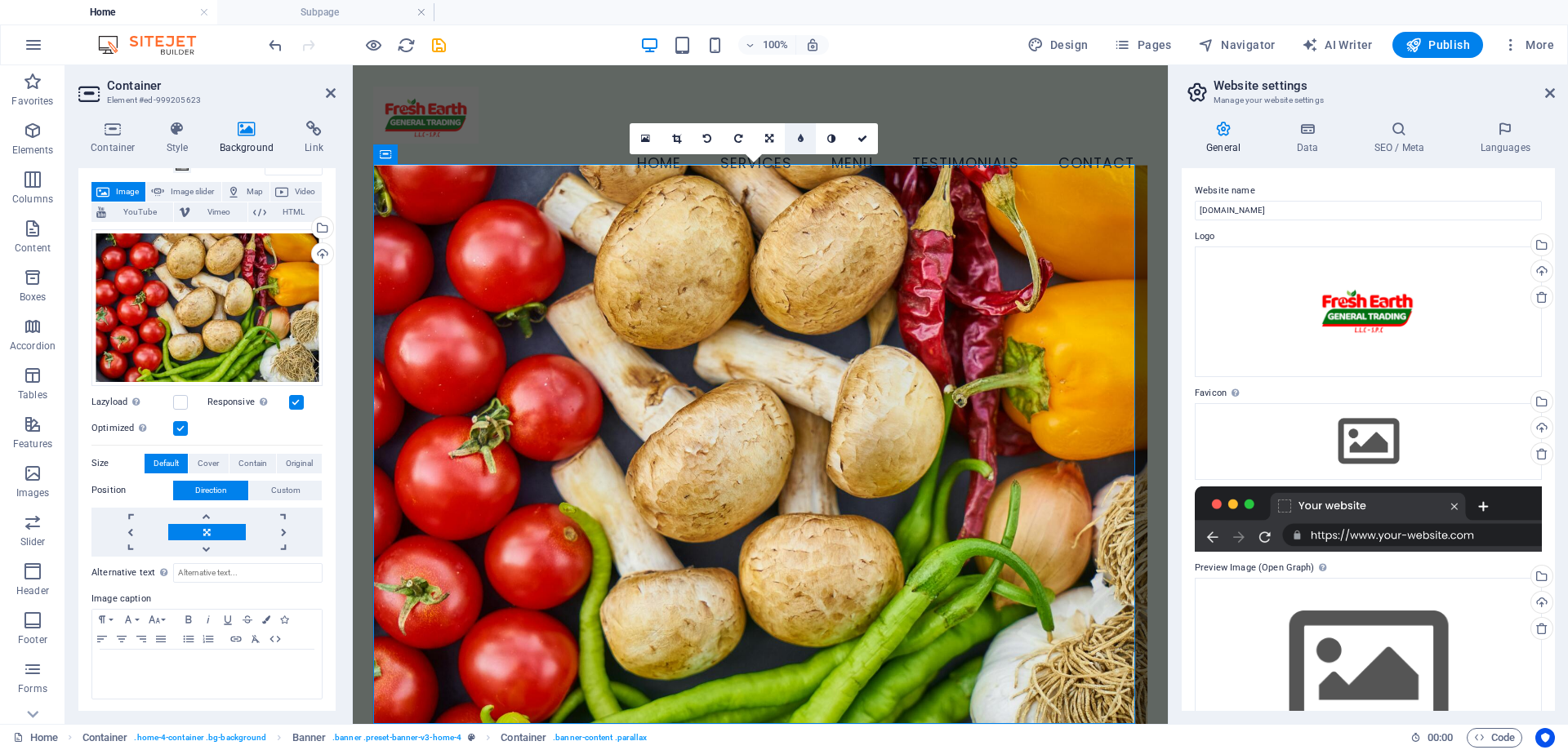
click at [792, 140] on link at bounding box center [800, 138] width 31 height 31
click at [792, 142] on link at bounding box center [788, 138] width 31 height 31
click at [829, 141] on icon at bounding box center [832, 139] width 8 height 10
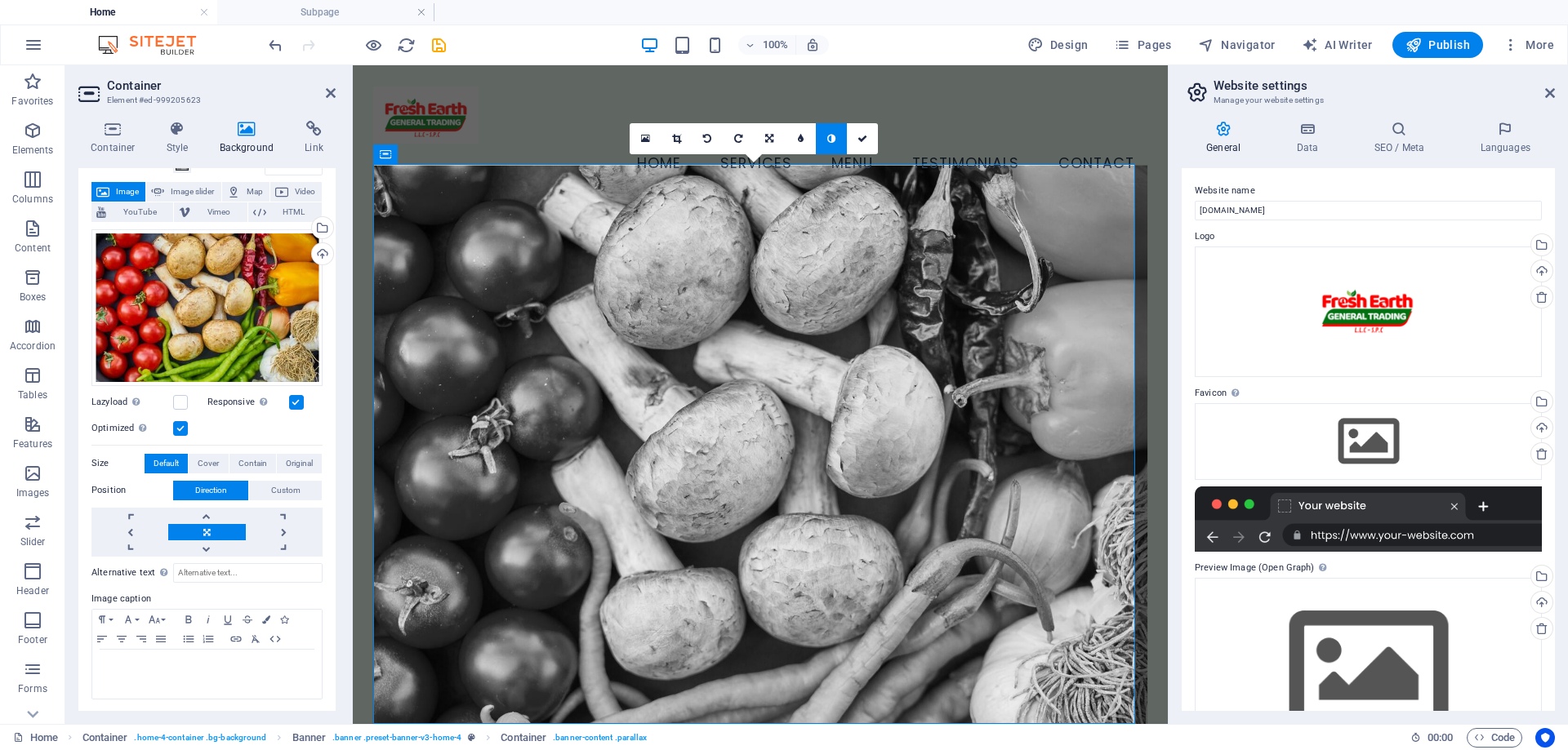
click at [834, 141] on icon at bounding box center [832, 139] width 8 height 10
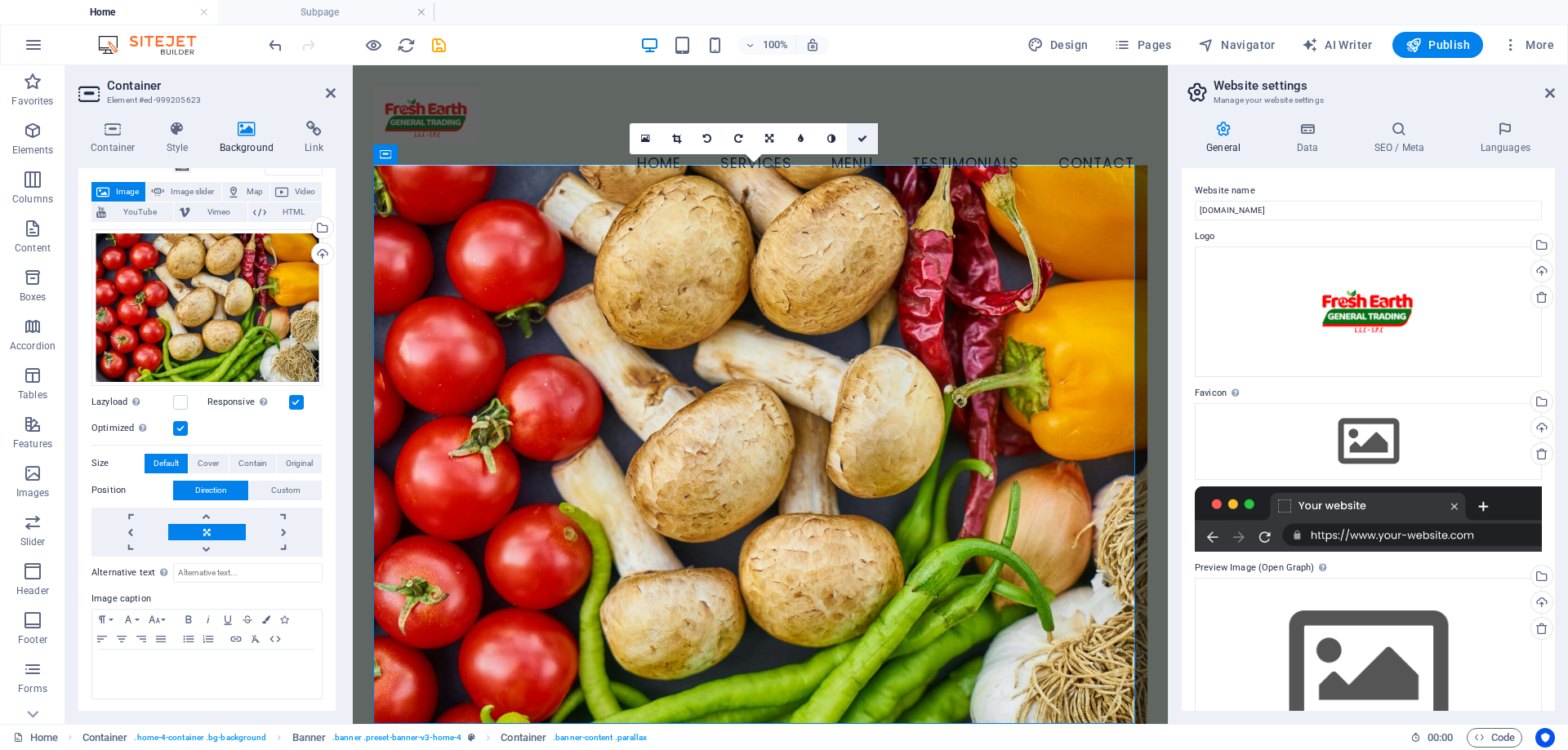
drag, startPoint x: 857, startPoint y: 141, endPoint x: 755, endPoint y: 146, distance: 102.1
click at [857, 141] on icon at bounding box center [862, 139] width 10 height 10
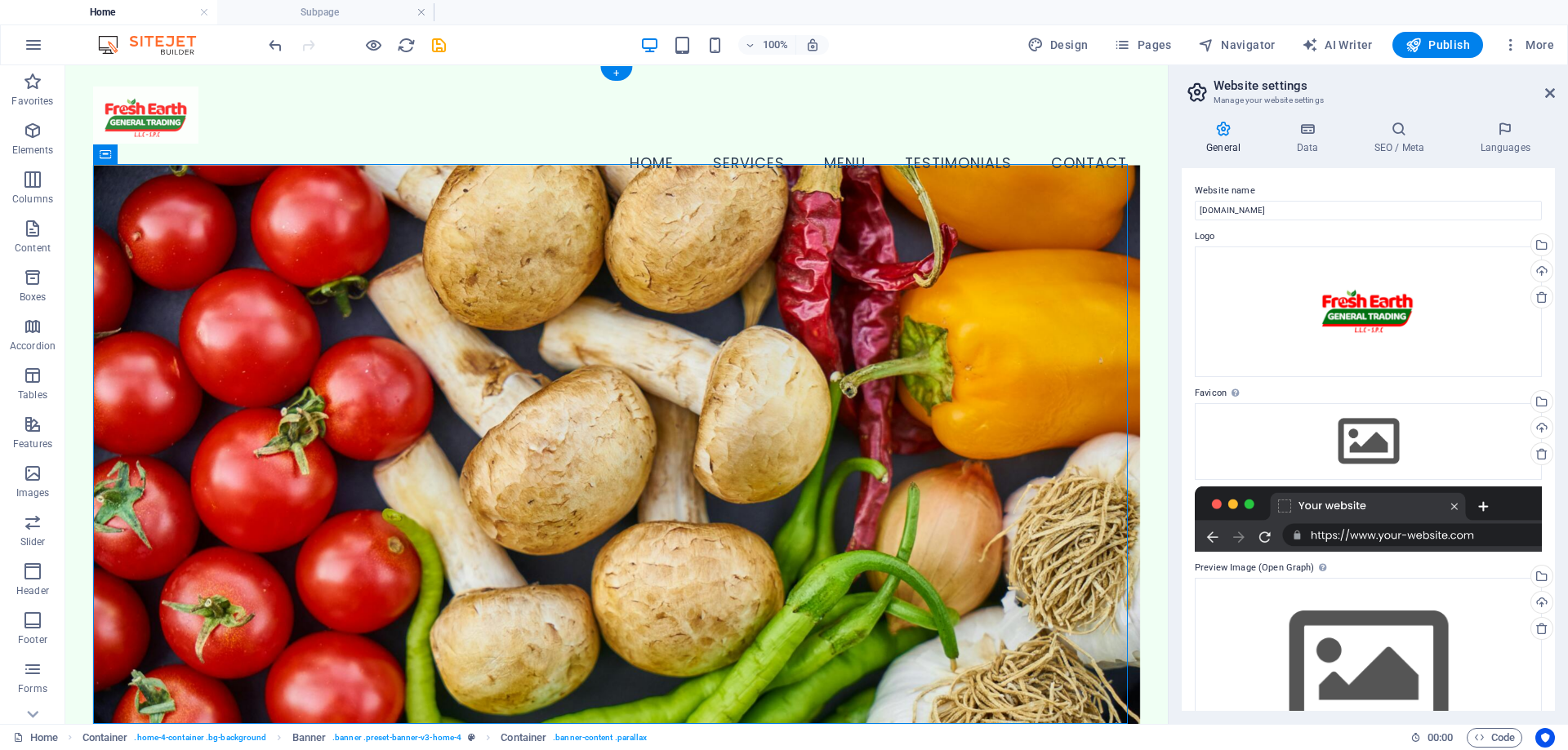
click at [467, 263] on figure at bounding box center [617, 465] width 1048 height 600
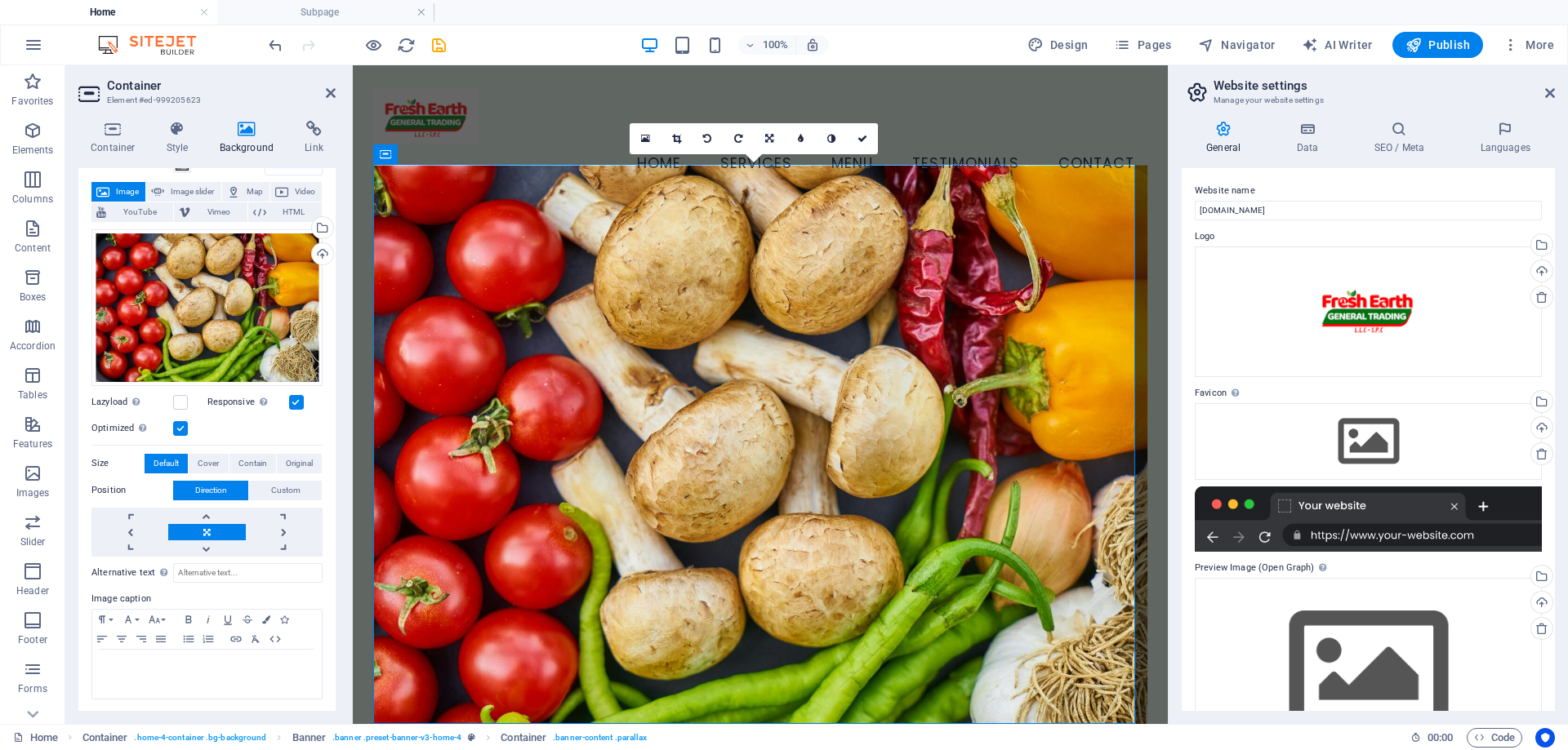
click at [178, 428] on label at bounding box center [180, 428] width 14 height 14
click at [0, 0] on input "Optimized Images are compressed to improve page speed." at bounding box center [0, 0] width 0 height 0
click at [178, 428] on label at bounding box center [180, 428] width 14 height 14
click at [0, 0] on input "Optimized Images are compressed to improve page speed." at bounding box center [0, 0] width 0 height 0
click at [243, 285] on div "Drag files here, click to choose files or select files from Files or our free s…" at bounding box center [207, 308] width 231 height 157
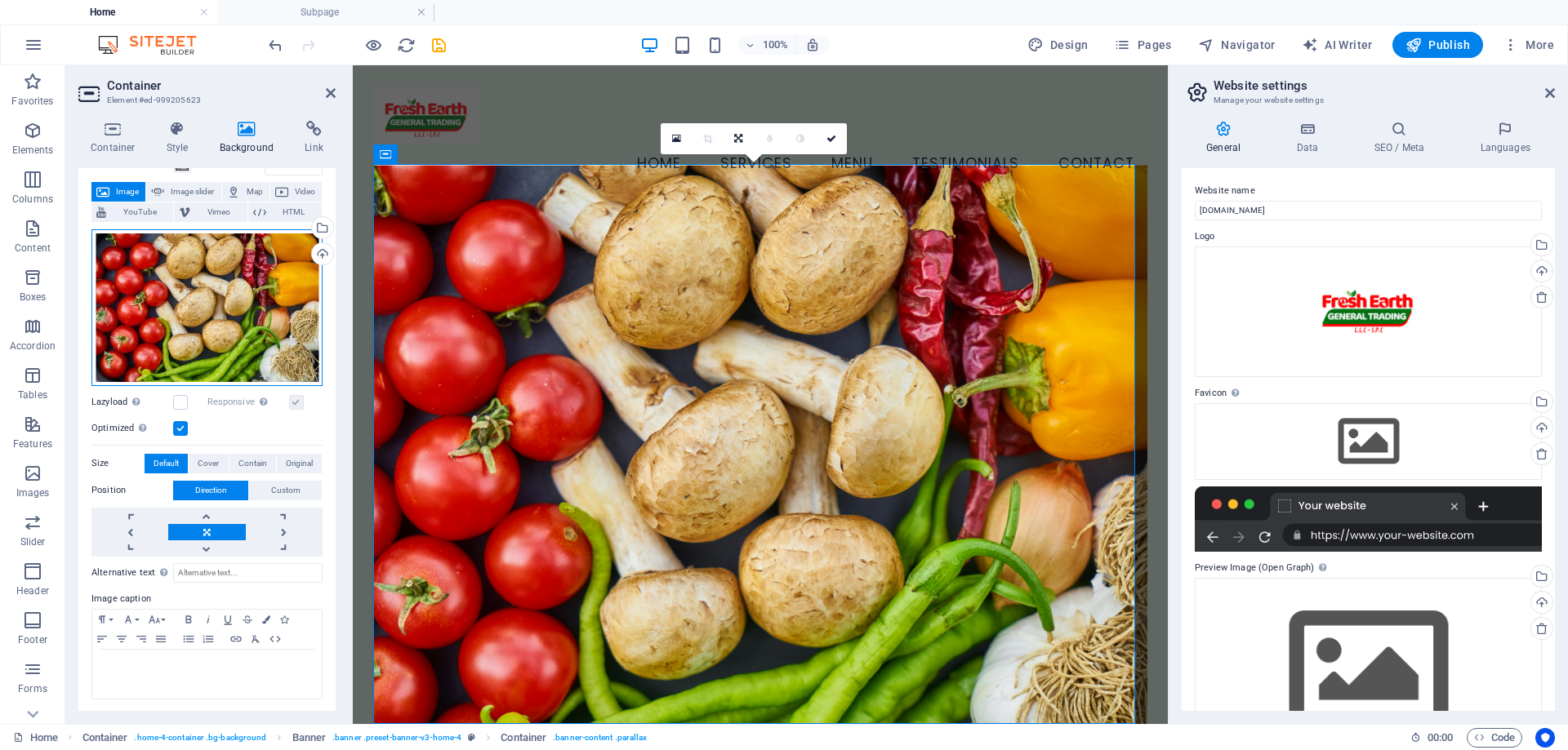
click at [243, 285] on div "Drag files here, click to choose files or select files from Files or our free s…" at bounding box center [207, 308] width 231 height 157
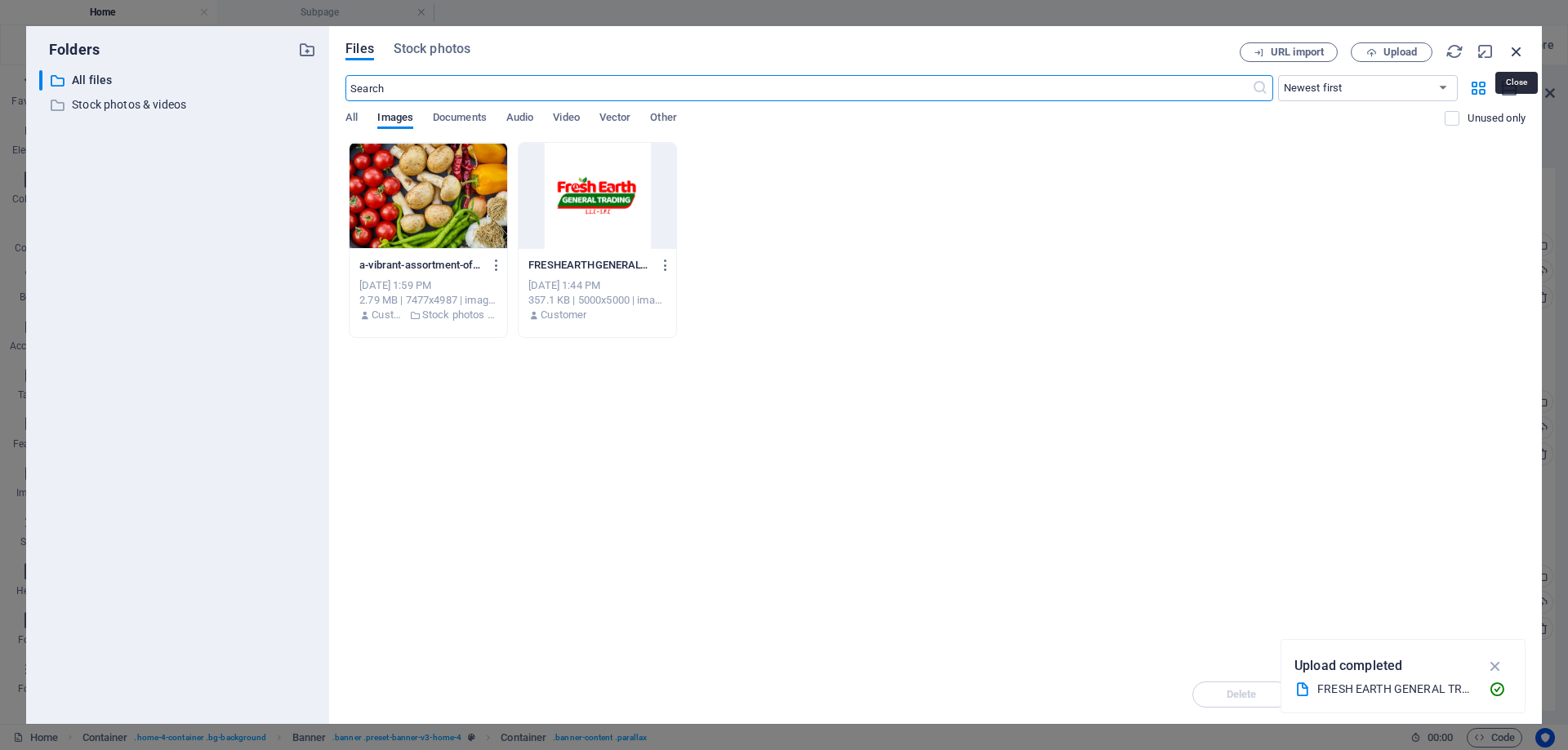
click at [1512, 57] on icon "button" at bounding box center [1516, 51] width 18 height 18
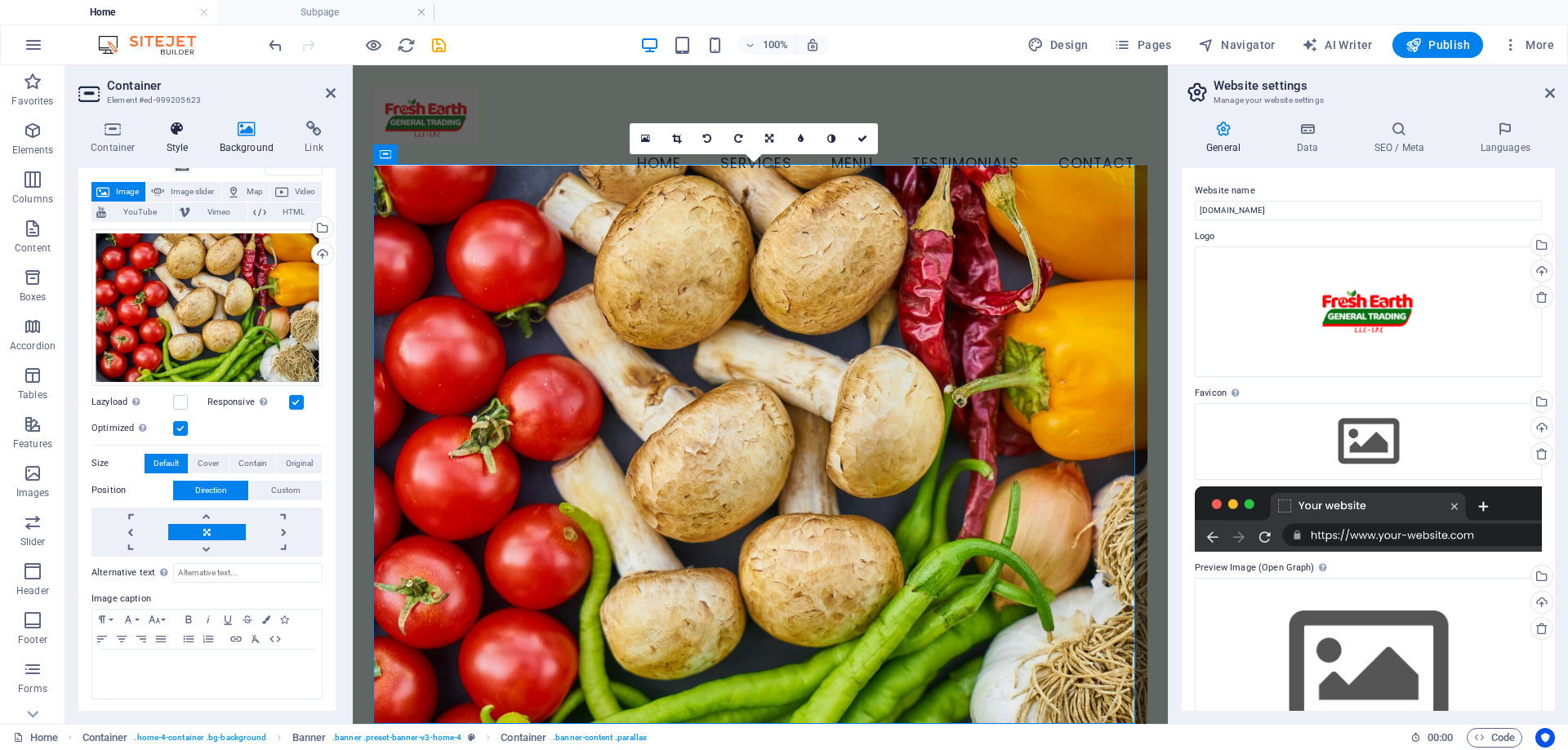
click at [170, 139] on h4 "Style" at bounding box center [180, 138] width 53 height 35
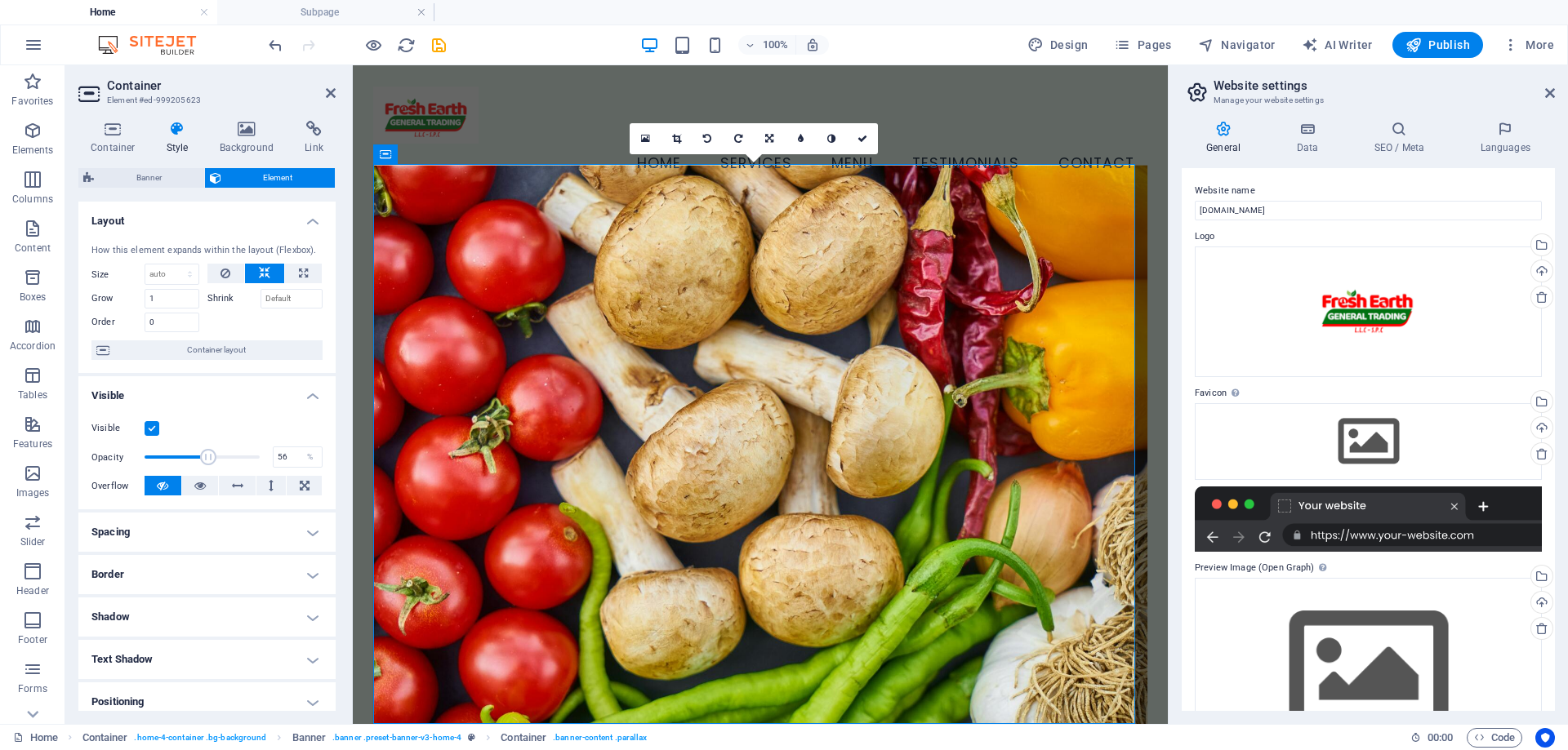
drag, startPoint x: 255, startPoint y: 458, endPoint x: 206, endPoint y: 454, distance: 49.2
click at [206, 454] on span at bounding box center [208, 456] width 16 height 16
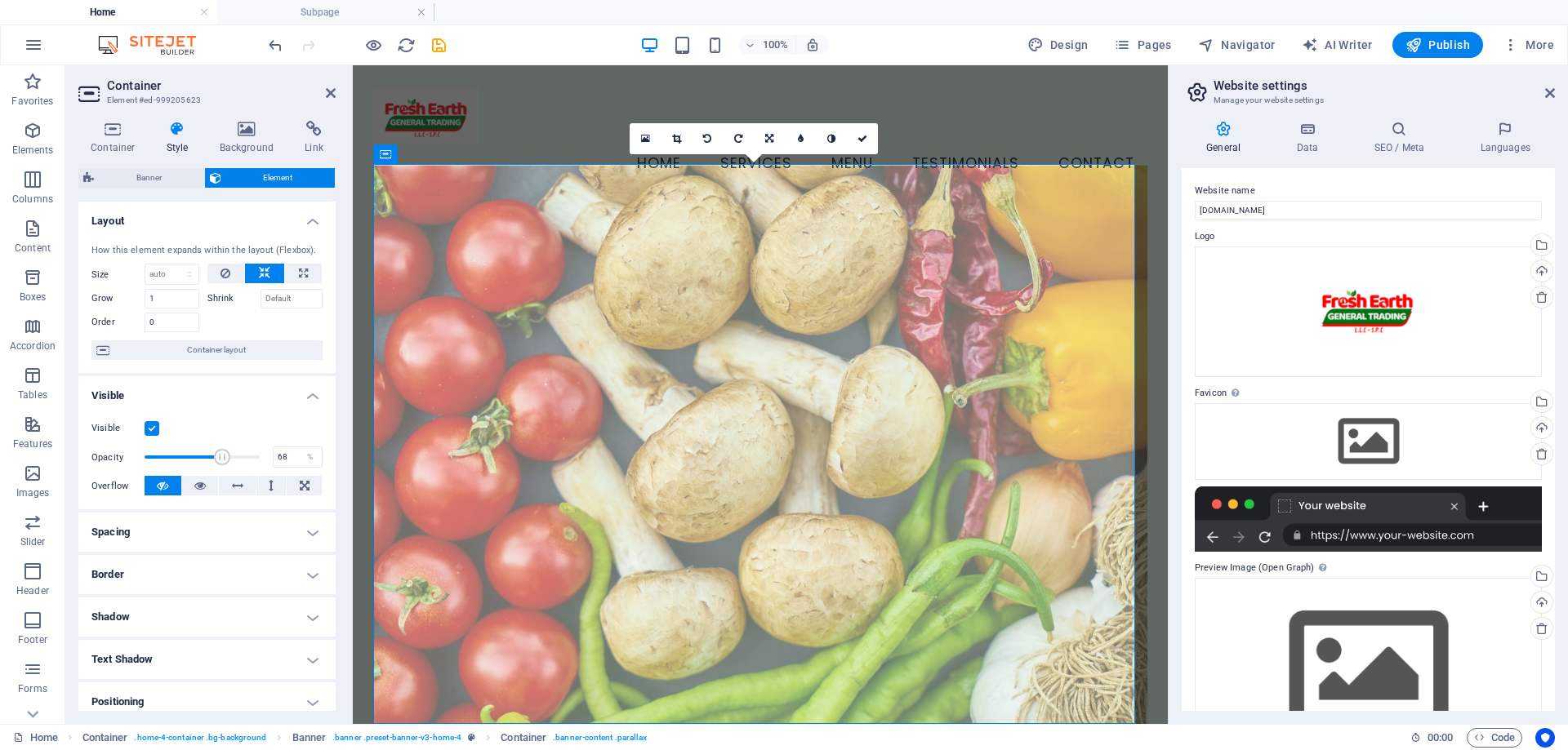
drag, startPoint x: 205, startPoint y: 454, endPoint x: 221, endPoint y: 459, distance: 16.8
click at [221, 459] on span at bounding box center [221, 456] width 16 height 16
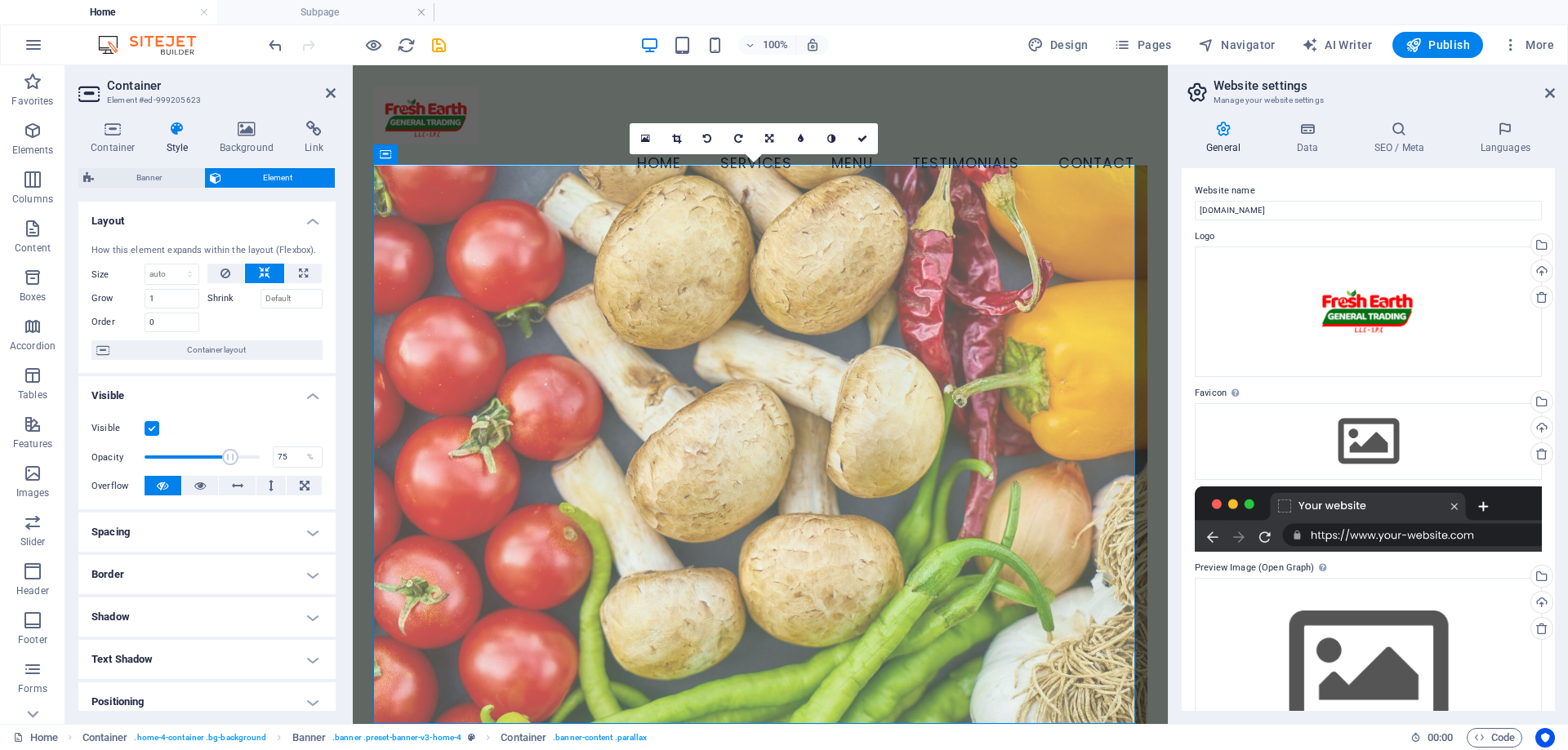
drag, startPoint x: 221, startPoint y: 459, endPoint x: 229, endPoint y: 463, distance: 8.9
click at [229, 463] on span at bounding box center [230, 456] width 16 height 16
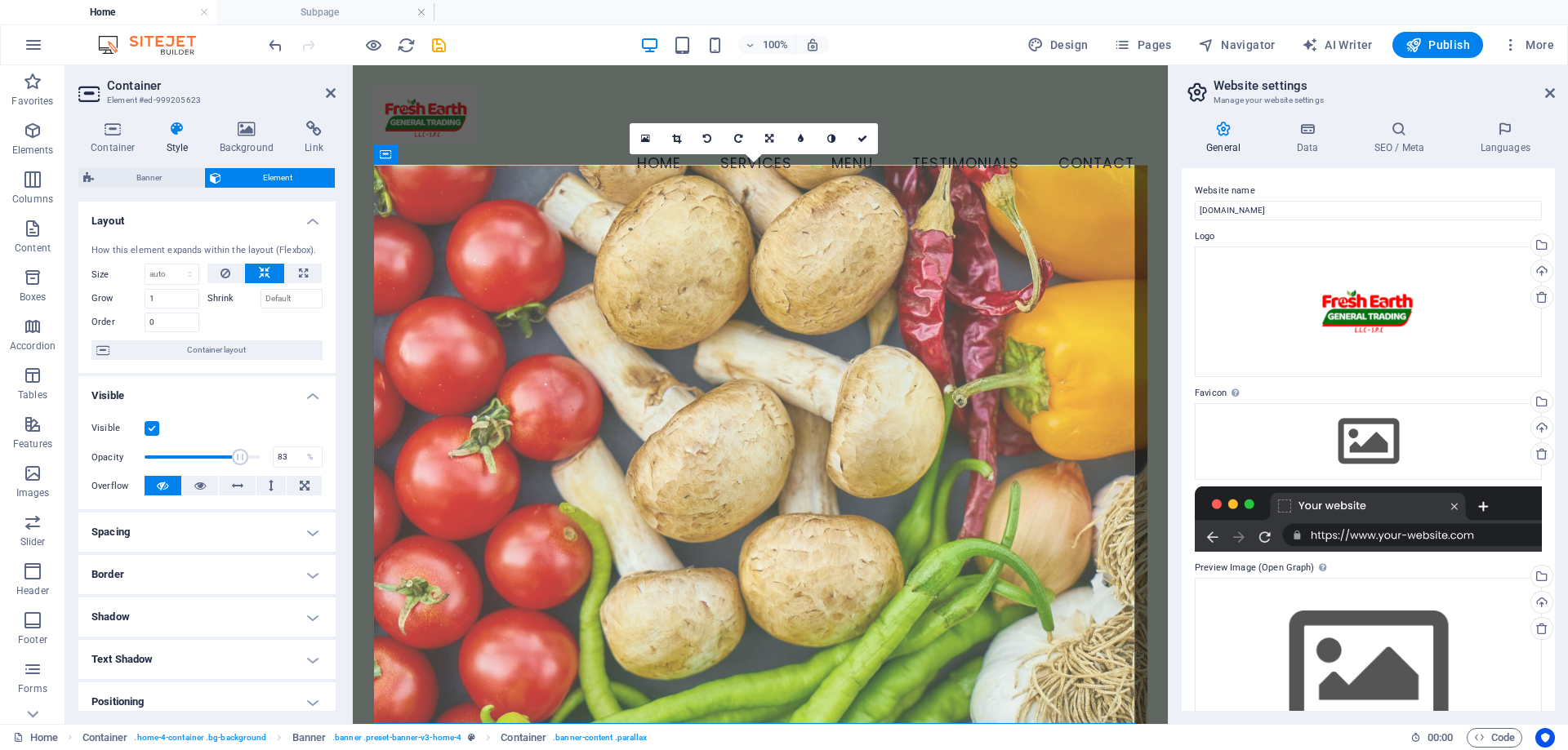
drag, startPoint x: 229, startPoint y: 463, endPoint x: 237, endPoint y: 469, distance: 10.0
click at [237, 469] on span at bounding box center [202, 457] width 115 height 24
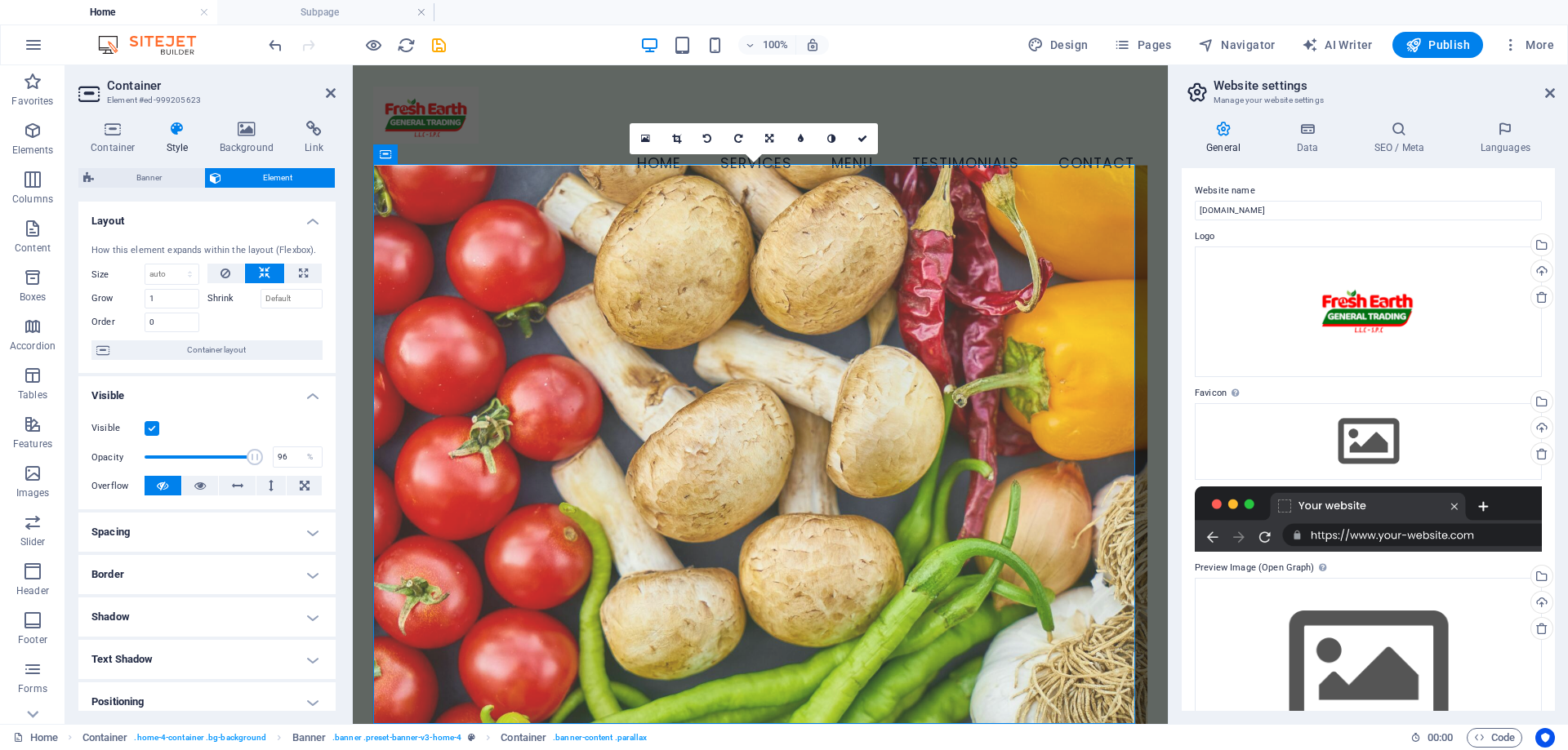
drag, startPoint x: 243, startPoint y: 460, endPoint x: 253, endPoint y: 462, distance: 10.2
click at [253, 462] on span at bounding box center [254, 456] width 16 height 16
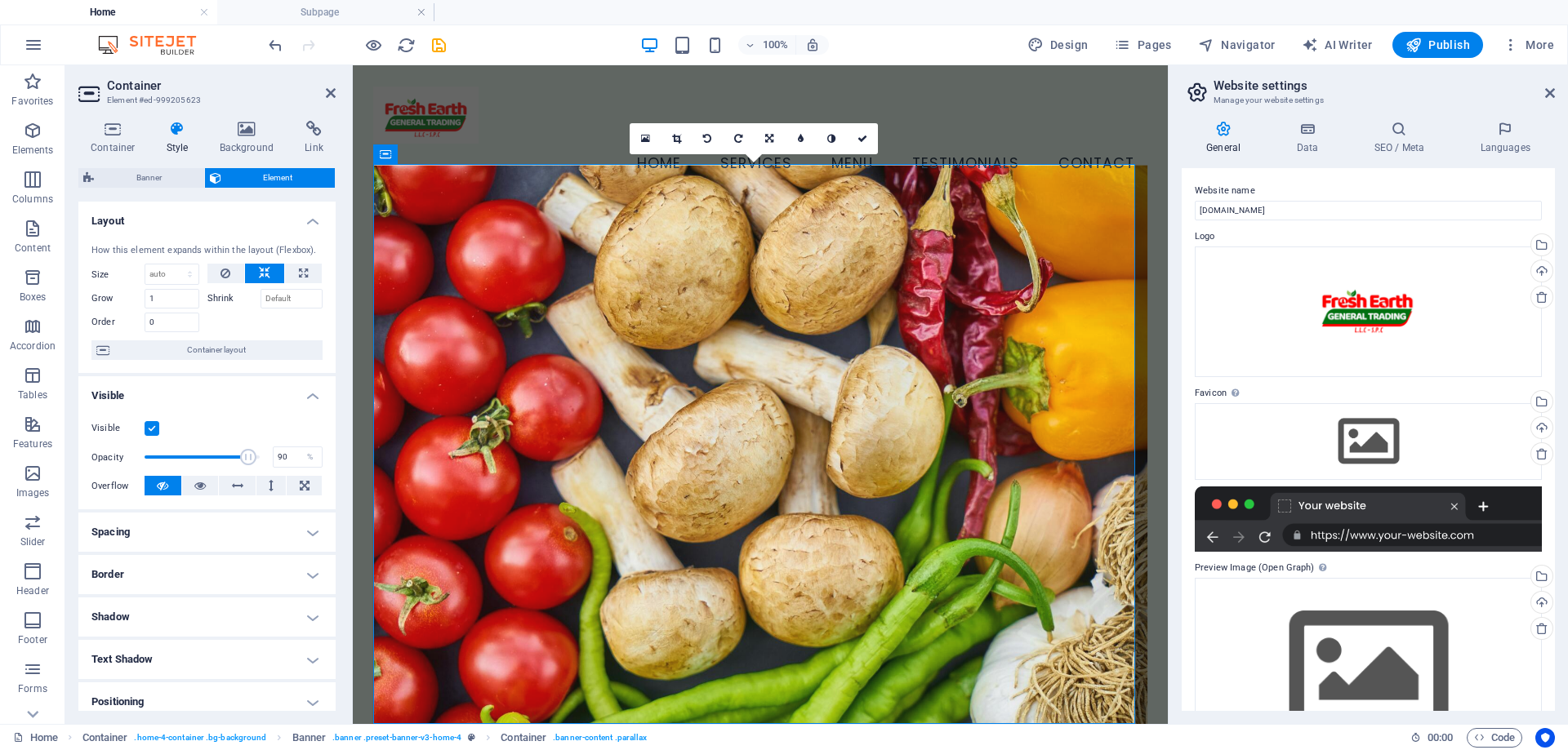
click at [245, 460] on span at bounding box center [248, 456] width 16 height 16
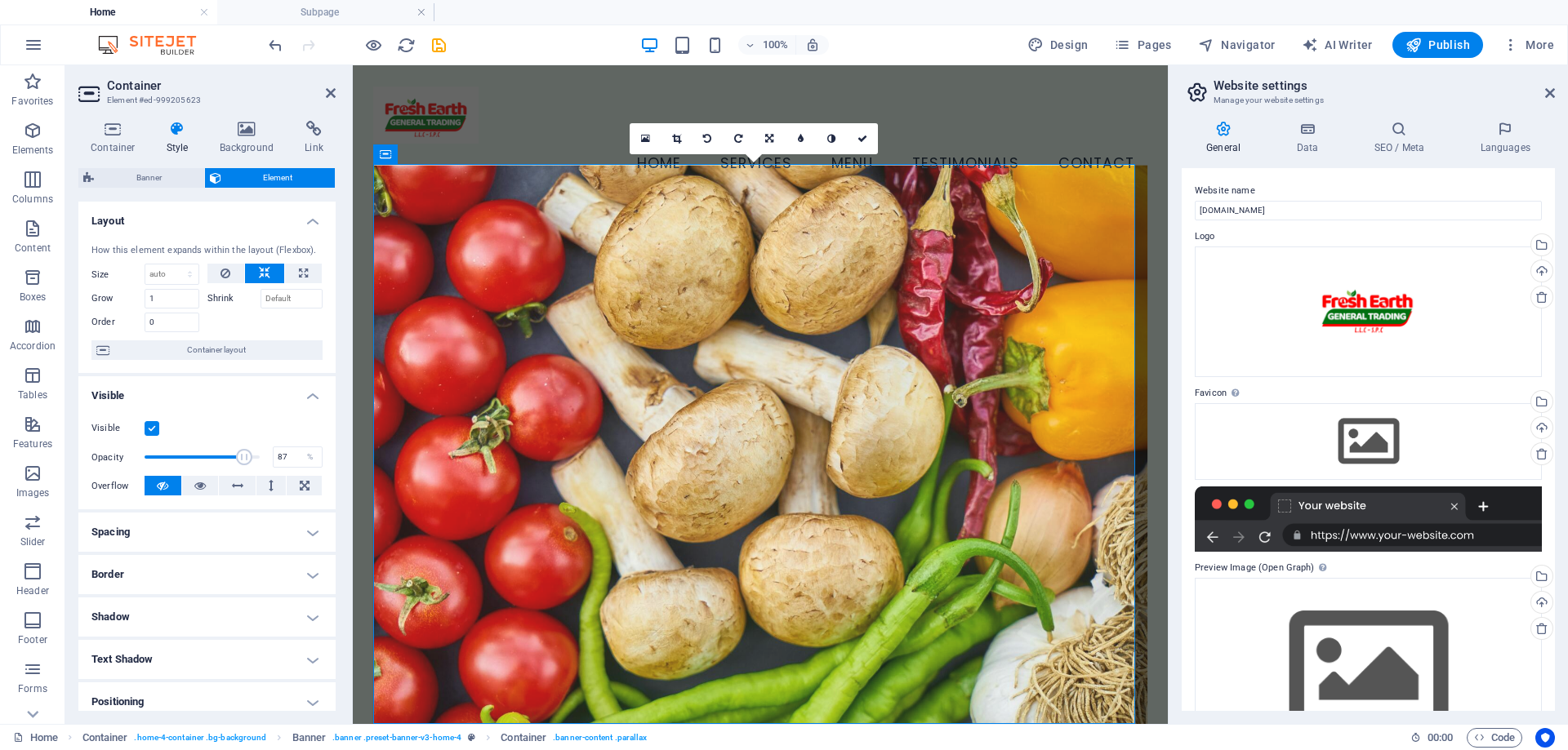
click at [237, 460] on span at bounding box center [243, 456] width 16 height 16
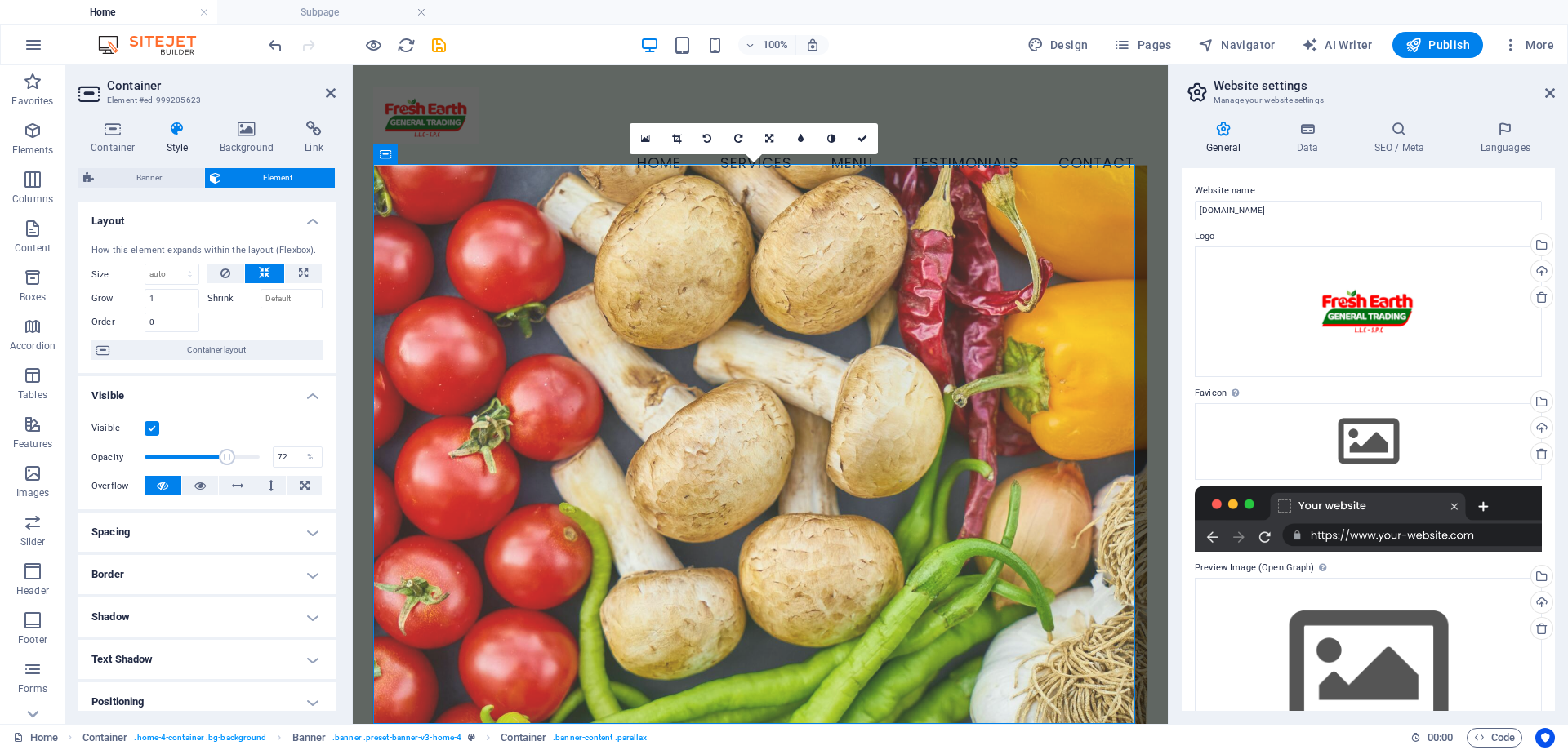
drag, startPoint x: 237, startPoint y: 460, endPoint x: 225, endPoint y: 454, distance: 13.4
click at [225, 454] on span at bounding box center [227, 456] width 16 height 16
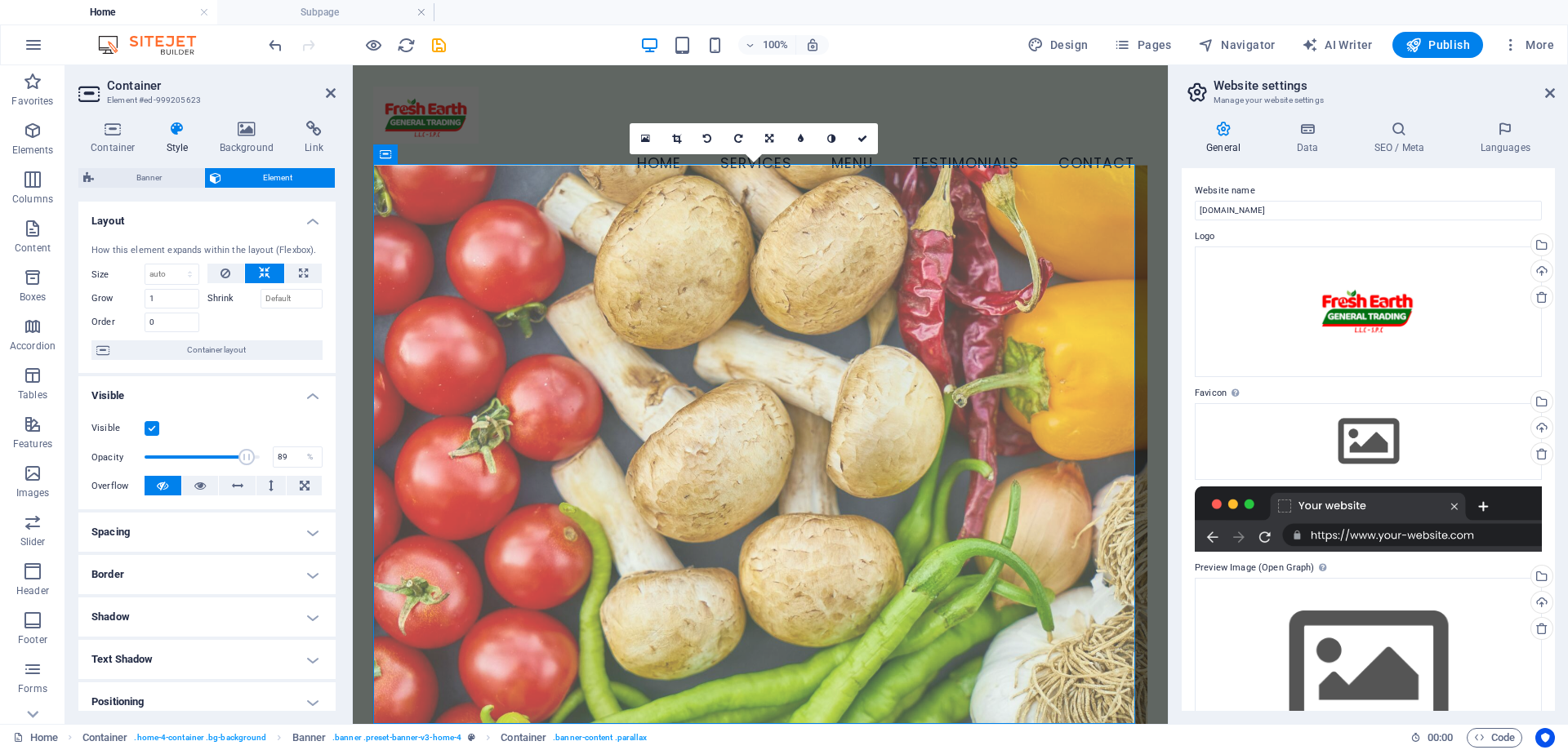
drag, startPoint x: 226, startPoint y: 454, endPoint x: 244, endPoint y: 460, distance: 19.0
click at [244, 460] on span at bounding box center [246, 456] width 16 height 16
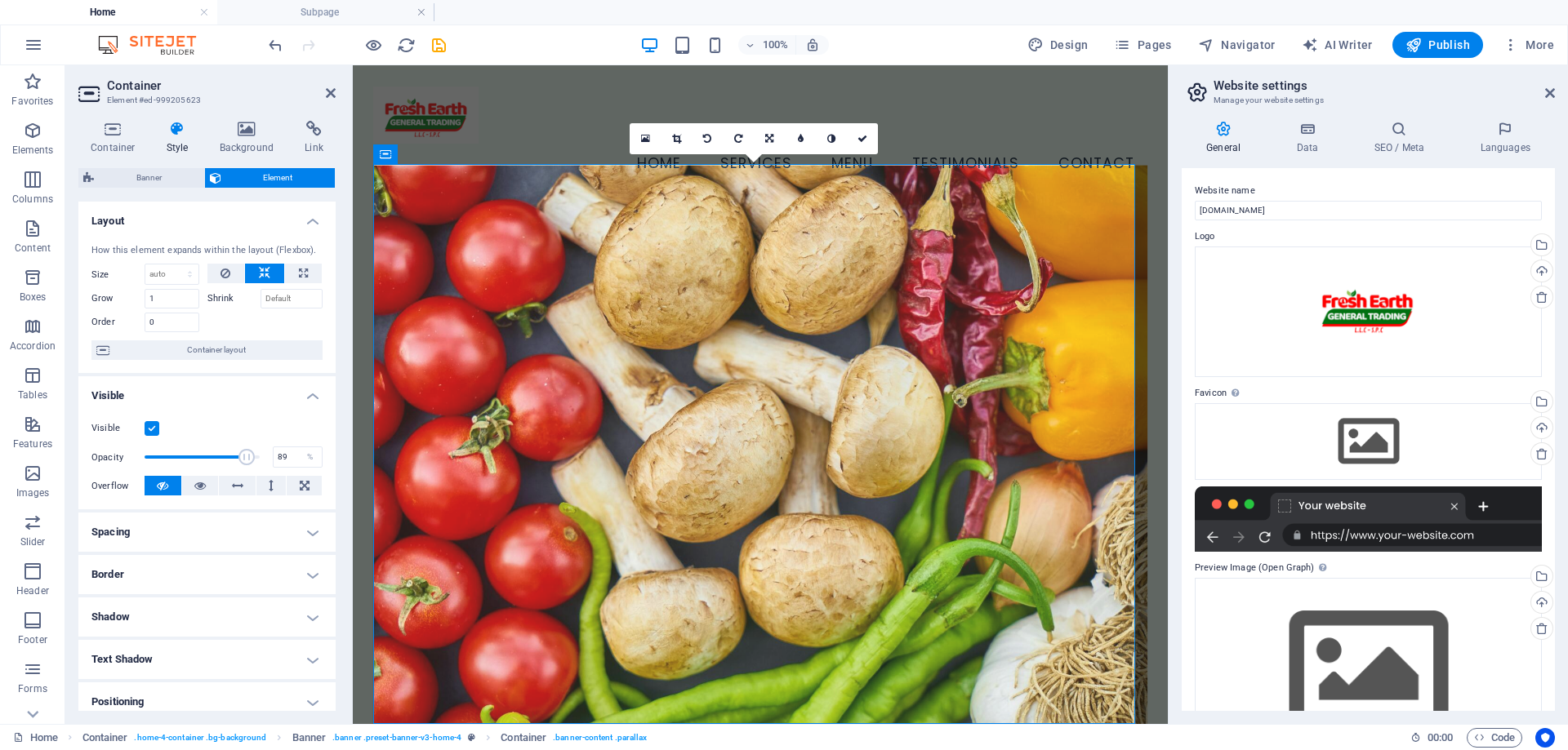
click at [244, 460] on span at bounding box center [246, 456] width 16 height 16
click at [247, 462] on span at bounding box center [248, 456] width 16 height 16
click at [244, 464] on span at bounding box center [246, 456] width 16 height 16
click at [245, 462] on span at bounding box center [248, 456] width 16 height 16
click at [203, 491] on icon at bounding box center [200, 485] width 12 height 19
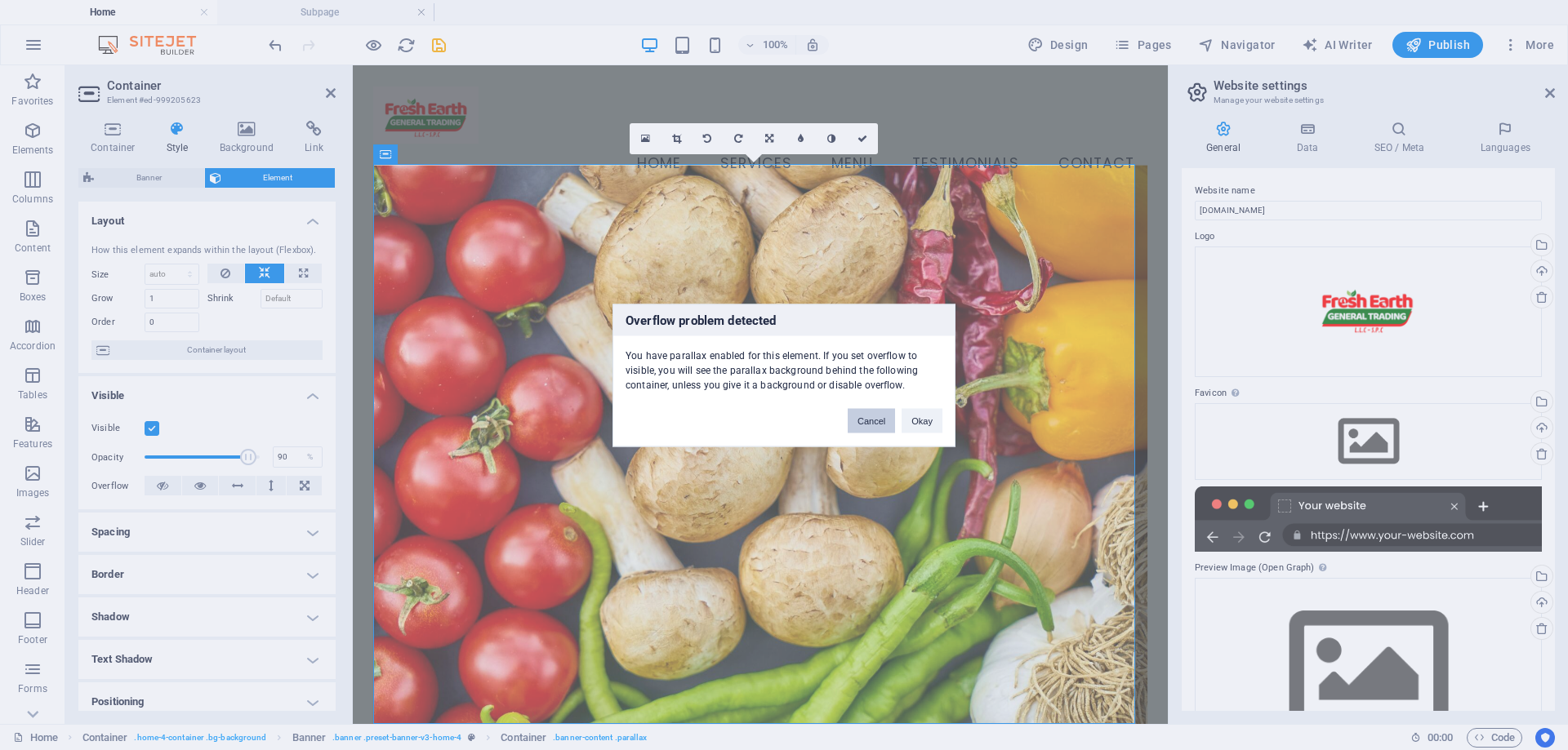
click at [863, 417] on button "Cancel" at bounding box center [872, 420] width 47 height 24
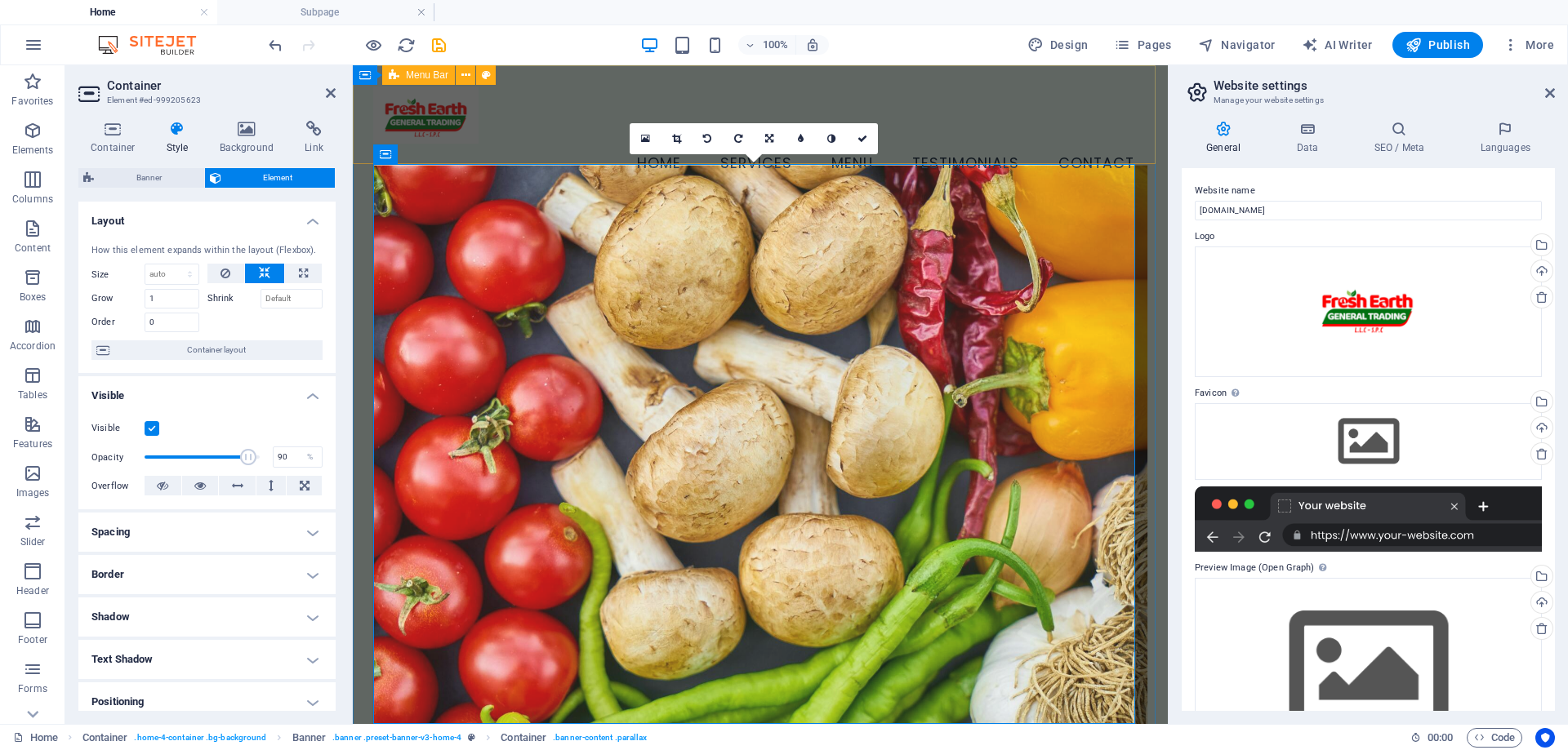
click at [1124, 151] on div "Menu Home Services Menu Testimonials Contact" at bounding box center [760, 136] width 815 height 140
select select "vw"
select select "rem"
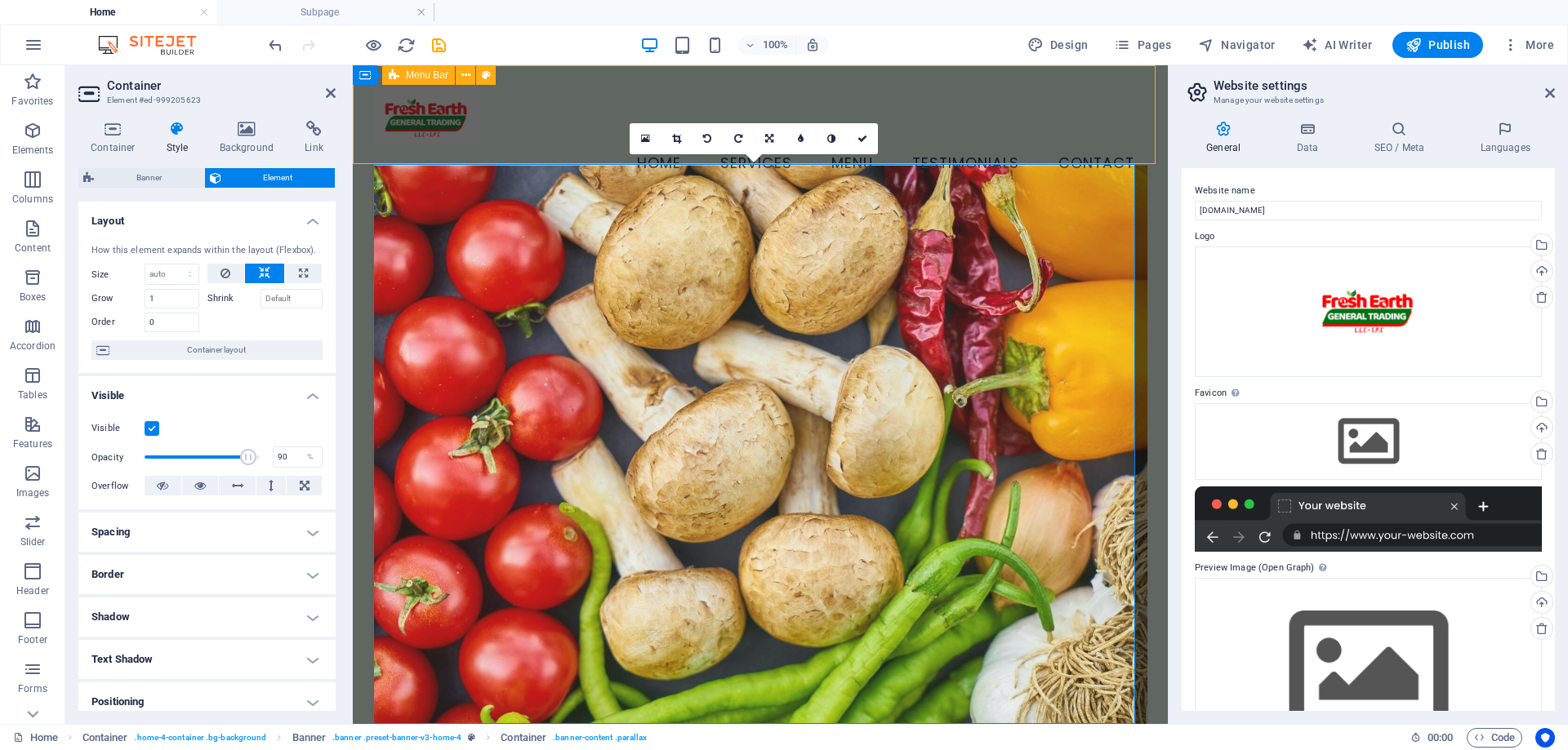
select select "vw"
select select "preset-menu-v2-home-4"
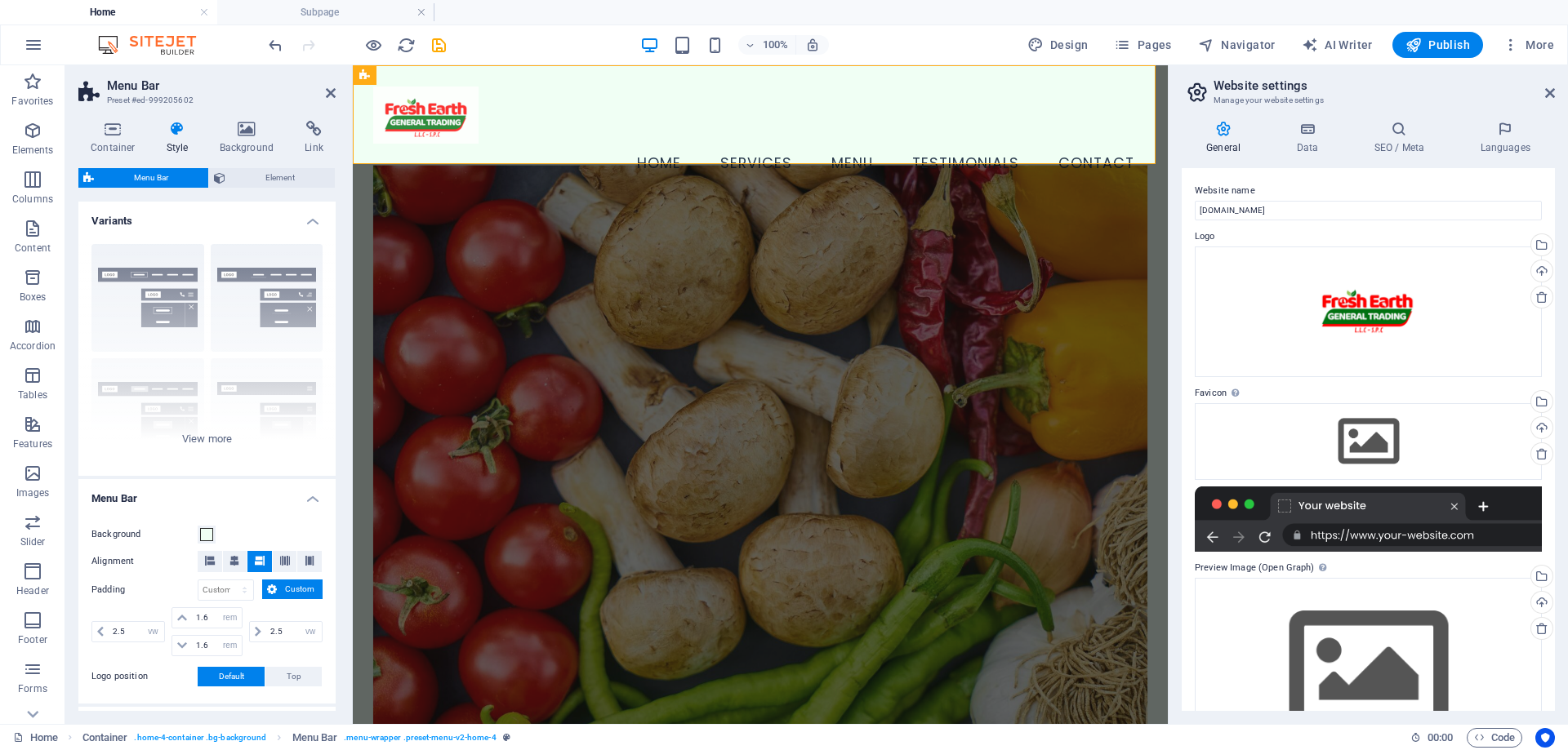
click at [1133, 313] on figure at bounding box center [760, 465] width 774 height 600
click at [1073, 351] on figure at bounding box center [760, 465] width 774 height 600
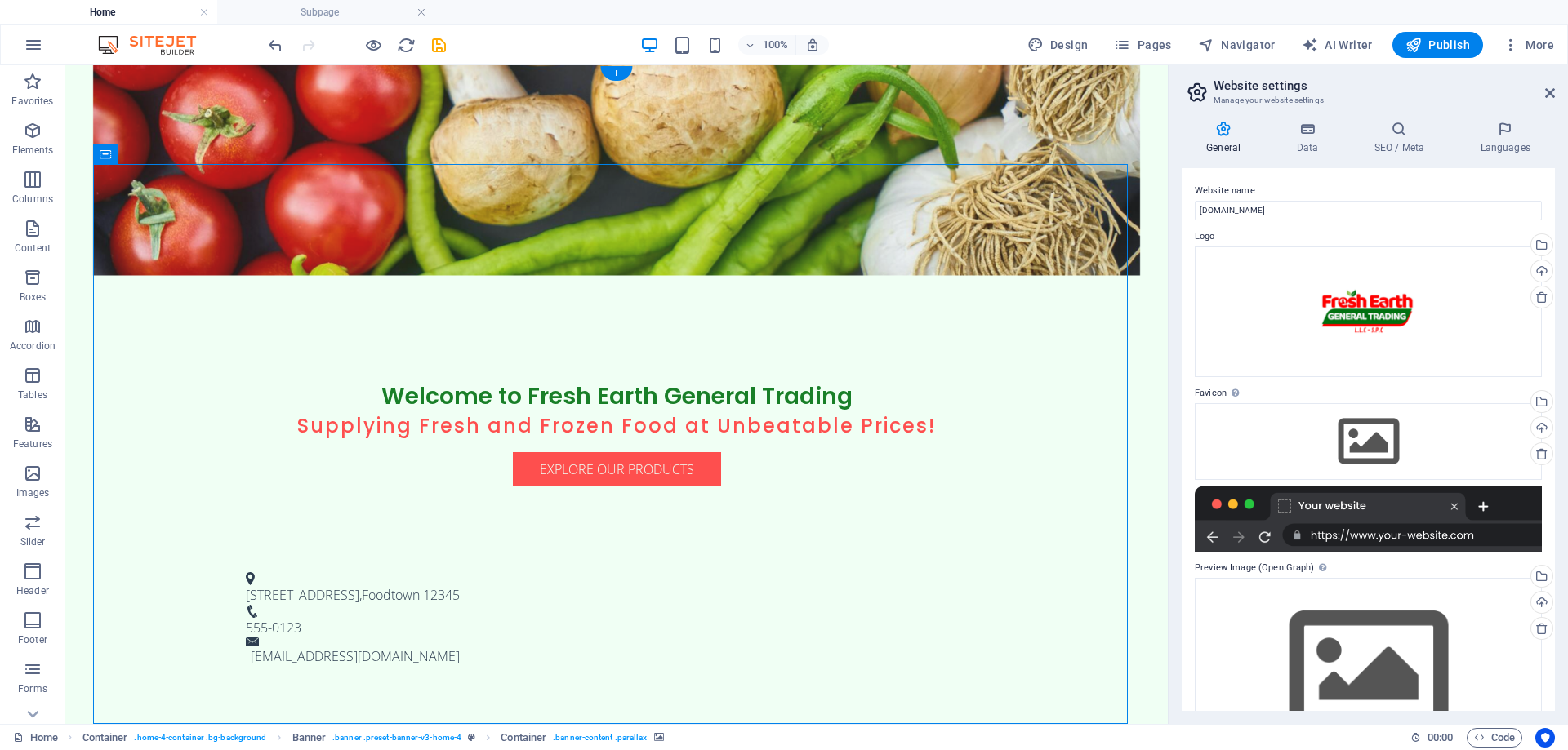
scroll to position [0, 0]
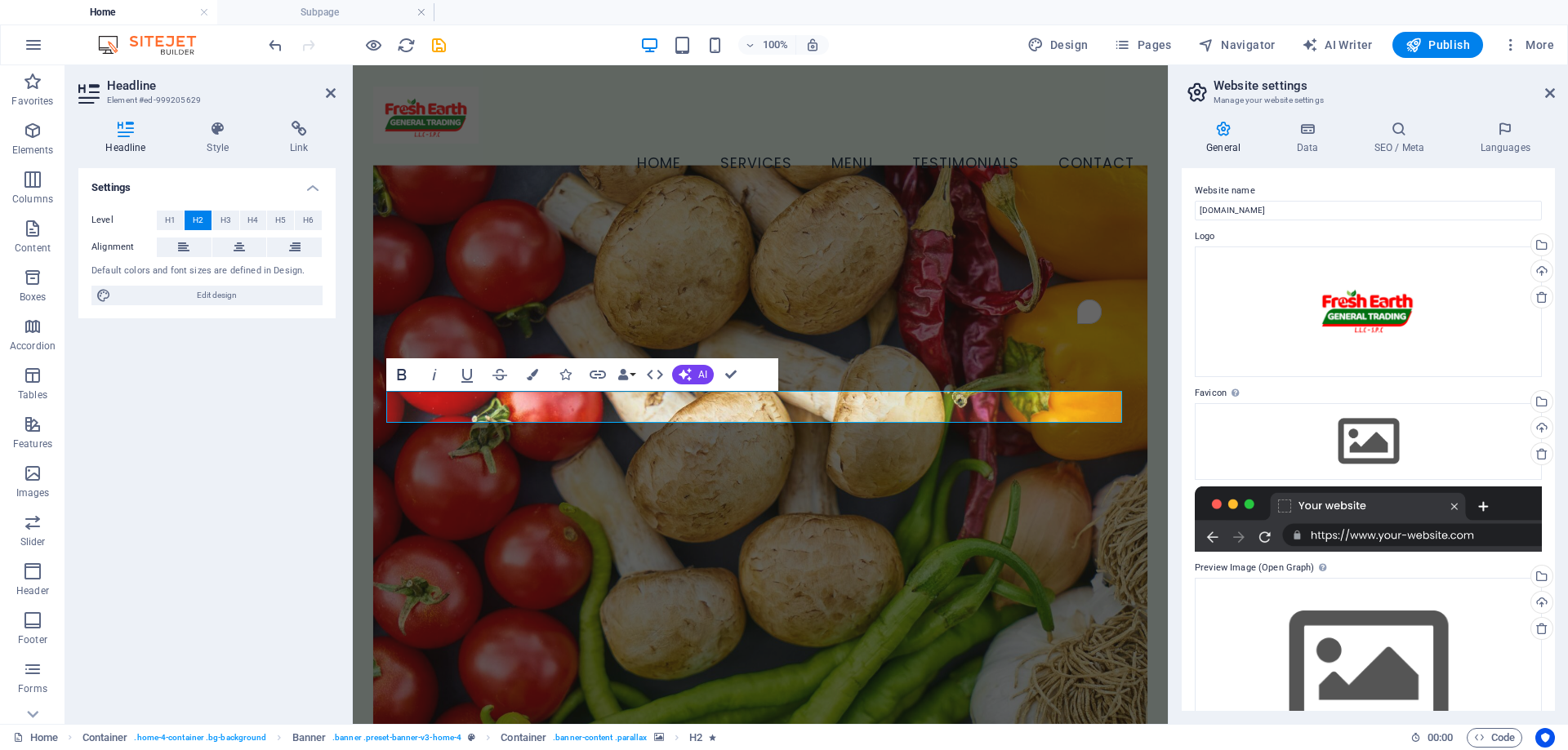
click at [395, 373] on icon "button" at bounding box center [402, 375] width 19 height 19
click at [275, 223] on button "H5" at bounding box center [280, 220] width 27 height 19
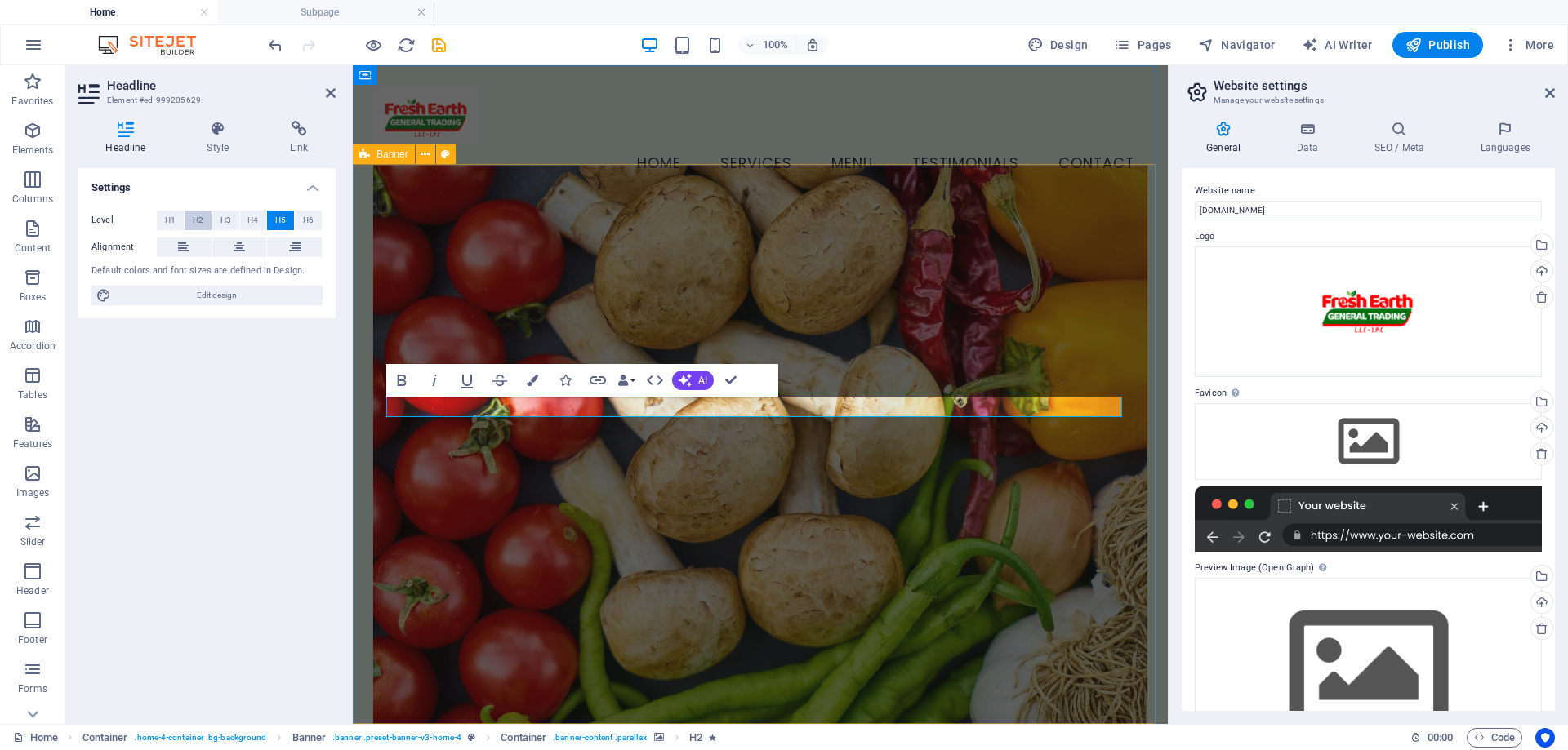
click at [193, 221] on span "H2" at bounding box center [198, 220] width 11 height 19
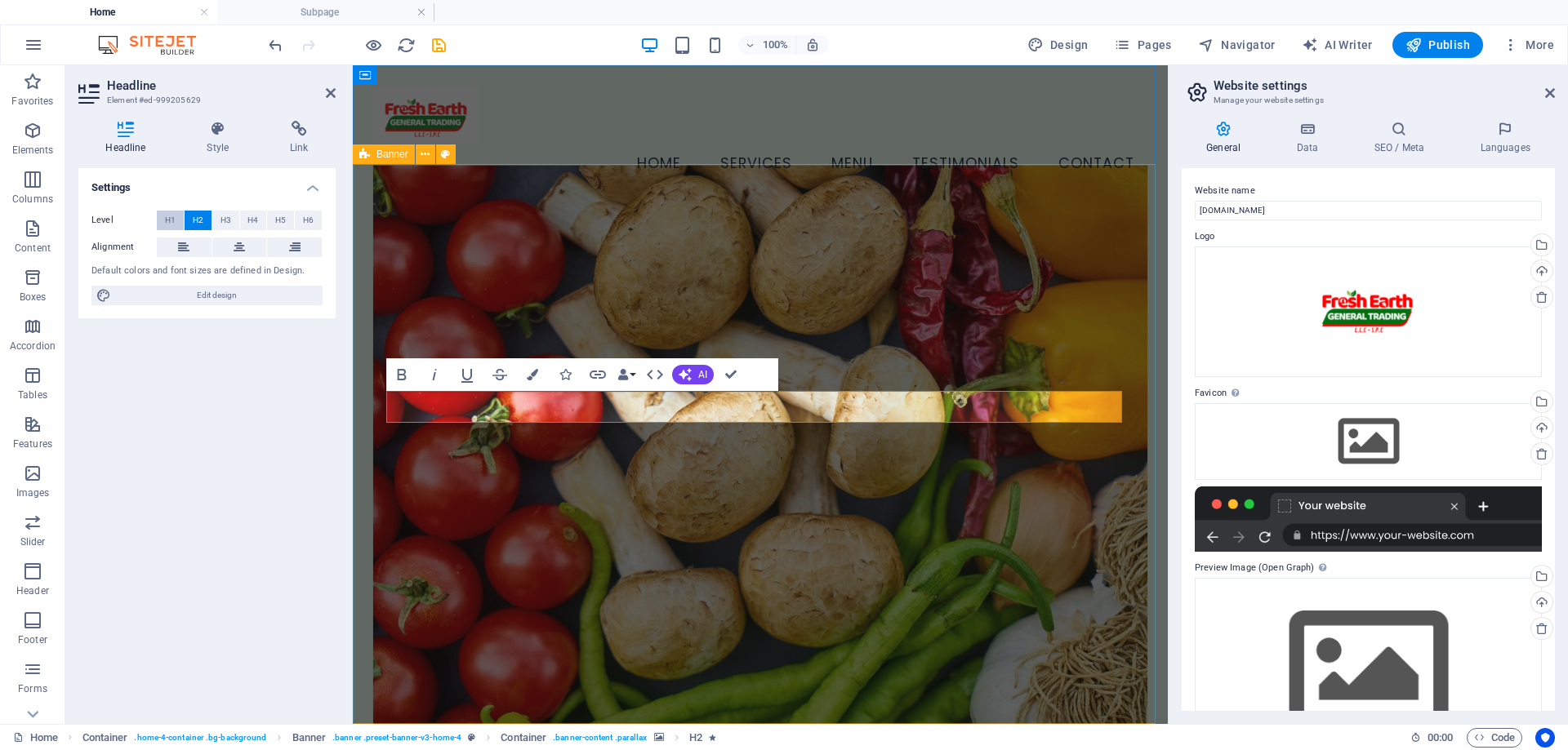
click at [164, 221] on button "H1" at bounding box center [170, 220] width 27 height 19
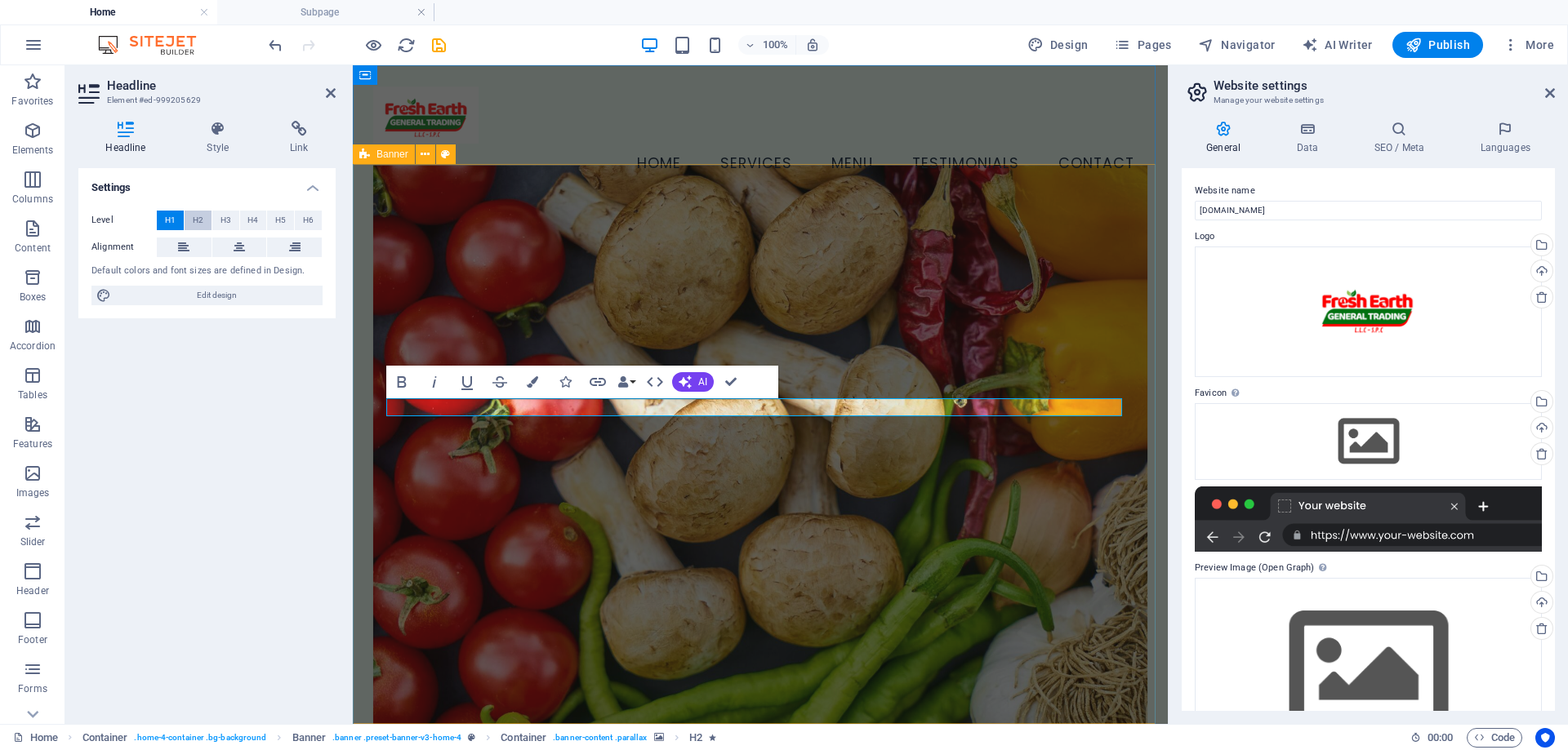
click at [185, 214] on button "H2" at bounding box center [198, 220] width 27 height 19
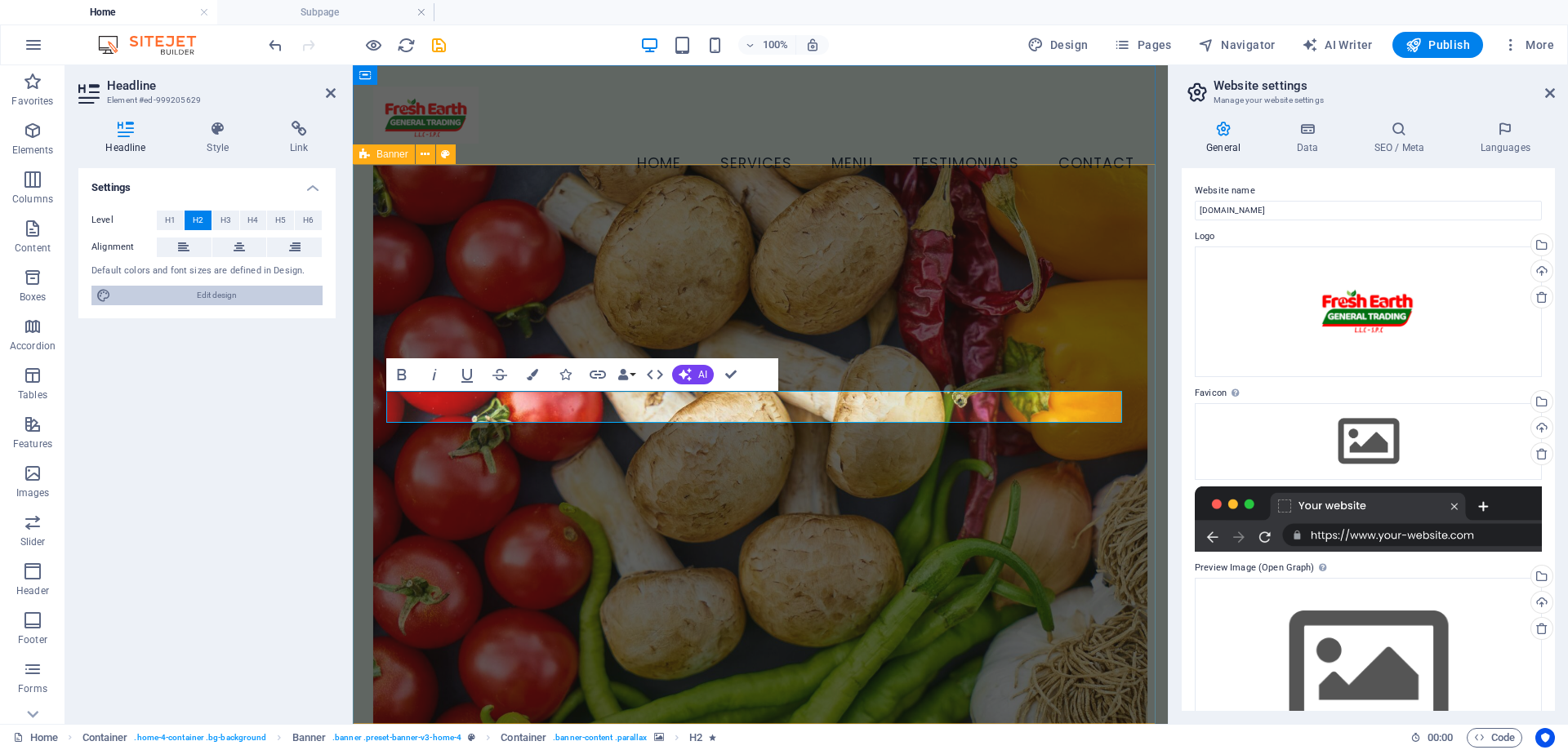
click at [236, 291] on span "Edit design" at bounding box center [217, 295] width 202 height 19
select select "px"
select select "200"
select select "px"
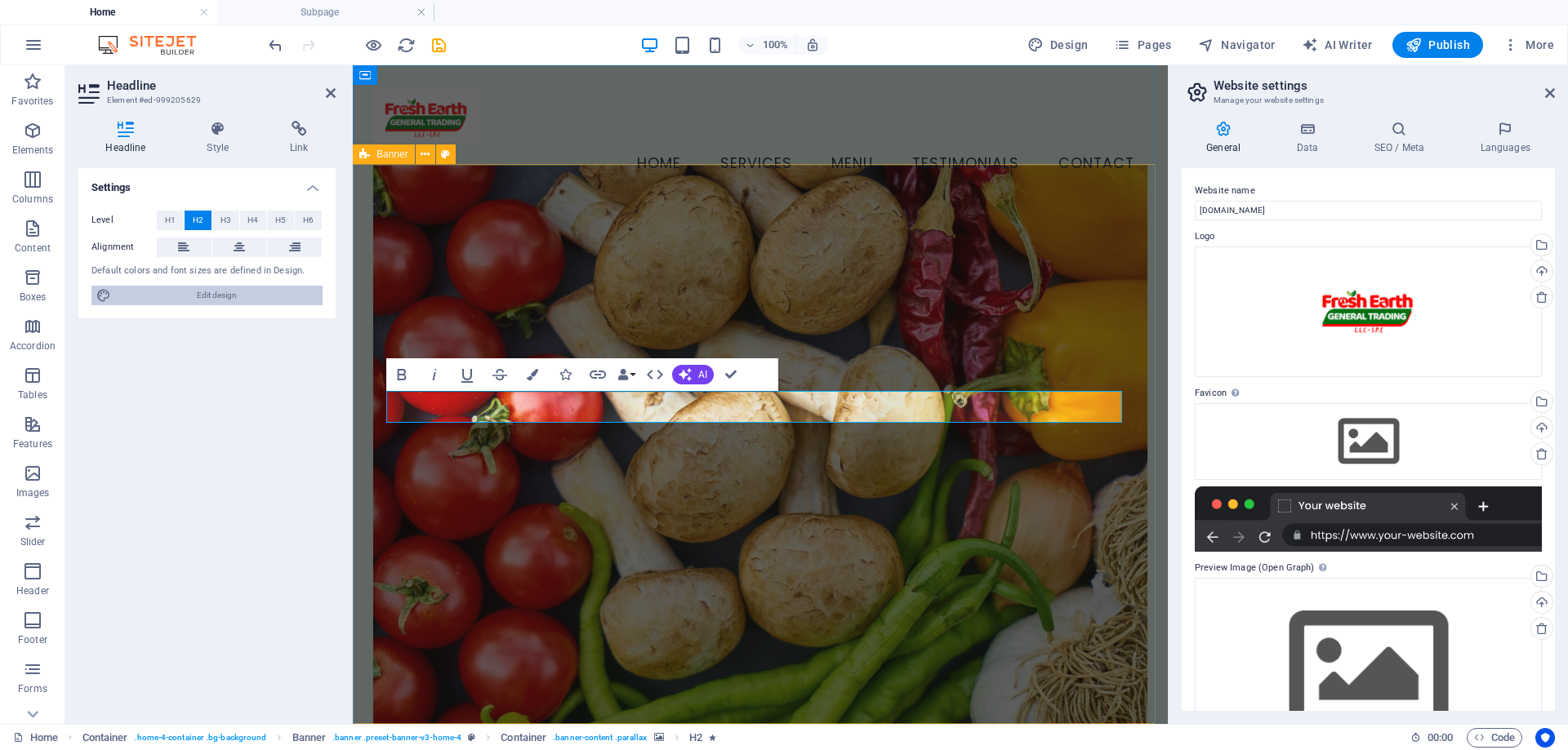
select select "600"
select select "px"
select select "rem"
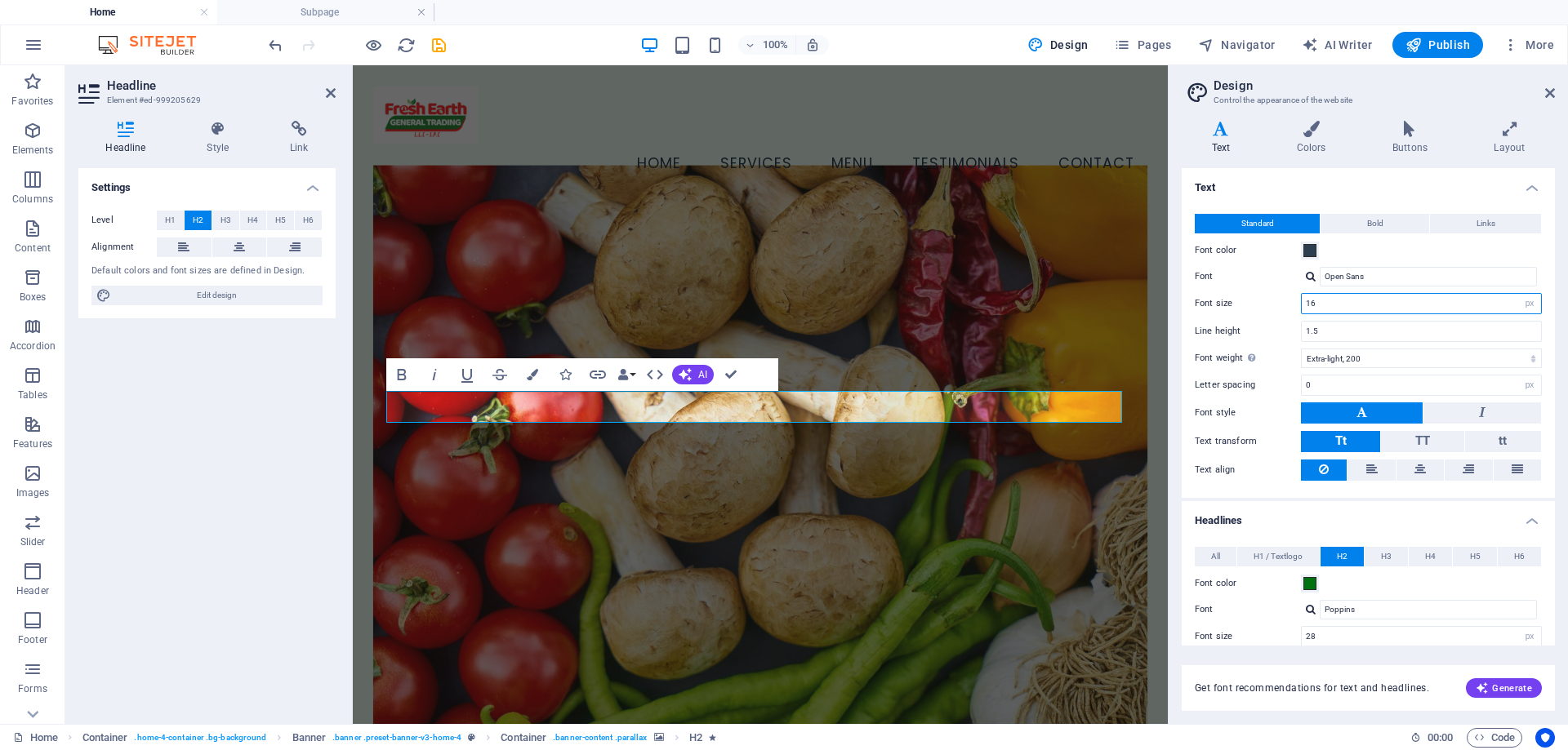
click at [1401, 304] on input "16" at bounding box center [1421, 303] width 239 height 19
drag, startPoint x: 1811, startPoint y: 371, endPoint x: 1160, endPoint y: 306, distance: 654.2
click at [795, 316] on figure at bounding box center [760, 465] width 774 height 600
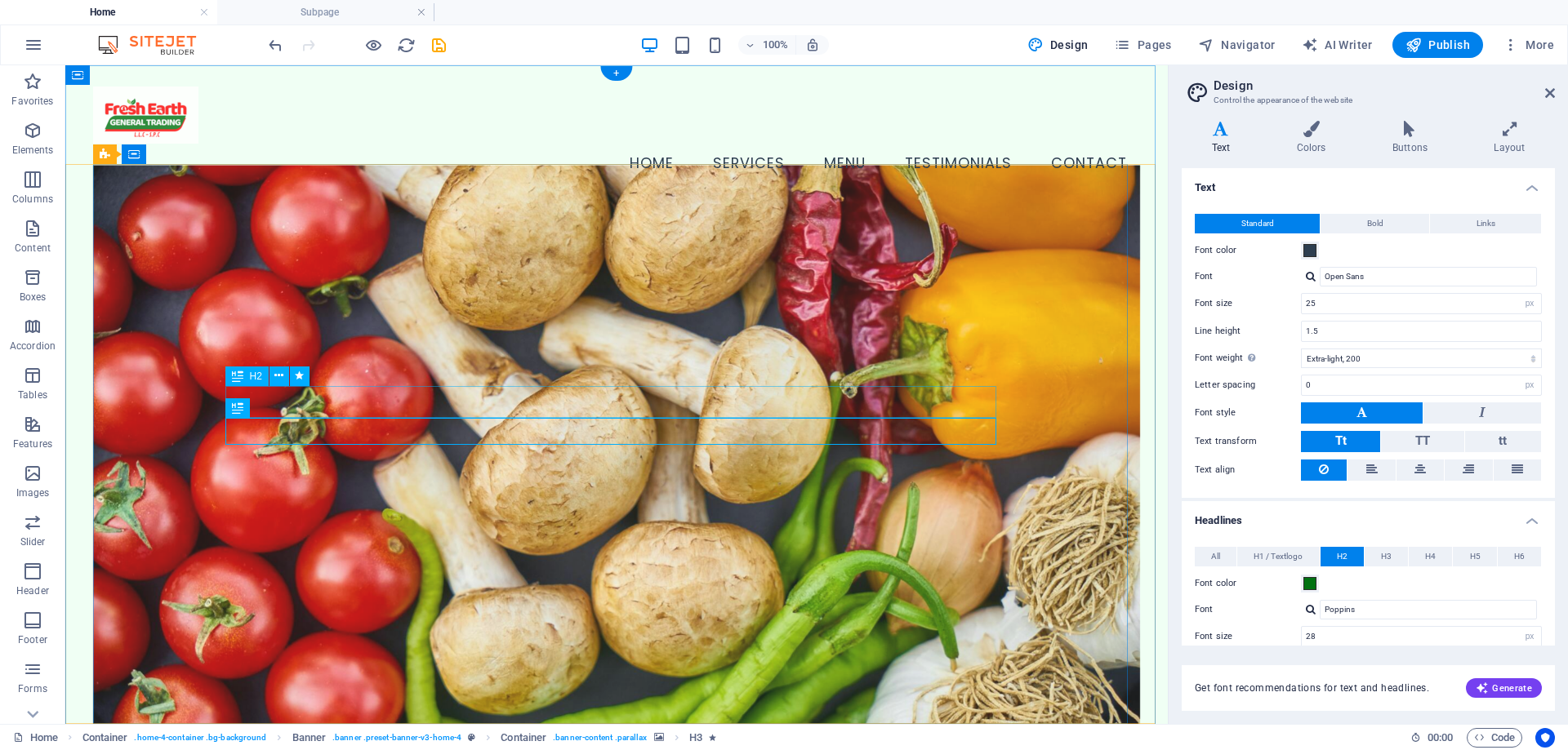
drag, startPoint x: 1517, startPoint y: 370, endPoint x: 1119, endPoint y: 312, distance: 402.2
click at [1182, 317] on div "Standard Bold Links Font color Font Open Sans Font size 50 rem px Line height 1…" at bounding box center [1368, 348] width 380 height 301
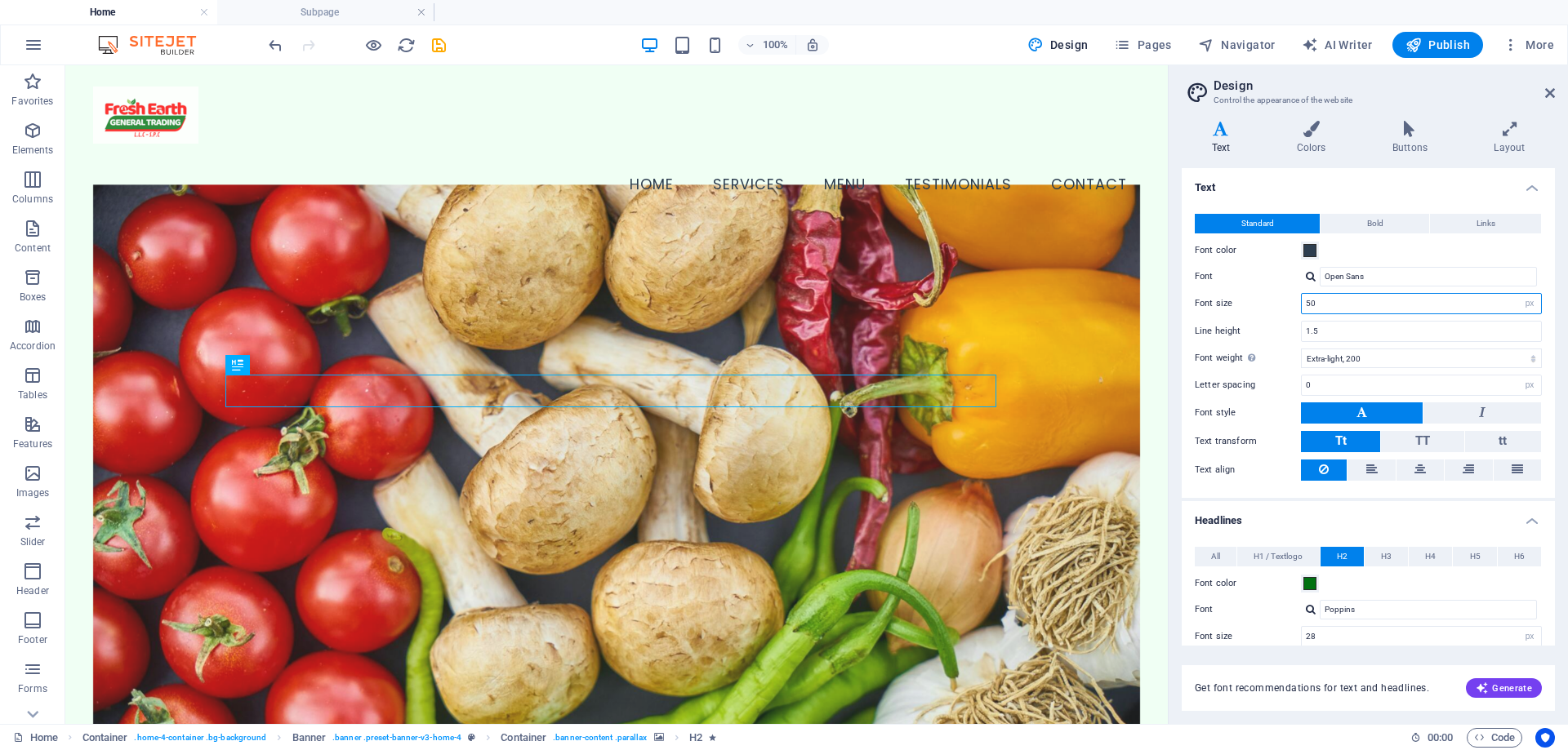
drag, startPoint x: 1264, startPoint y: 307, endPoint x: 1243, endPoint y: 312, distance: 21.6
click at [1244, 312] on div "Font size 50 rem px" at bounding box center [1368, 303] width 347 height 21
click at [1180, 363] on div "Variants Text Colors Buttons Layout Text Standard Bold Links Font color Font Op…" at bounding box center [1368, 416] width 399 height 616
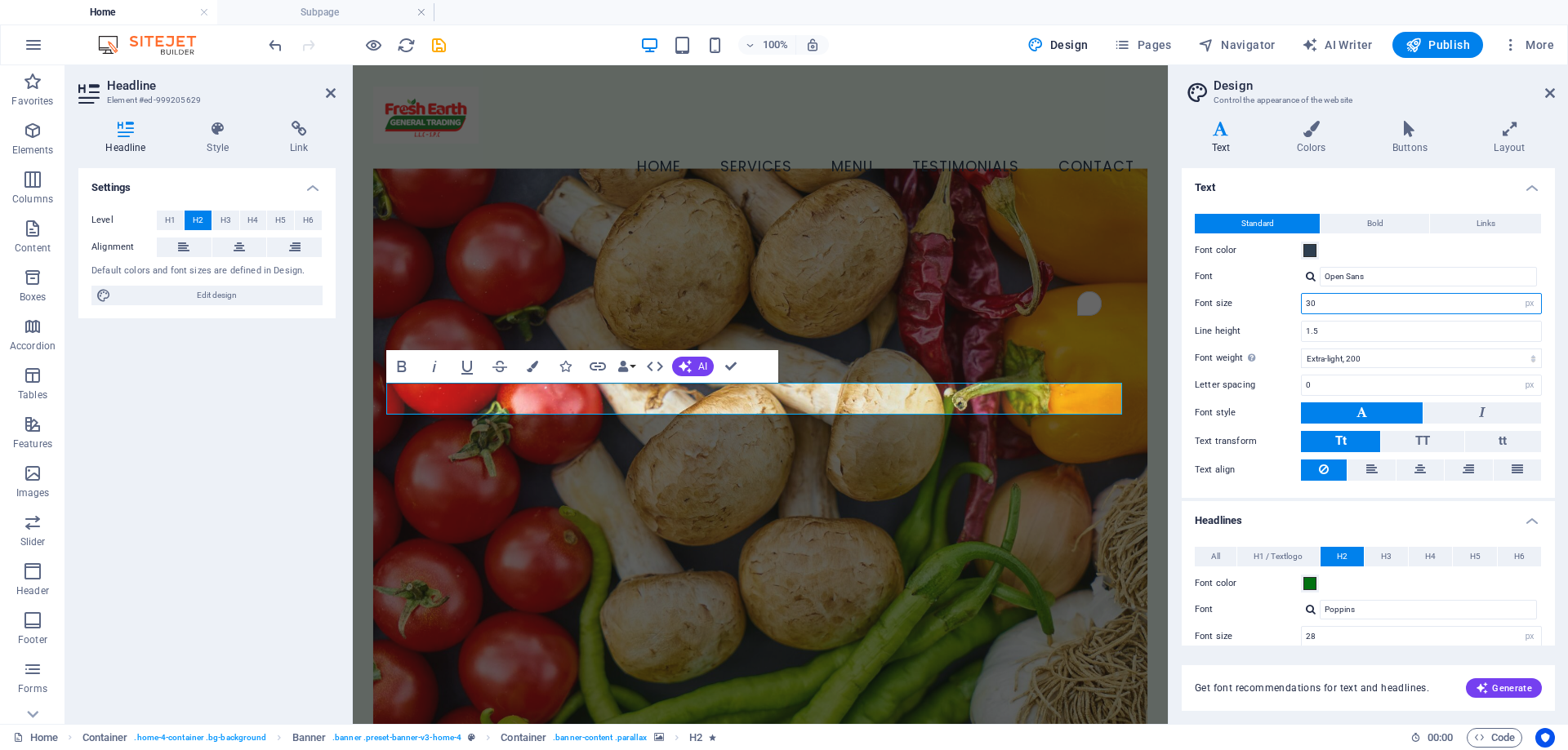
drag, startPoint x: 1331, startPoint y: 308, endPoint x: 1229, endPoint y: 317, distance: 102.4
click at [1229, 317] on div "Standard Bold Links Font color Font Open Sans Font size 30 rem px Line height 1…" at bounding box center [1368, 348] width 380 height 301
click at [1180, 358] on div "Variants Text Colors Buttons Layout Text Standard Bold Links Font color Font Op…" at bounding box center [1368, 416] width 399 height 616
click at [1173, 366] on div "Variants Text Colors Buttons Layout Text Standard Bold Links Font color Font Op…" at bounding box center [1368, 416] width 399 height 616
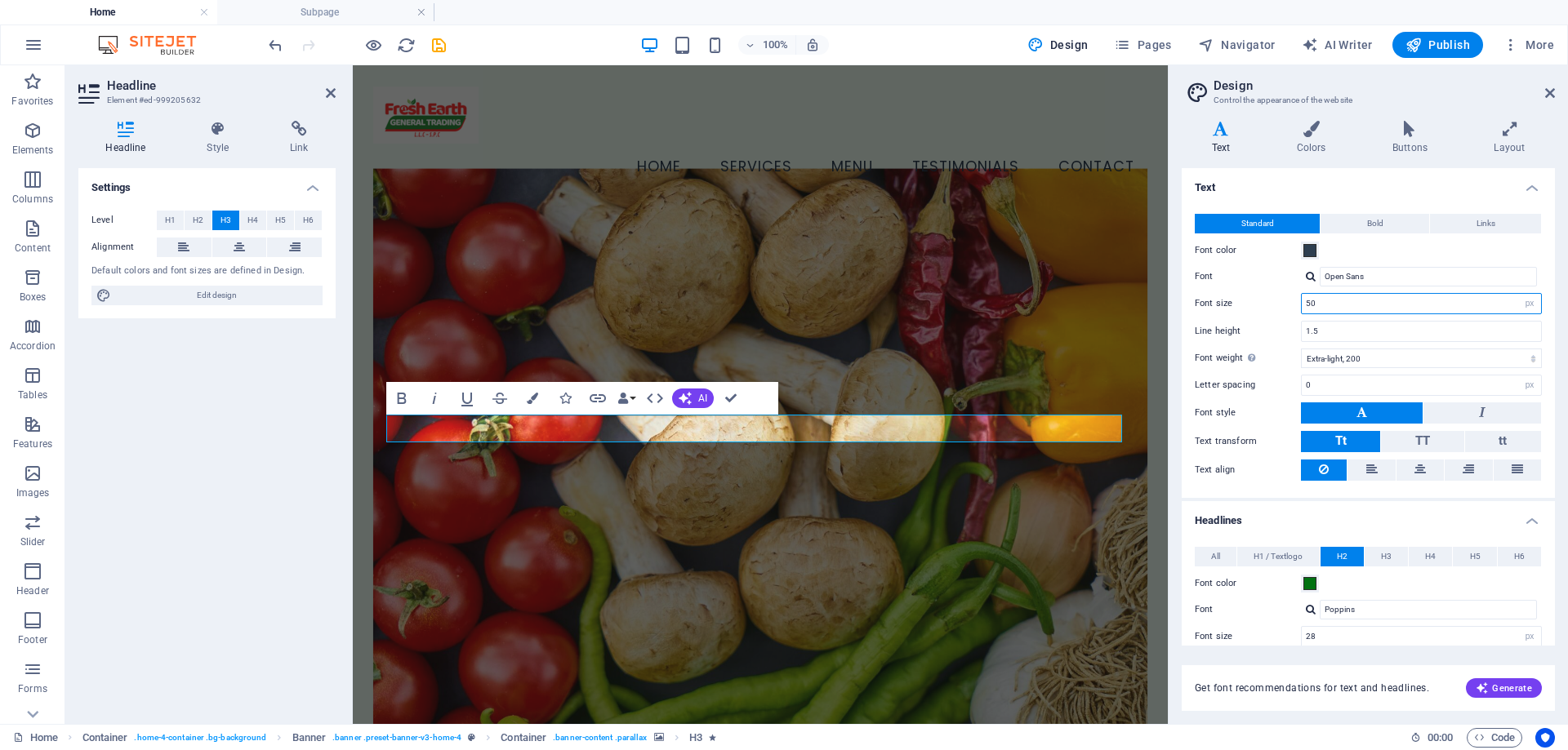
click at [1447, 312] on input "50" at bounding box center [1421, 303] width 239 height 19
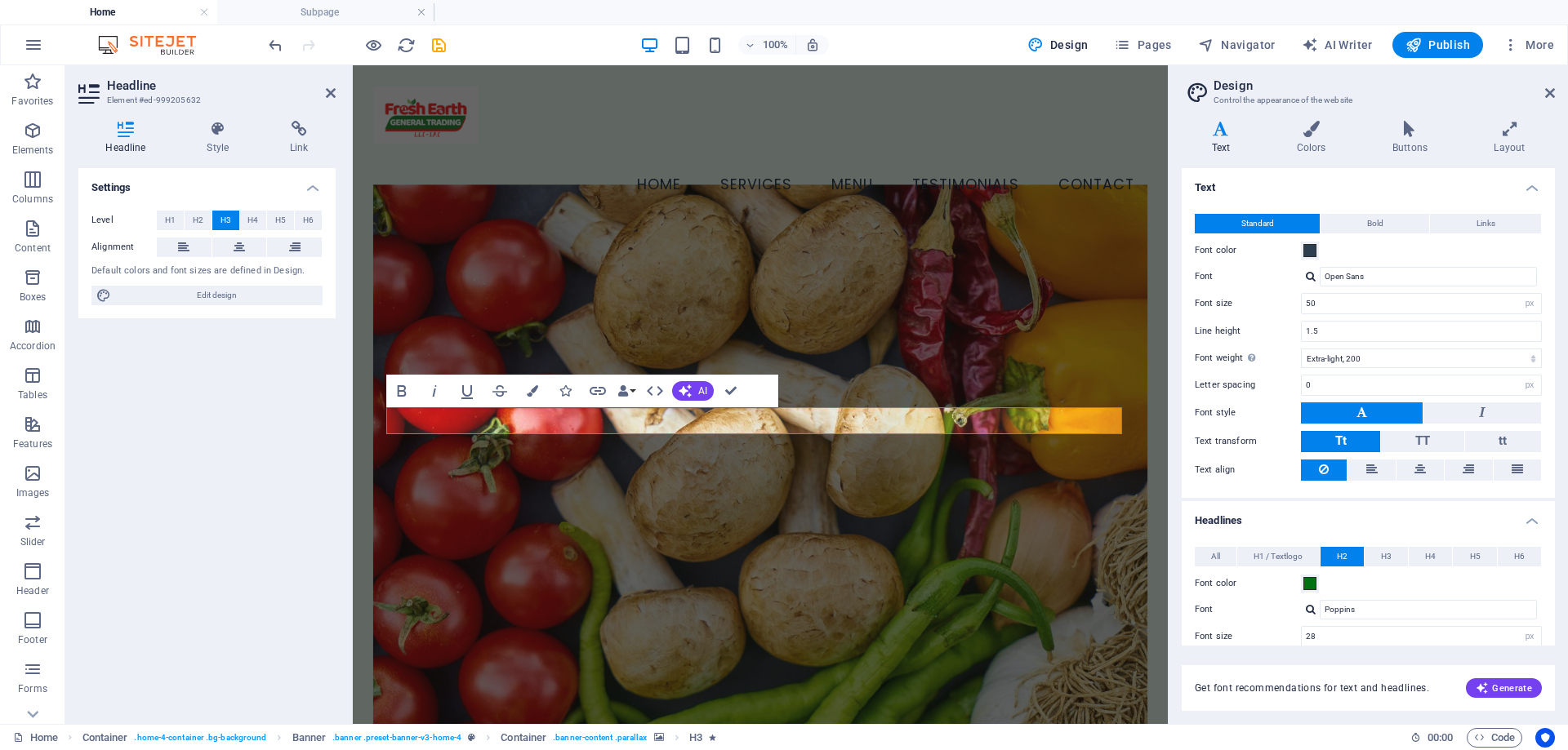
click at [1182, 383] on div "Standard Bold Links Font color Font Open Sans Font size 50 rem px Line height 1…" at bounding box center [1368, 348] width 380 height 301
click at [1069, 309] on figure at bounding box center [760, 484] width 774 height 600
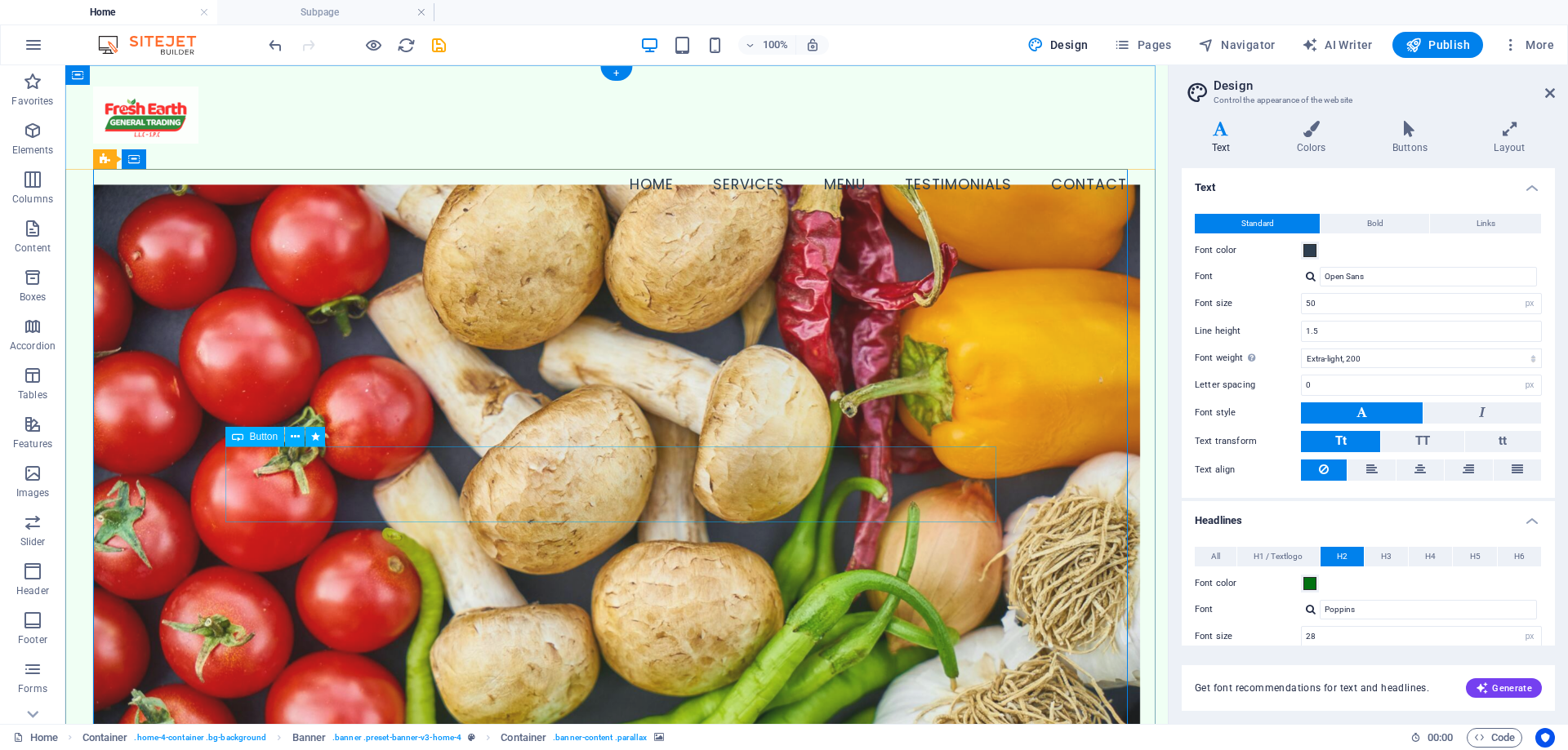
drag, startPoint x: 749, startPoint y: 509, endPoint x: 468, endPoint y: 505, distance: 281.0
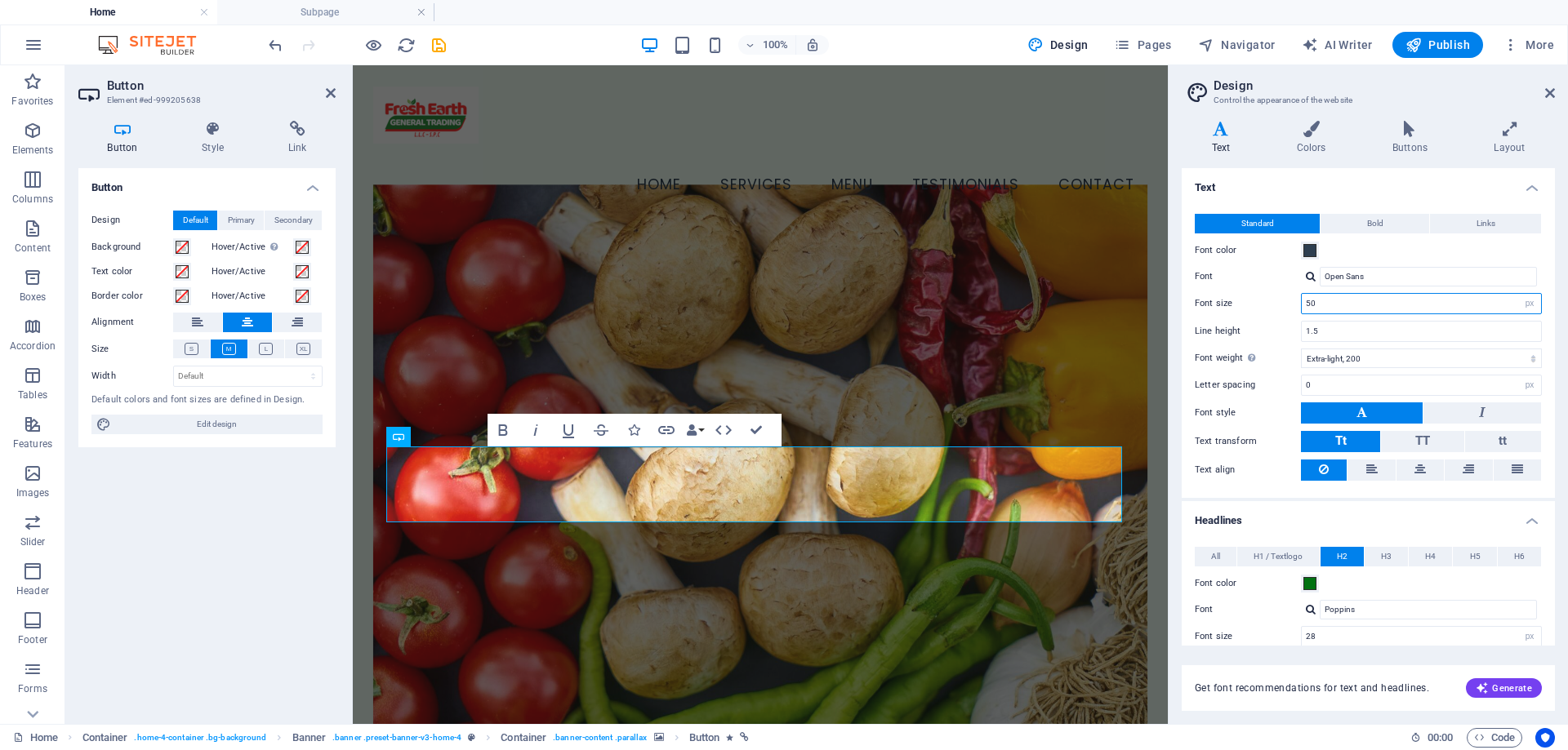
drag, startPoint x: 1449, startPoint y: 306, endPoint x: 1241, endPoint y: 305, distance: 208.0
click at [1241, 305] on div "Font size 50 rem px" at bounding box center [1368, 303] width 347 height 21
type input "25"
drag, startPoint x: 1177, startPoint y: 343, endPoint x: 813, endPoint y: 272, distance: 370.9
click at [1177, 343] on div "Variants Text Colors Buttons Layout Text Standard Bold Links Font color Font Op…" at bounding box center [1368, 416] width 399 height 616
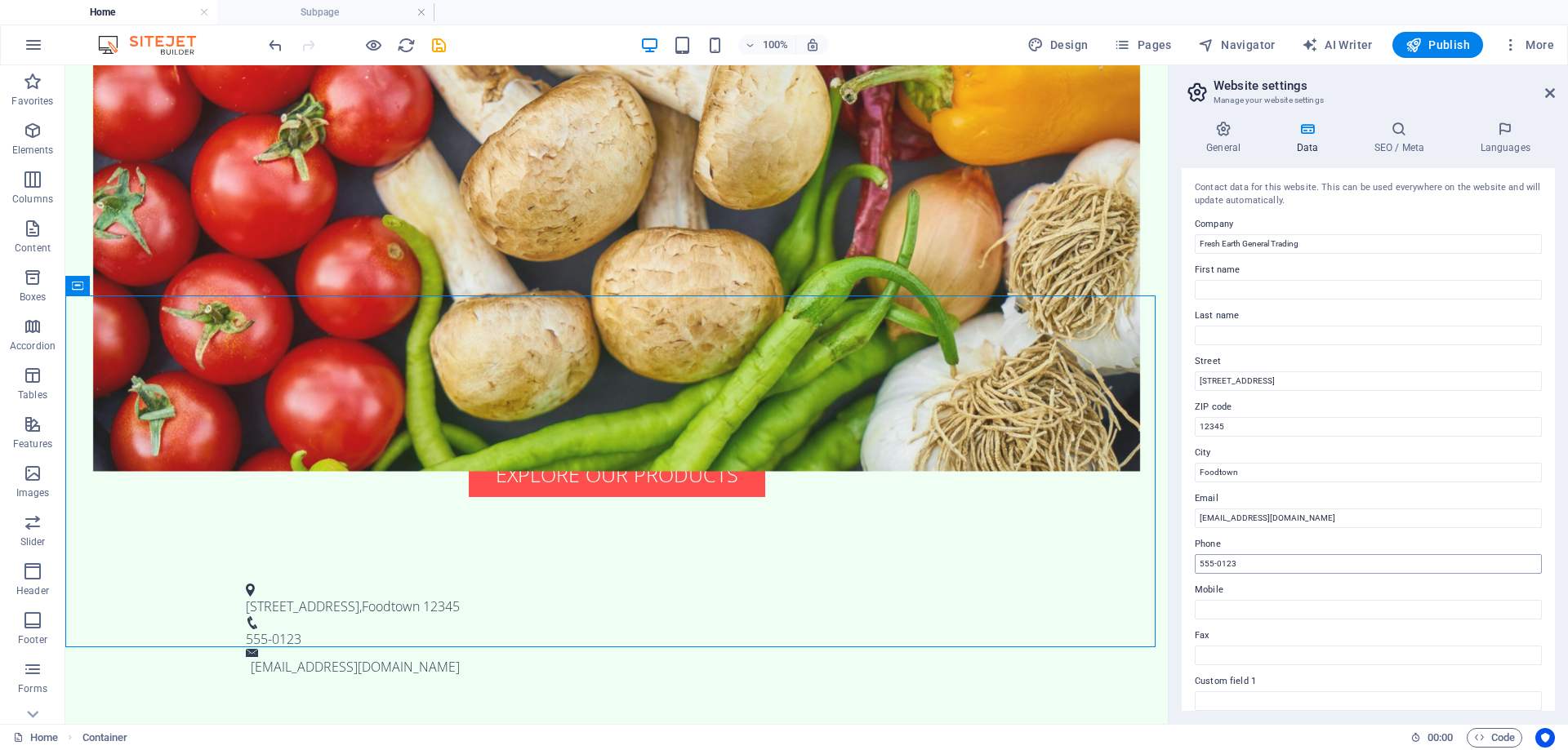
type input "[EMAIL_ADDRESS][DOMAIN_NAME]"
drag, startPoint x: 1342, startPoint y: 633, endPoint x: 1236, endPoint y: 633, distance: 106.0
type input "[PHONE_NUMBER]"
click at [1211, 609] on input "Mobile" at bounding box center [1368, 609] width 347 height 19
drag, startPoint x: 1336, startPoint y: 448, endPoint x: 1149, endPoint y: 383, distance: 198.0
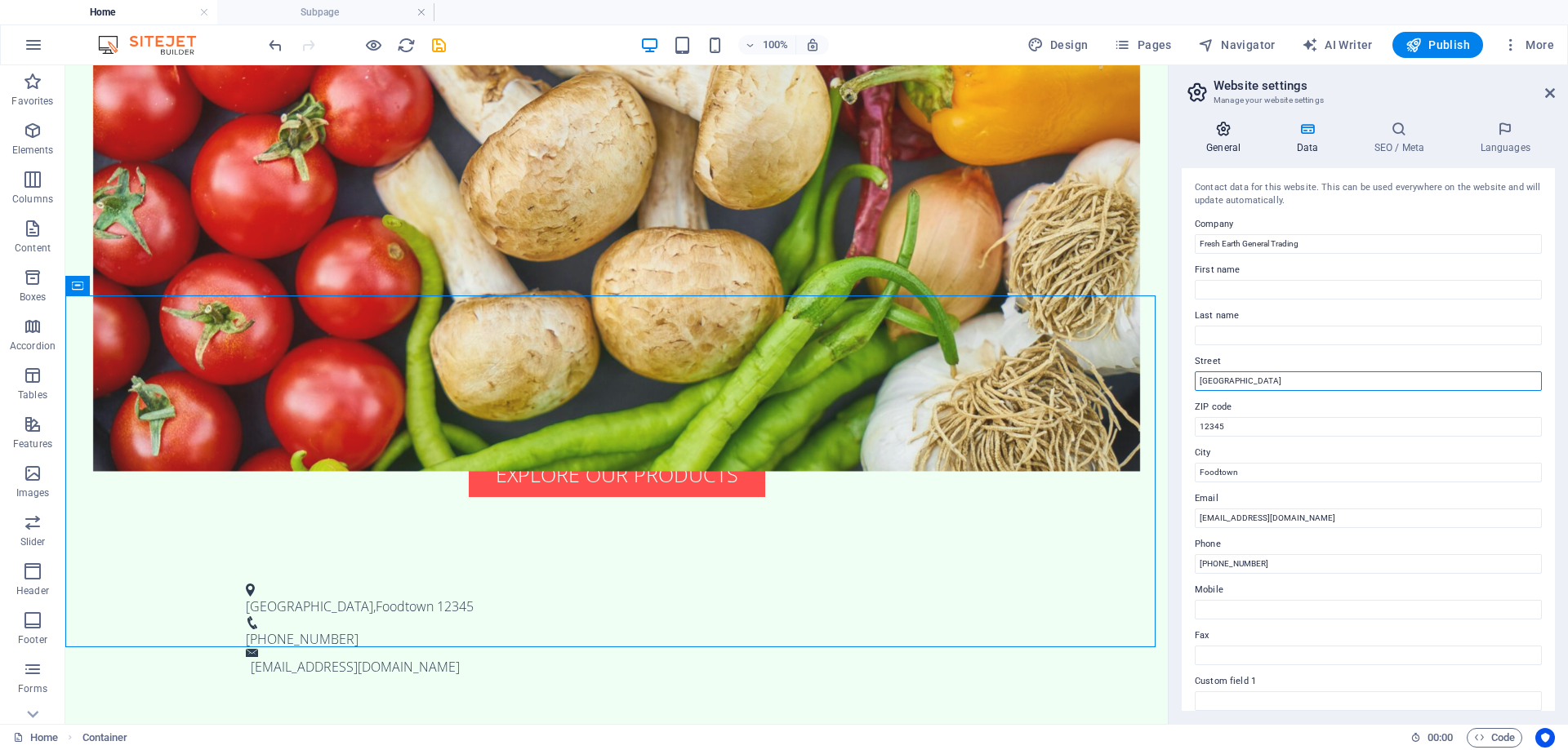
type input "Abu Dhabi"
click at [1220, 141] on h4 "General" at bounding box center [1226, 138] width 90 height 35
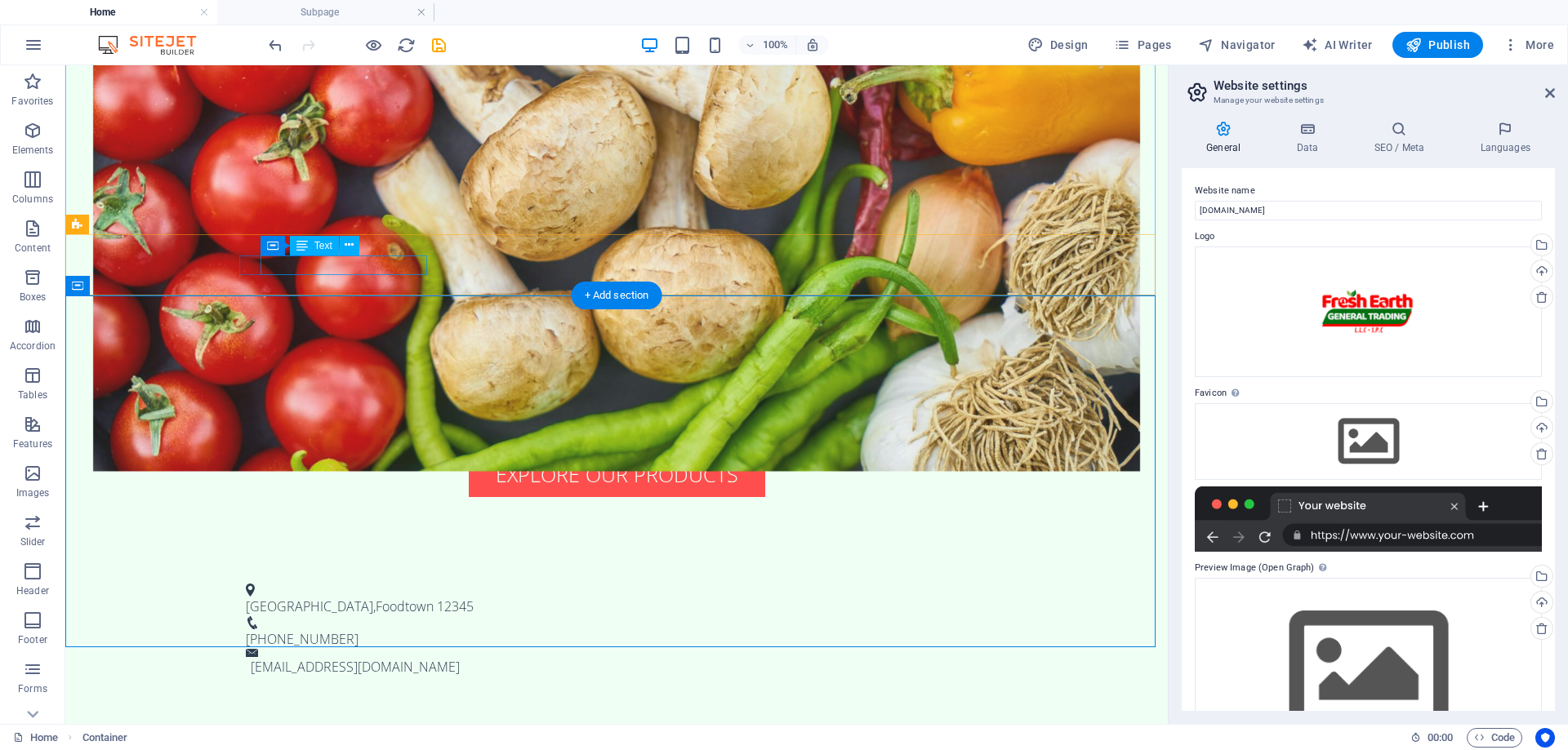
click at [383, 598] on span "Foodtown" at bounding box center [404, 606] width 58 height 18
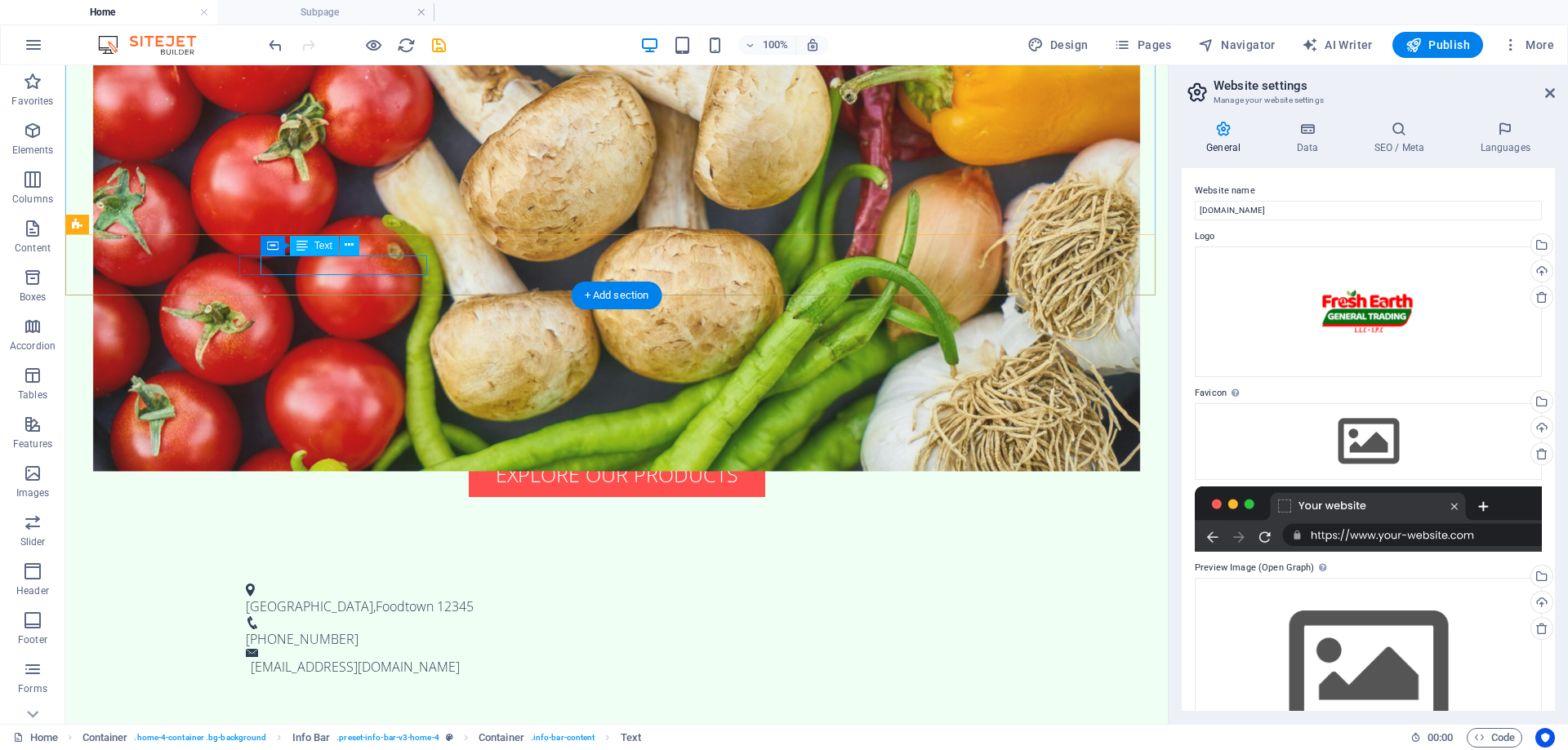
click at [387, 598] on span "Foodtown" at bounding box center [404, 606] width 58 height 18
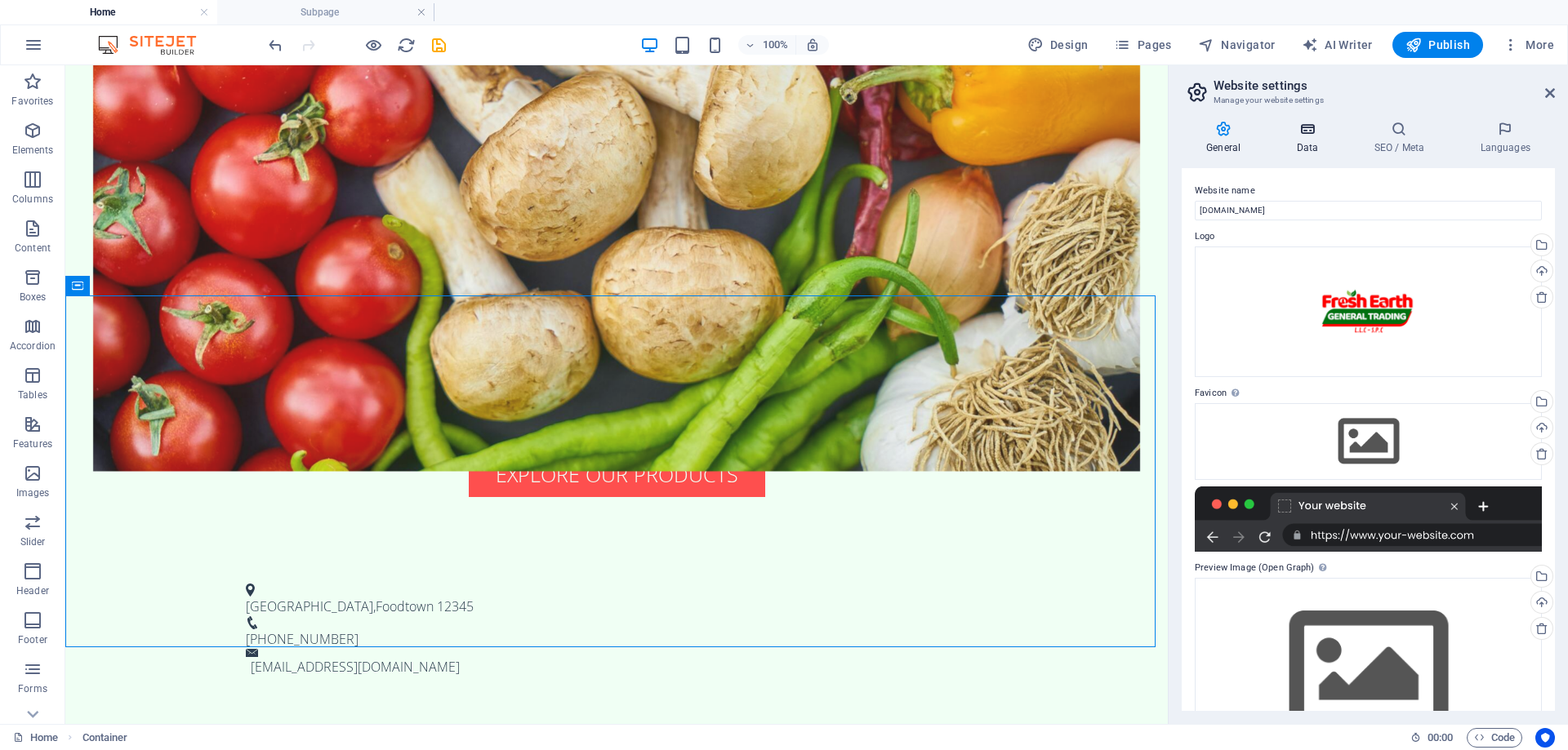
click at [1305, 149] on h4 "Data" at bounding box center [1310, 138] width 77 height 35
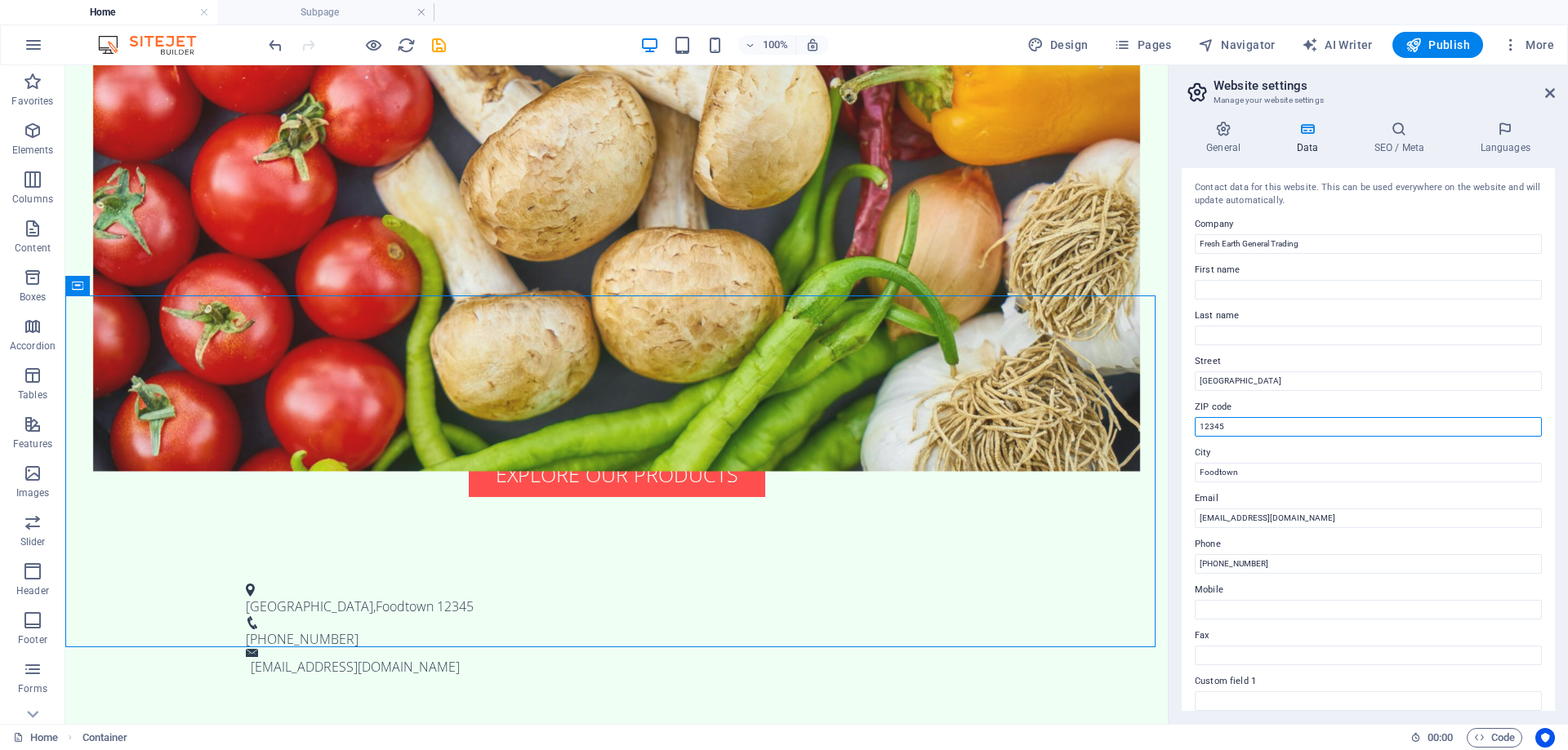
drag, startPoint x: 1319, startPoint y: 490, endPoint x: 1026, endPoint y: 424, distance: 300.3
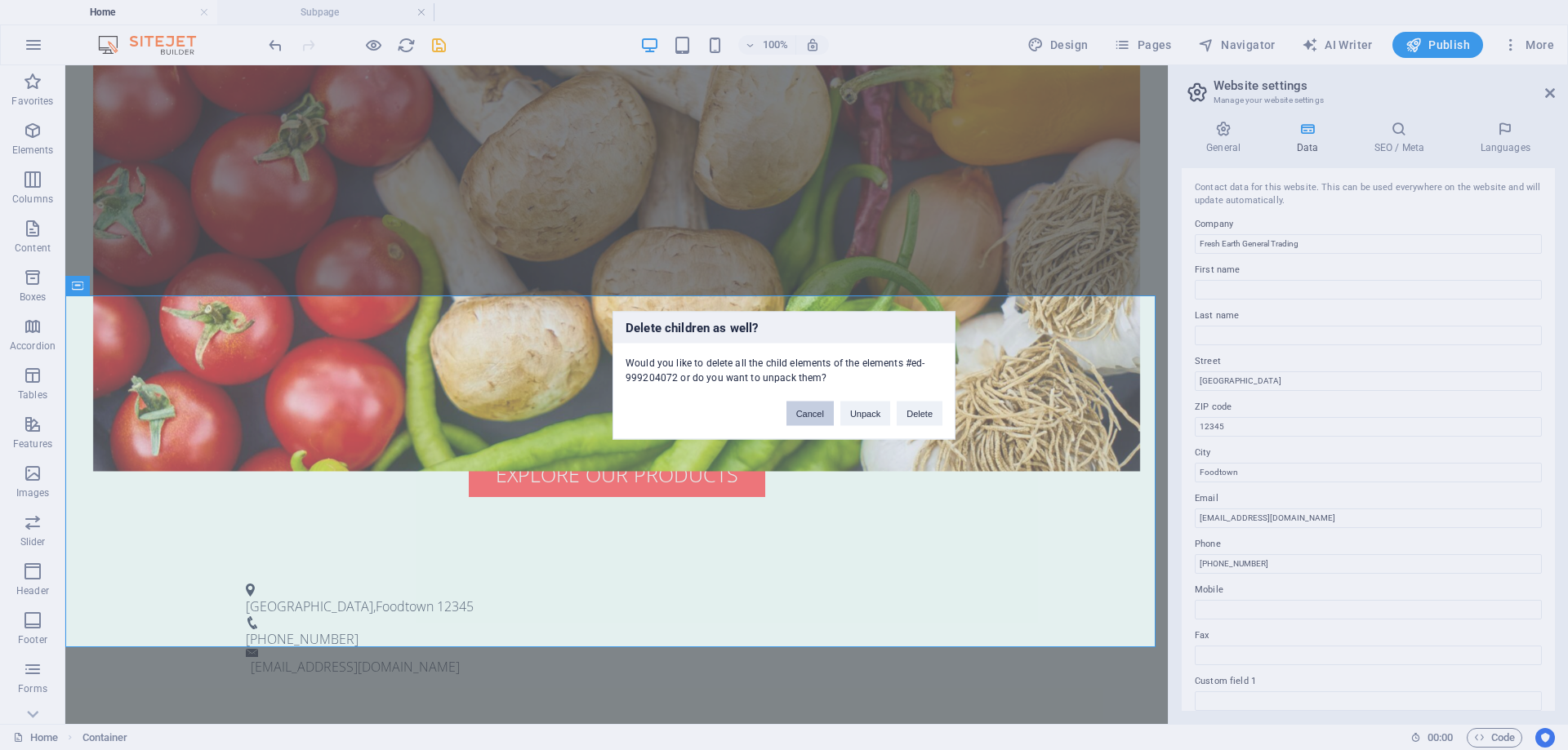
drag, startPoint x: 792, startPoint y: 421, endPoint x: 979, endPoint y: 353, distance: 199.0
click at [792, 421] on button "Cancel" at bounding box center [810, 412] width 47 height 24
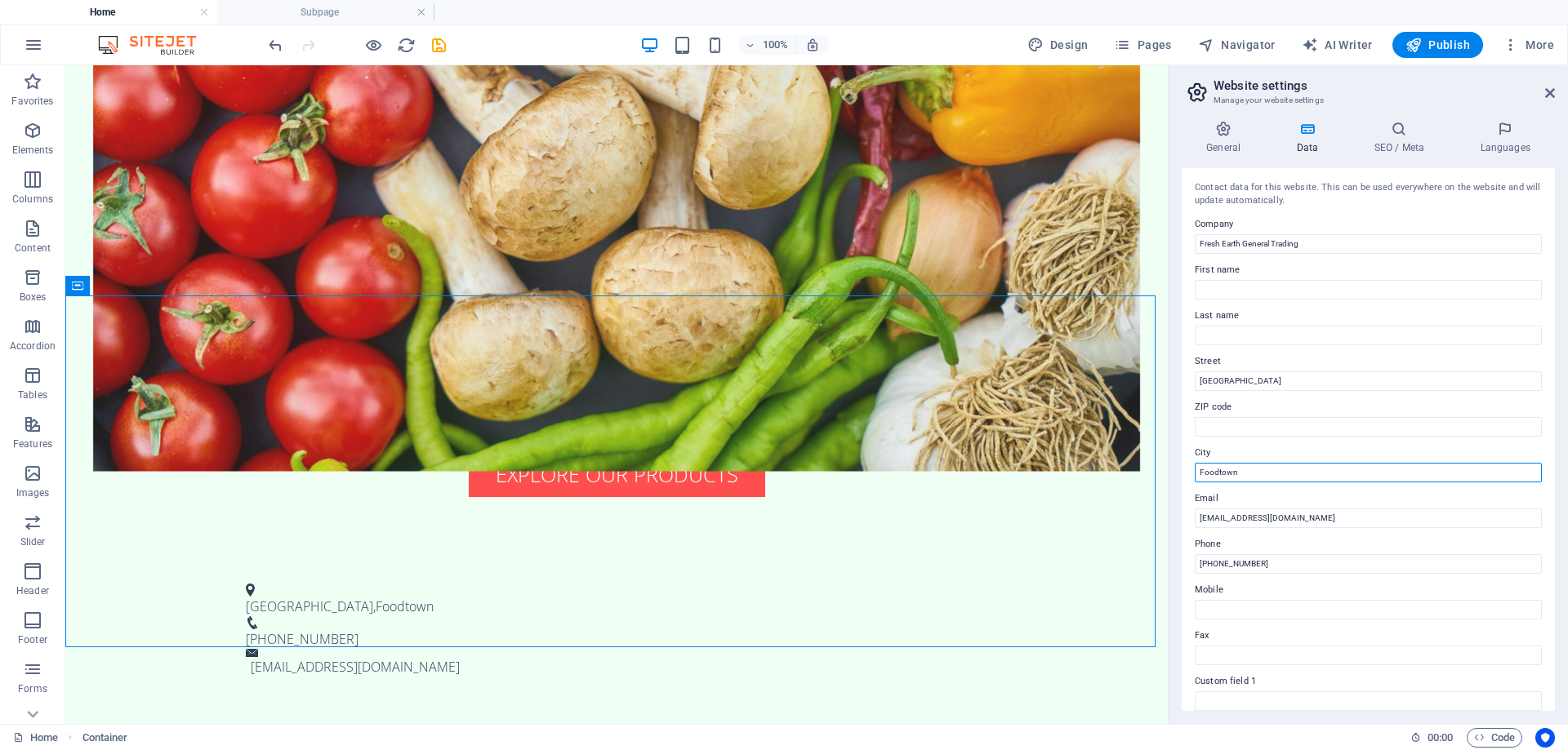
drag, startPoint x: 1347, startPoint y: 541, endPoint x: 1167, endPoint y: 479, distance: 190.4
type input "Abu Dhabi"
drag, startPoint x: 1283, startPoint y: 367, endPoint x: 1276, endPoint y: 374, distance: 9.9
click at [1276, 367] on label "Street" at bounding box center [1368, 361] width 347 height 19
click at [1276, 371] on input "Abu Dhabi" at bounding box center [1368, 380] width 347 height 19
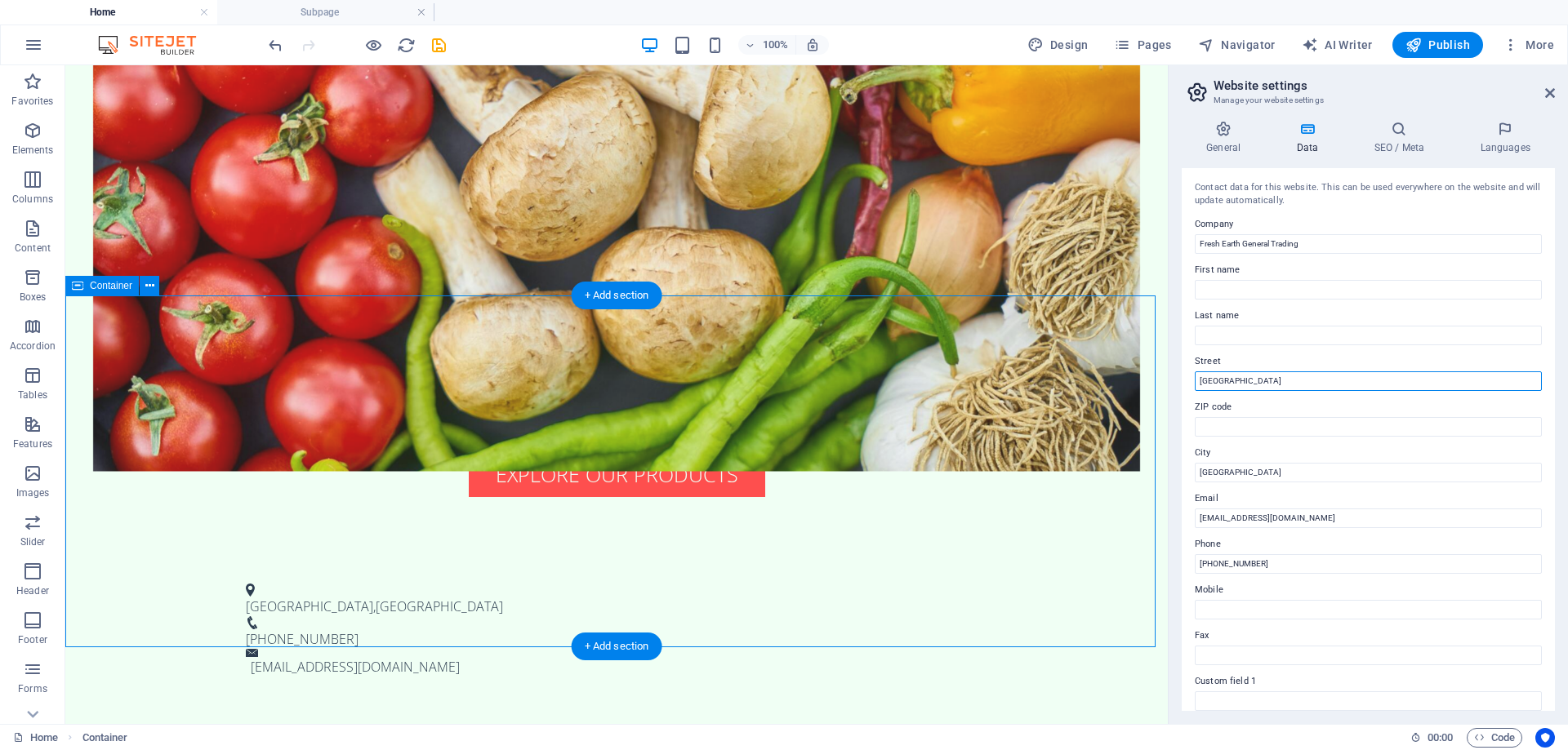
drag, startPoint x: 1339, startPoint y: 454, endPoint x: 1140, endPoint y: 387, distance: 210.0
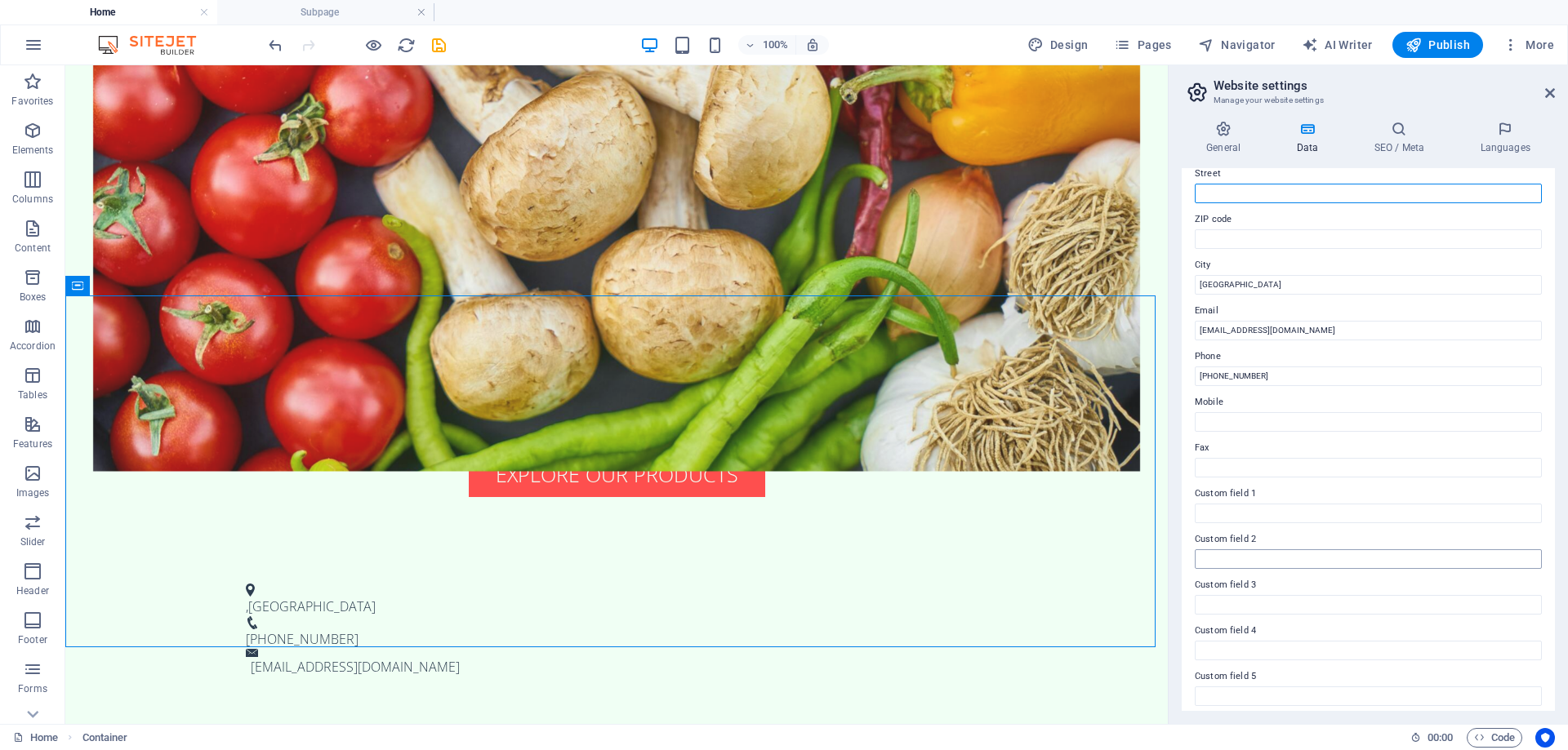
scroll to position [160, 0]
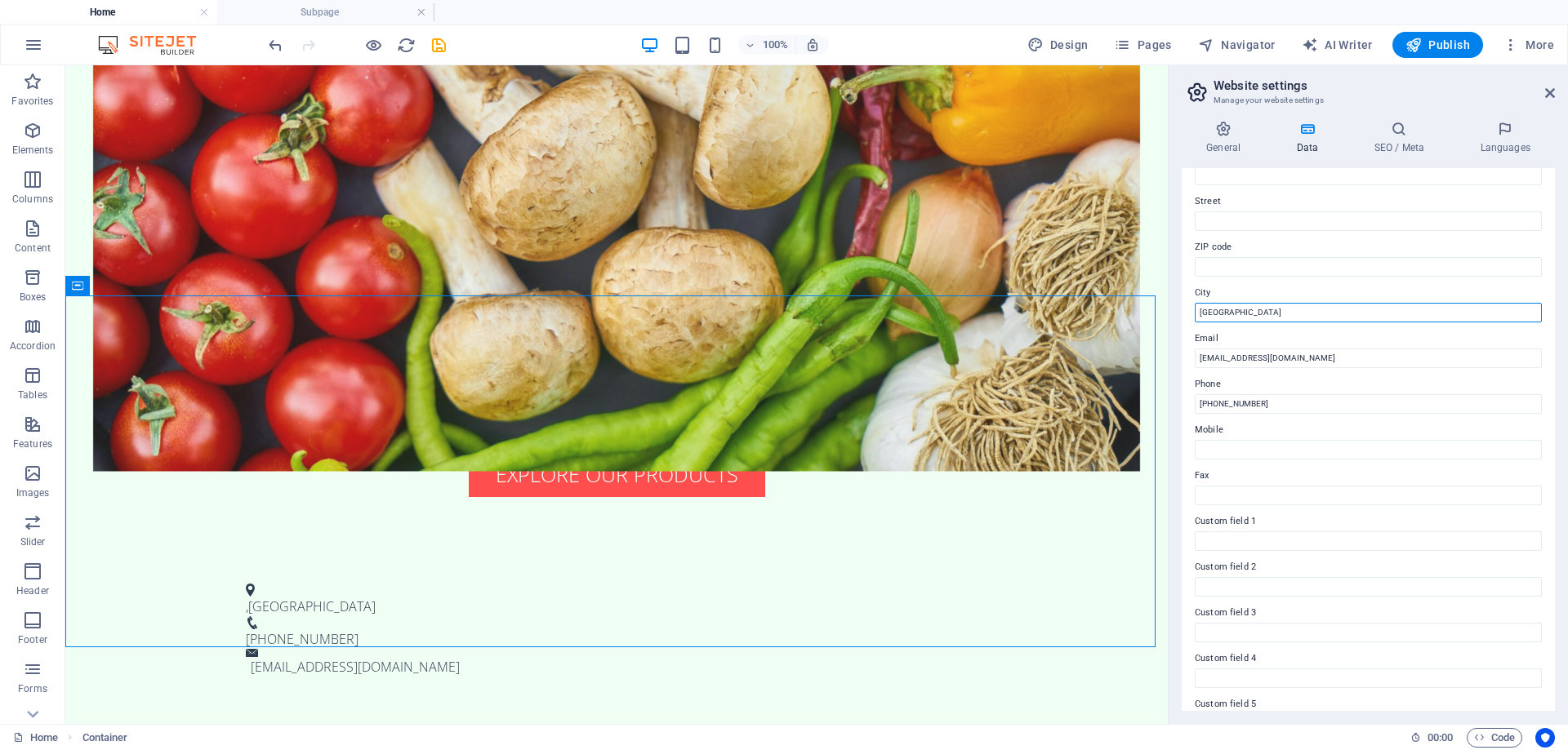
click at [1293, 311] on input "Abu Dhabi" at bounding box center [1368, 312] width 347 height 19
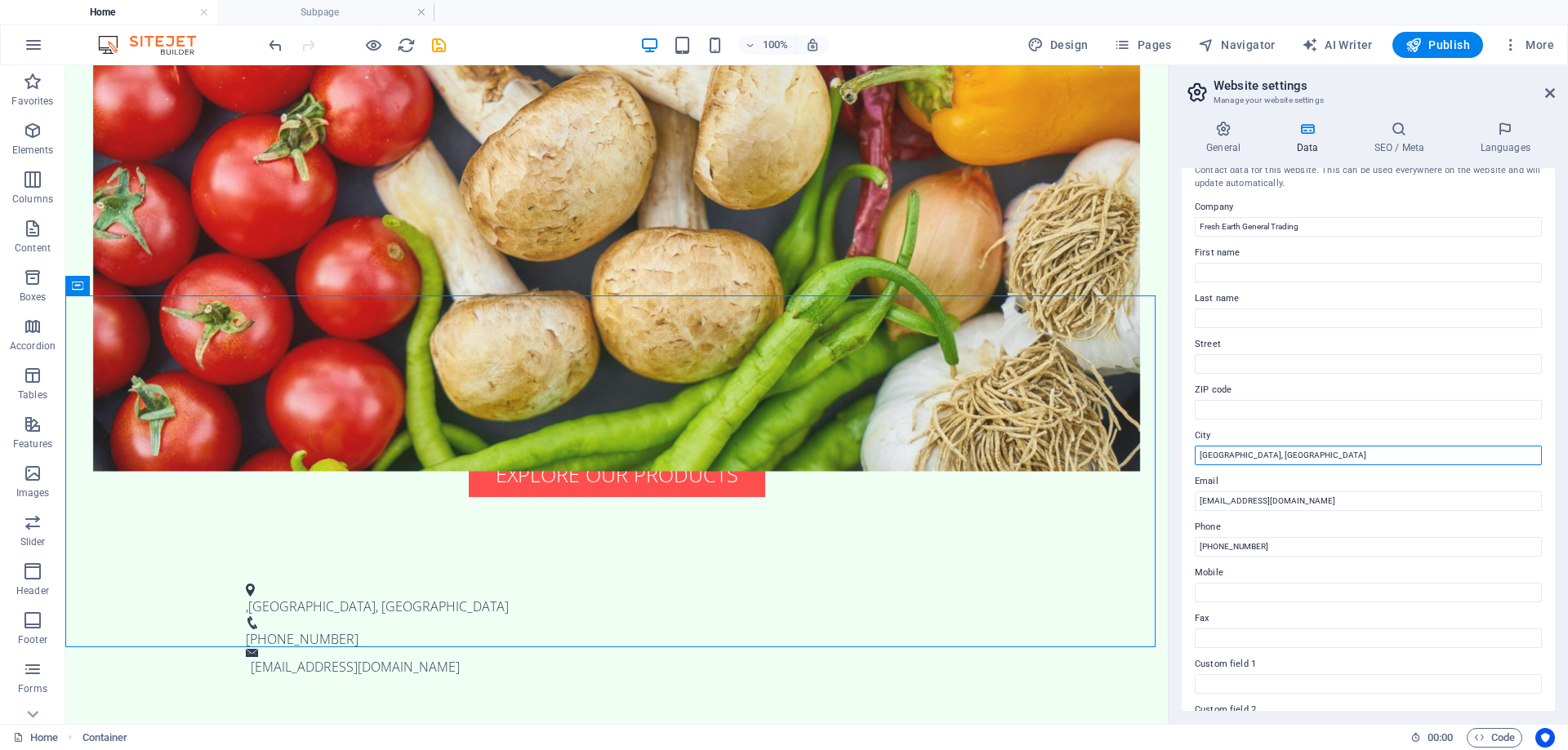
scroll to position [0, 0]
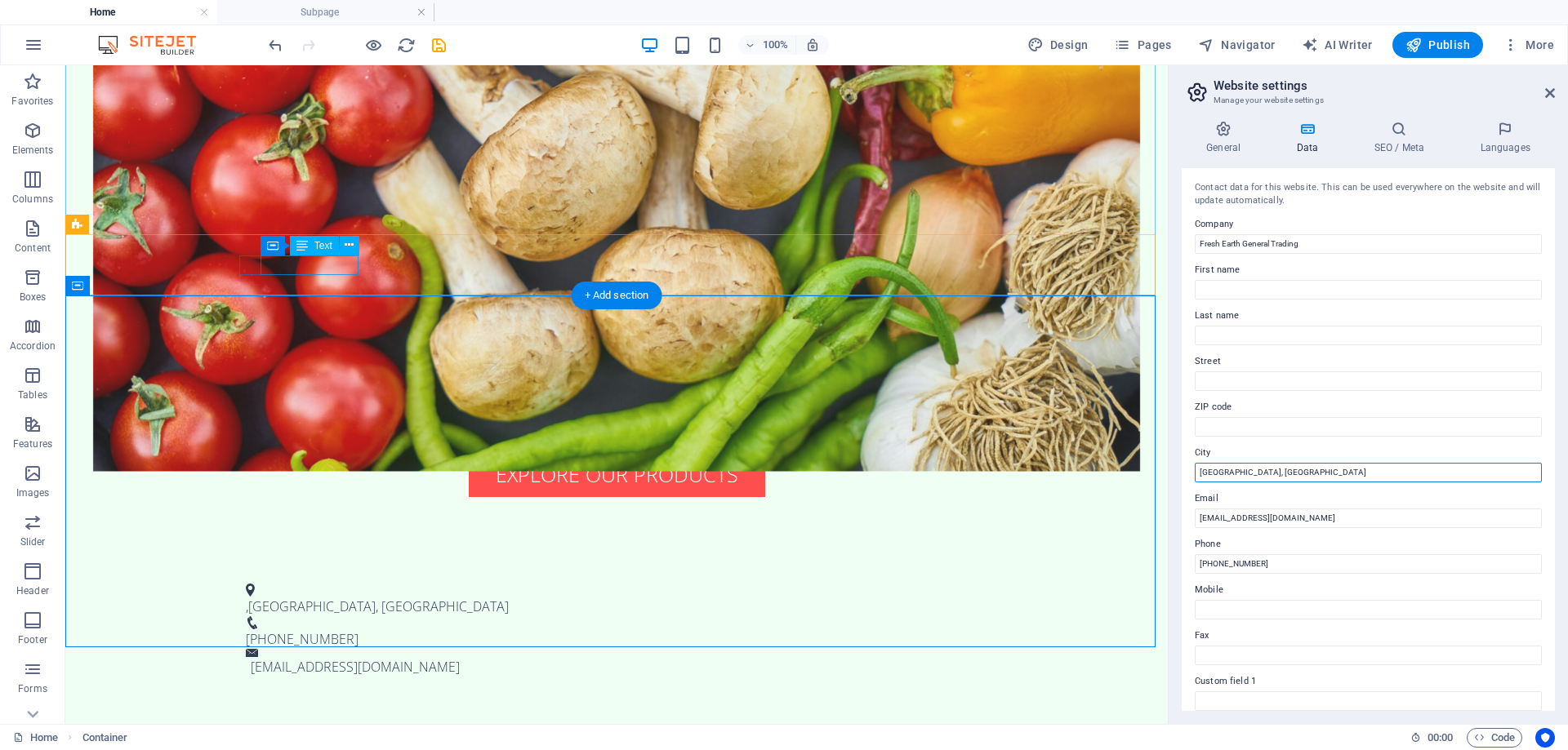
type input "[GEOGRAPHIC_DATA], [GEOGRAPHIC_DATA]"
click at [264, 597] on div ", Abu Dhabi, UAE" at bounding box center [611, 606] width 729 height 19
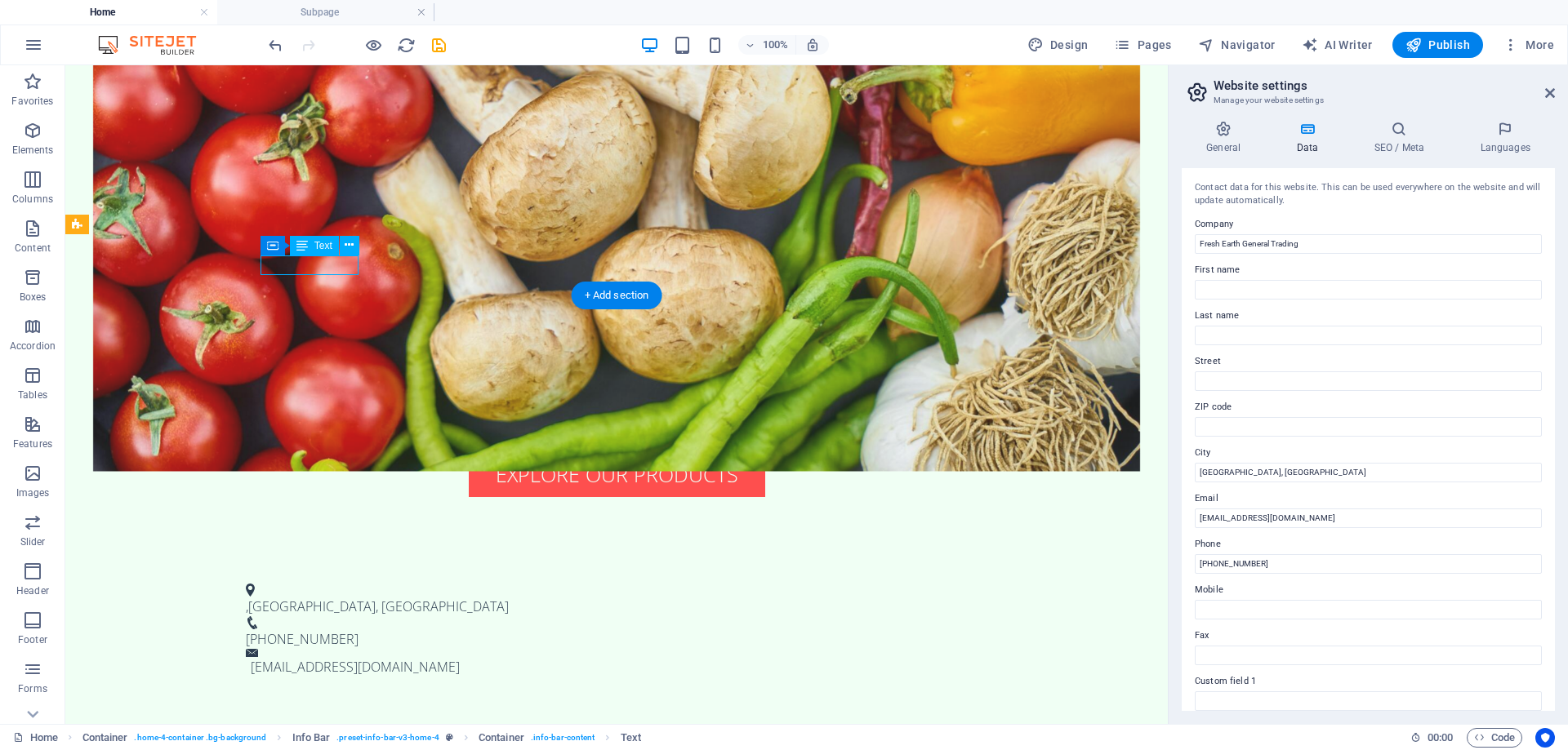
click at [264, 597] on div ", Abu Dhabi, UAE" at bounding box center [611, 606] width 729 height 19
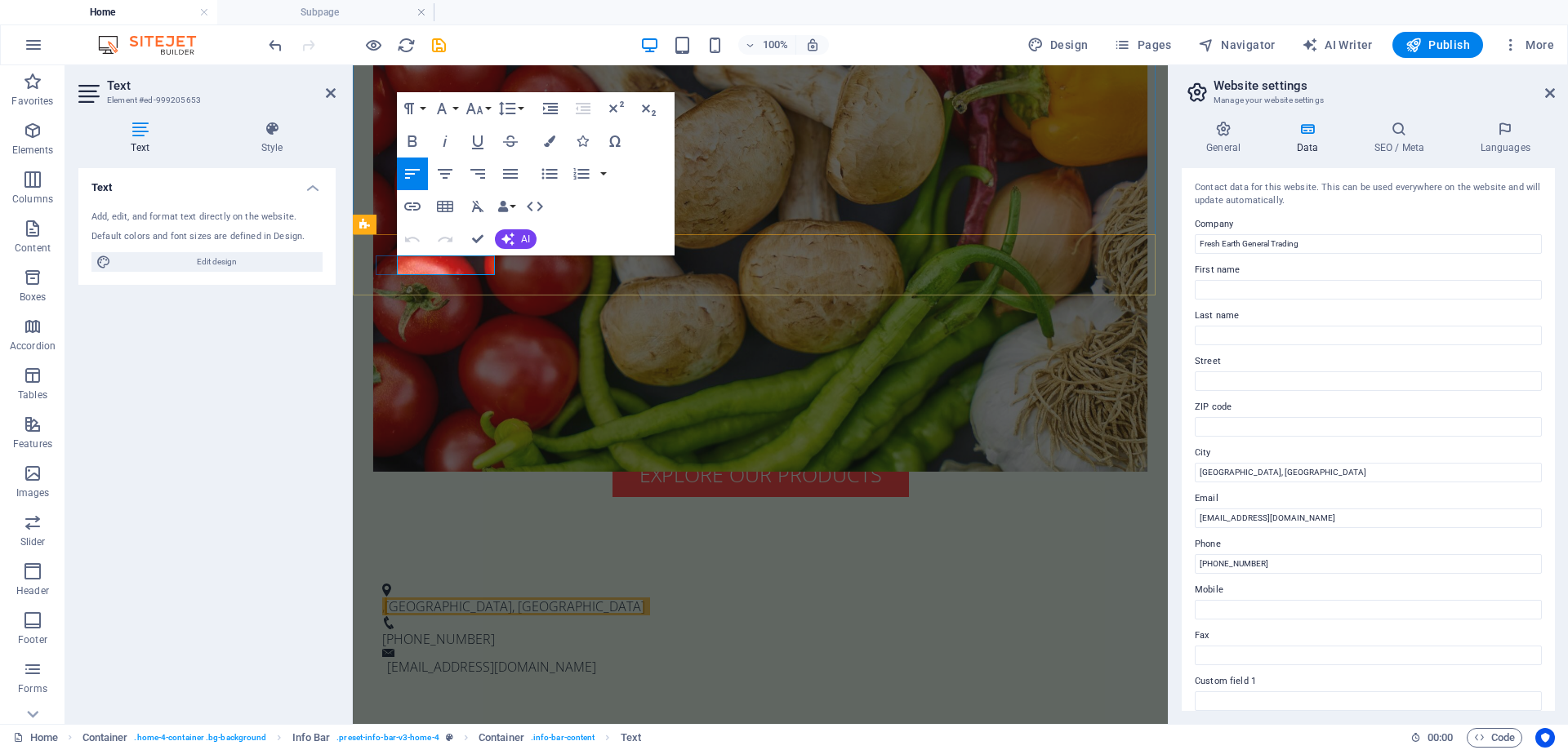
click at [403, 598] on span "[GEOGRAPHIC_DATA], [GEOGRAPHIC_DATA]" at bounding box center [515, 606] width 260 height 18
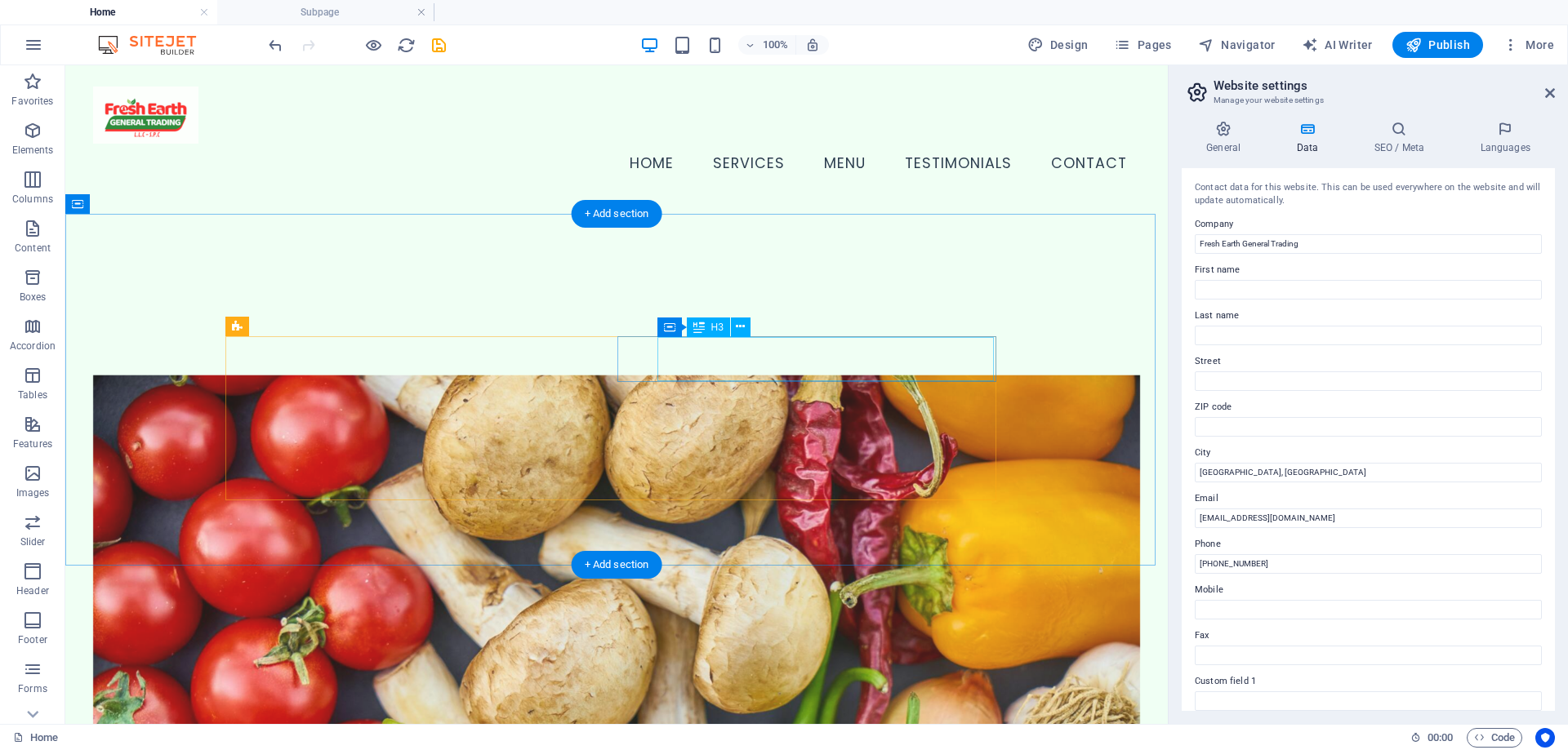
scroll to position [572, 0]
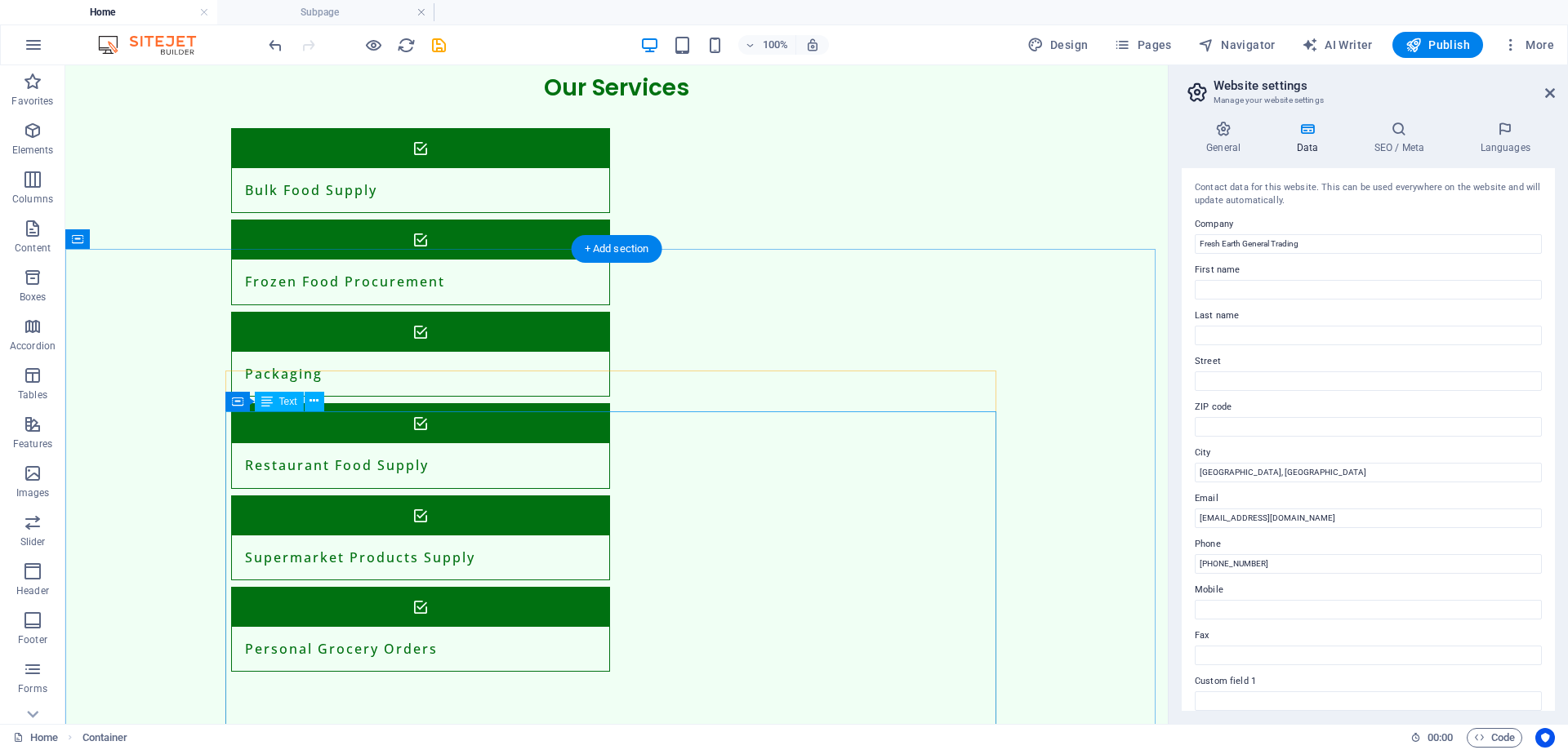
scroll to position [1306, 0]
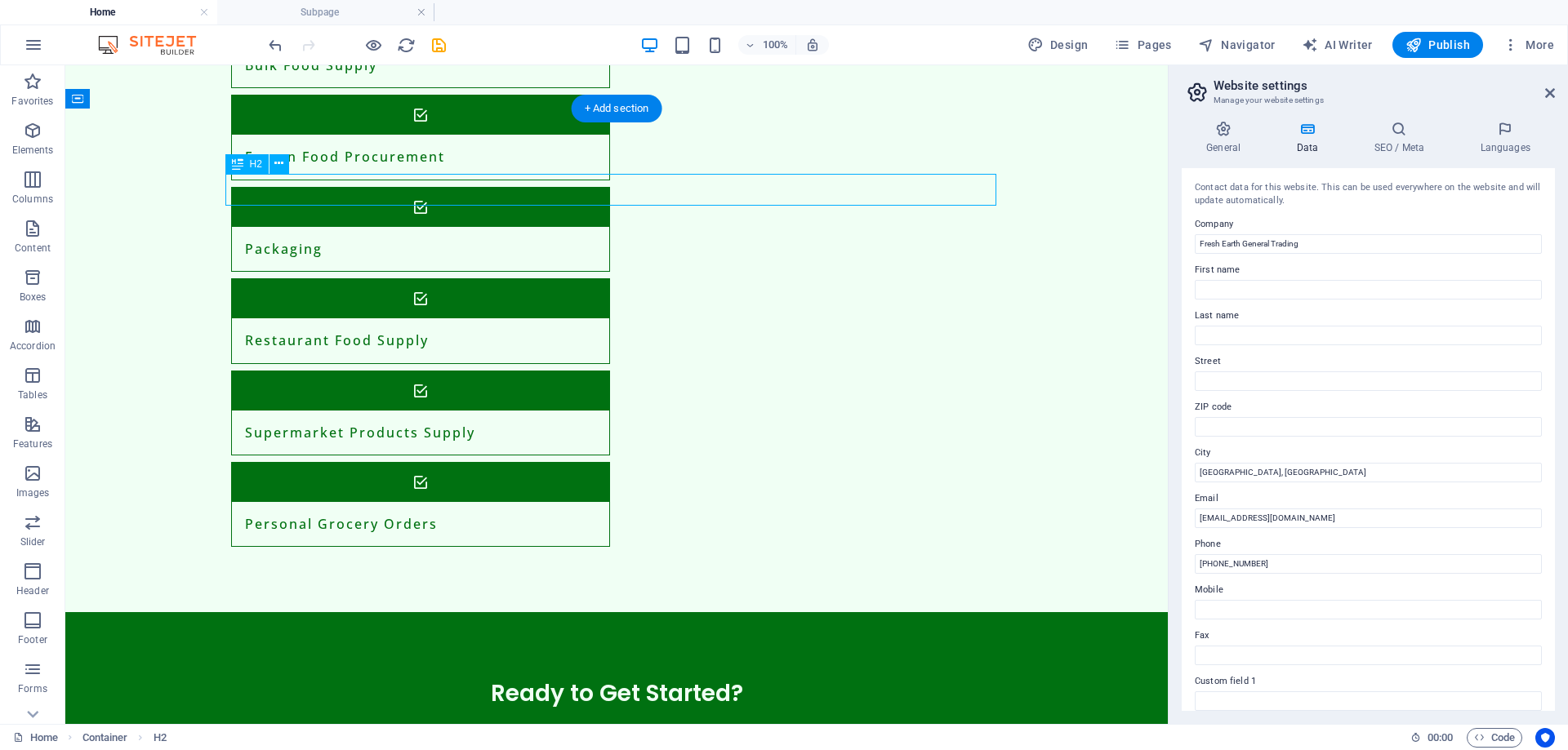
drag, startPoint x: 408, startPoint y: 189, endPoint x: 118, endPoint y: 190, distance: 290.0
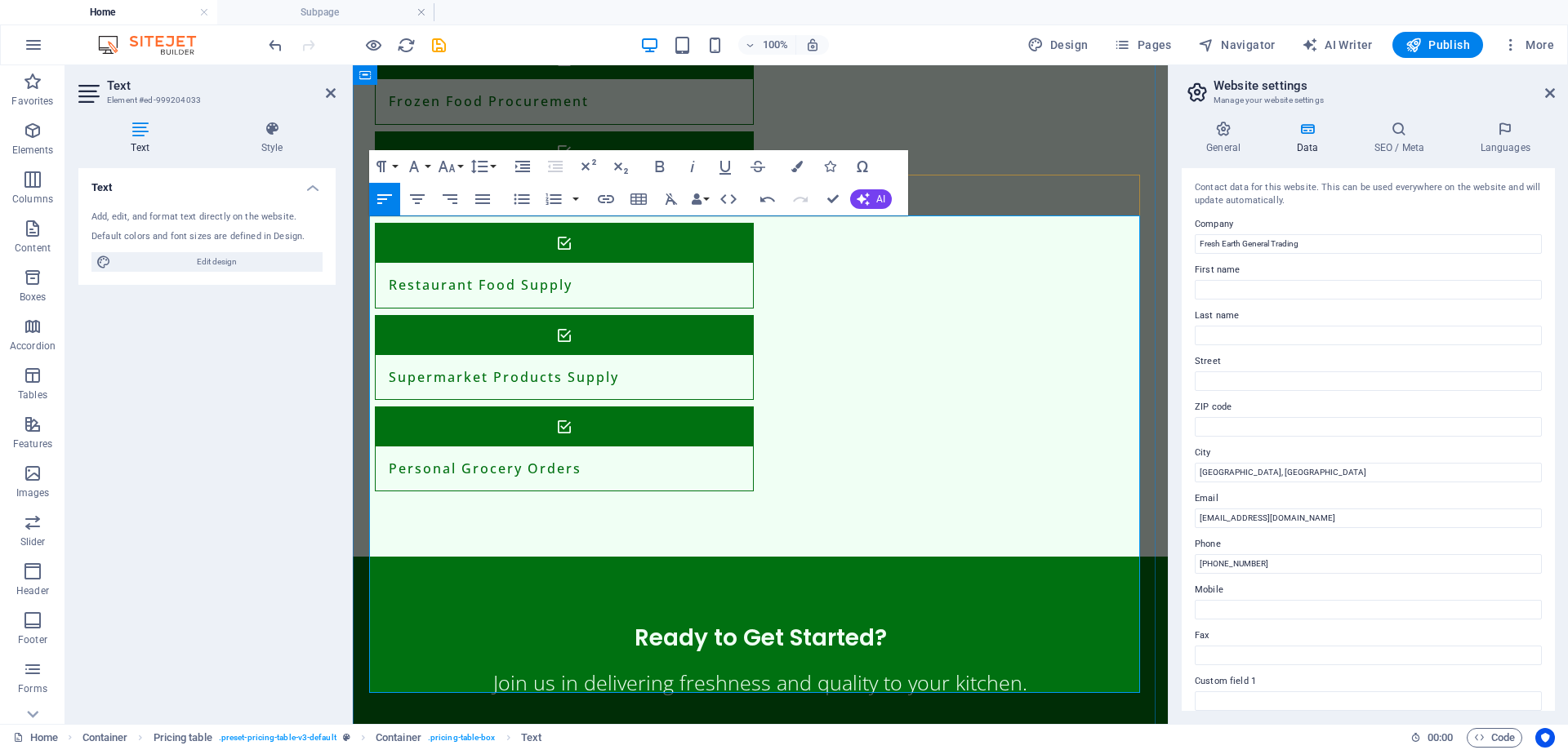
drag, startPoint x: 492, startPoint y: 348, endPoint x: 377, endPoint y: 279, distance: 134.1
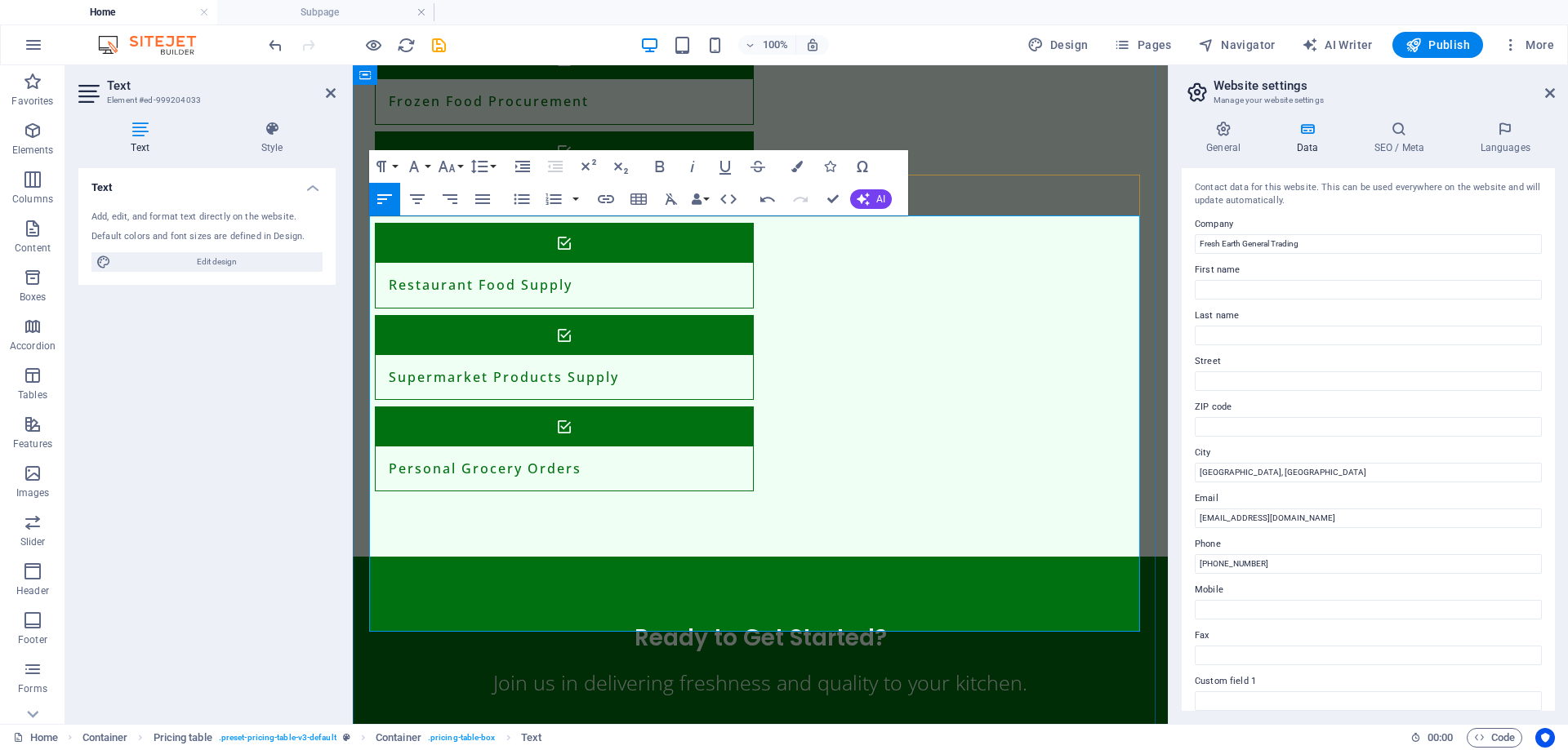
drag, startPoint x: 1033, startPoint y: 355, endPoint x: 378, endPoint y: 312, distance: 656.4
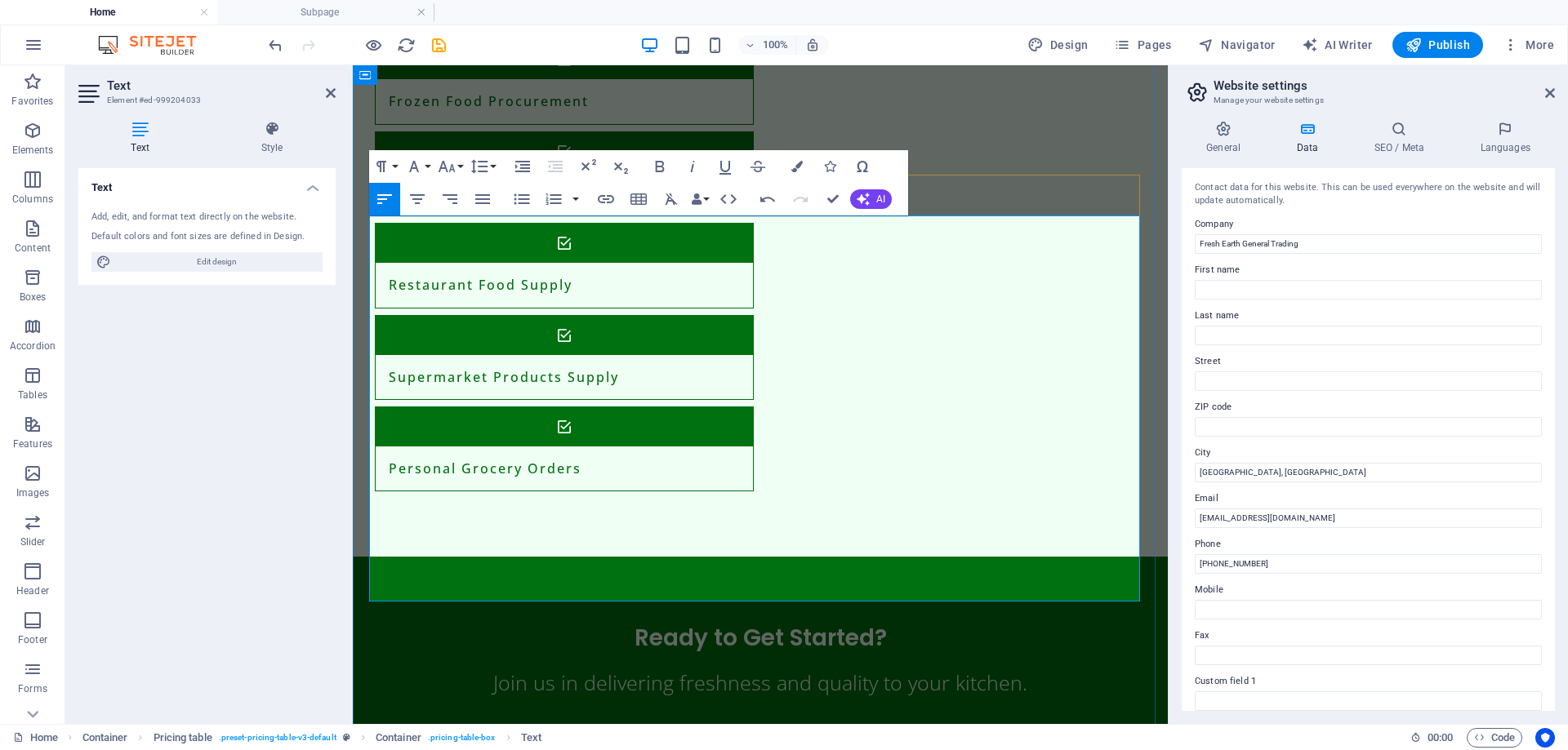
drag, startPoint x: 757, startPoint y: 335, endPoint x: 695, endPoint y: 339, distance: 62.1
drag, startPoint x: 689, startPoint y: 328, endPoint x: 666, endPoint y: 366, distance: 44.4
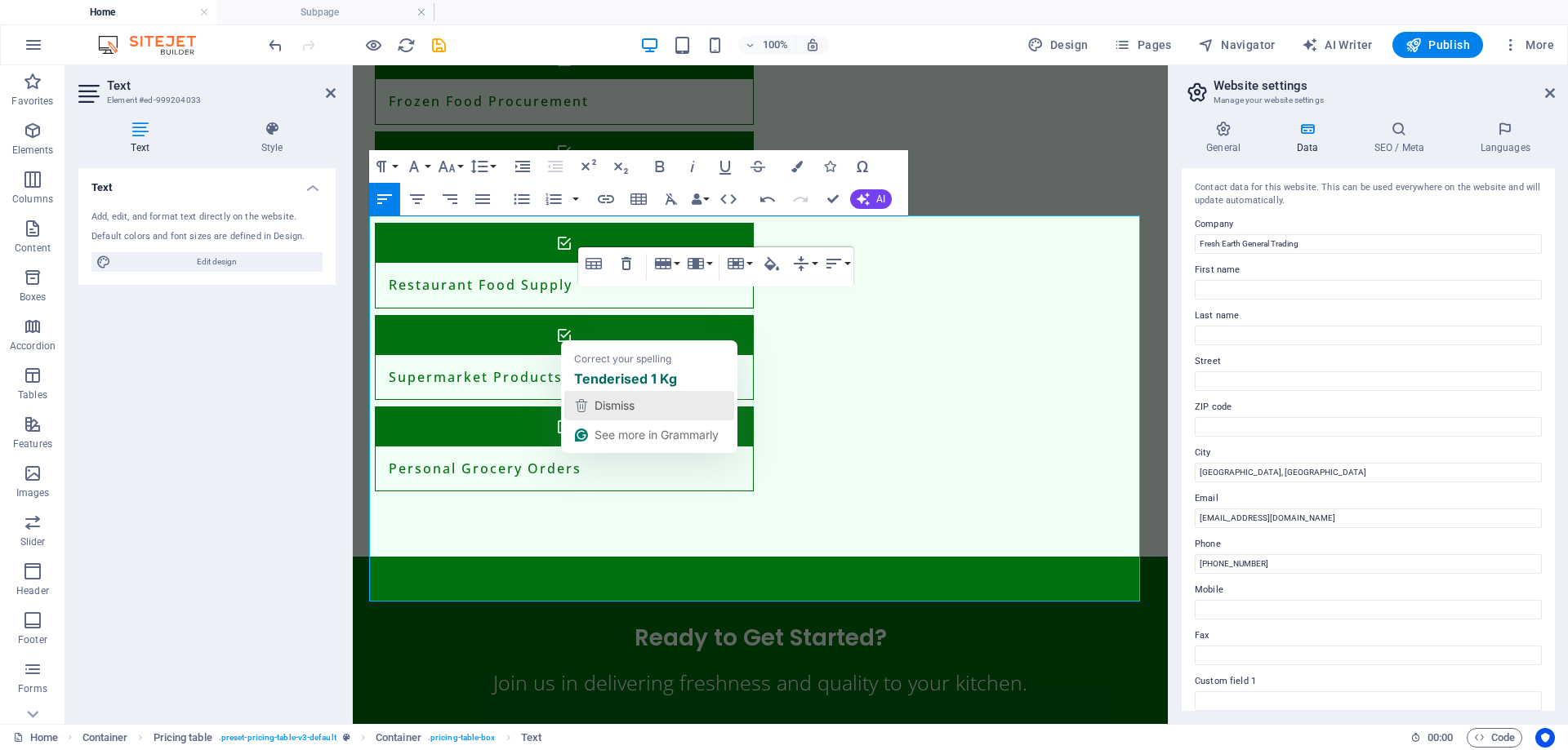
drag, startPoint x: 584, startPoint y: 397, endPoint x: 615, endPoint y: 397, distance: 31.0
click at [589, 397] on div "Dismiss" at bounding box center [649, 406] width 155 height 24
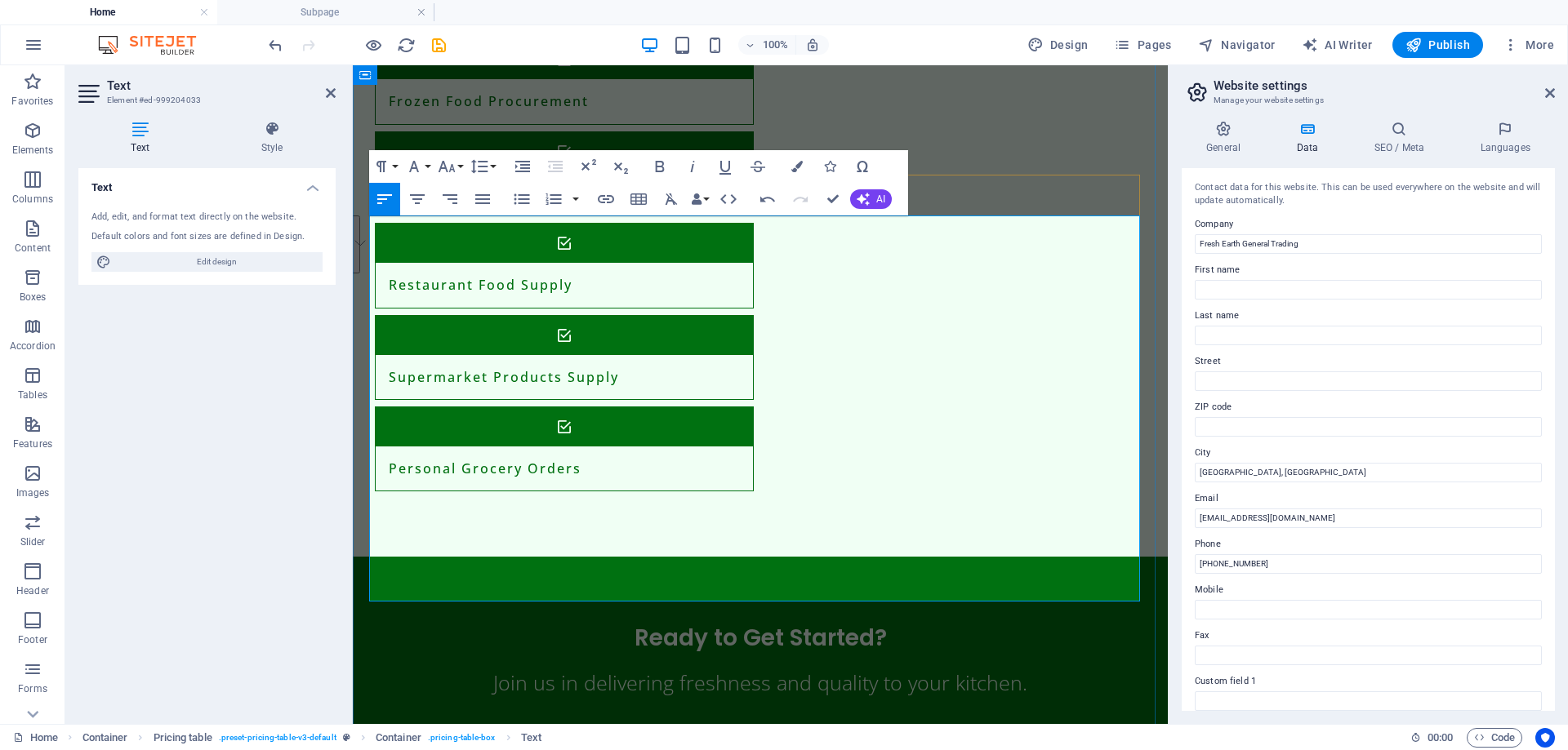
drag, startPoint x: 910, startPoint y: 403, endPoint x: 381, endPoint y: 374, distance: 529.8
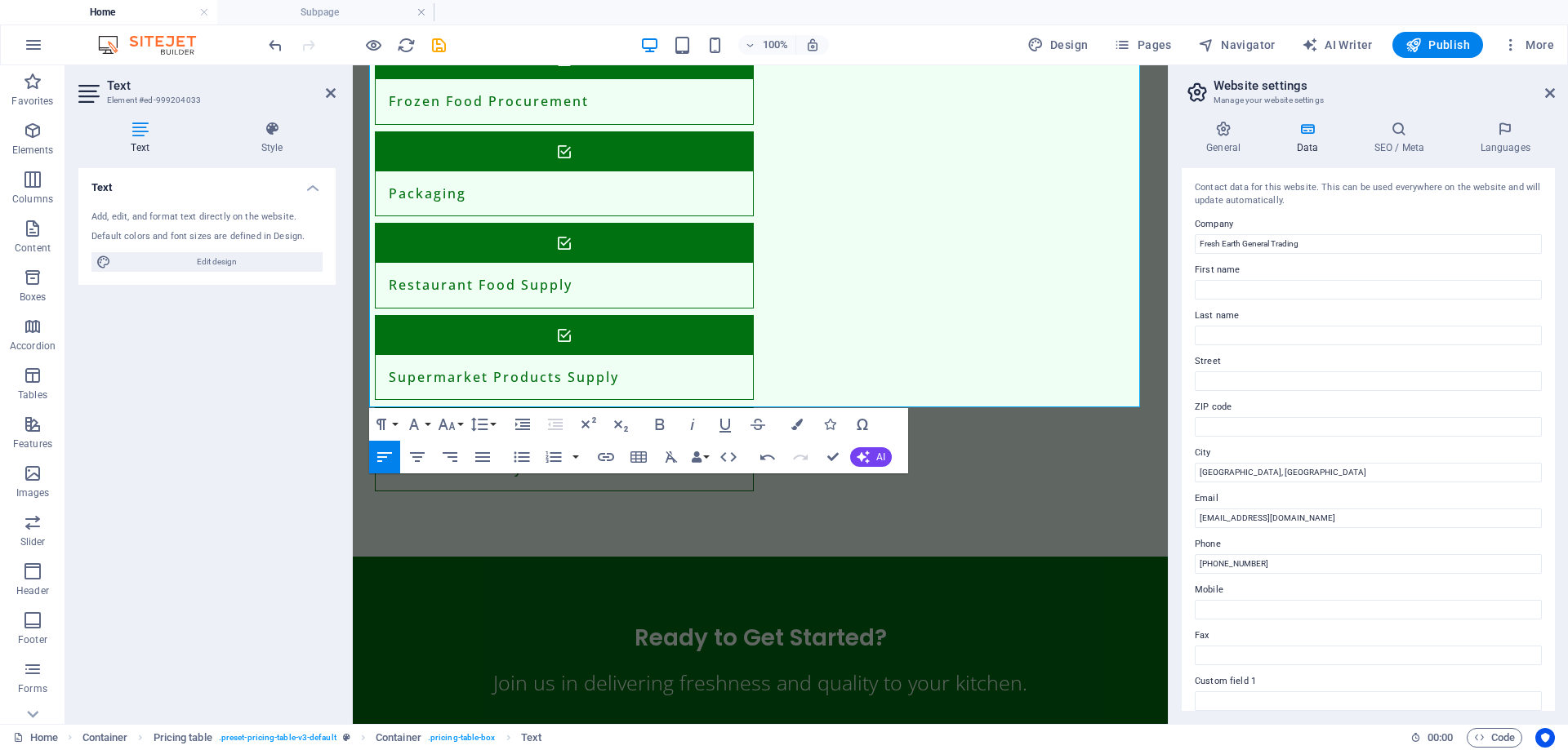
scroll to position [1525, 0]
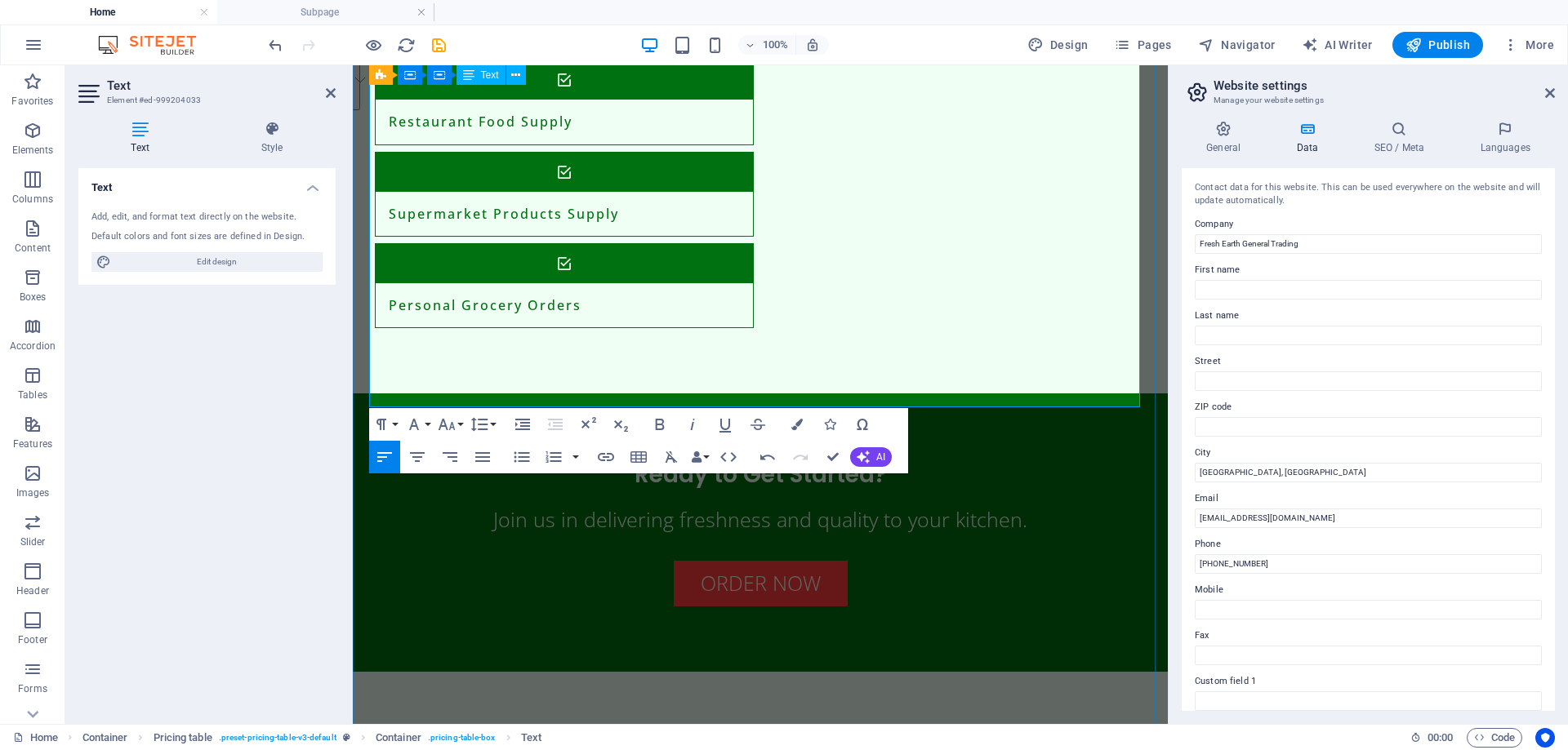
drag, startPoint x: 878, startPoint y: 279, endPoint x: 381, endPoint y: 243, distance: 498.3
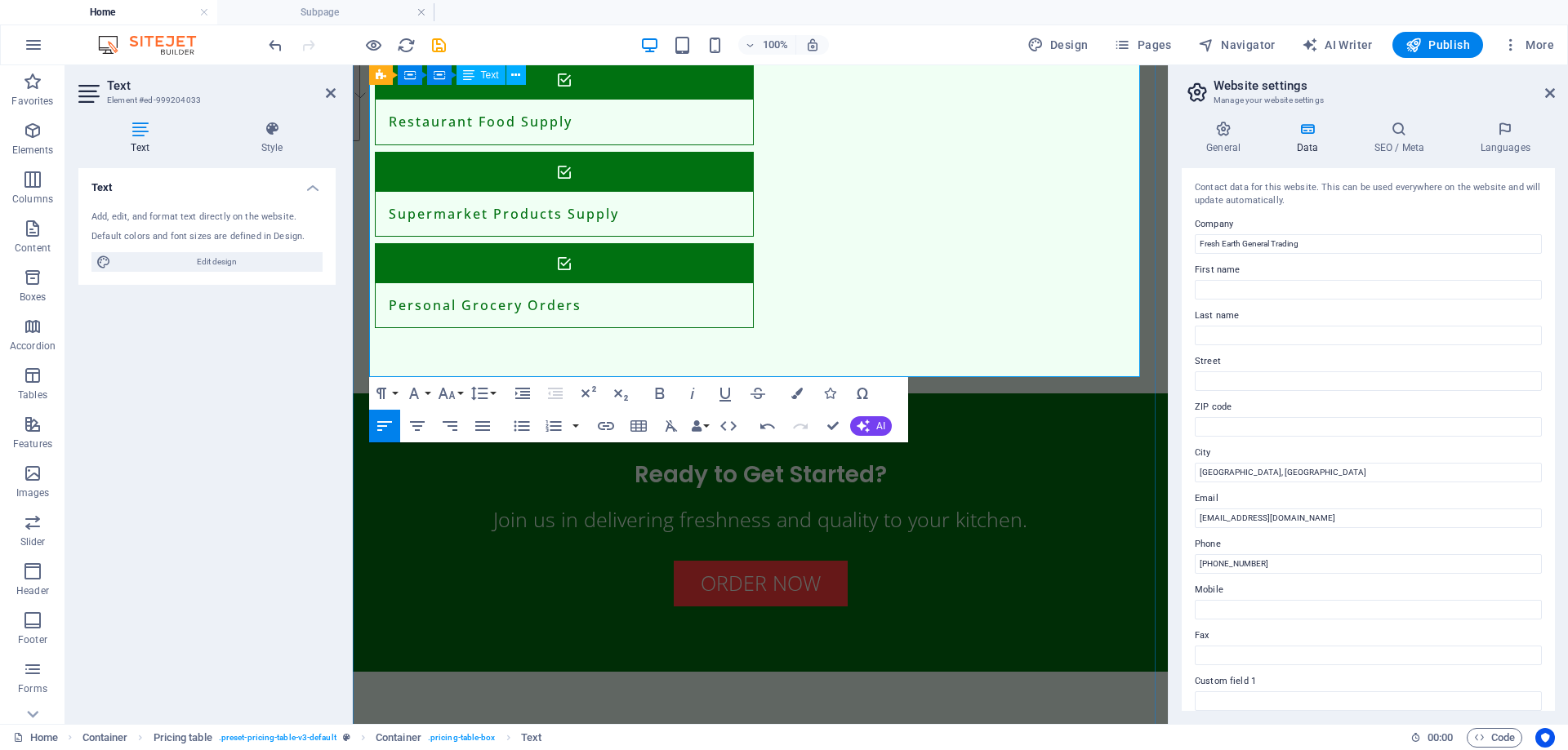
drag, startPoint x: 477, startPoint y: 356, endPoint x: 371, endPoint y: 300, distance: 119.9
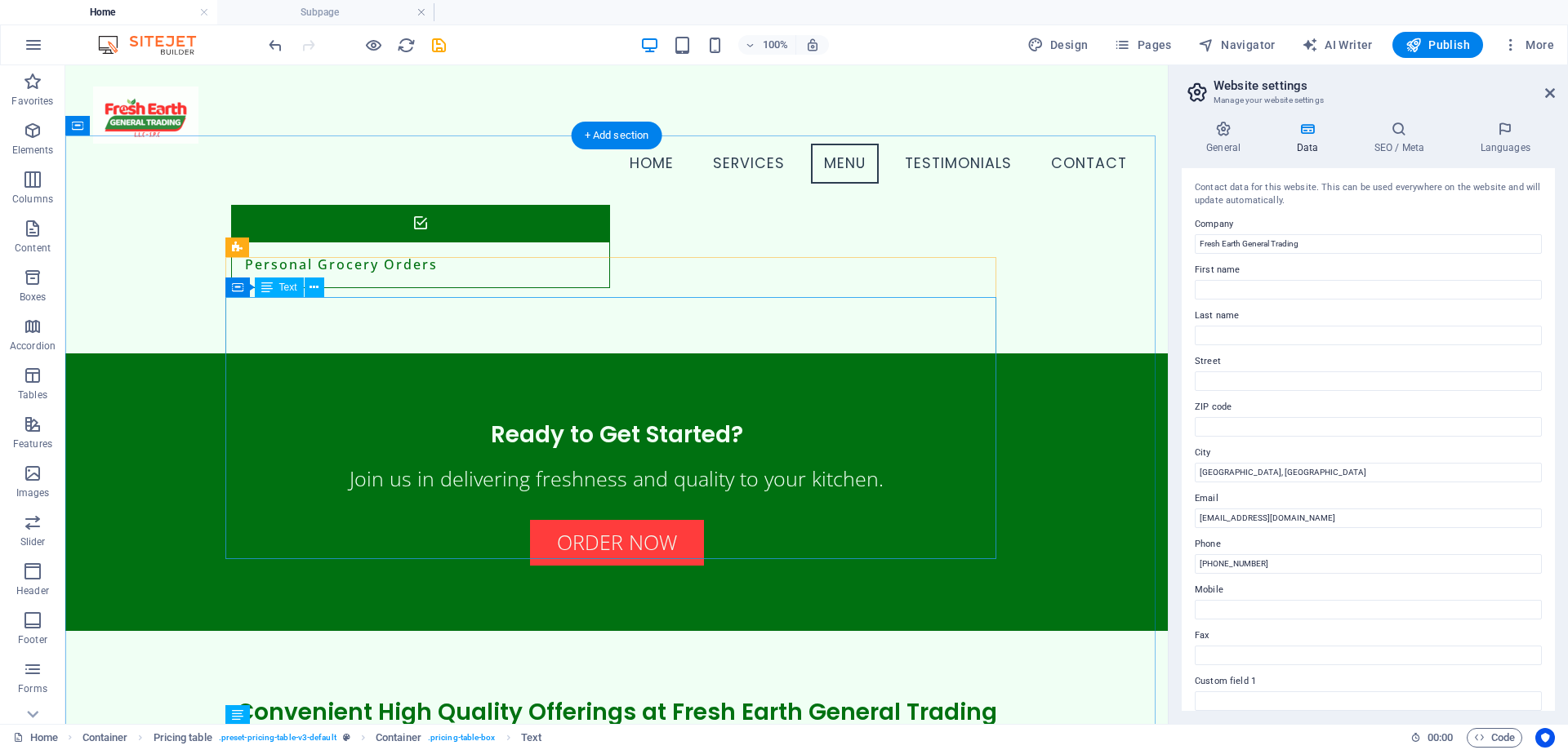
scroll to position [1181, 0]
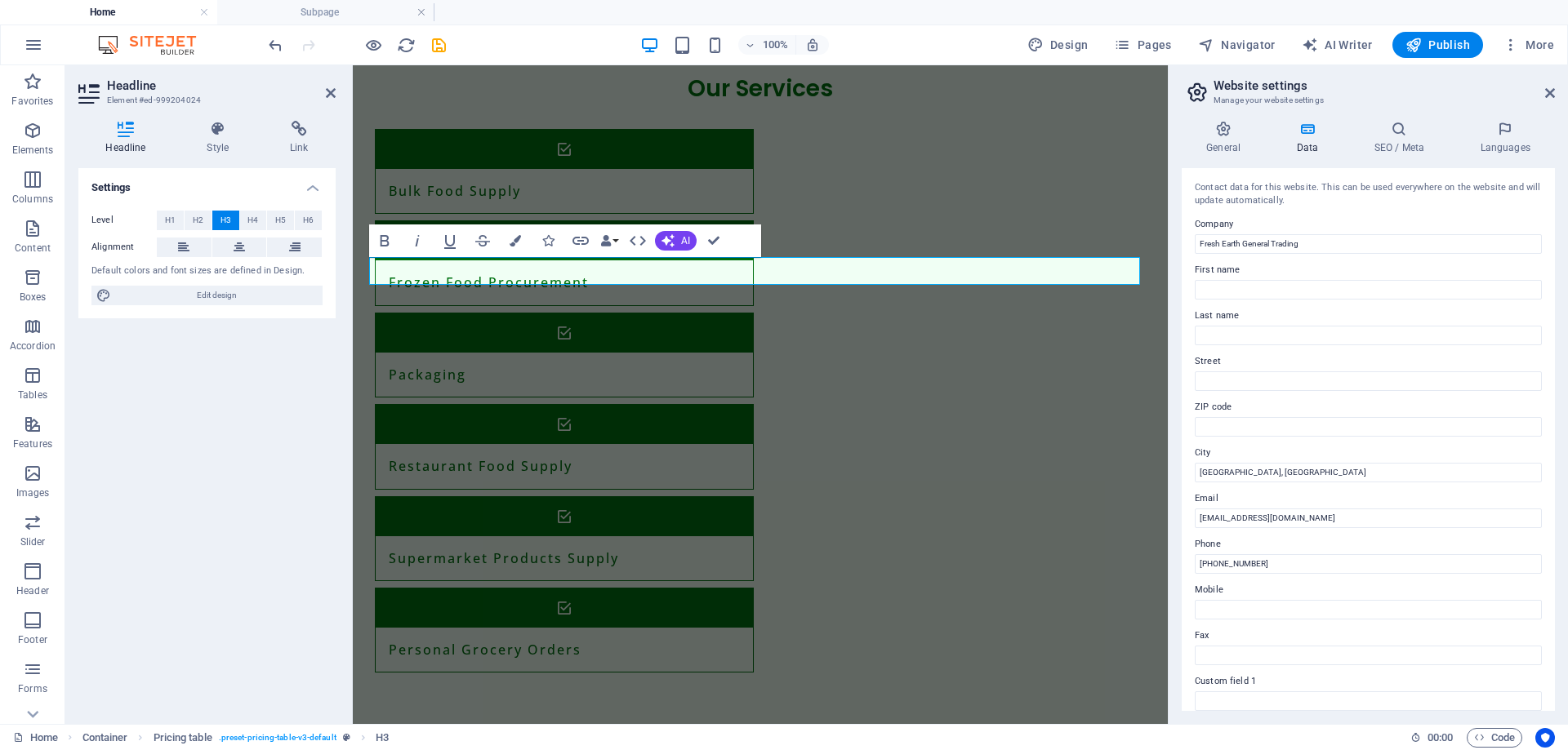
scroll to position [1279, 0]
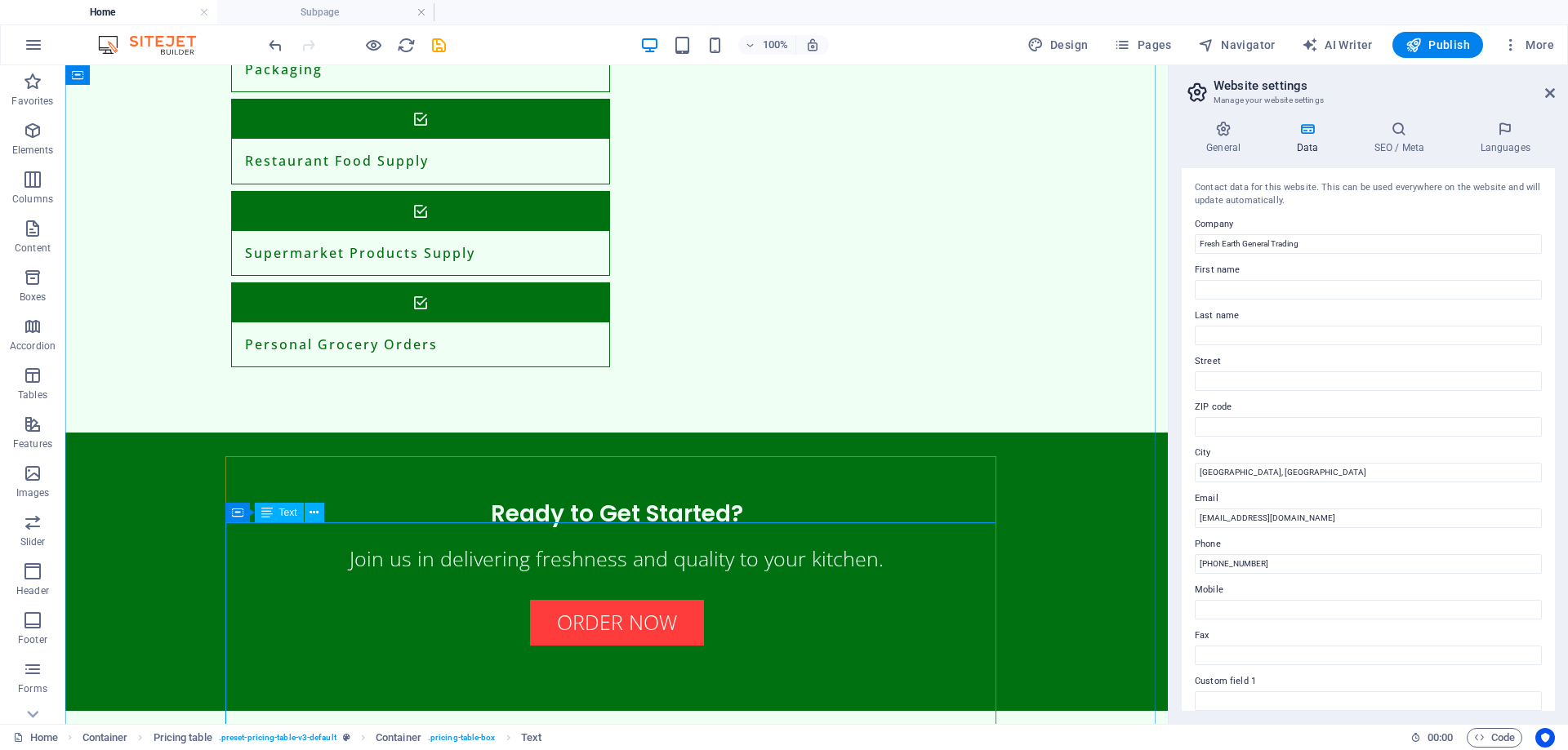
scroll to position [1524, 0]
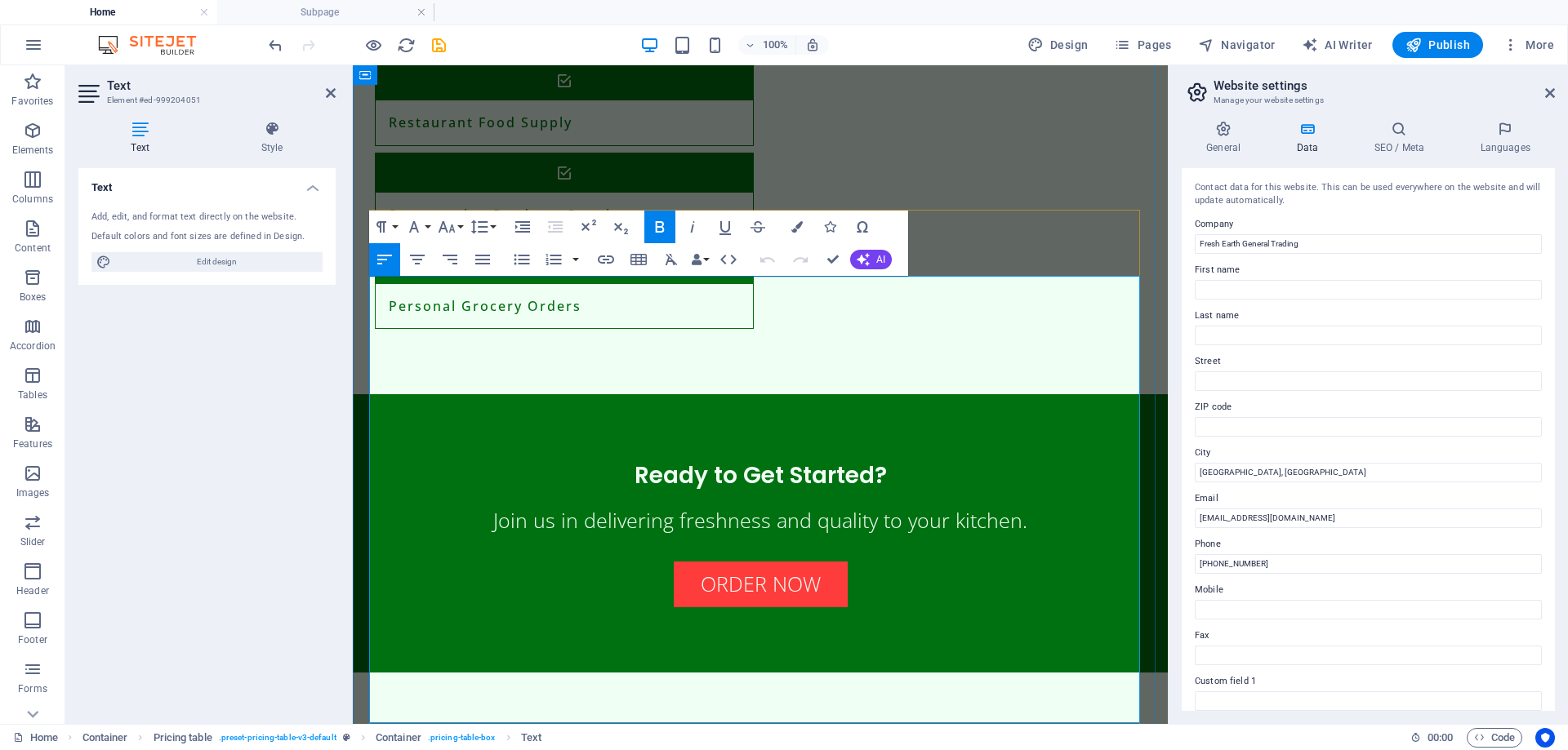
scroll to position [1630, 0]
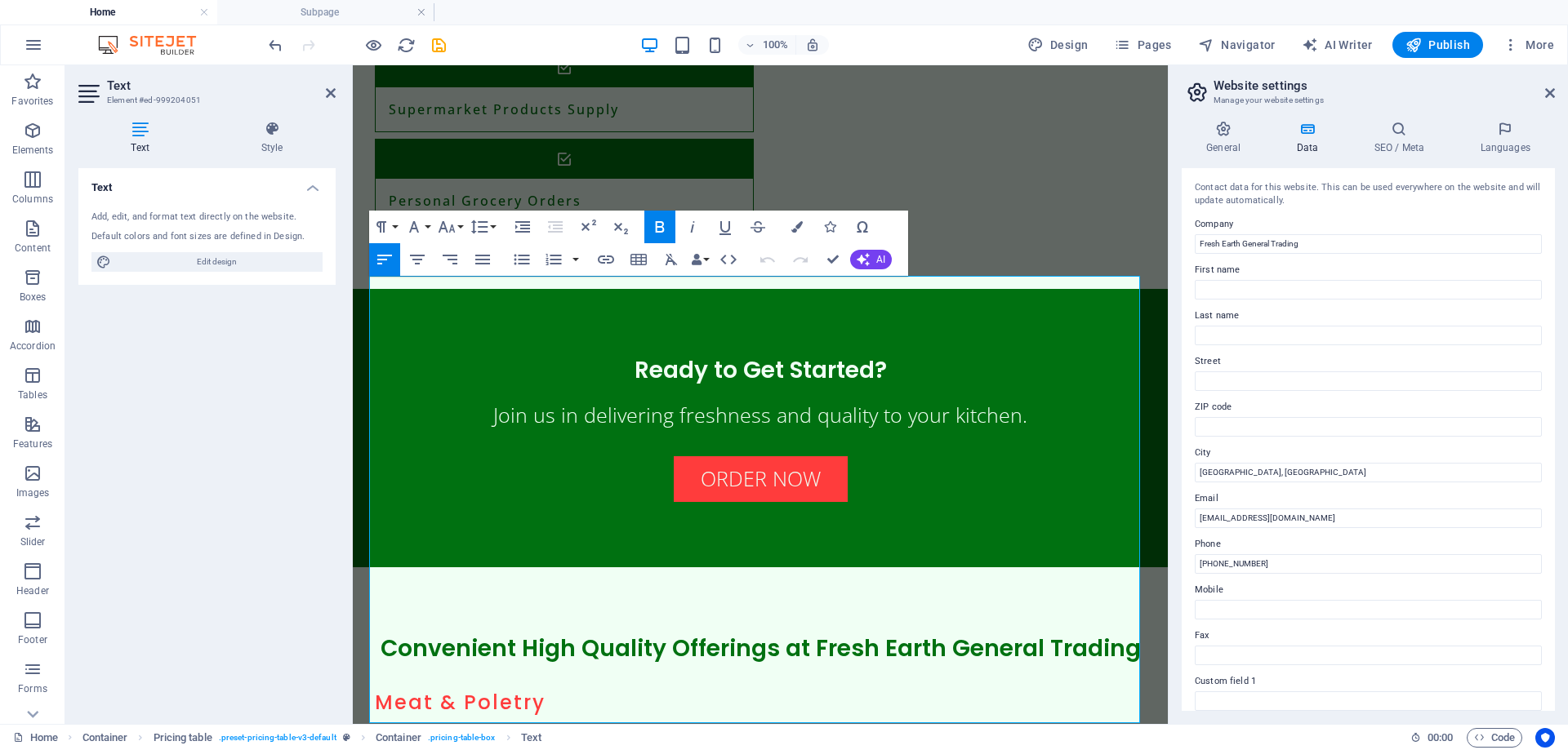
drag, startPoint x: 1029, startPoint y: 330, endPoint x: 260, endPoint y: 310, distance: 769.3
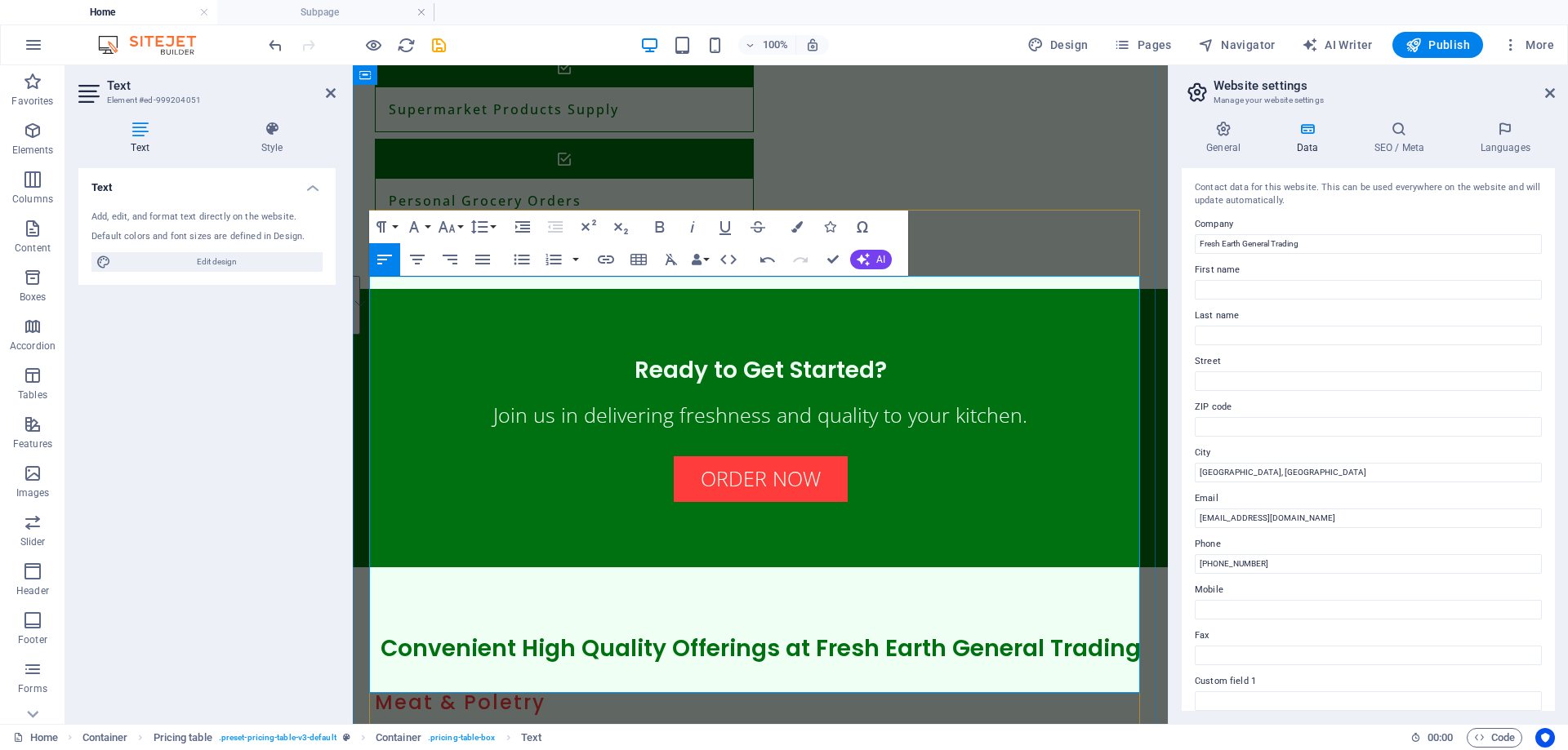
drag, startPoint x: 867, startPoint y: 378, endPoint x: 374, endPoint y: 351, distance: 493.7
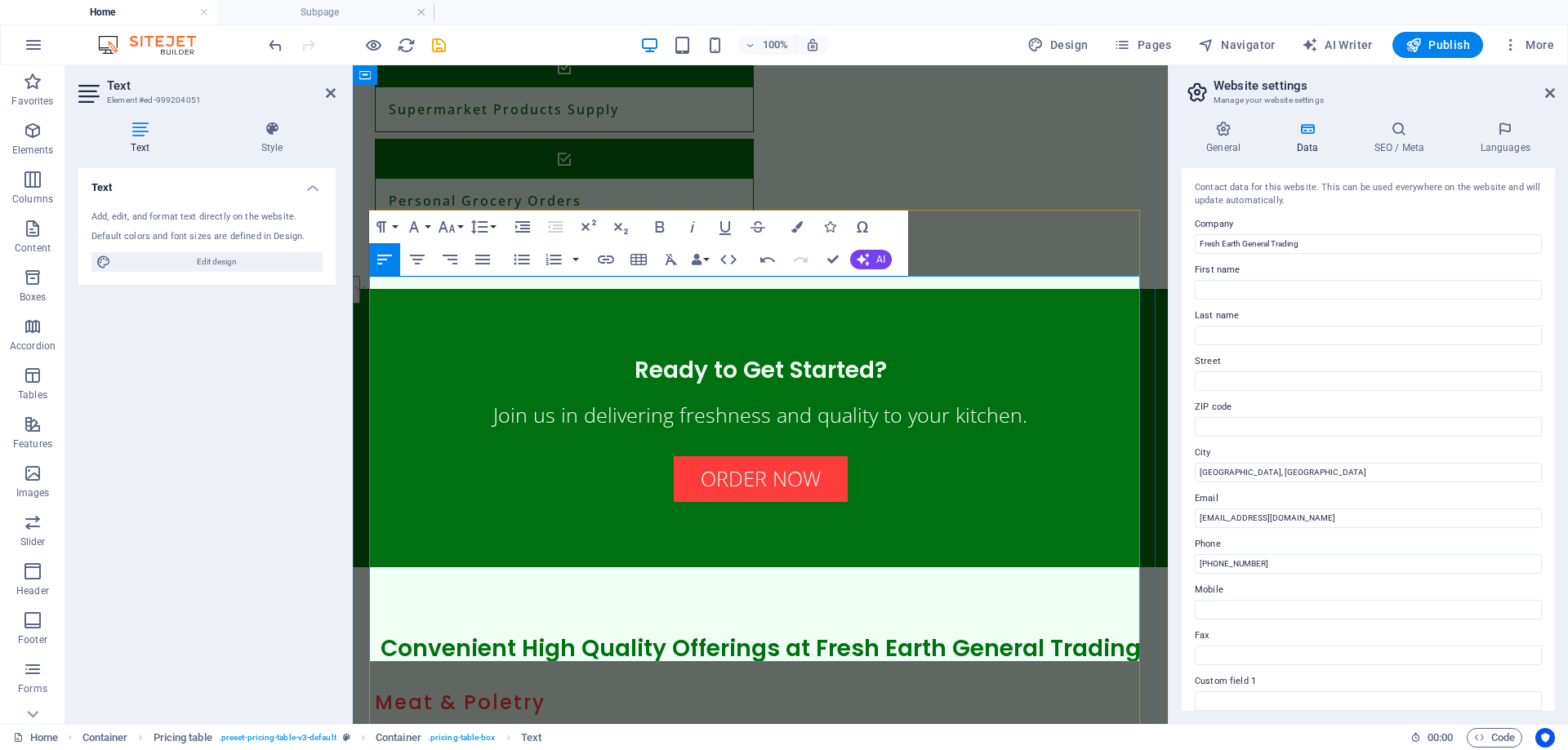
drag, startPoint x: 928, startPoint y: 417, endPoint x: 984, endPoint y: 411, distance: 56.3
drag, startPoint x: 960, startPoint y: 420, endPoint x: 377, endPoint y: 381, distance: 584.3
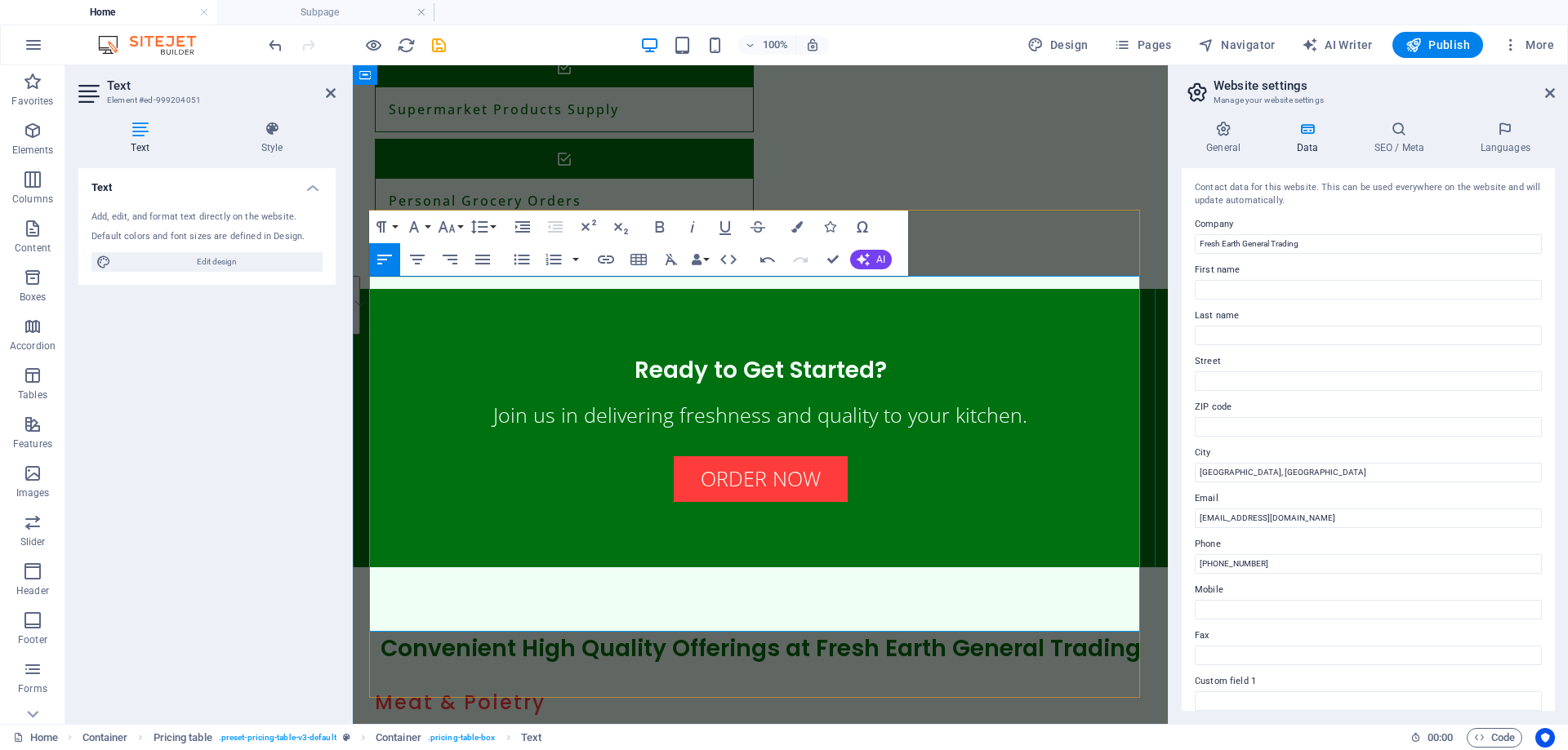
drag, startPoint x: 860, startPoint y: 468, endPoint x: 384, endPoint y: 426, distance: 477.8
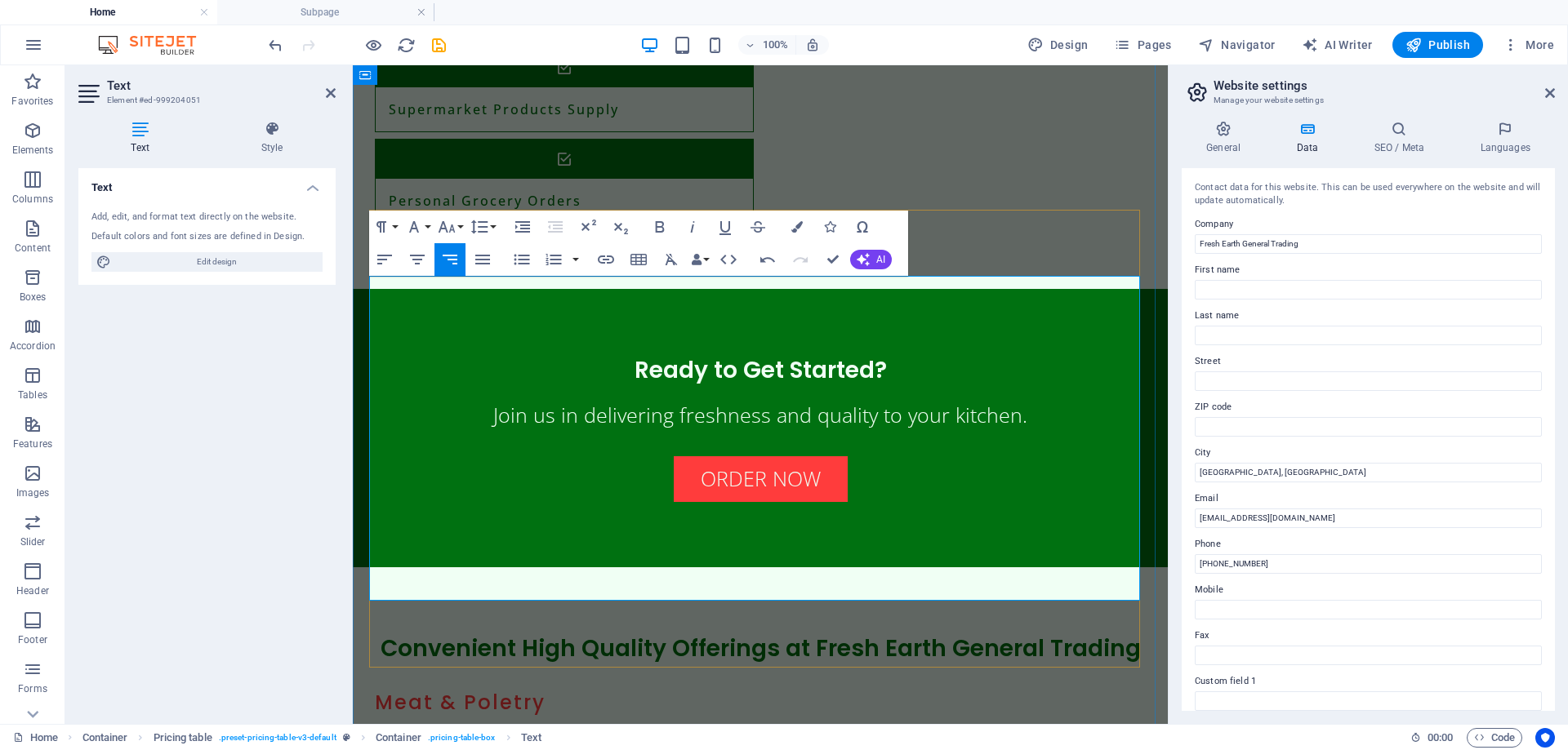
drag, startPoint x: 461, startPoint y: 429, endPoint x: 362, endPoint y: 429, distance: 99.0
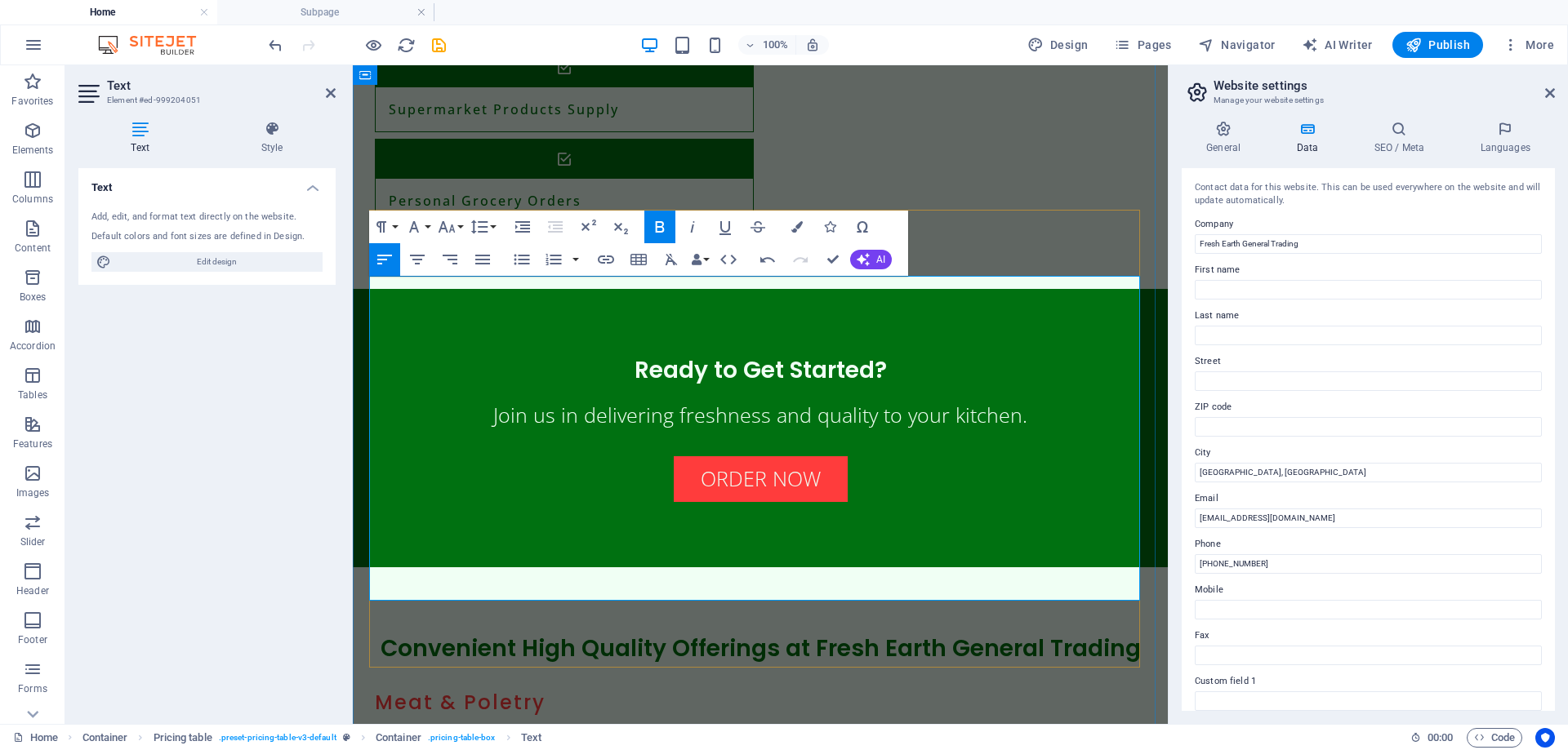
drag, startPoint x: 779, startPoint y: 509, endPoint x: 375, endPoint y: 467, distance: 406.2
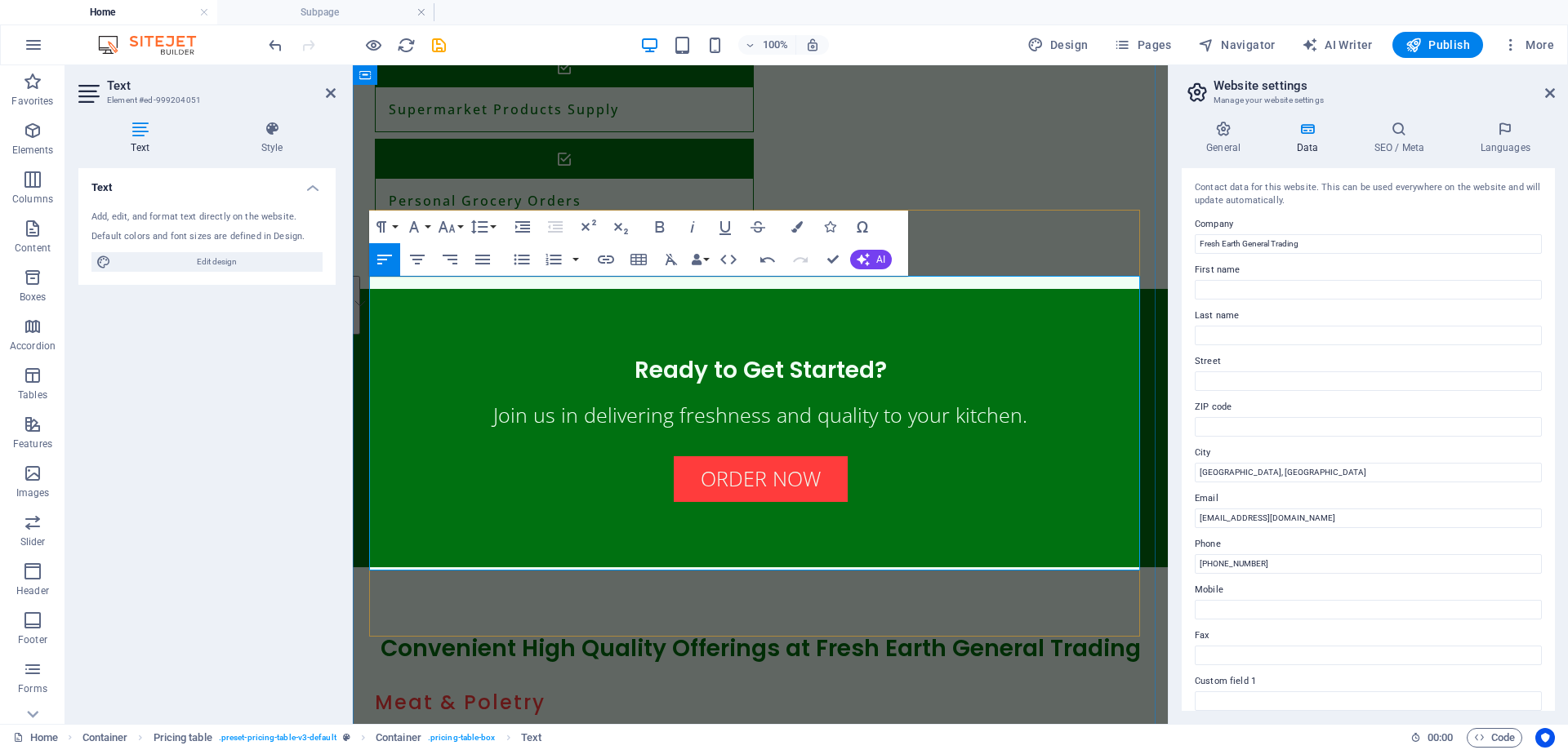
drag, startPoint x: 776, startPoint y: 545, endPoint x: 380, endPoint y: 507, distance: 397.8
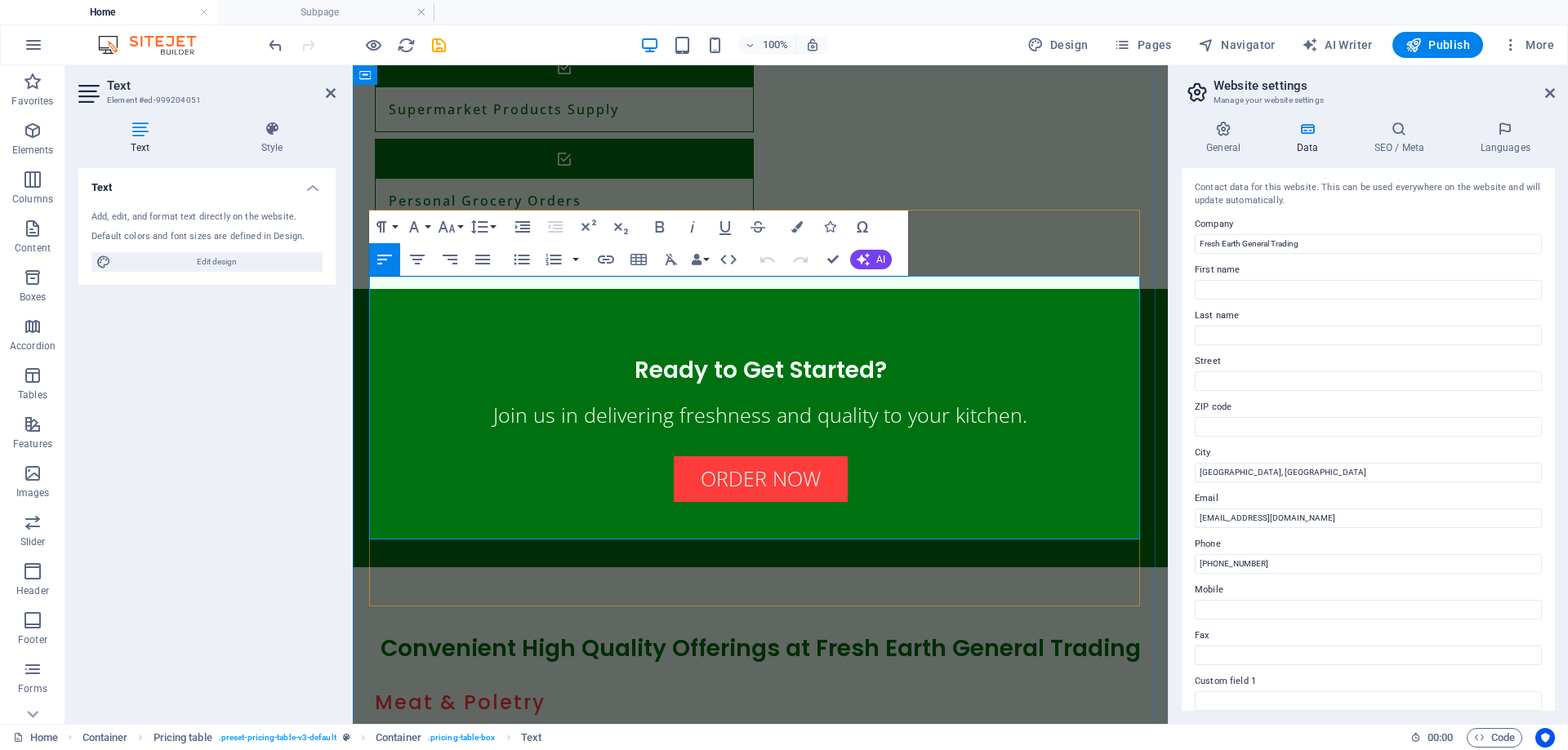
click at [1390, 288] on input "First name" at bounding box center [1368, 290] width 347 height 19
type input "a"
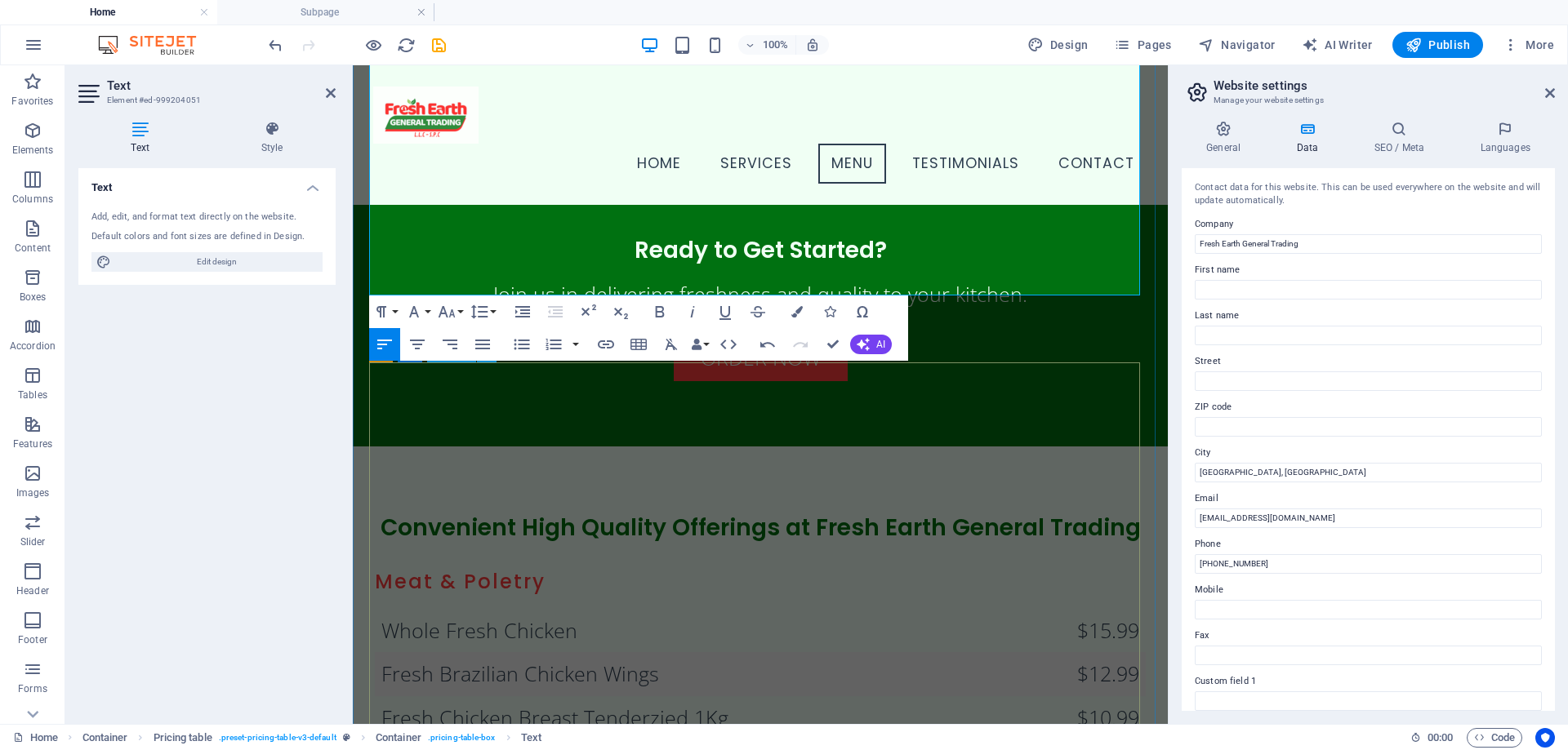
scroll to position [1694, 0]
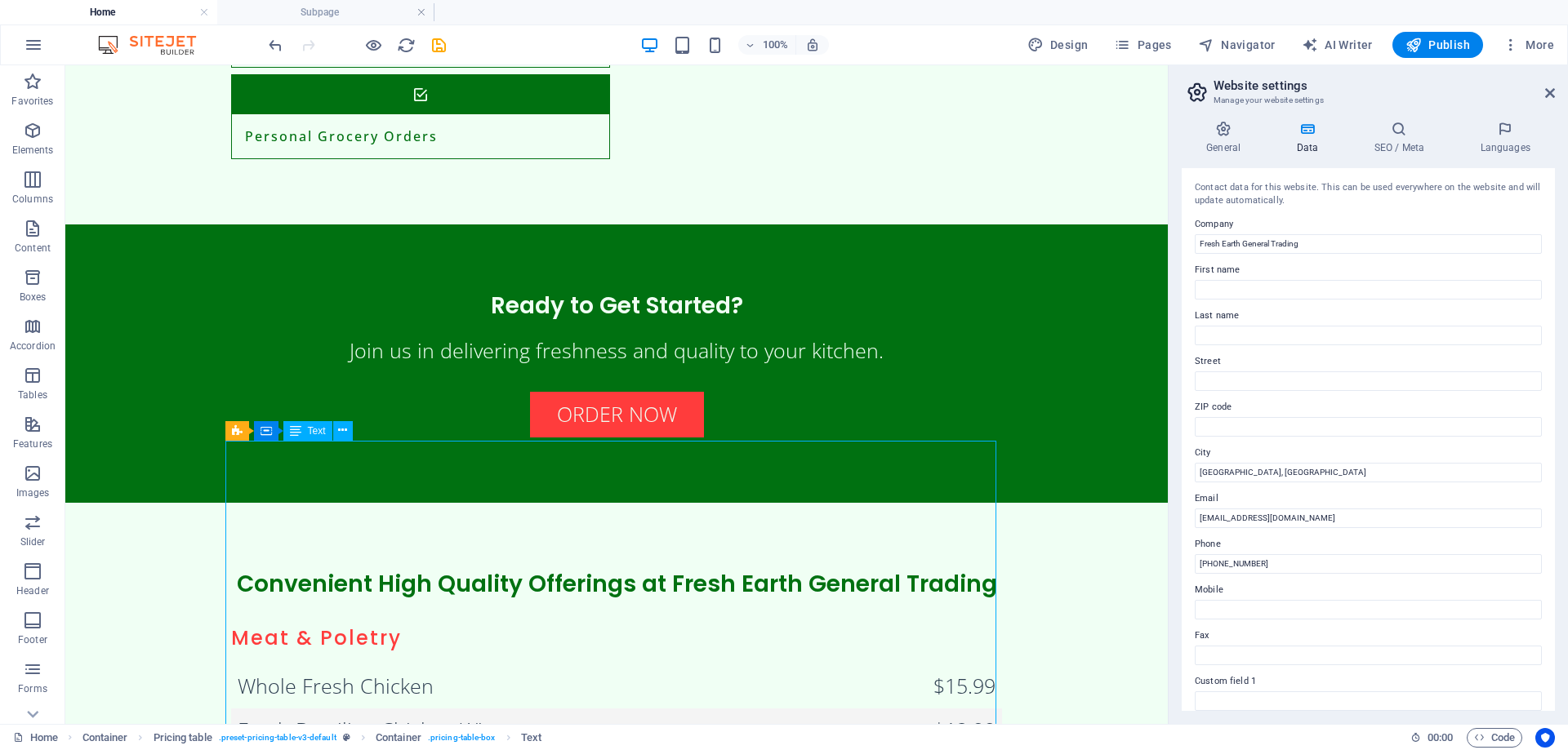
scroll to position [1794, 0]
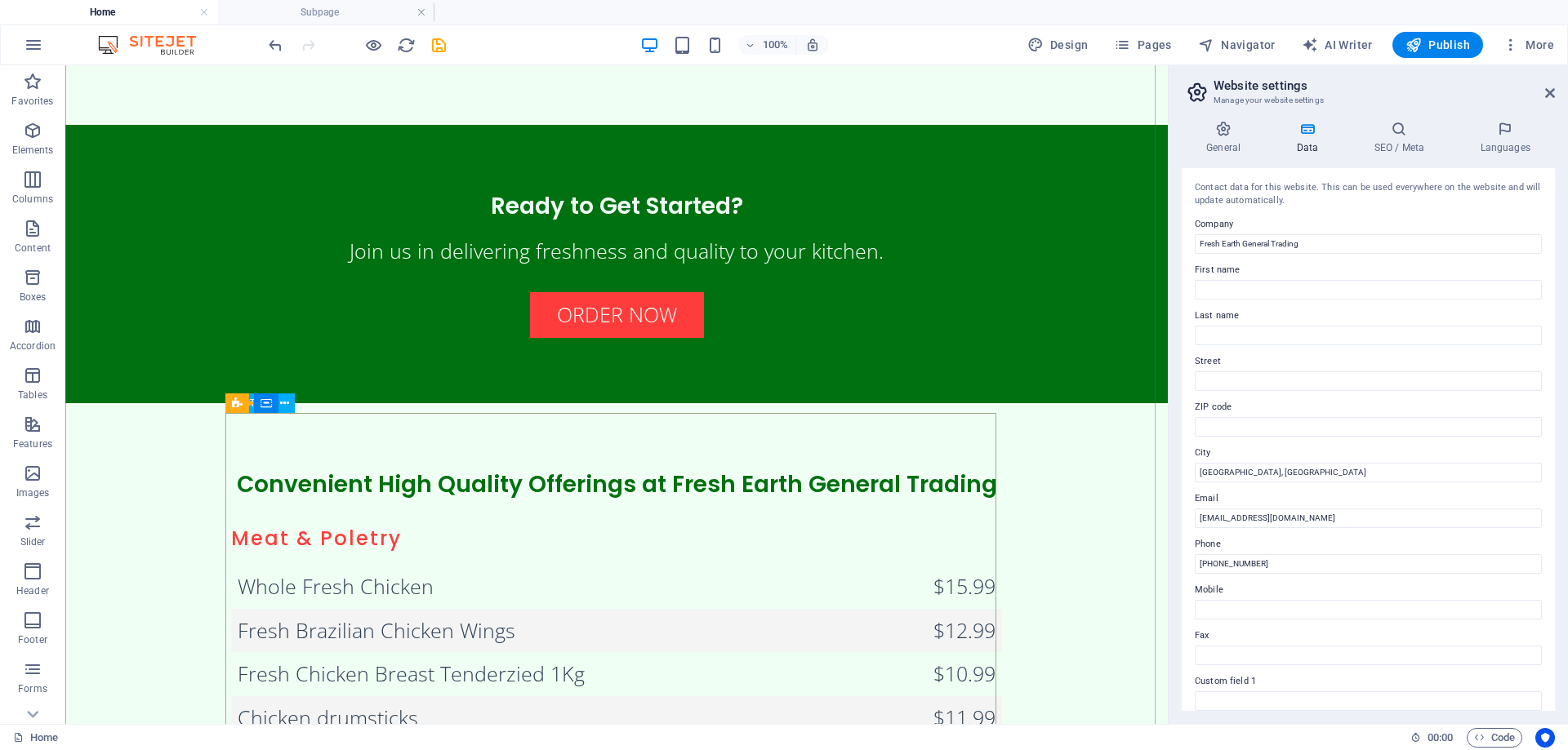
drag, startPoint x: 448, startPoint y: 441, endPoint x: 369, endPoint y: 451, distance: 79.6
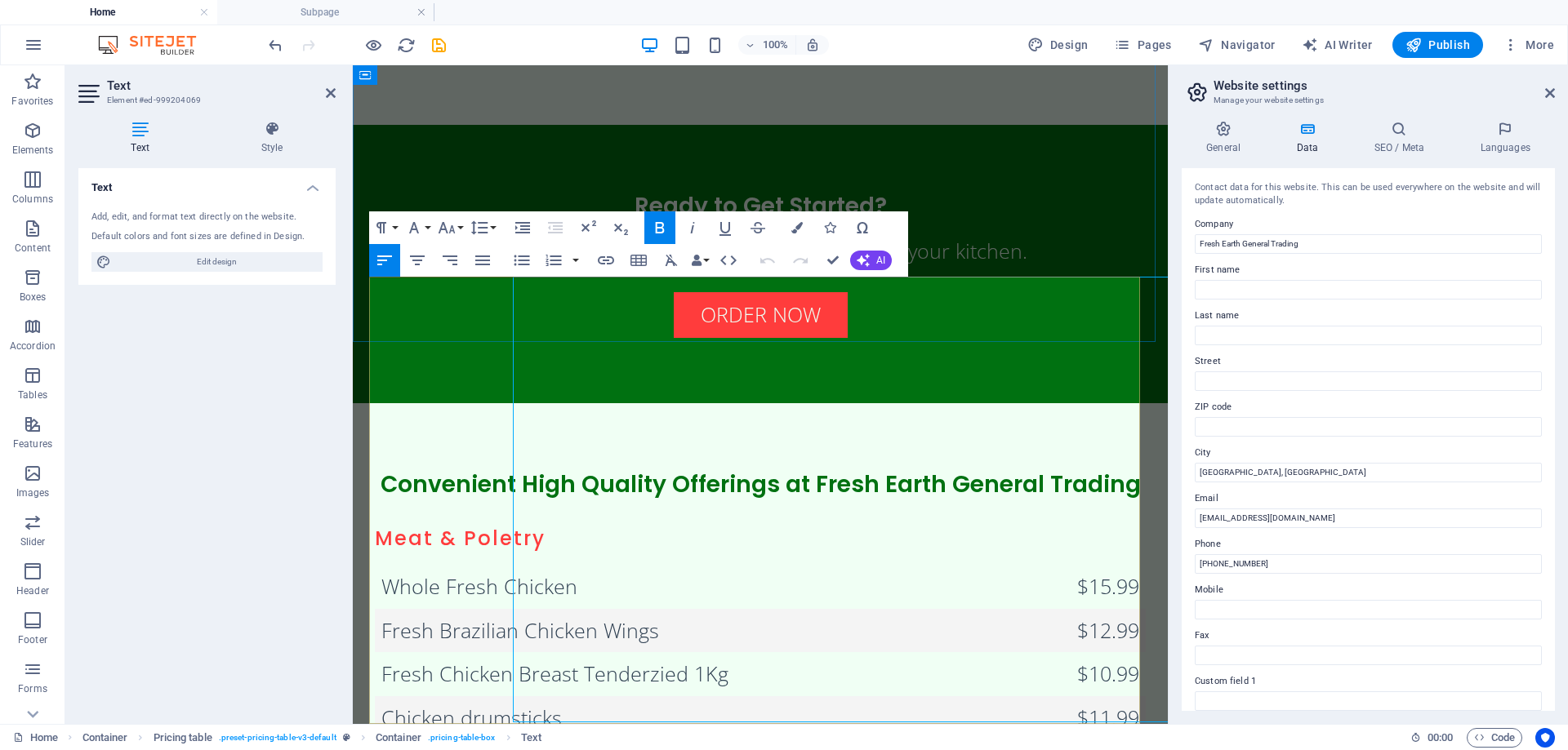
scroll to position [1930, 0]
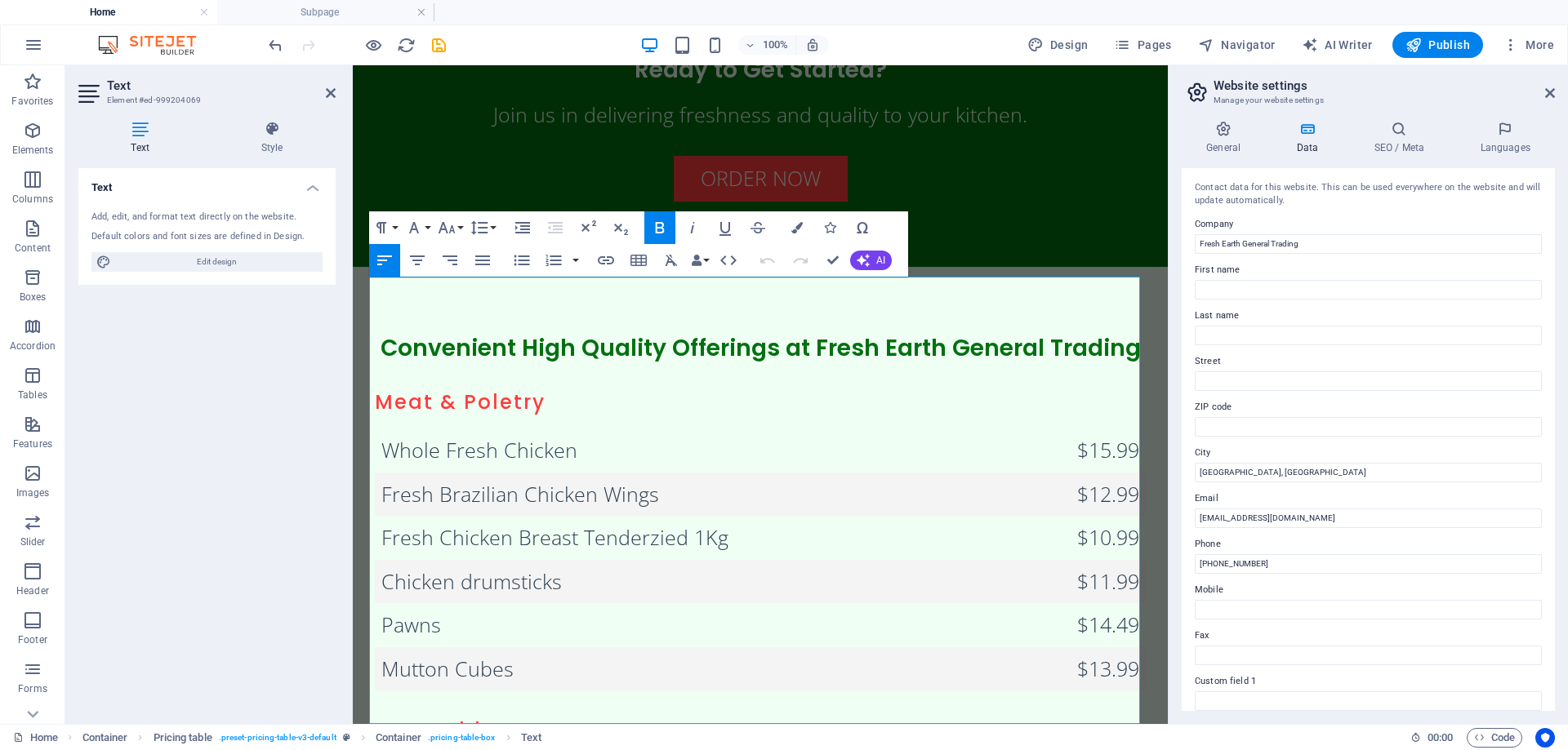
drag, startPoint x: 1008, startPoint y: 335, endPoint x: 663, endPoint y: 380, distance: 347.9
click at [353, 315] on html "Skip to main content Menu Home Services Menu Testimonials Contact Welcome to Fr…" at bounding box center [760, 552] width 815 height 4834
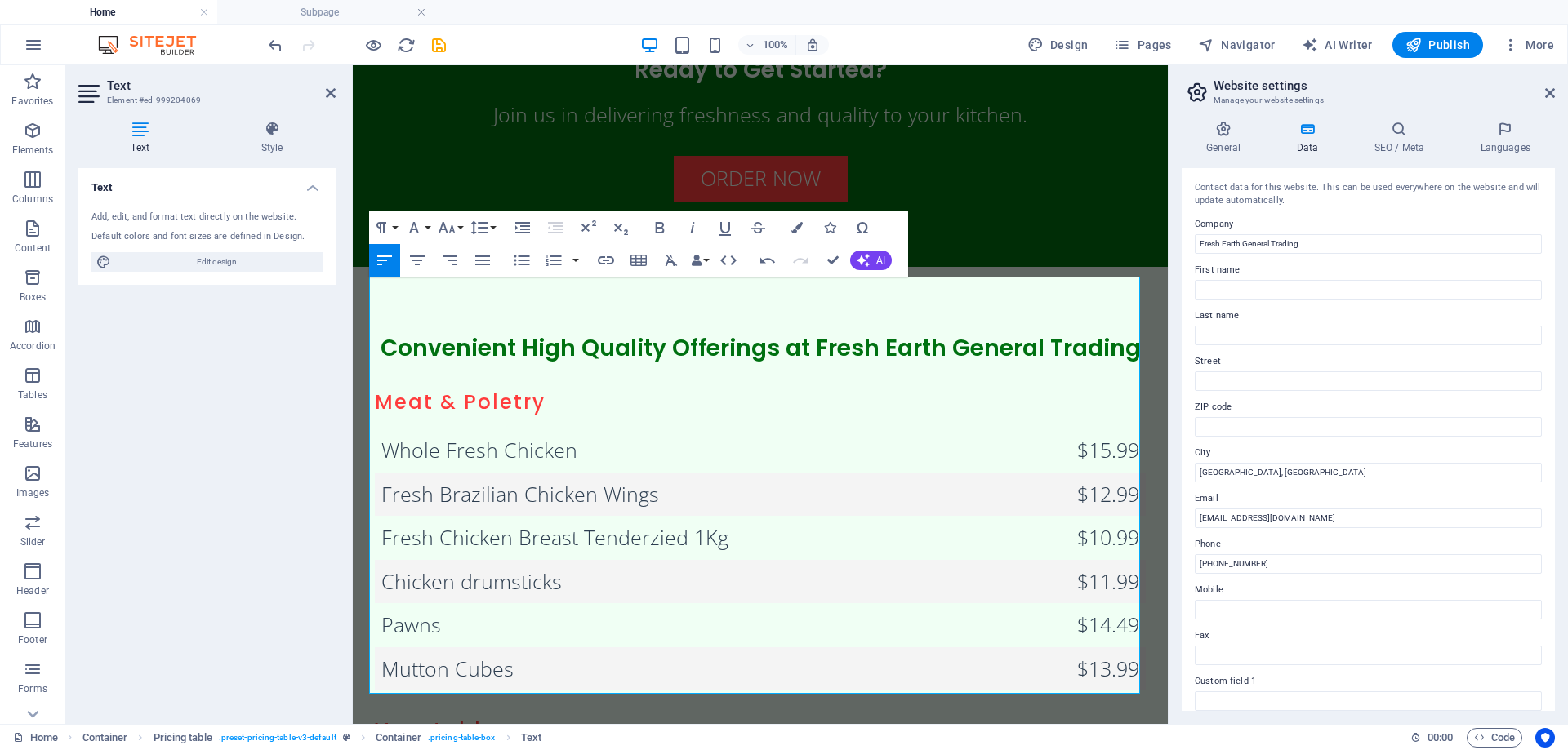
drag, startPoint x: 820, startPoint y: 379, endPoint x: 687, endPoint y: 409, distance: 136.3
click at [353, 343] on html "Skip to main content Menu Home Services Menu Testimonials Contact Welcome to Fr…" at bounding box center [760, 537] width 815 height 4804
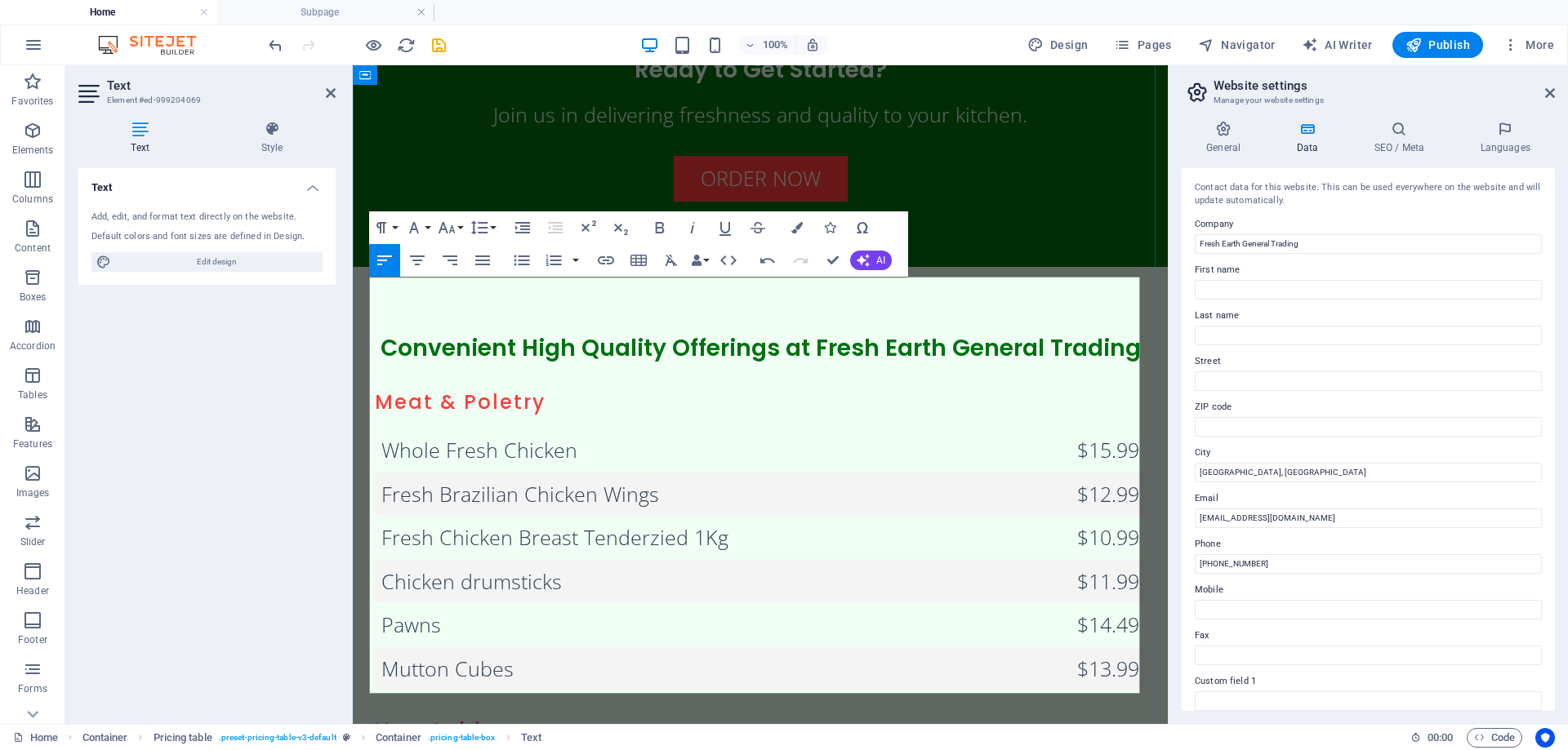
drag, startPoint x: 541, startPoint y: 373, endPoint x: 325, endPoint y: 351, distance: 217.1
click at [353, 351] on html "Skip to main content Menu Home Services Menu Testimonials Contact Welcome to Fr…" at bounding box center [760, 537] width 815 height 4804
click at [325, 351] on div "Text Add, edit, and format text directly on the website. Default colors and fon…" at bounding box center [207, 439] width 258 height 543
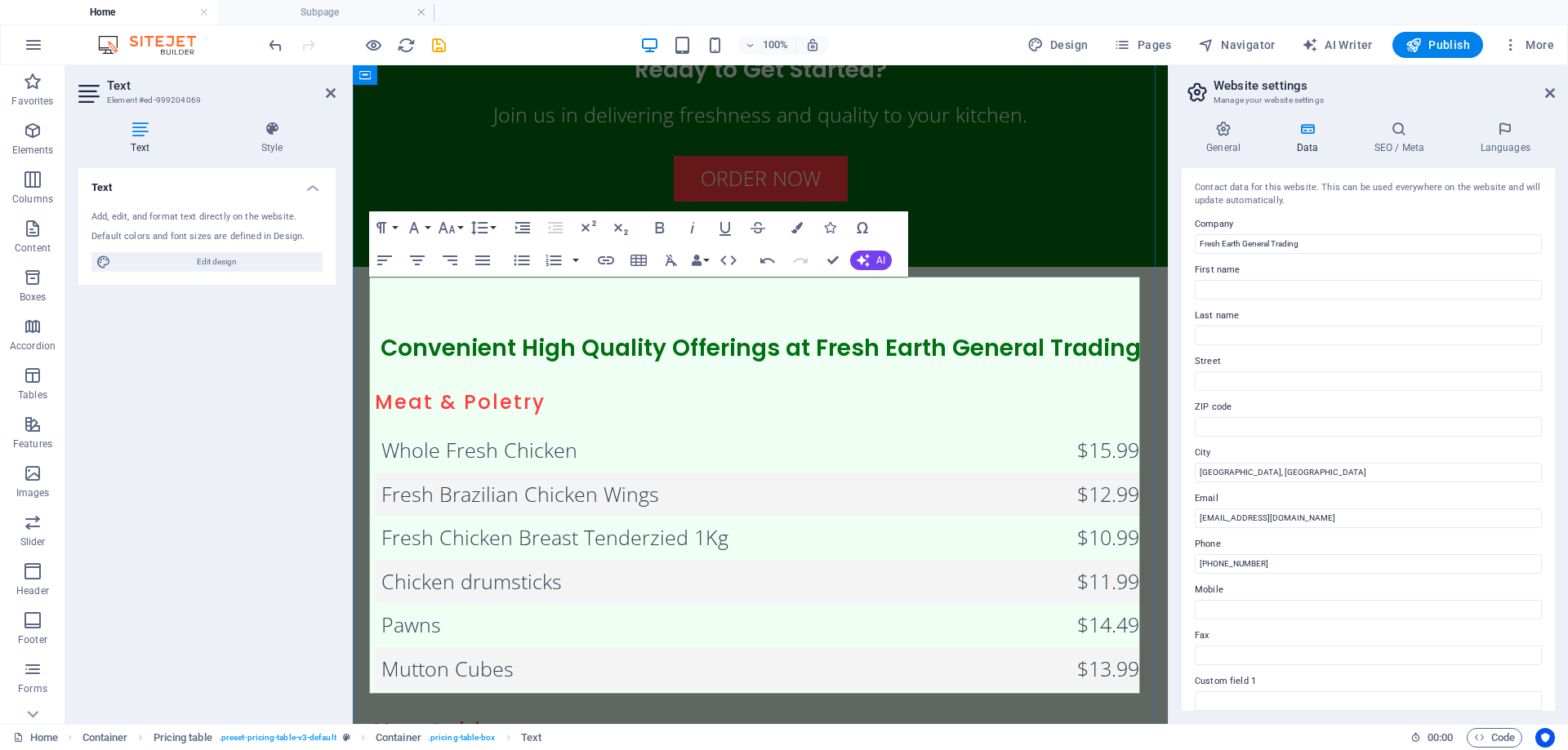
drag, startPoint x: 573, startPoint y: 353, endPoint x: 774, endPoint y: 357, distance: 201.0
drag, startPoint x: 804, startPoint y: 377, endPoint x: 381, endPoint y: 346, distance: 424.1
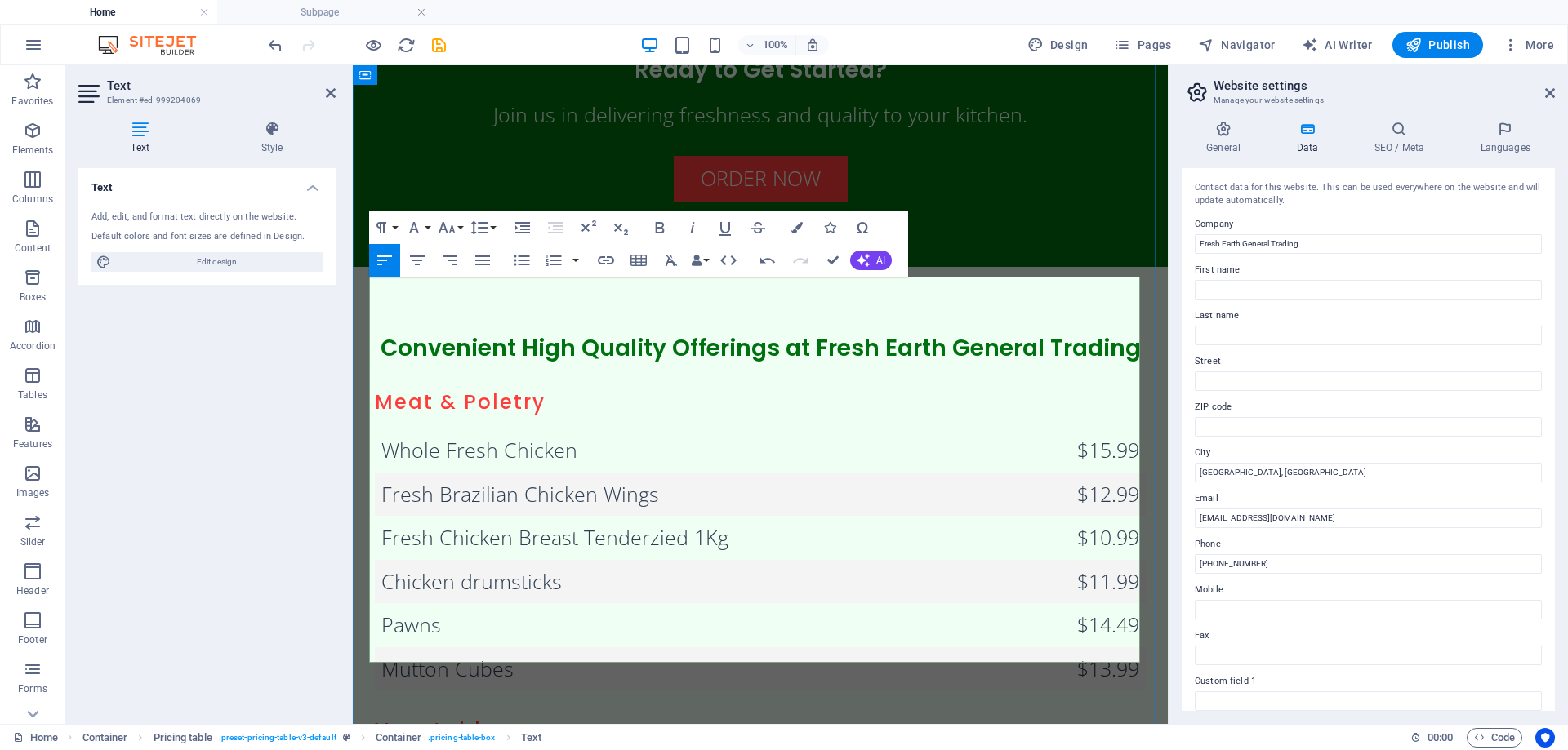
drag, startPoint x: 850, startPoint y: 415, endPoint x: 379, endPoint y: 386, distance: 471.9
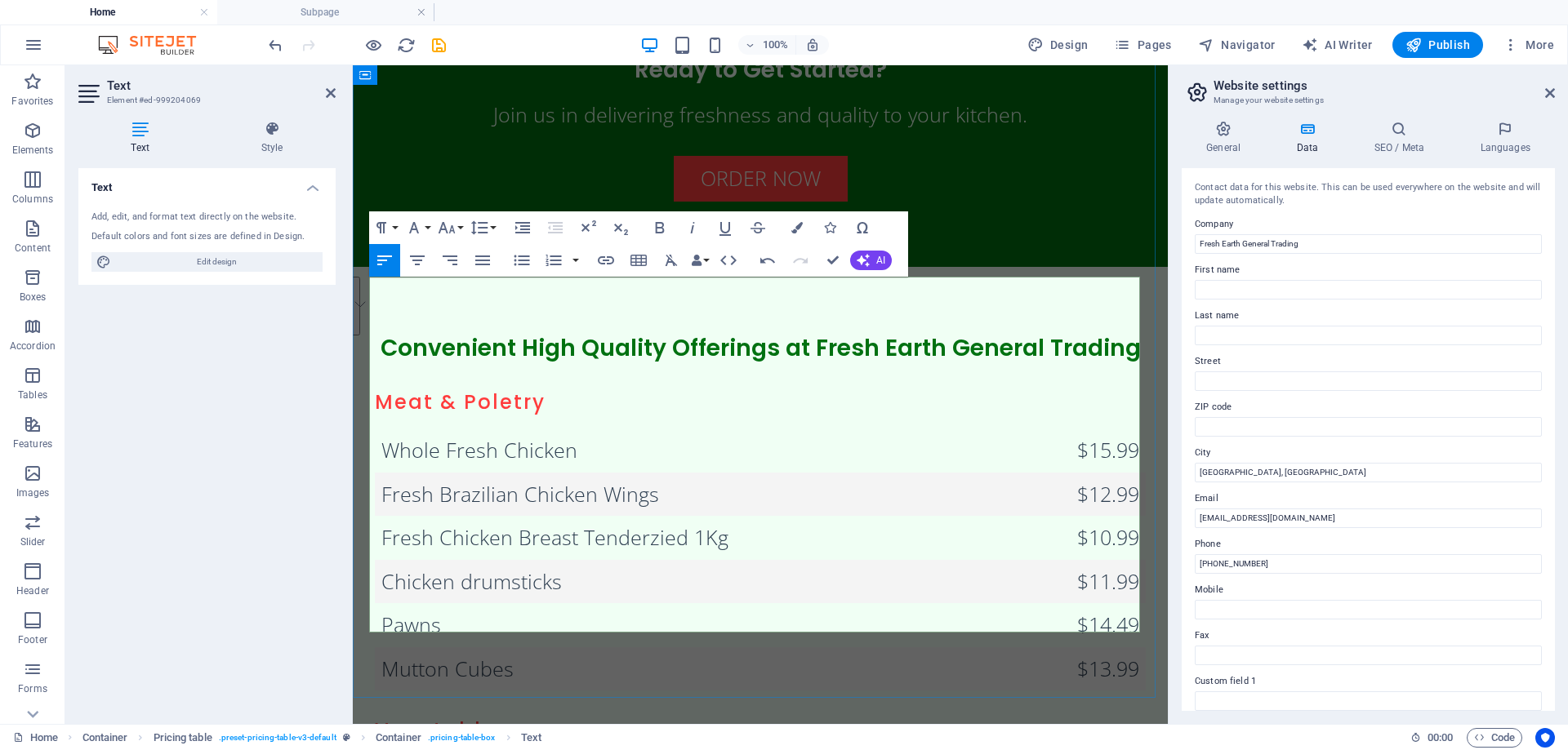
drag, startPoint x: 778, startPoint y: 461, endPoint x: 381, endPoint y: 425, distance: 398.6
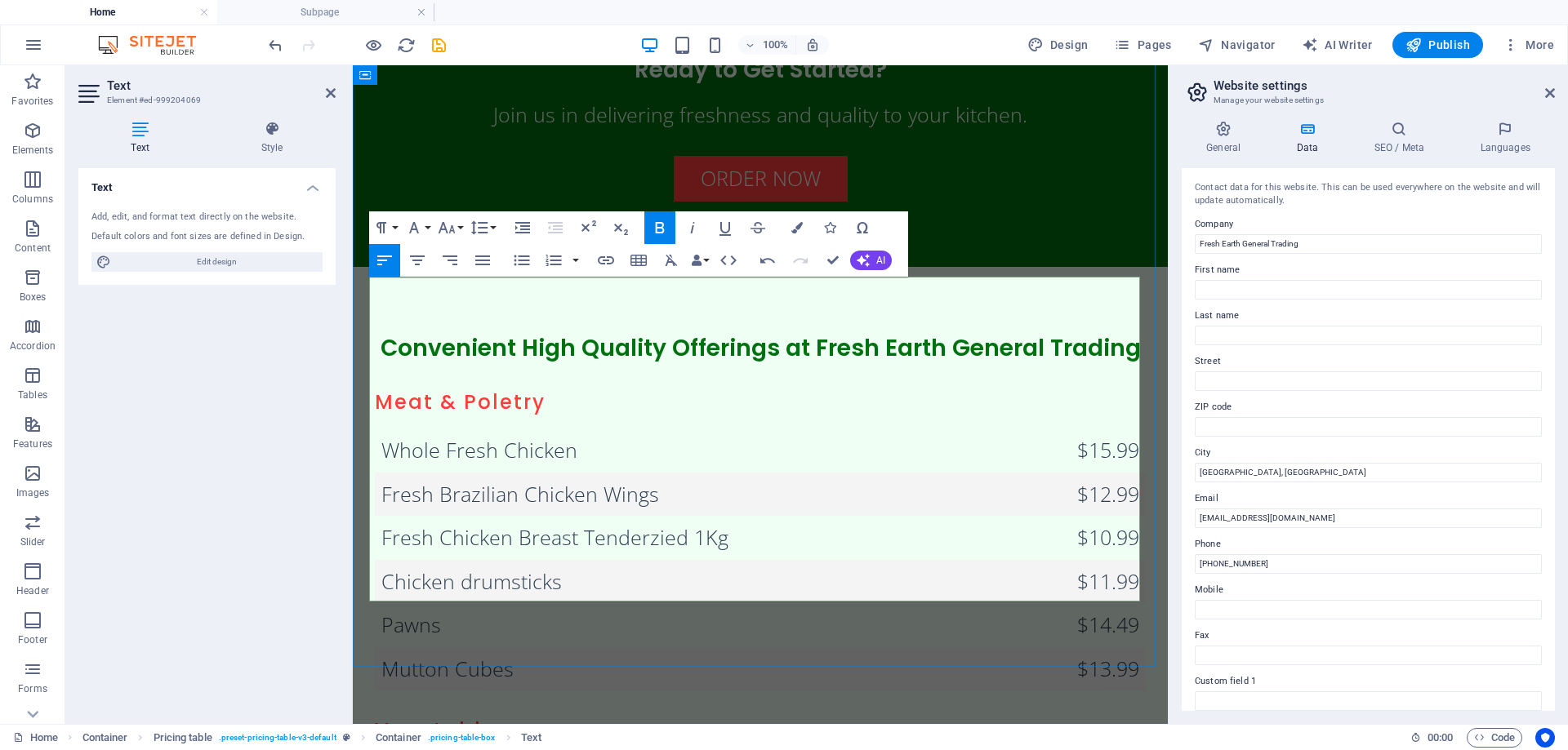
drag, startPoint x: 870, startPoint y: 501, endPoint x: 376, endPoint y: 468, distance: 495.1
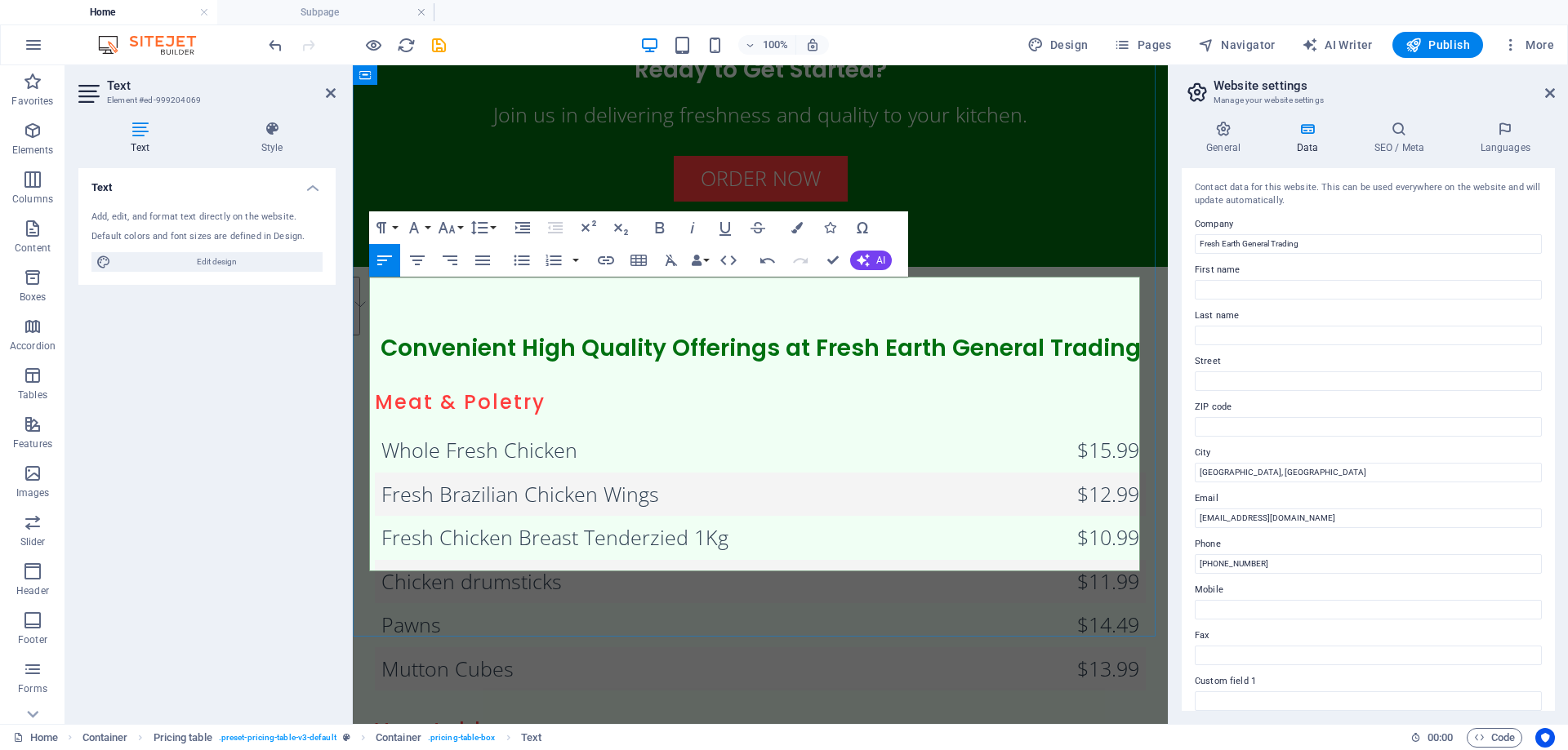
drag, startPoint x: 771, startPoint y: 556, endPoint x: 374, endPoint y: 513, distance: 399.3
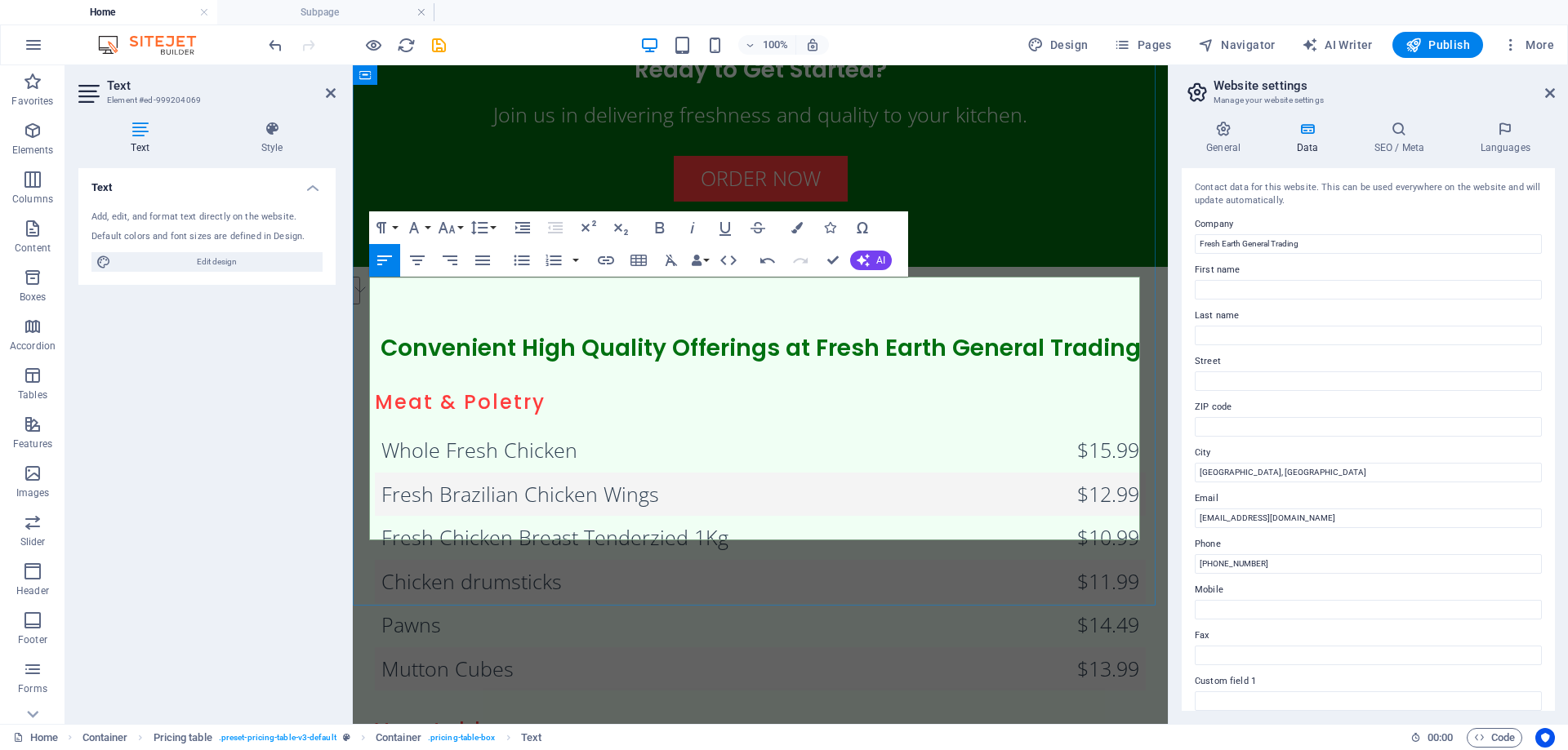
drag, startPoint x: 591, startPoint y: 421, endPoint x: 396, endPoint y: 424, distance: 195.0
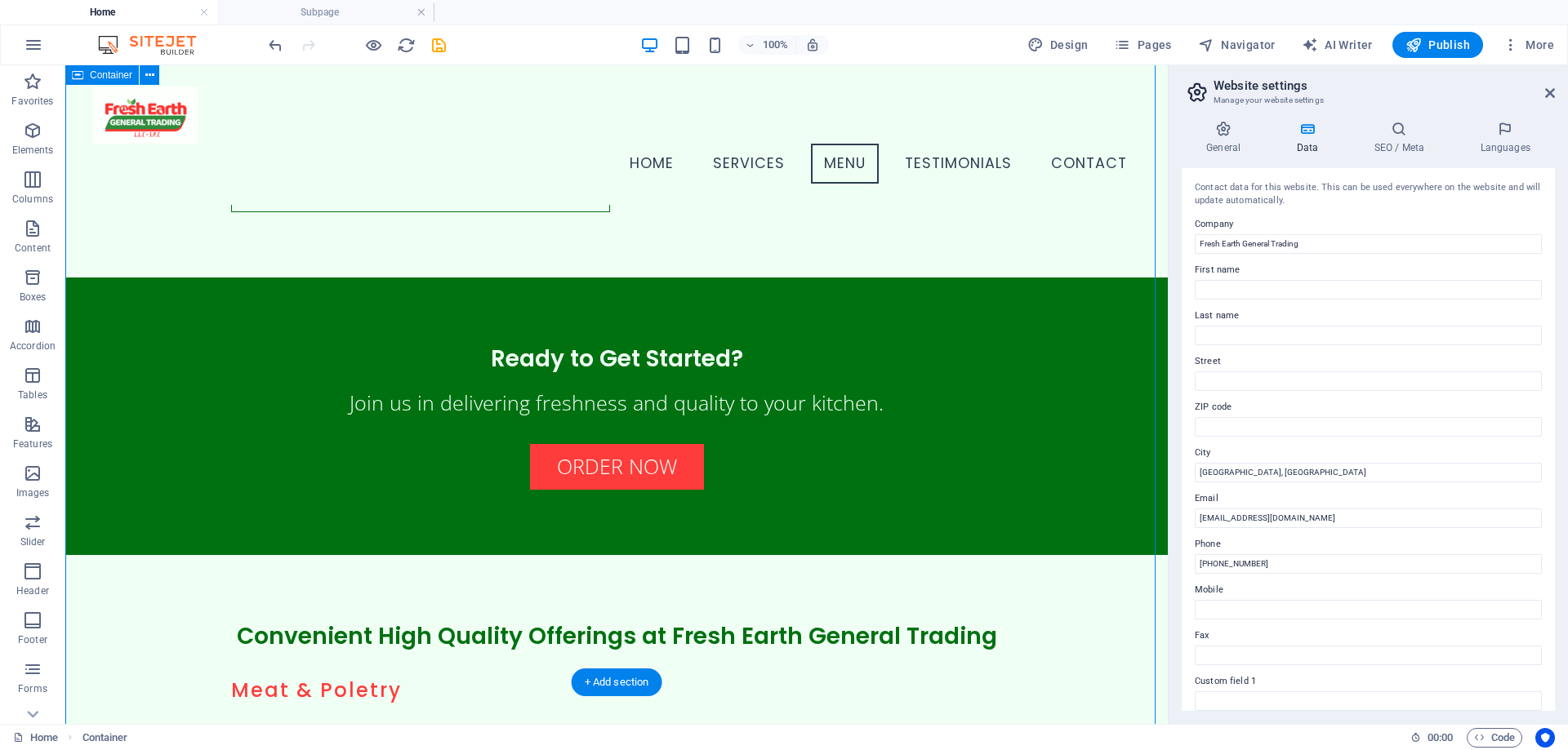
scroll to position [1587, 0]
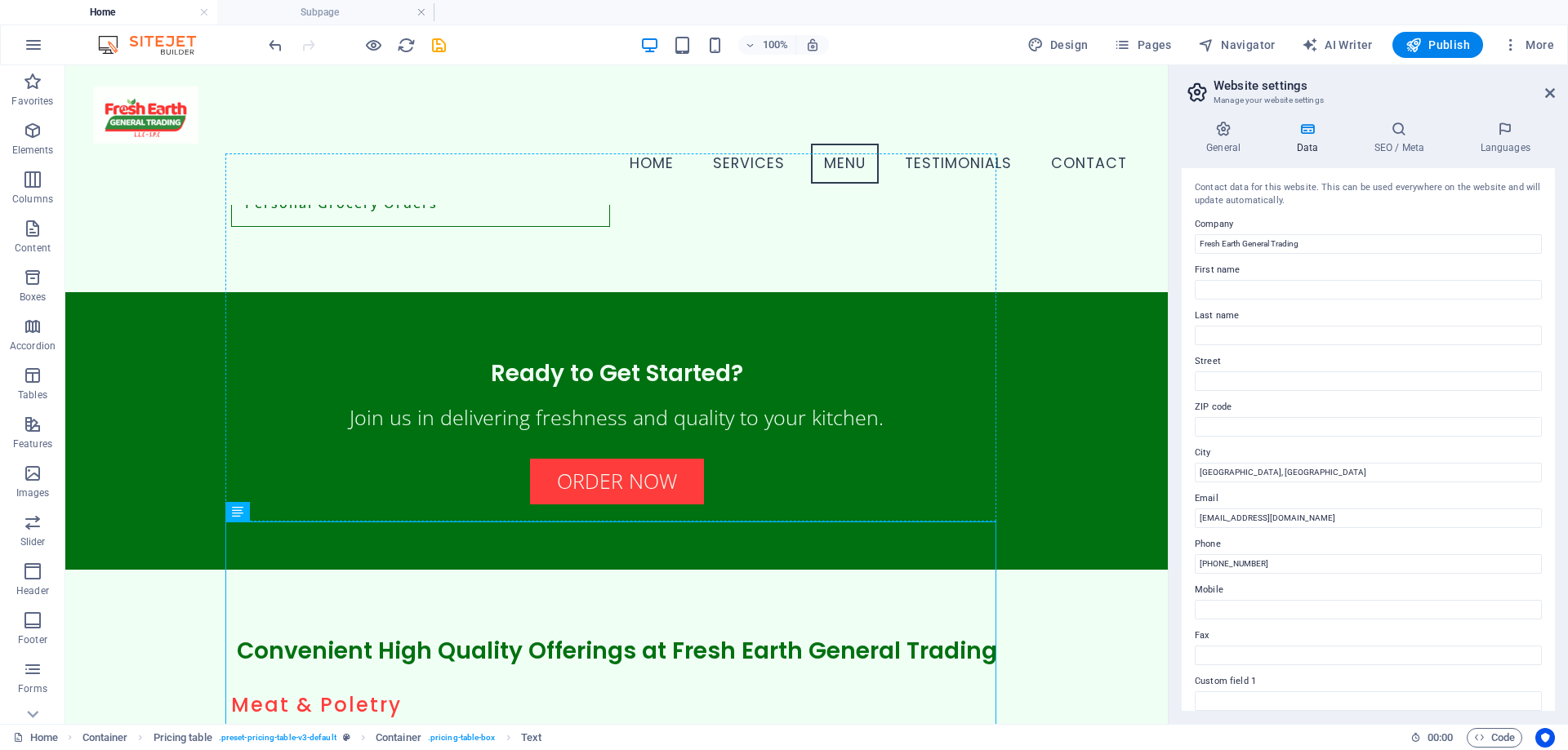
drag, startPoint x: 406, startPoint y: 536, endPoint x: 409, endPoint y: 505, distance: 31.1
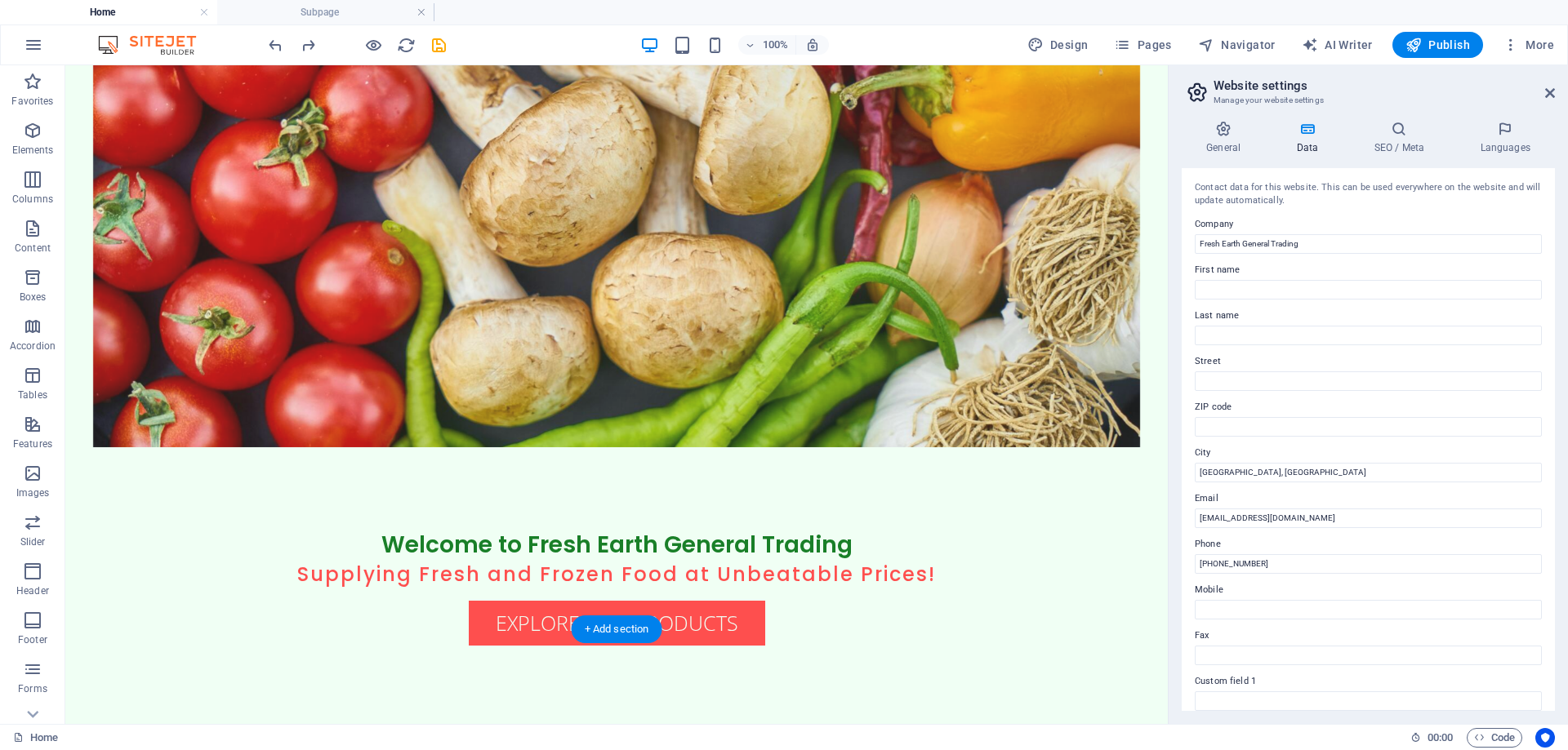
scroll to position [0, 0]
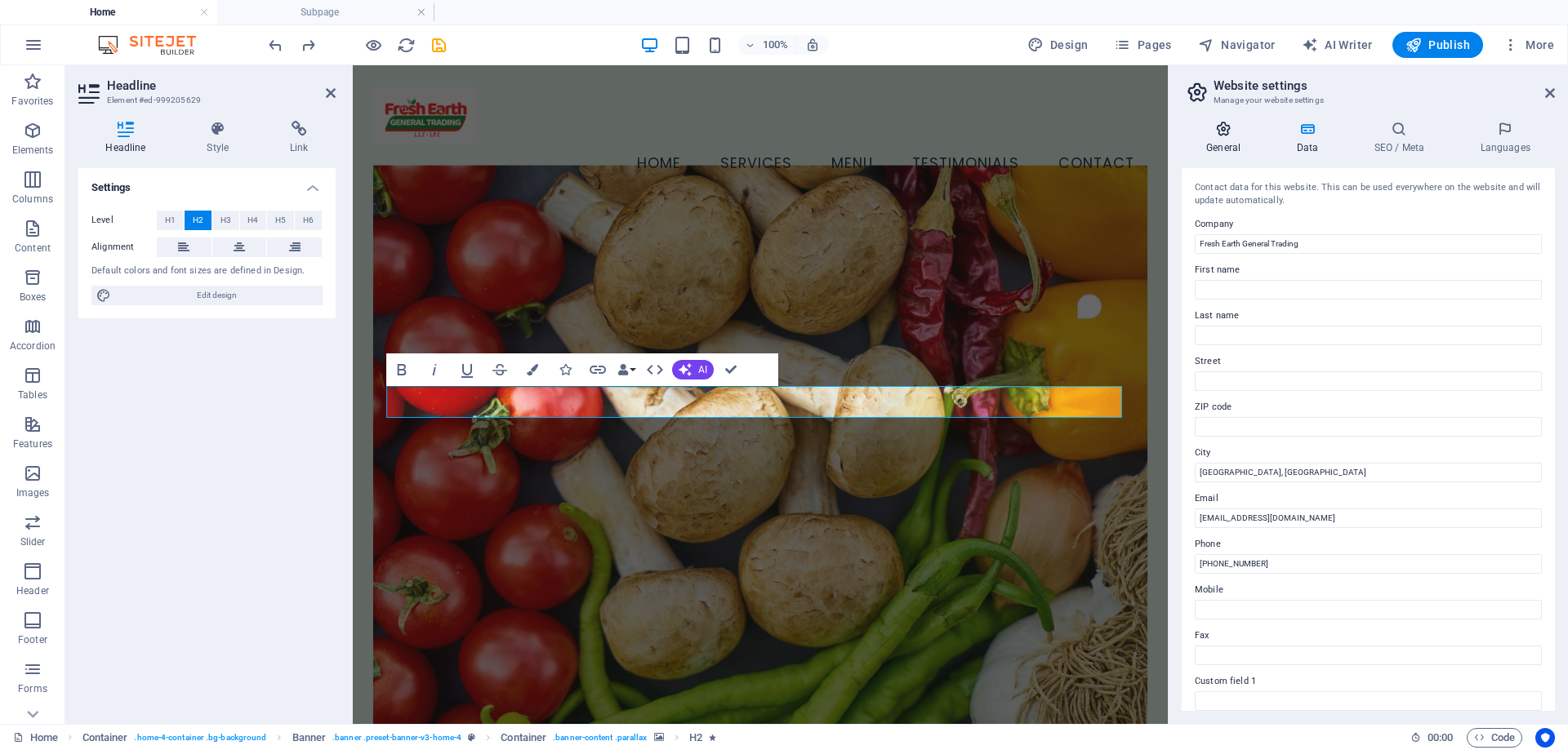
click at [1219, 131] on icon at bounding box center [1223, 129] width 83 height 16
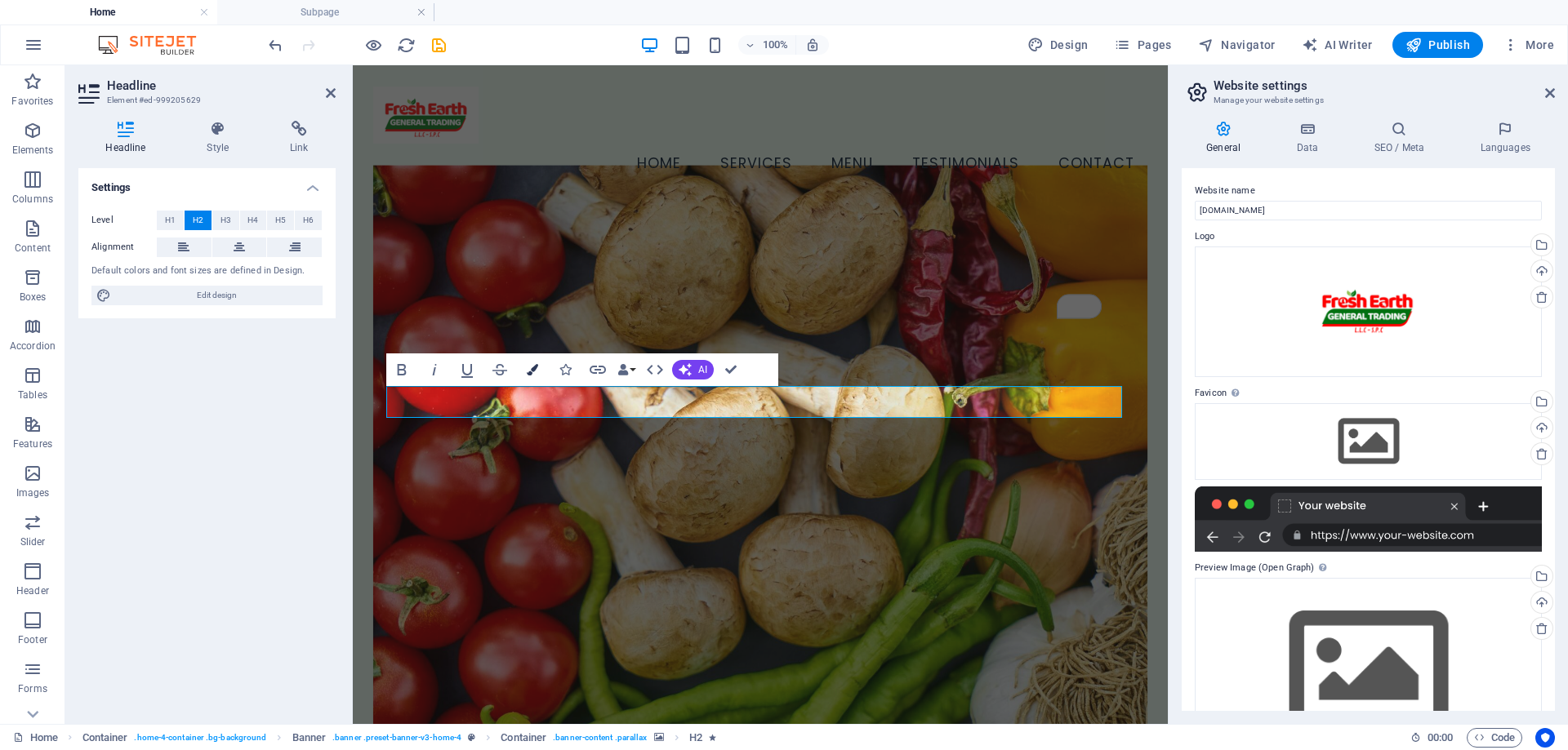
click at [536, 372] on icon "button" at bounding box center [533, 370] width 12 height 12
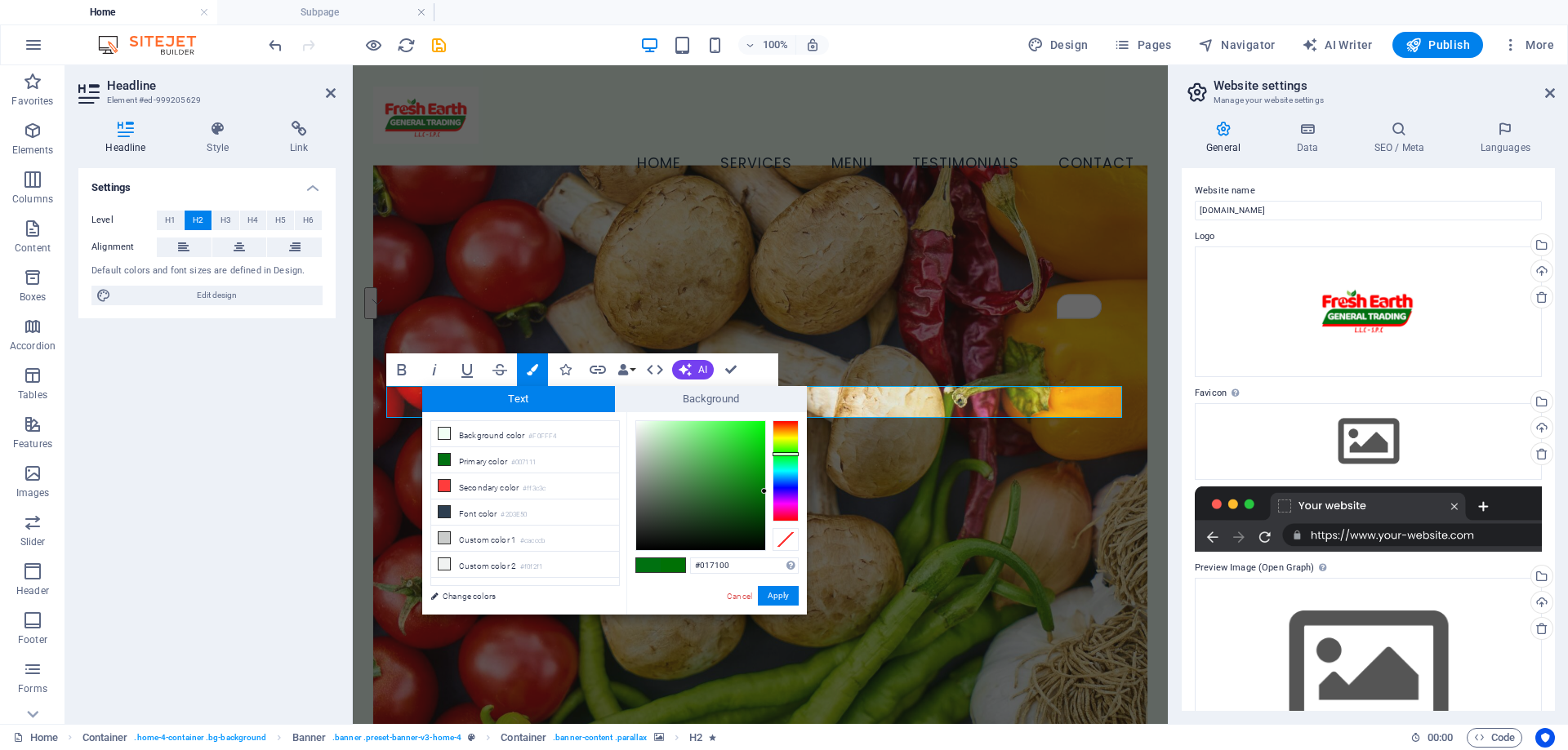
click at [795, 452] on div at bounding box center [786, 454] width 26 height 4
type input "#29bc0d"
click at [755, 454] on div at bounding box center [701, 485] width 129 height 129
click at [776, 583] on div "#29bc0d Supported formats #0852ed rgb(8, 82, 237) rgba(8, 82, 237, 90%) hsv(221…" at bounding box center [717, 632] width 180 height 439
click at [780, 590] on button "Apply" at bounding box center [778, 595] width 40 height 19
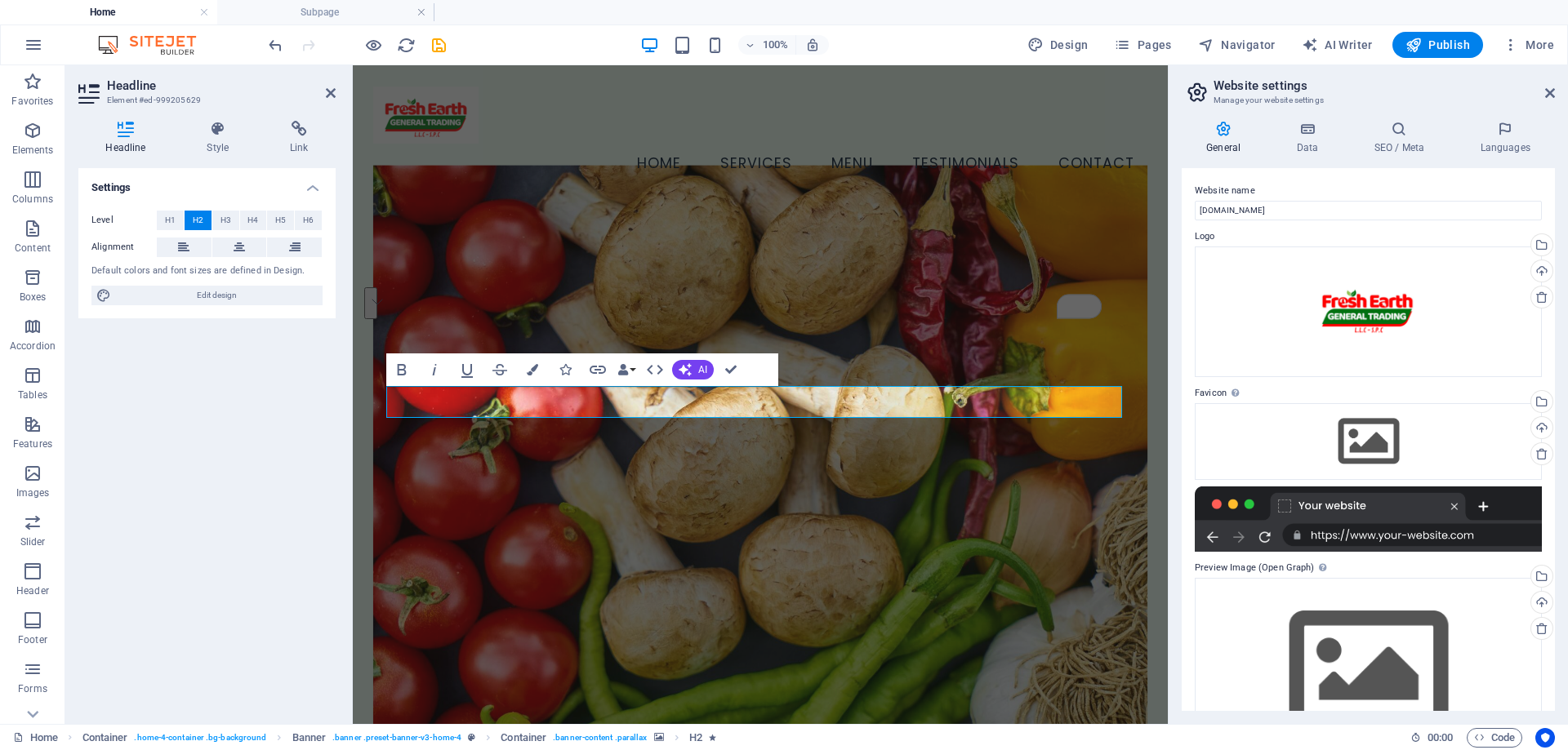
click at [1011, 532] on figure at bounding box center [760, 465] width 774 height 600
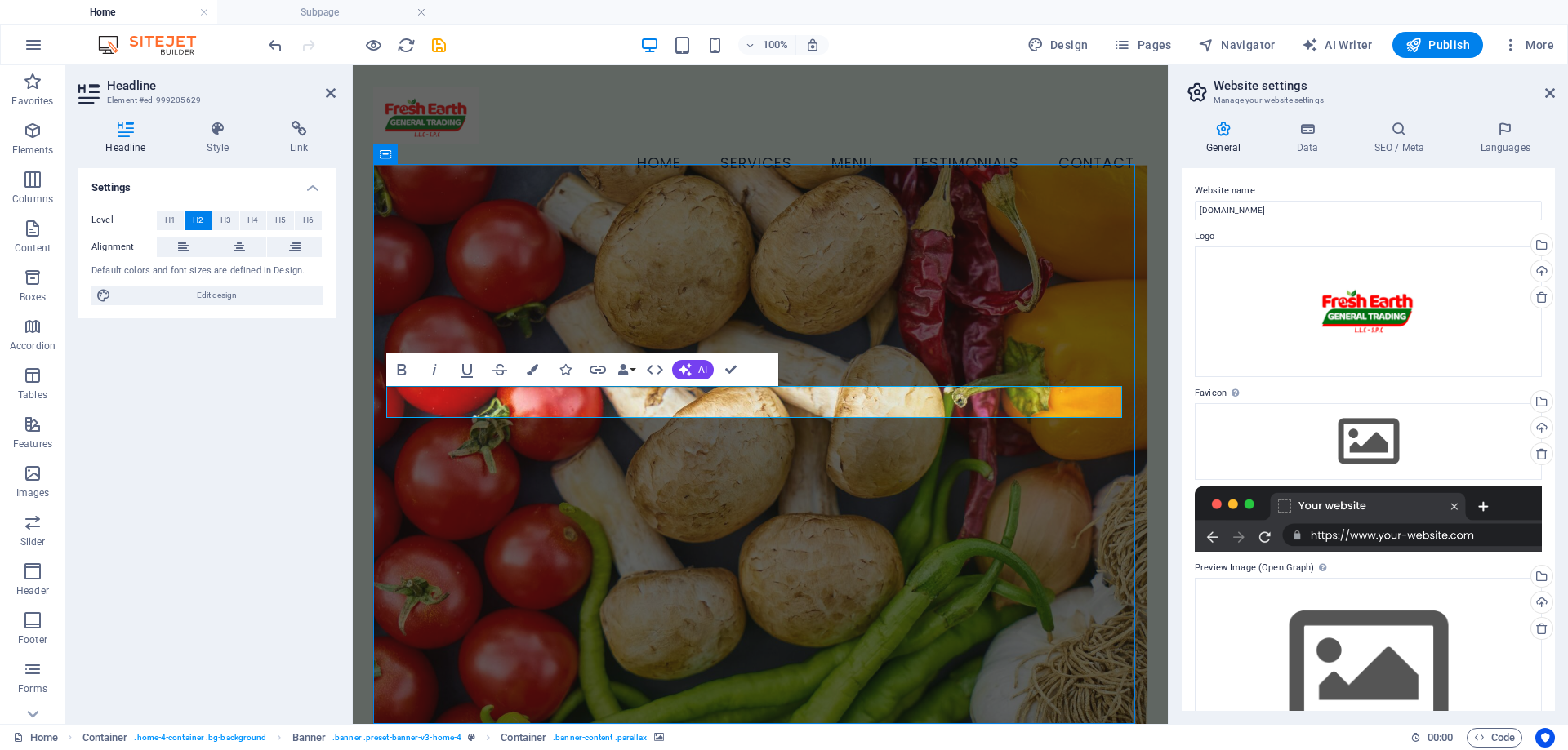
click at [1148, 533] on figure at bounding box center [760, 465] width 774 height 600
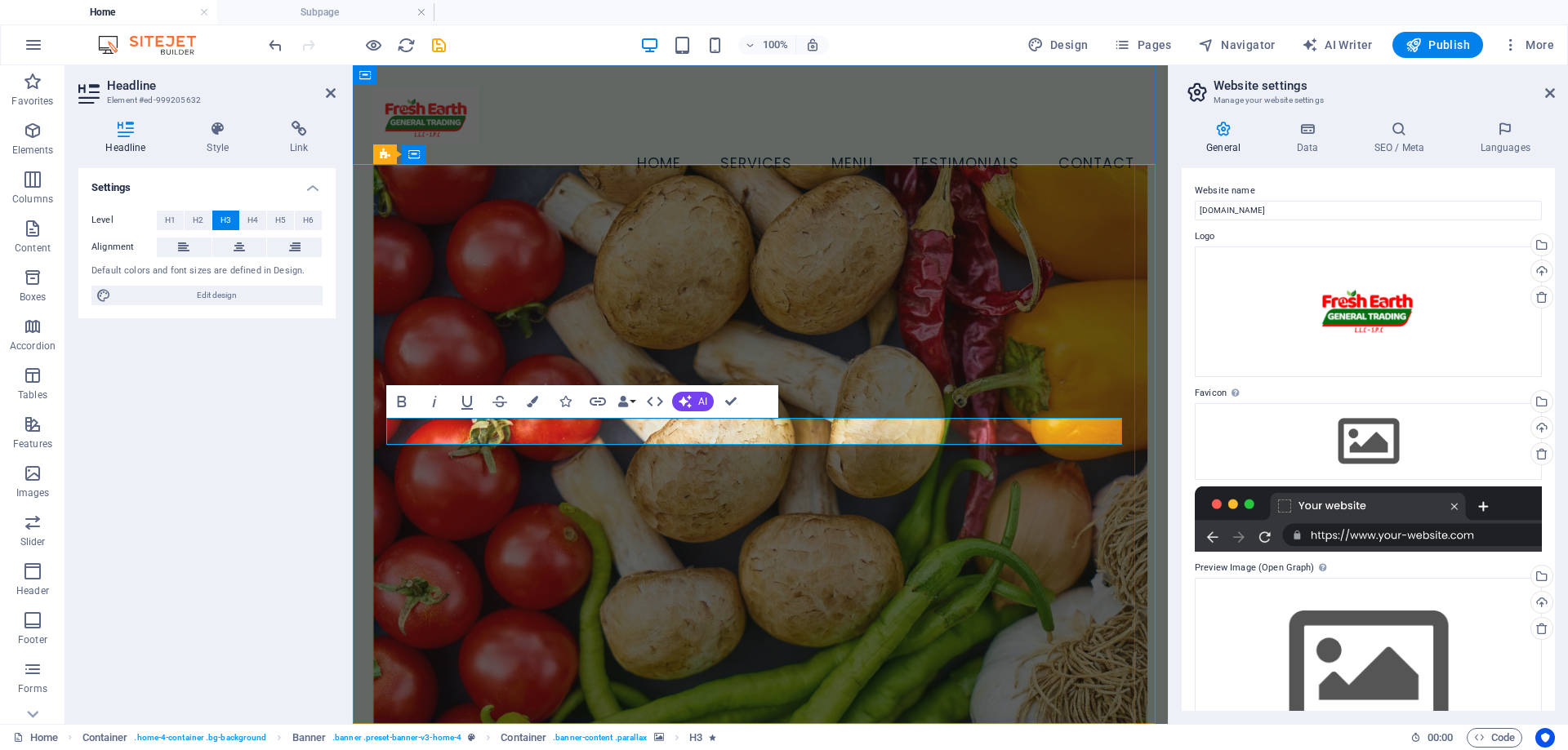
click at [398, 403] on icon "button" at bounding box center [402, 402] width 9 height 12
click at [973, 529] on figure at bounding box center [760, 465] width 774 height 600
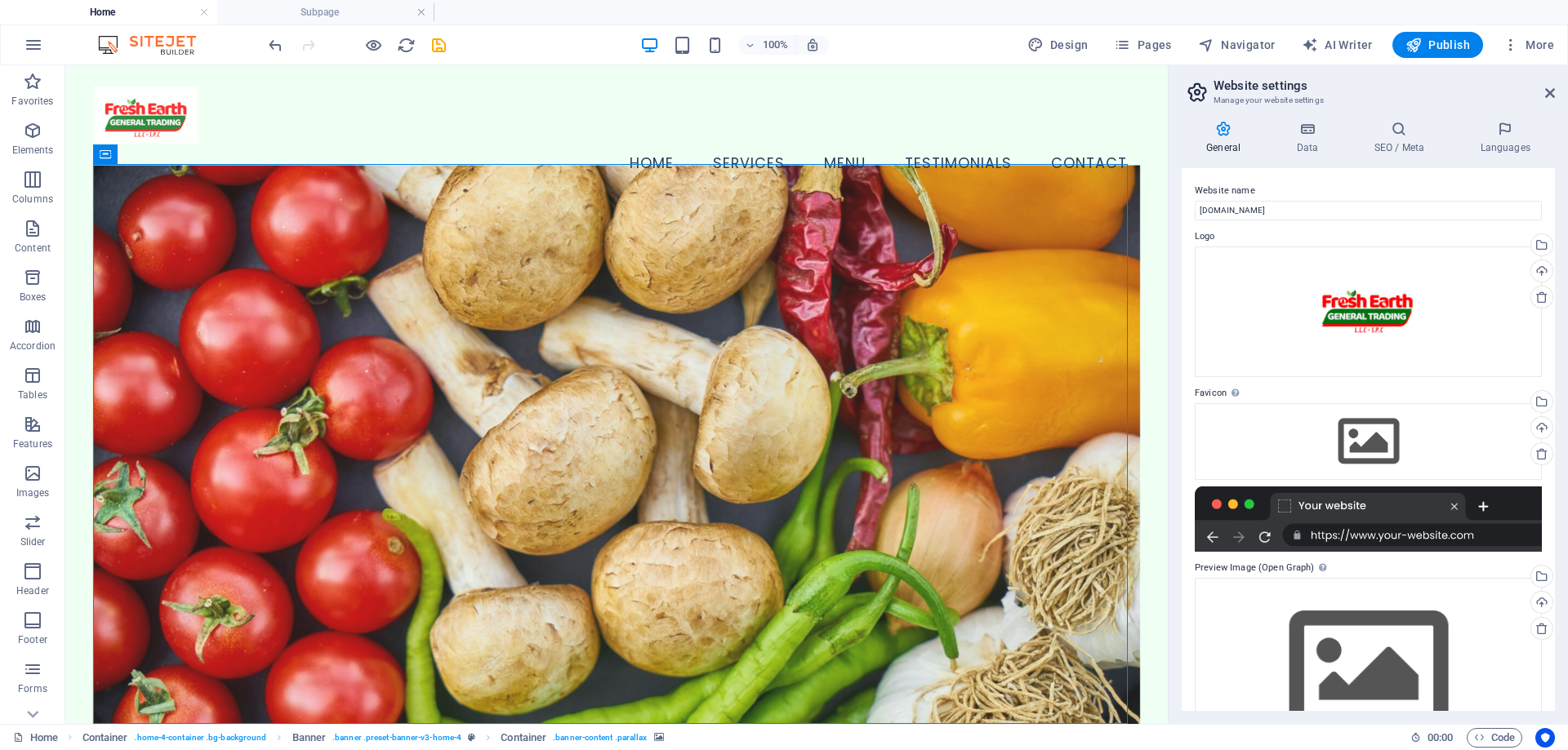
click at [964, 531] on figure at bounding box center [617, 465] width 1048 height 600
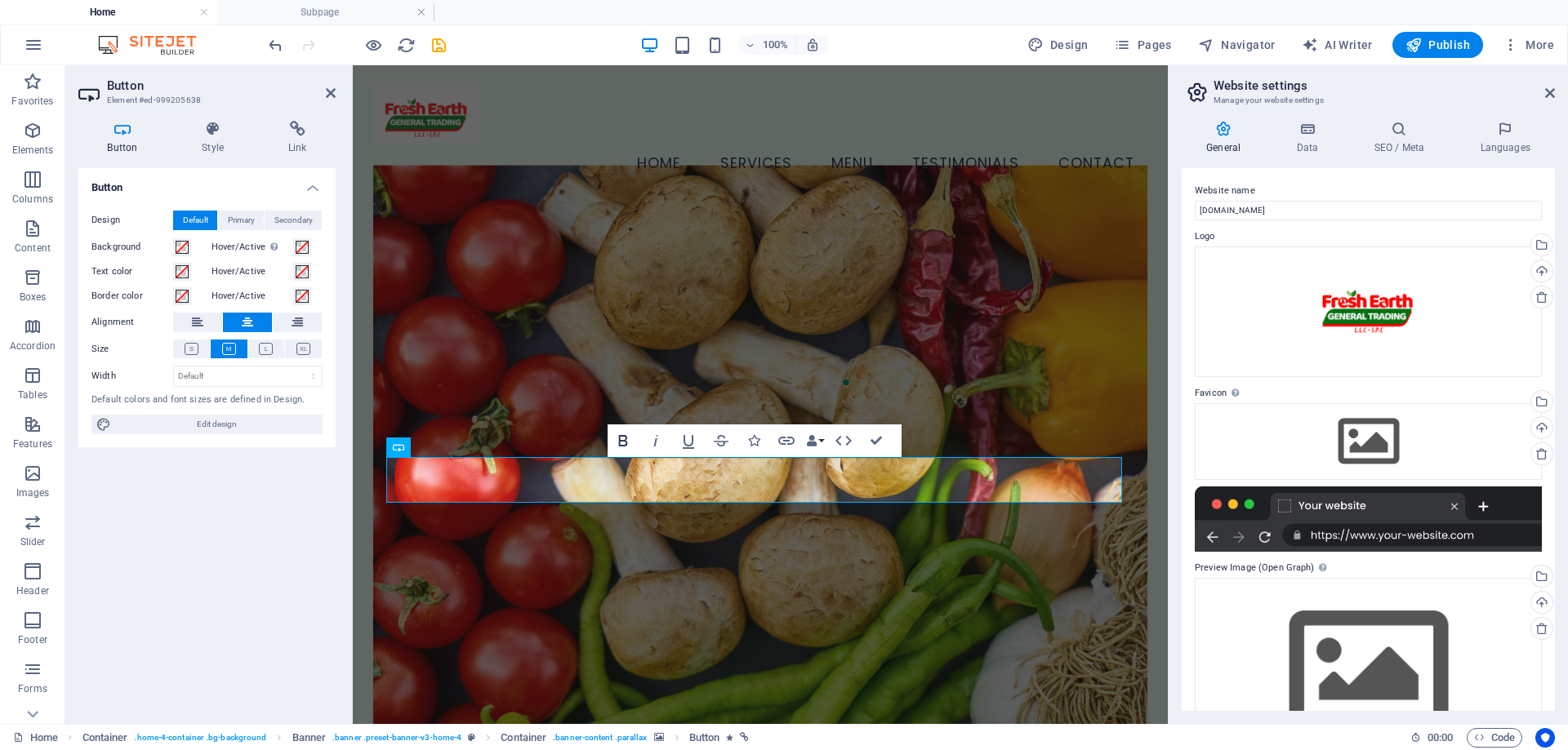
click at [624, 446] on icon "button" at bounding box center [622, 441] width 9 height 12
click at [952, 567] on figure at bounding box center [760, 465] width 774 height 600
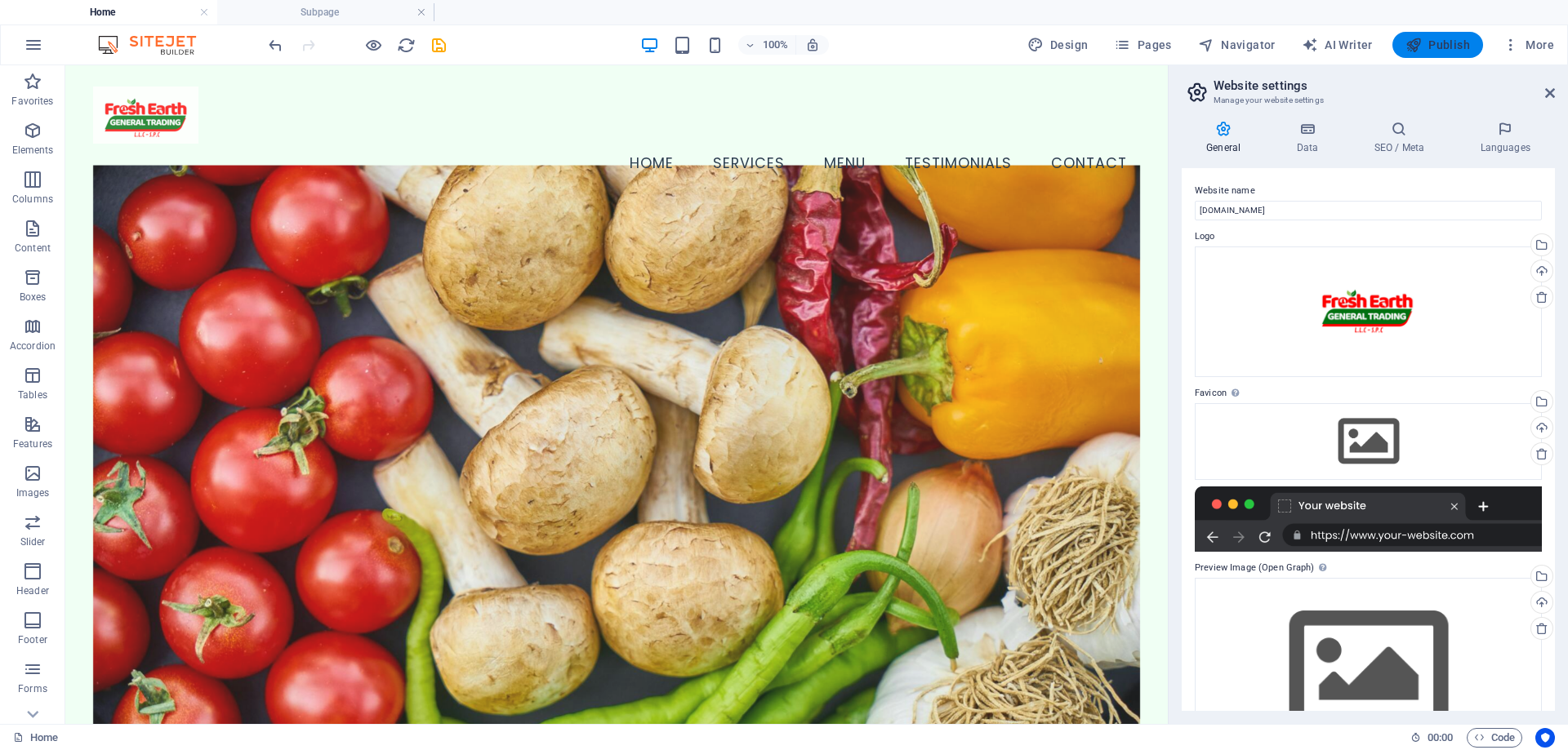
click at [1438, 47] on span "Publish" at bounding box center [1437, 45] width 65 height 16
